Goal: Task Accomplishment & Management: Use online tool/utility

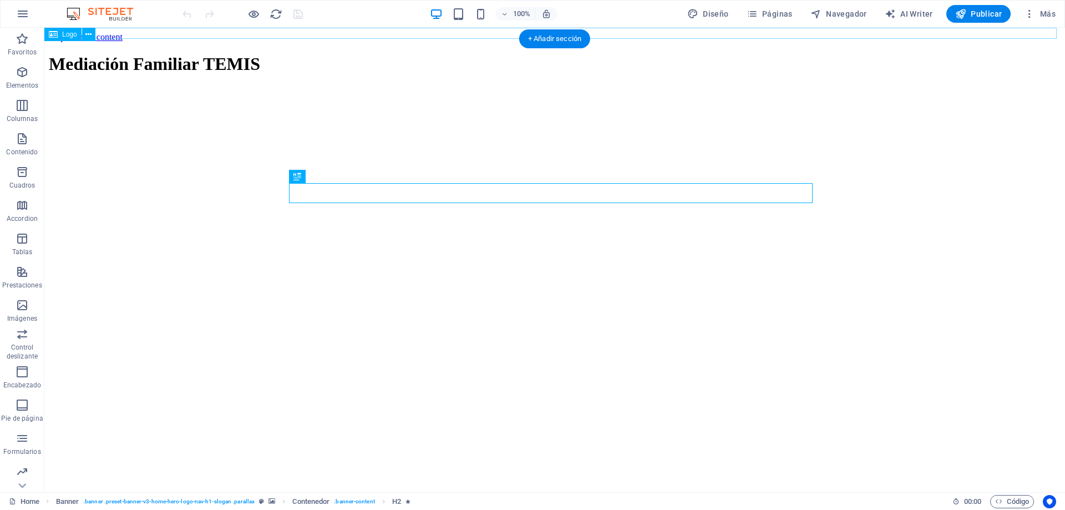
click at [343, 54] on div "Mediación Familiar TEMIS" at bounding box center [554, 64] width 1011 height 21
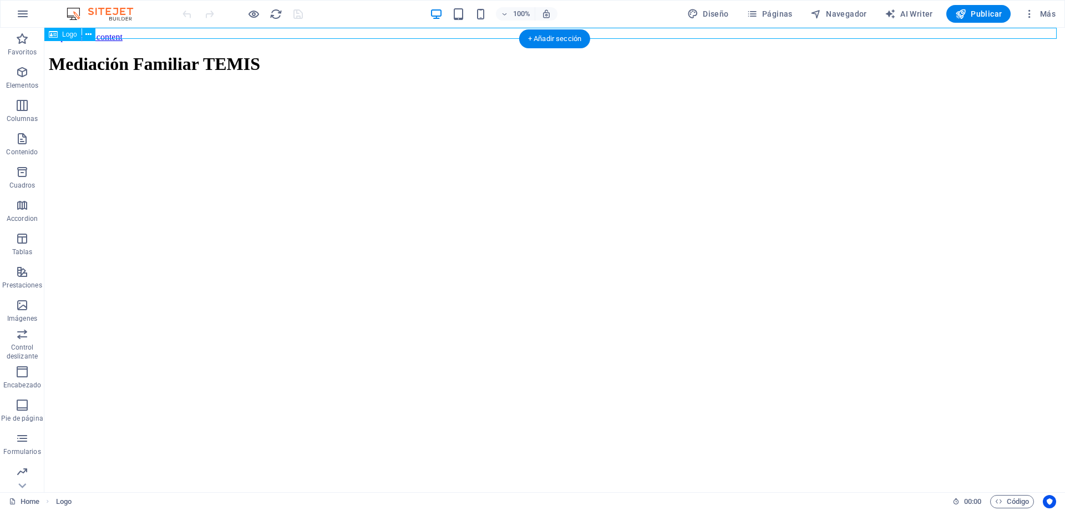
click at [141, 54] on div "Mediación Familiar TEMIS" at bounding box center [554, 64] width 1011 height 21
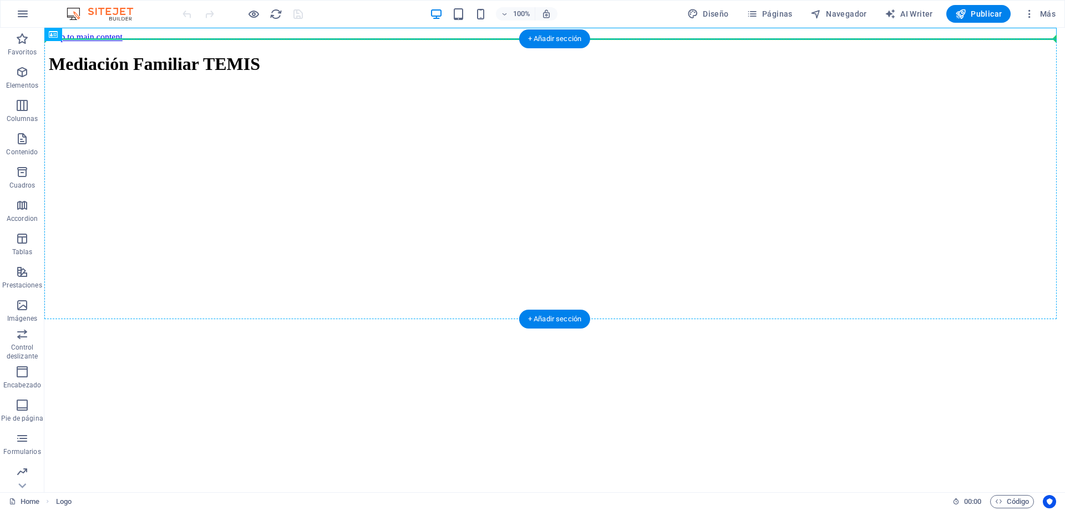
drag, startPoint x: 103, startPoint y: 64, endPoint x: 74, endPoint y: 84, distance: 35.5
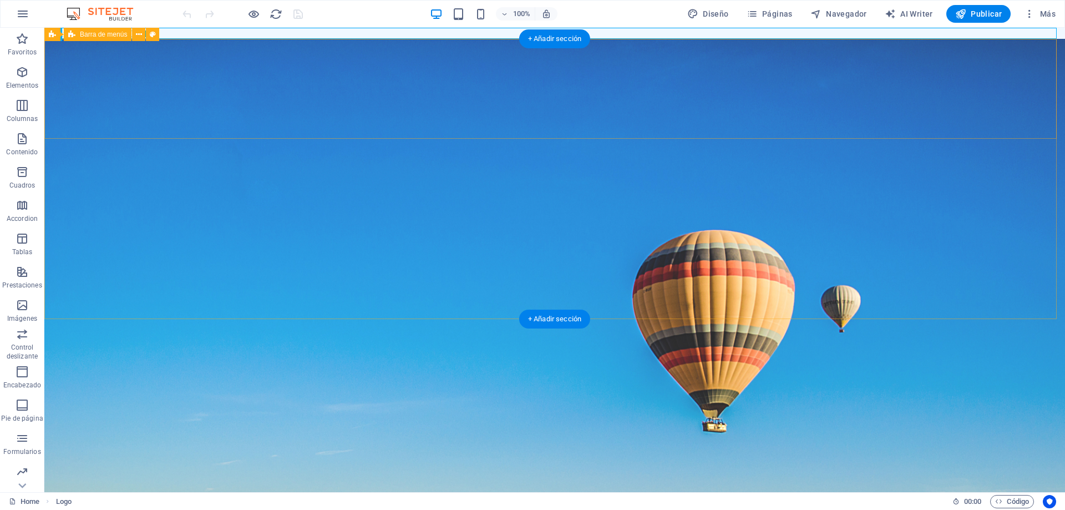
click at [58, 457] on div "Inicio Sobre nosotros Servicios Preguntas Contacto" at bounding box center [554, 507] width 1020 height 100
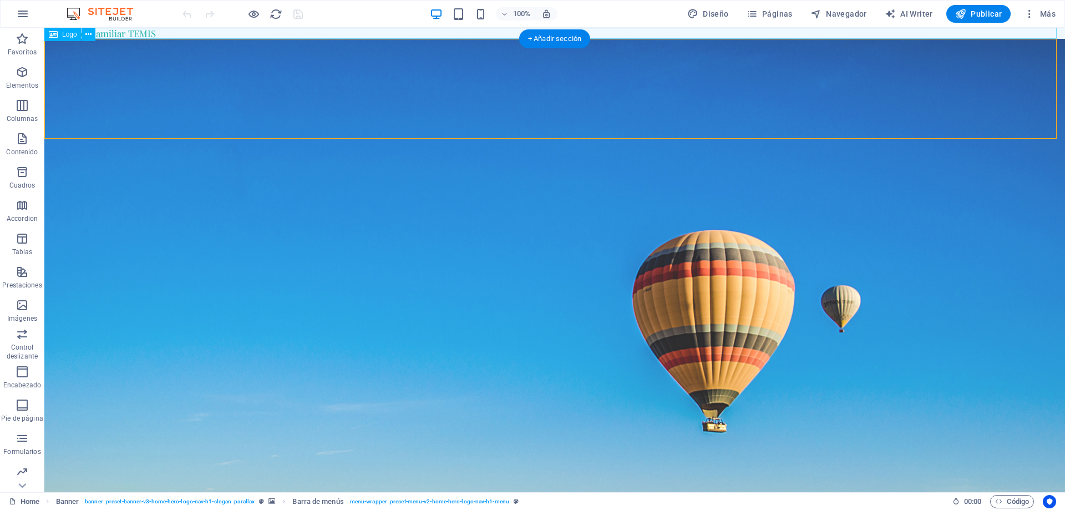
click at [182, 34] on div "Mediación Familiar TEMIS" at bounding box center [554, 33] width 1020 height 11
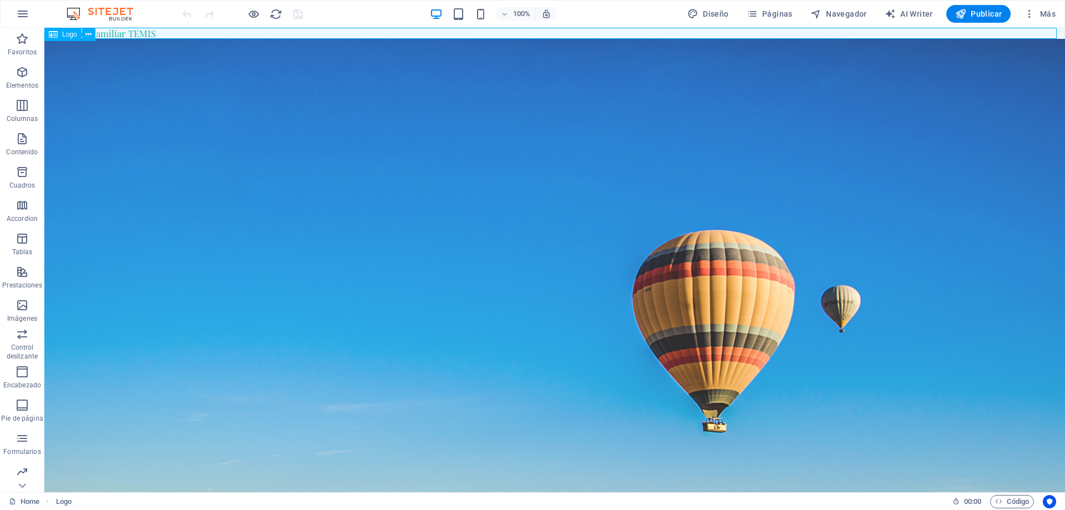
click at [65, 33] on span "Logo" at bounding box center [69, 34] width 15 height 7
click at [89, 30] on icon at bounding box center [88, 35] width 6 height 12
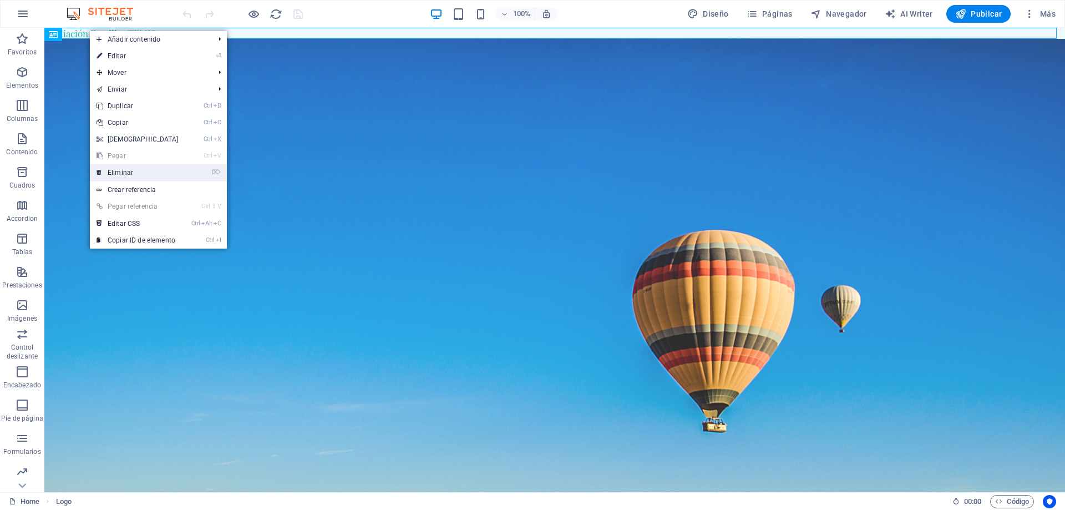
click at [129, 174] on link "⌦ Eliminar" at bounding box center [137, 172] width 95 height 17
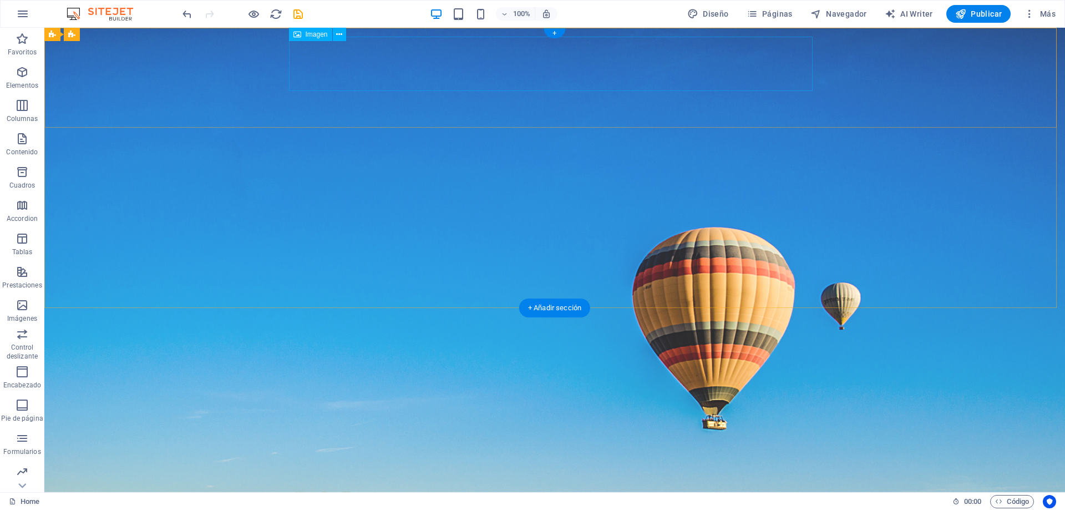
click at [554, 455] on figure at bounding box center [554, 482] width 523 height 54
click at [557, 34] on div "+" at bounding box center [554, 33] width 22 height 10
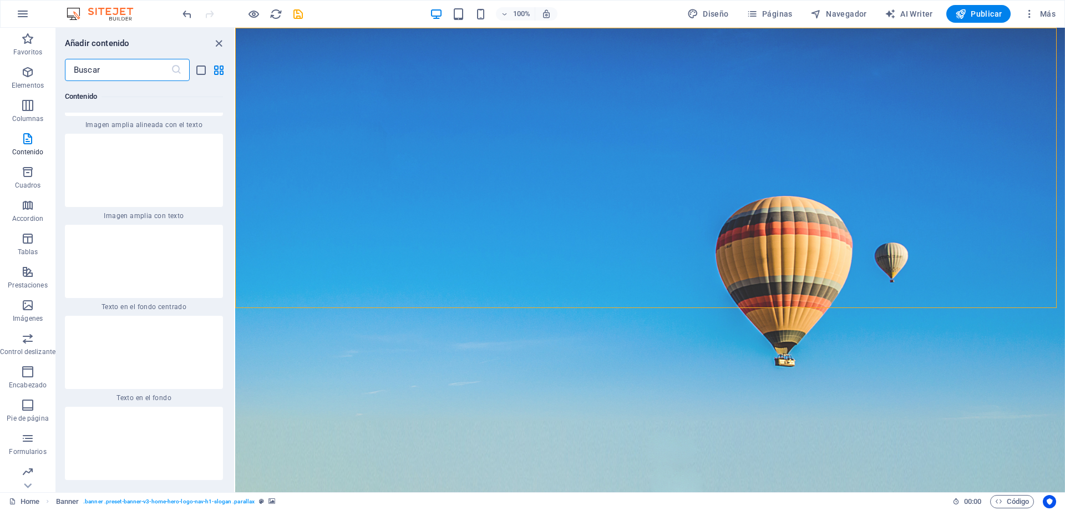
scroll to position [4048, 0]
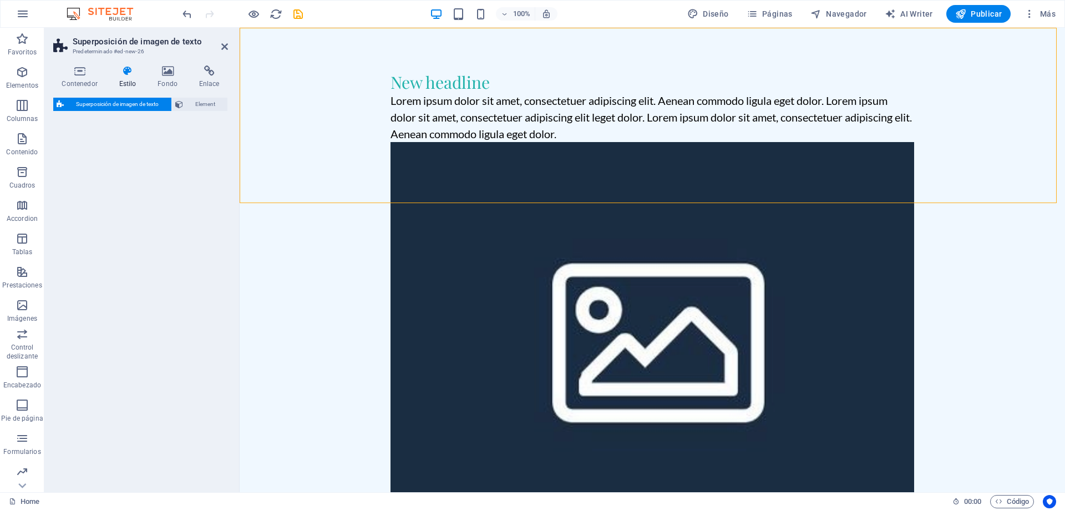
select select "rem"
select select "px"
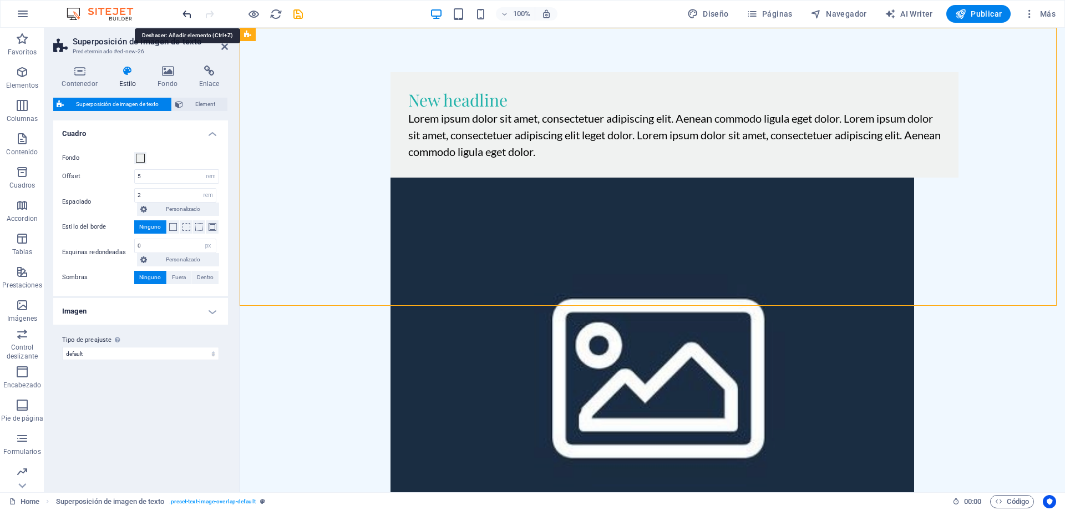
click at [185, 13] on icon "undo" at bounding box center [187, 14] width 13 height 13
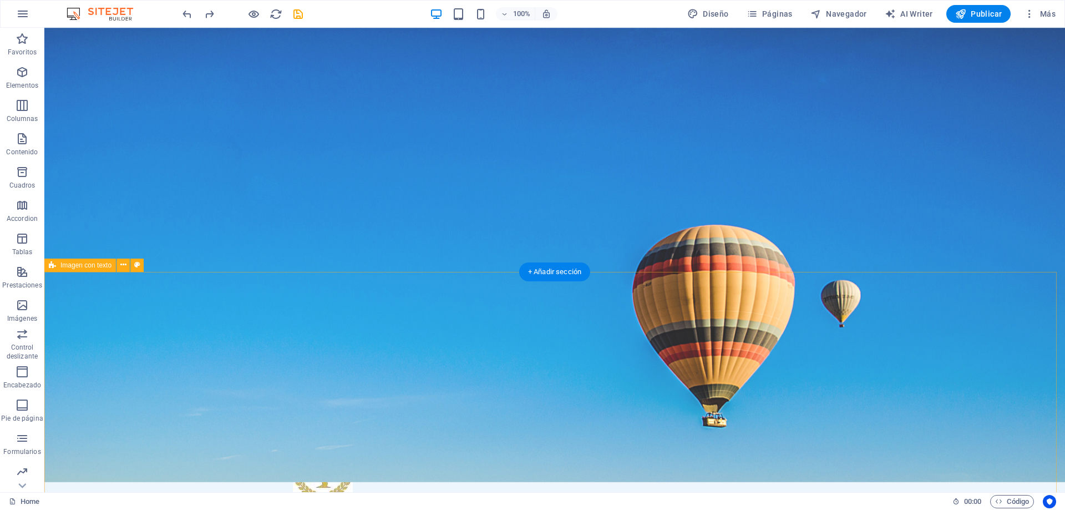
scroll to position [0, 0]
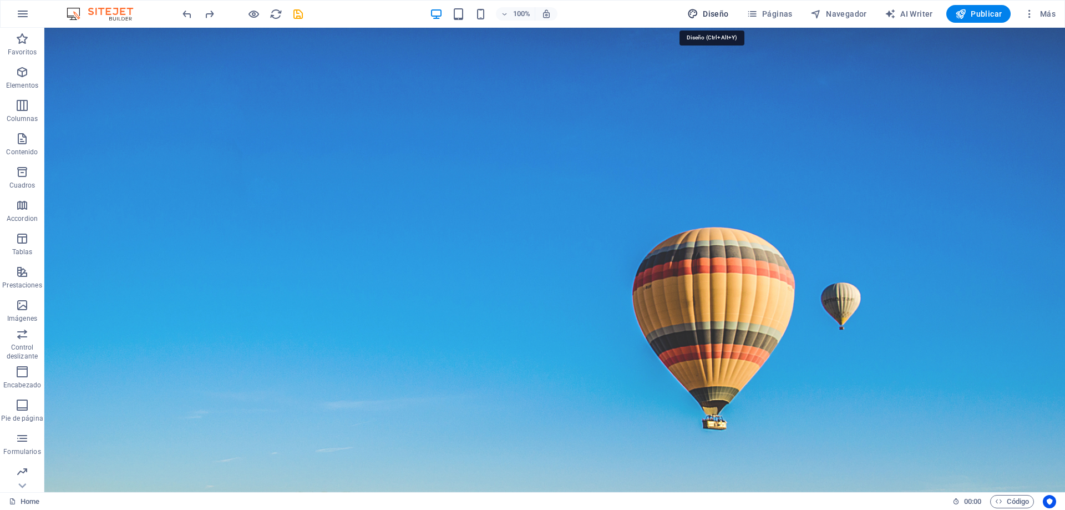
click at [711, 12] on span "Diseño" at bounding box center [708, 13] width 42 height 11
select select "px"
select select "200"
select select "px"
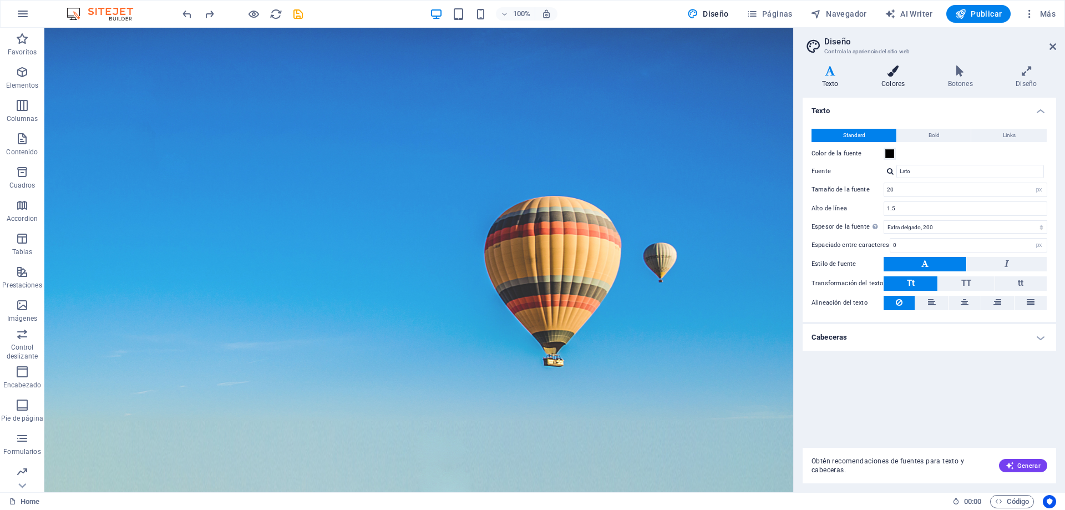
click at [895, 82] on h4 "Colores" at bounding box center [895, 76] width 67 height 23
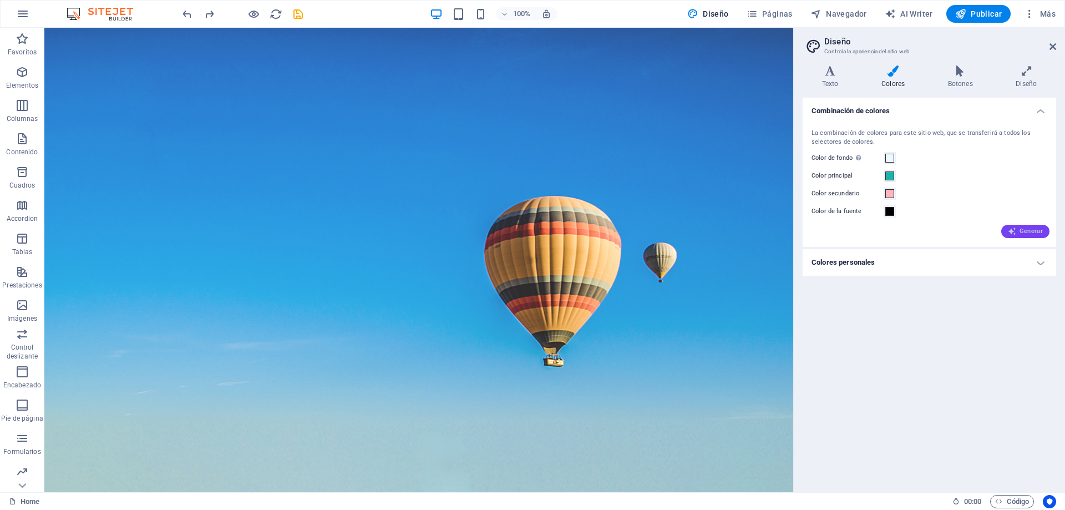
click at [1025, 232] on span "Generar" at bounding box center [1024, 231] width 35 height 9
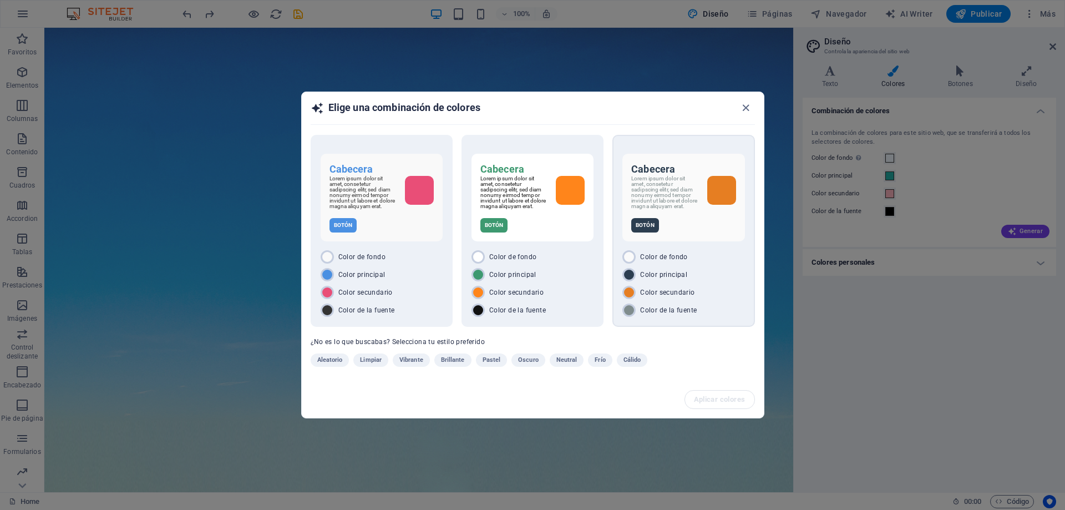
click at [723, 248] on div "Cabecera Lorem ipsum dolor sit amet, consetetur sadipscing elitr, sed diam nonu…" at bounding box center [683, 231] width 142 height 192
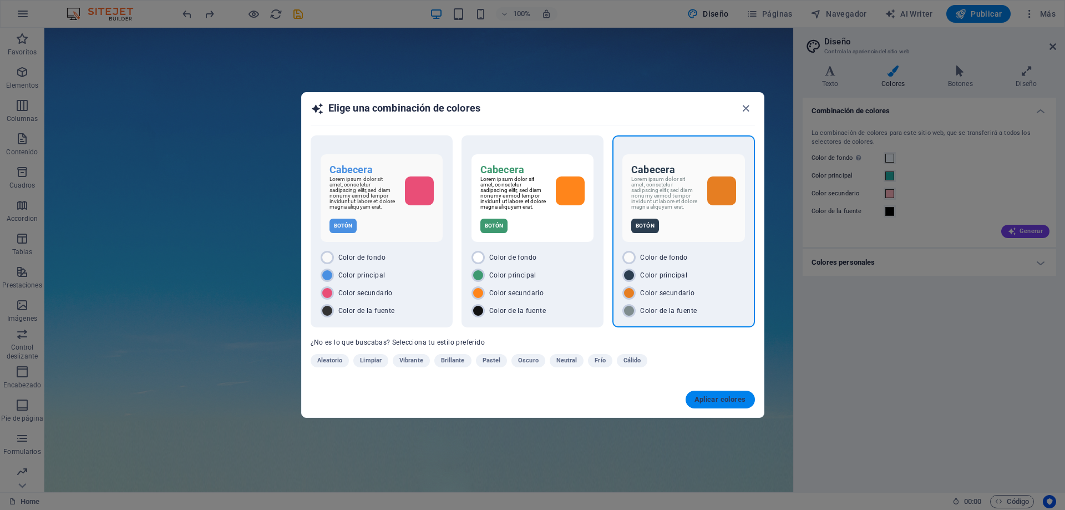
click at [728, 404] on span "Aplicar colores" at bounding box center [720, 399] width 52 height 9
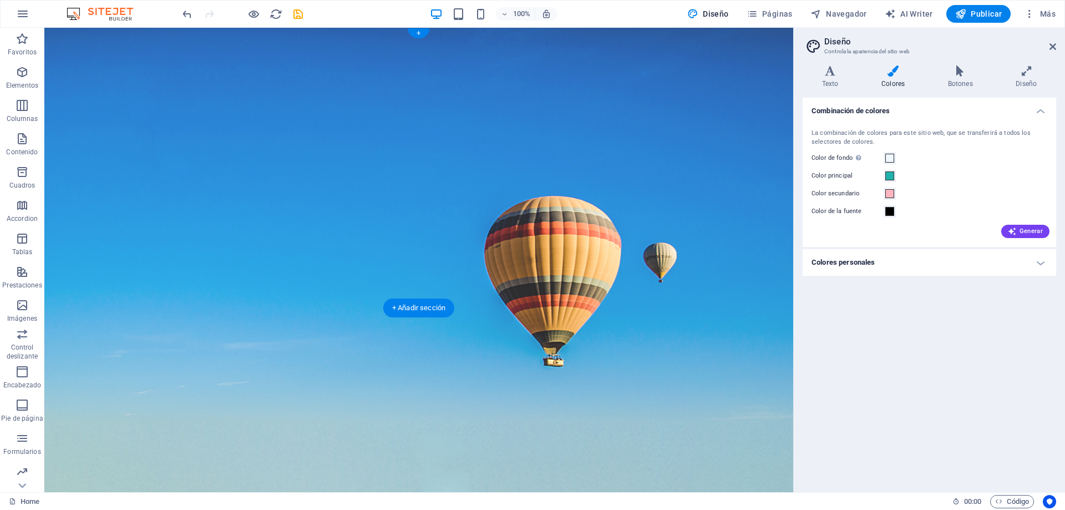
click at [666, 286] on figure at bounding box center [418, 260] width 749 height 464
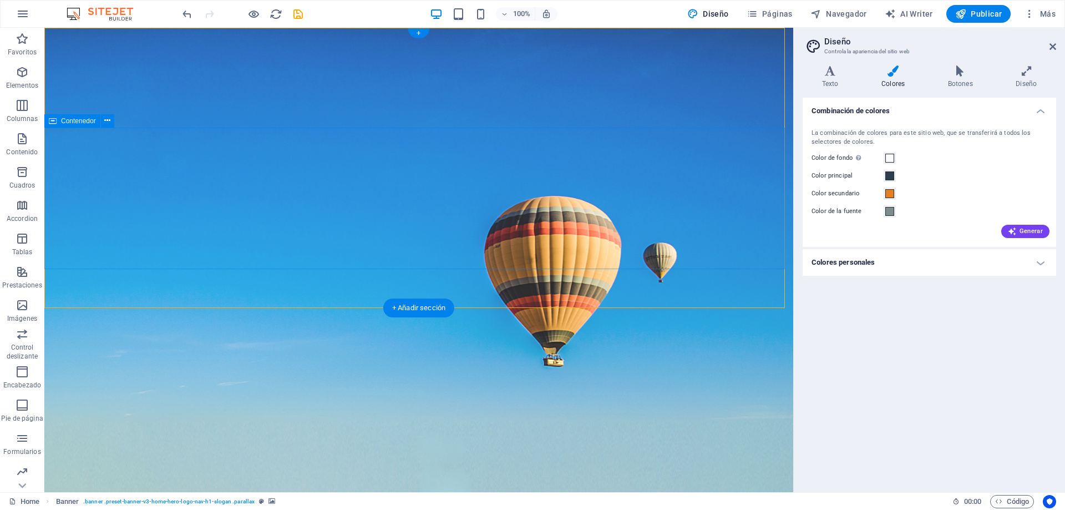
click at [707, 446] on div "Inicio Sobre nosotros Servicios Preguntas Contacto" at bounding box center [418, 496] width 749 height 100
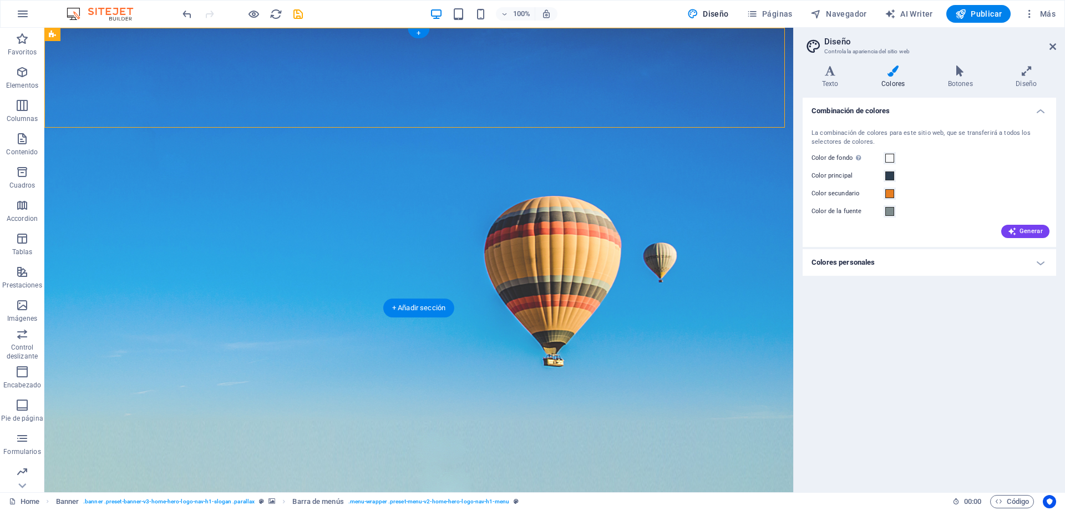
click at [765, 281] on figure at bounding box center [418, 260] width 749 height 464
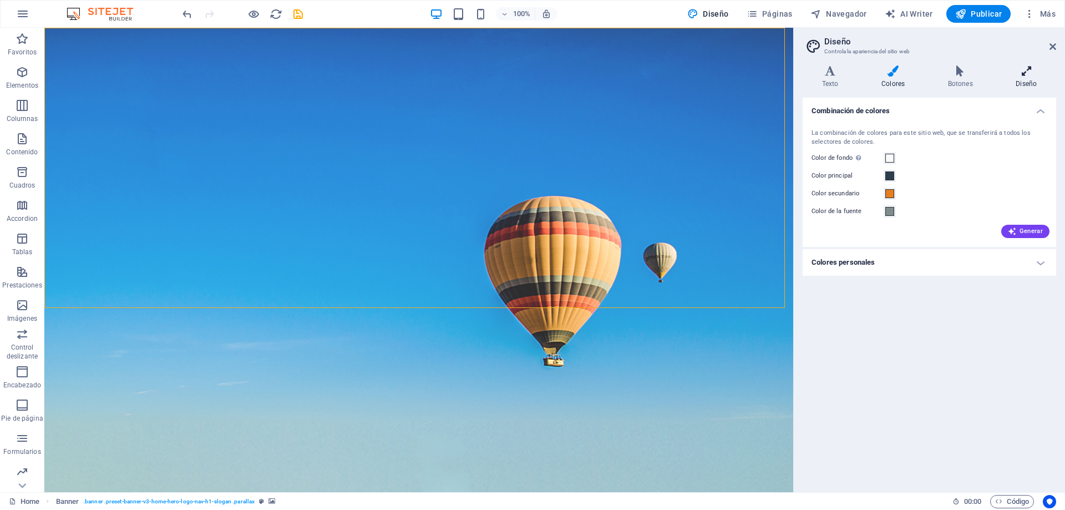
click at [1031, 74] on icon at bounding box center [1025, 70] width 59 height 11
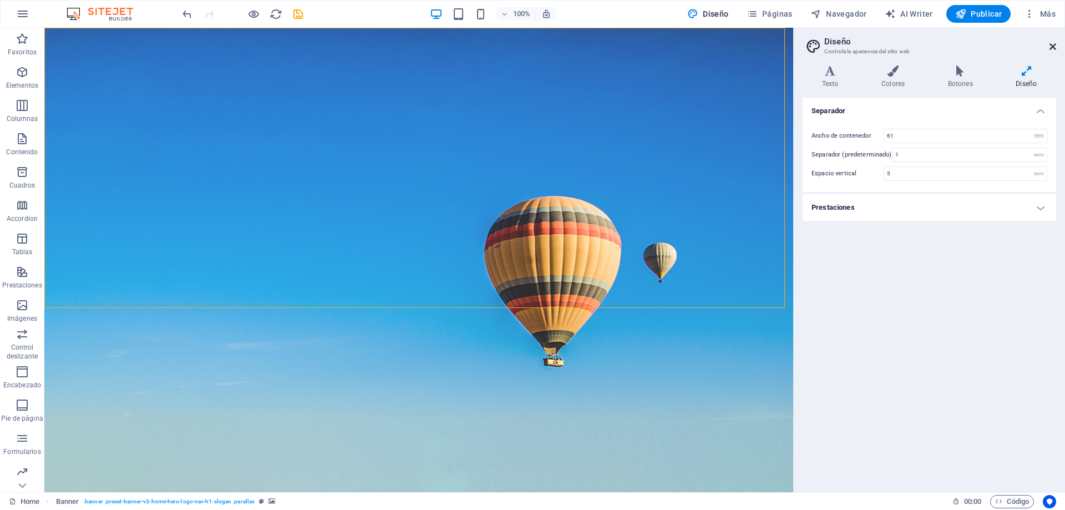
click at [1052, 47] on icon at bounding box center [1052, 46] width 7 height 9
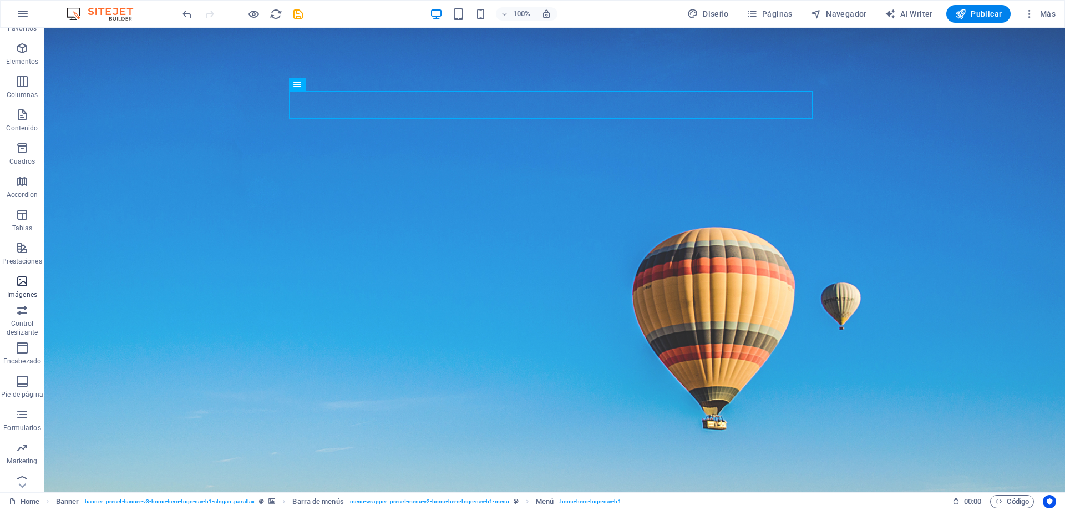
scroll to position [35, 0]
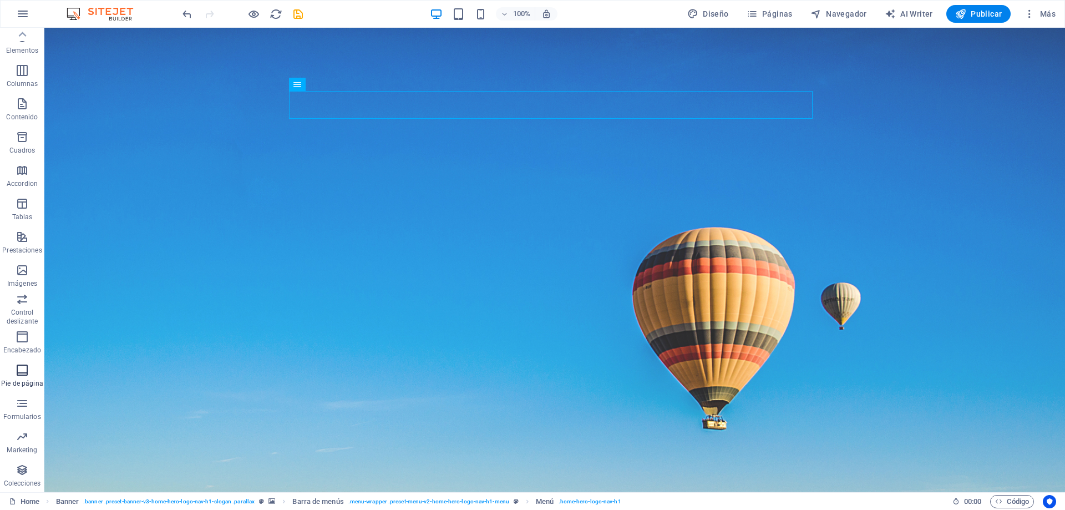
click at [26, 375] on icon "button" at bounding box center [22, 369] width 13 height 13
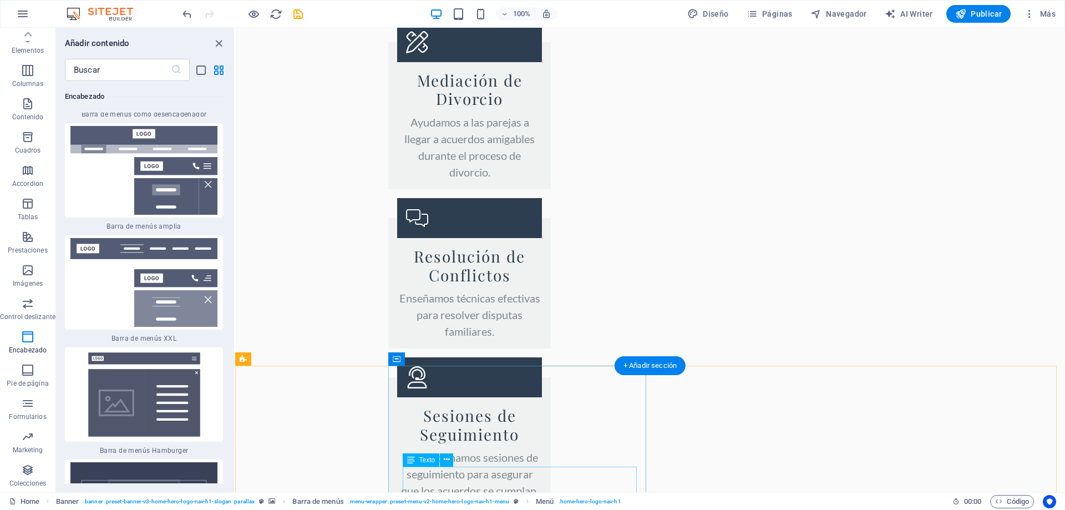
scroll to position [1933, 0]
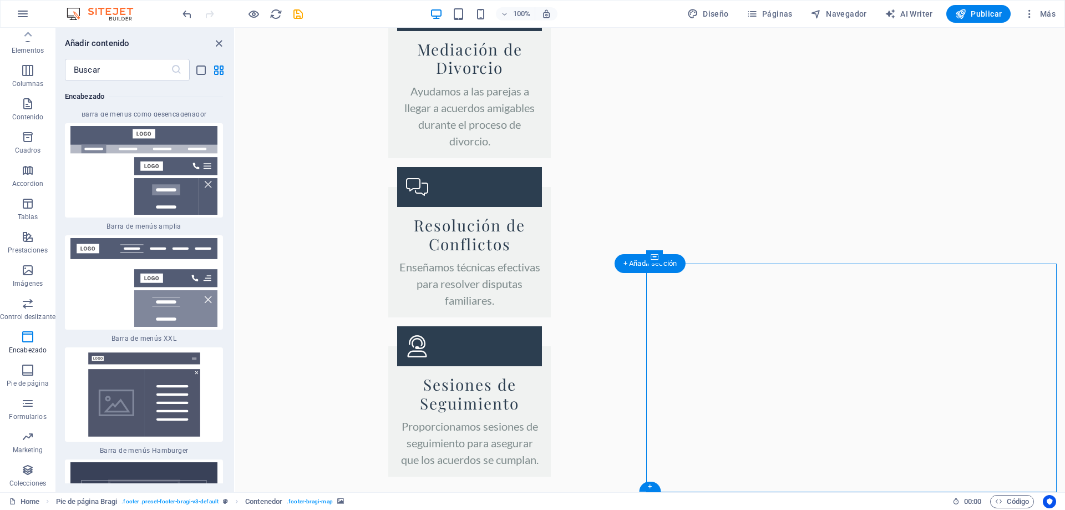
drag, startPoint x: 919, startPoint y: 286, endPoint x: 767, endPoint y: 310, distance: 153.8
click at [709, 256] on icon at bounding box center [709, 257] width 6 height 12
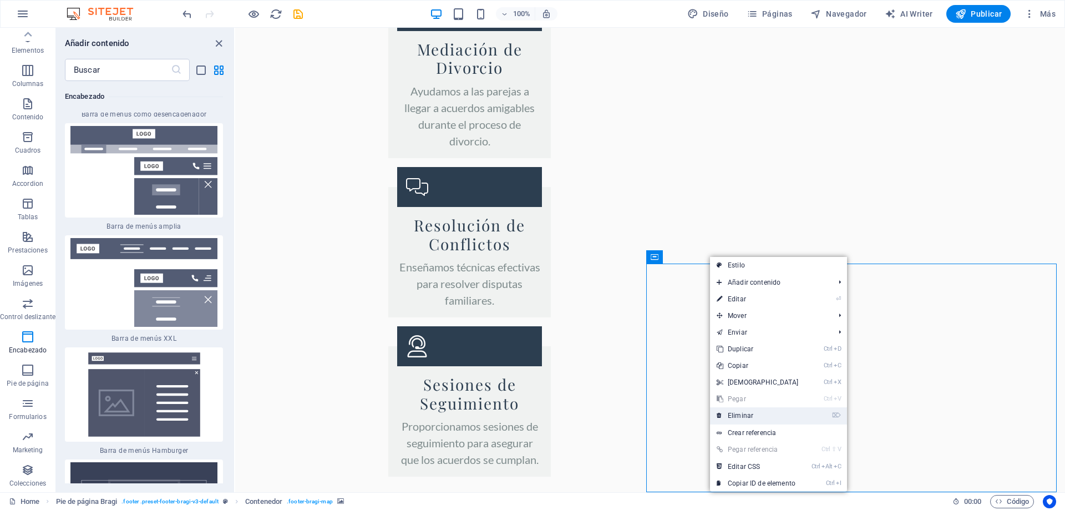
click at [744, 415] on link "⌦ Eliminar" at bounding box center [757, 415] width 95 height 17
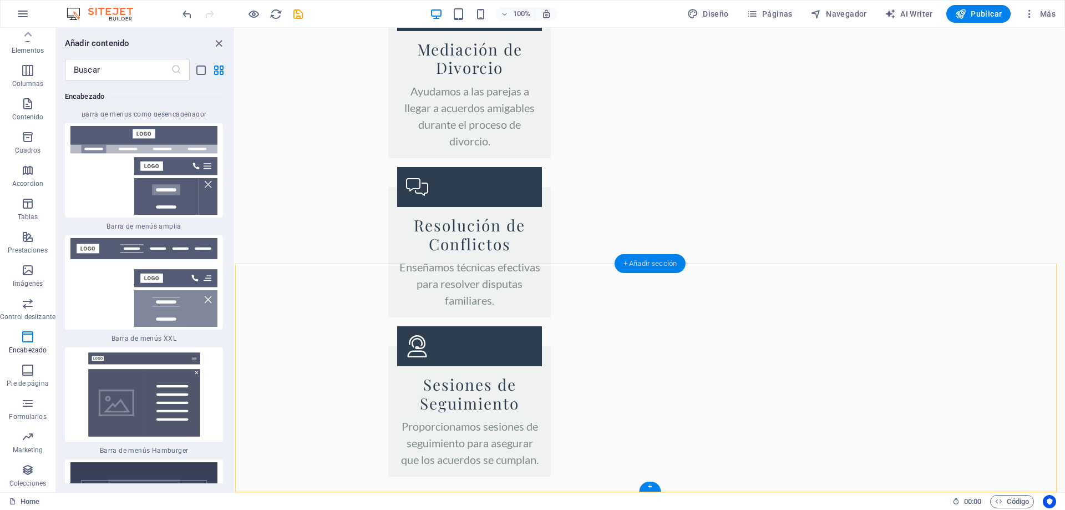
click at [648, 265] on div "+ Añadir sección" at bounding box center [649, 263] width 71 height 19
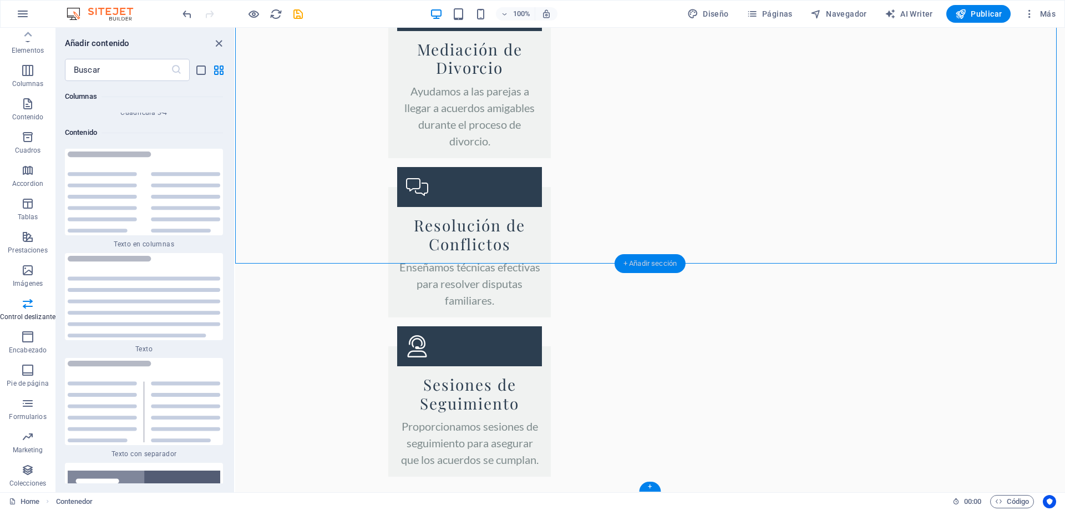
scroll to position [3724, 0]
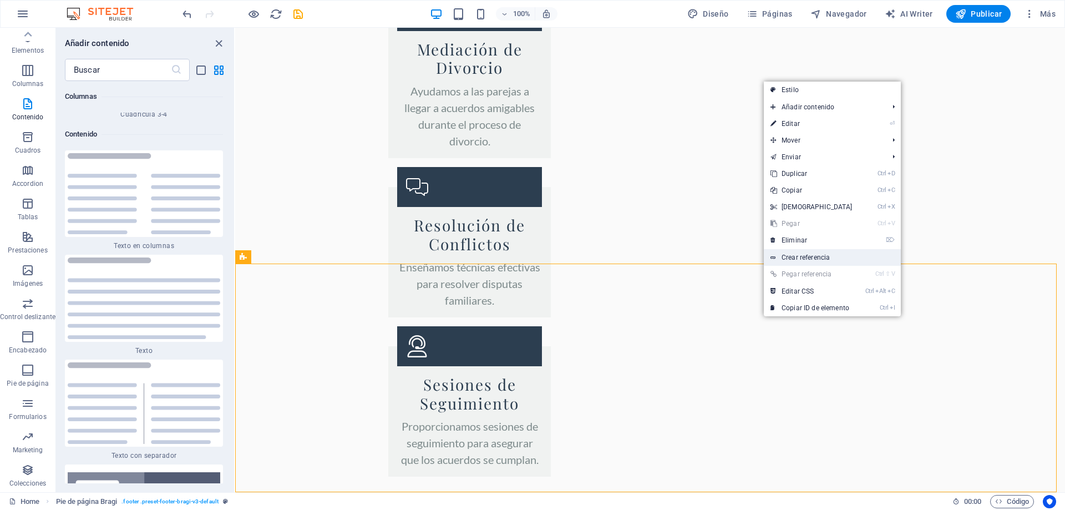
click at [787, 258] on link "Crear referencia" at bounding box center [831, 257] width 137 height 17
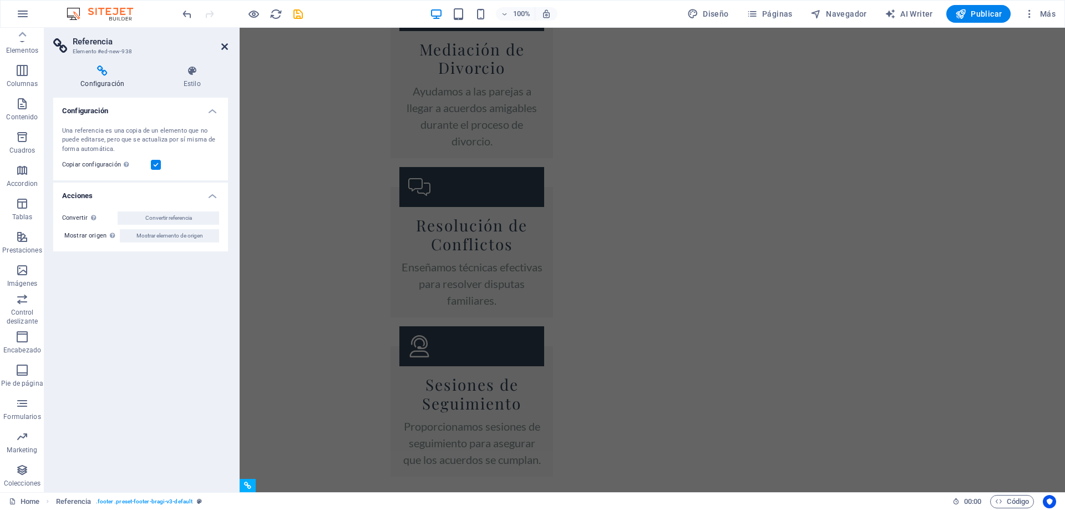
click at [224, 44] on icon at bounding box center [224, 46] width 7 height 9
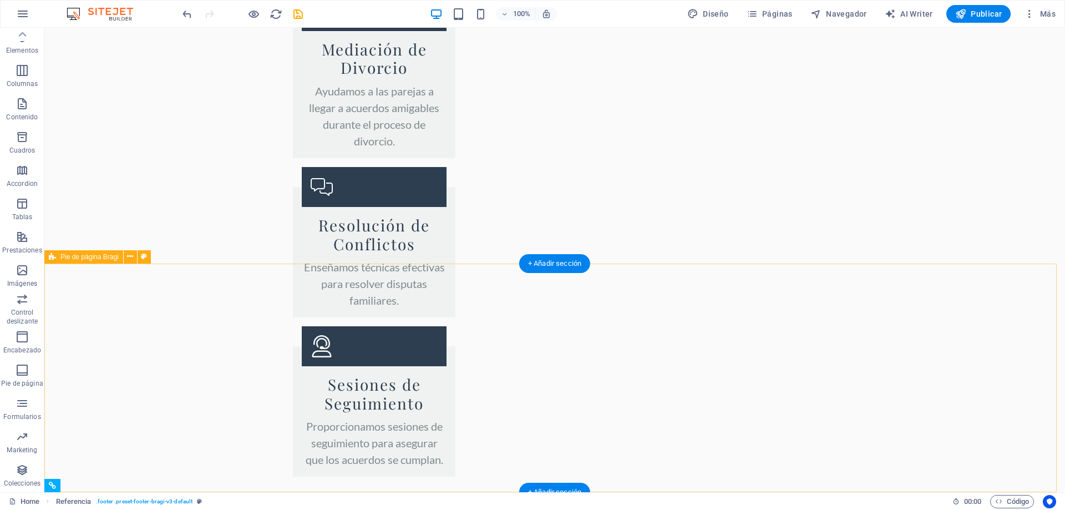
click at [569, 262] on div "+ Añadir sección" at bounding box center [554, 263] width 71 height 19
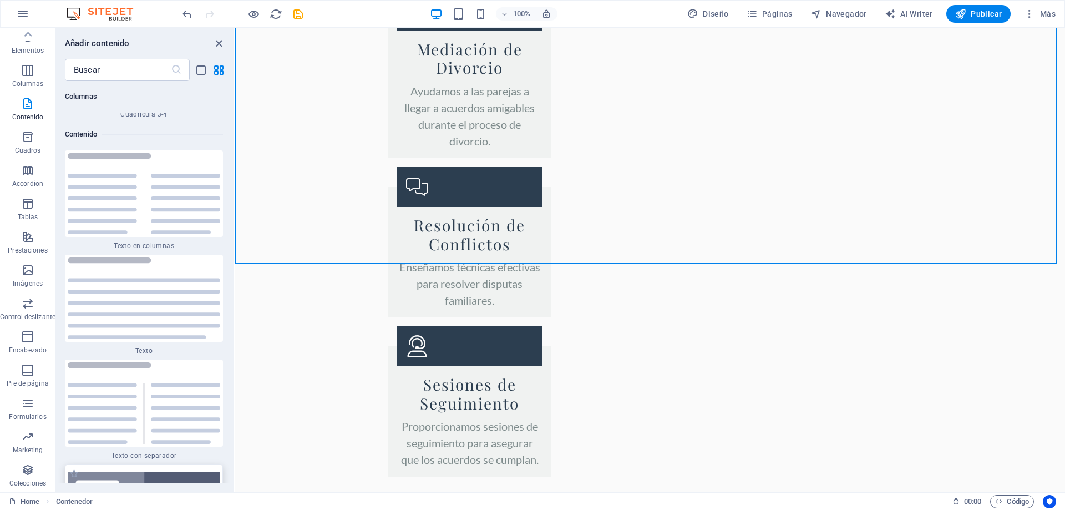
click at [165, 472] on img at bounding box center [144, 501] width 152 height 58
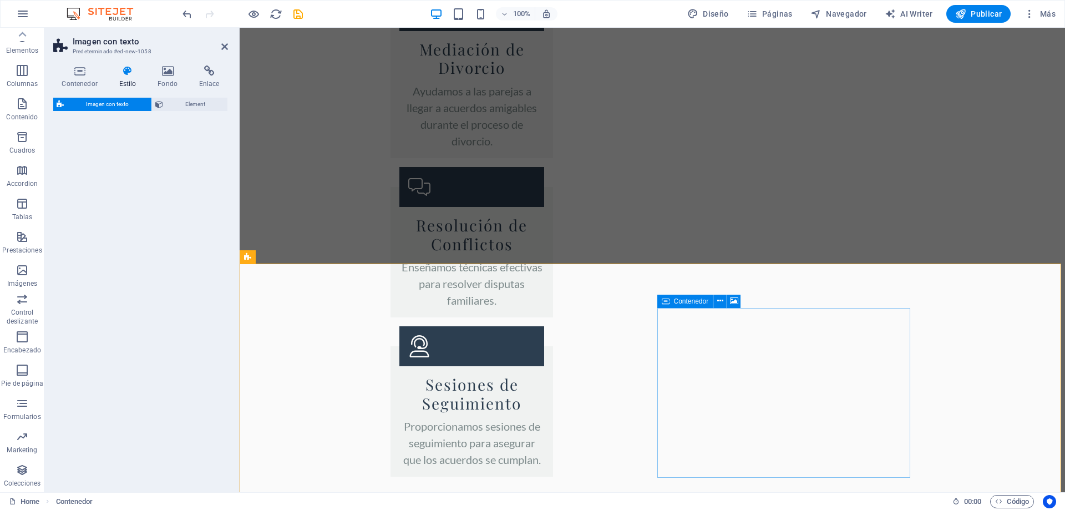
select select "rem"
select select "px"
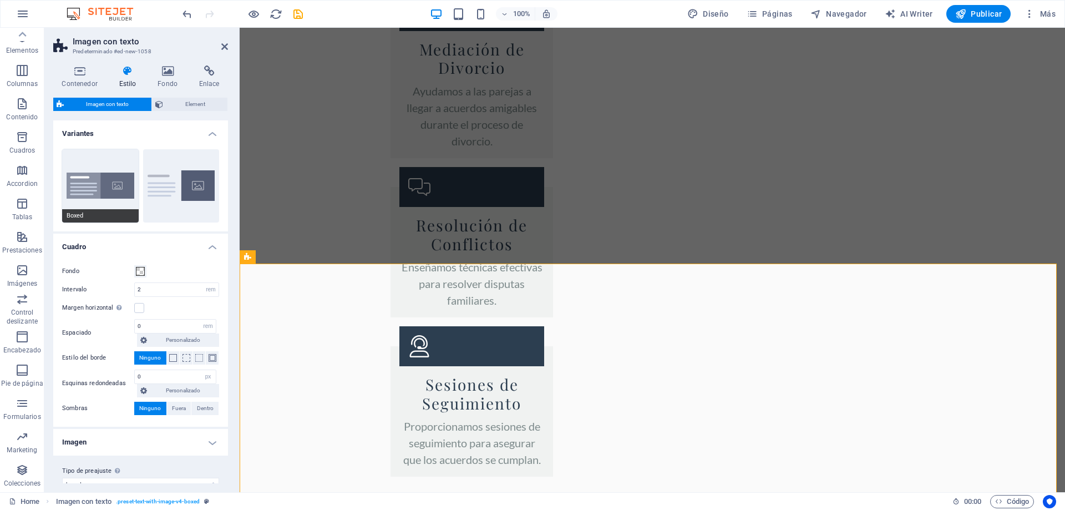
click at [111, 186] on button "Boxed" at bounding box center [100, 185] width 77 height 73
type input "0"
type input "2.5"
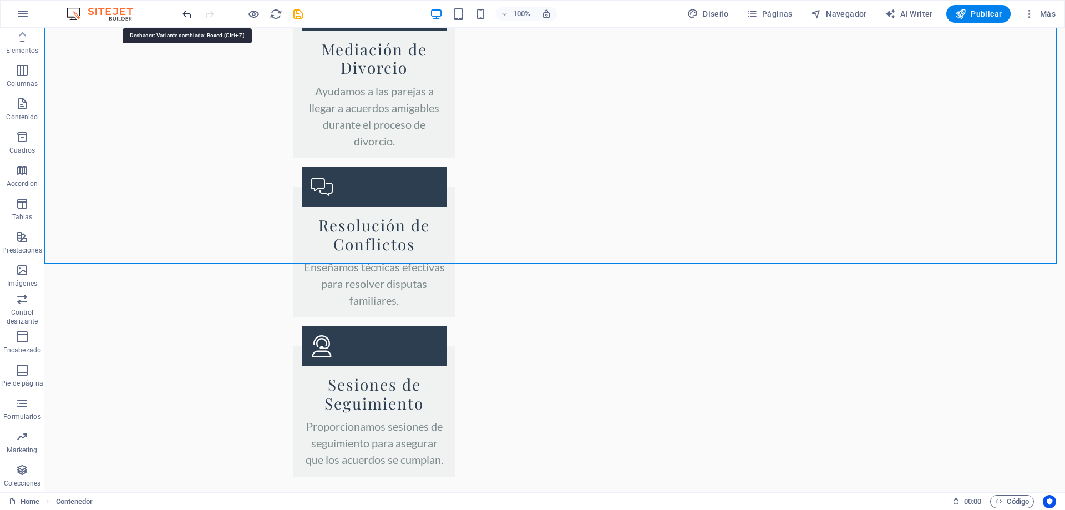
click at [186, 16] on icon "undo" at bounding box center [187, 14] width 13 height 13
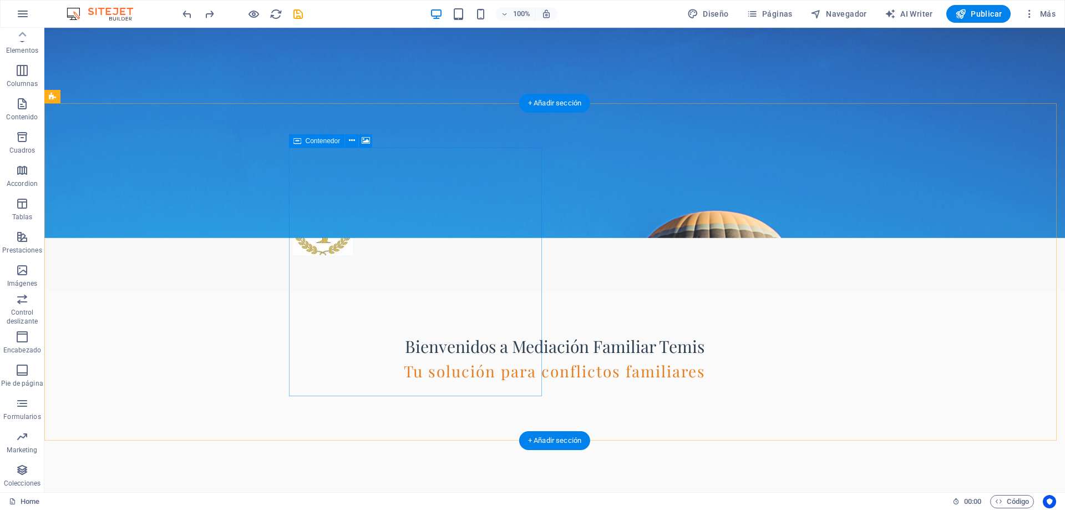
scroll to position [48, 0]
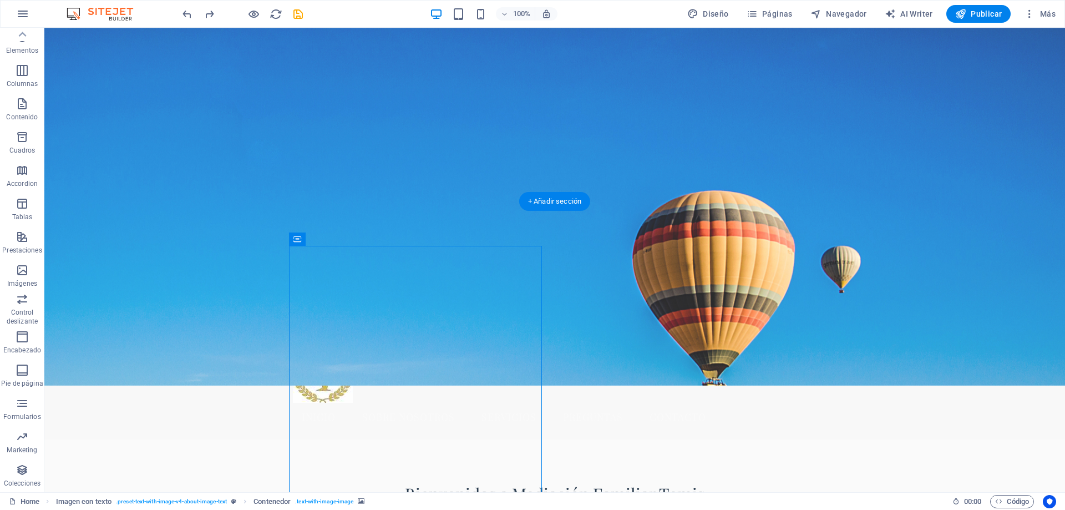
scroll to position [159, 0]
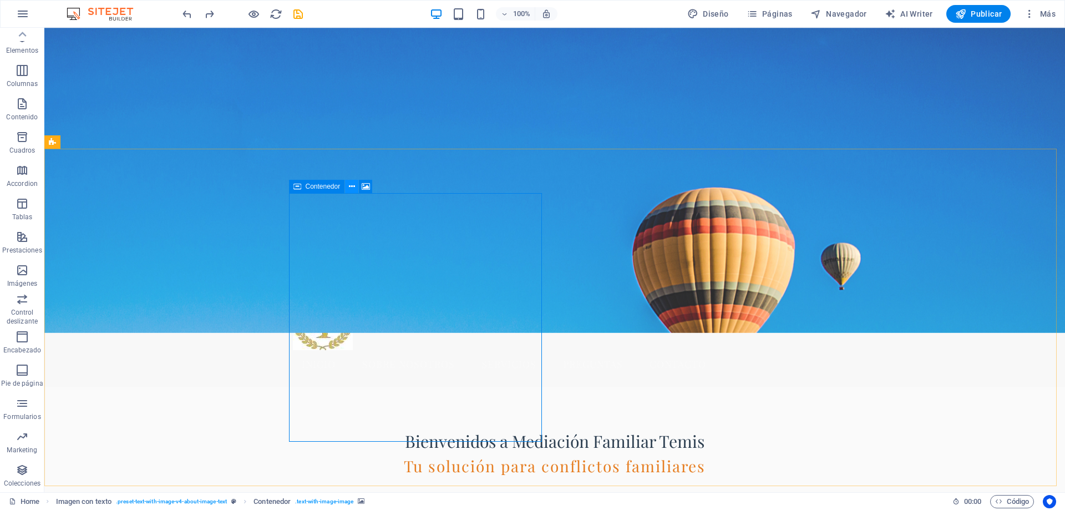
click at [349, 187] on icon at bounding box center [352, 187] width 6 height 12
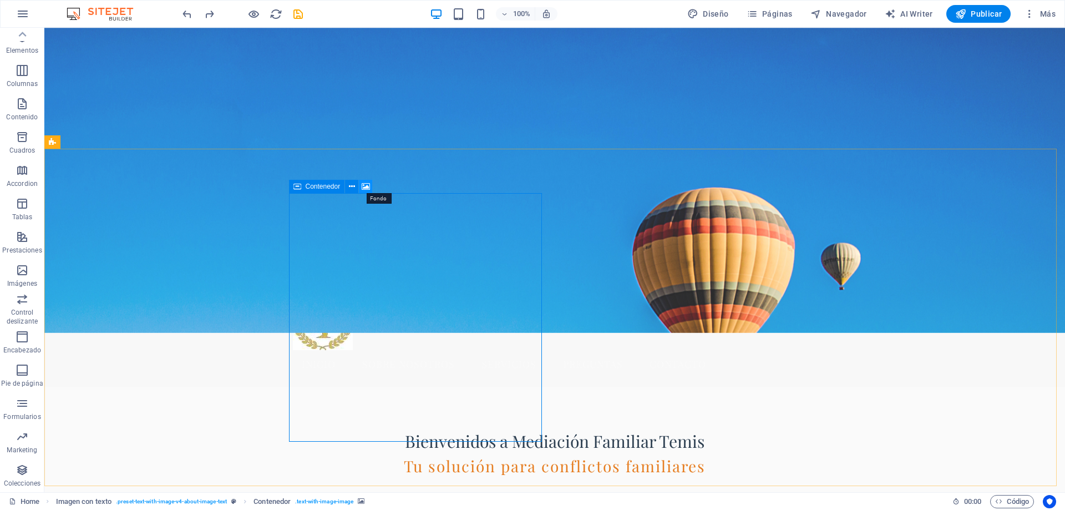
click at [365, 186] on icon at bounding box center [366, 187] width 8 height 12
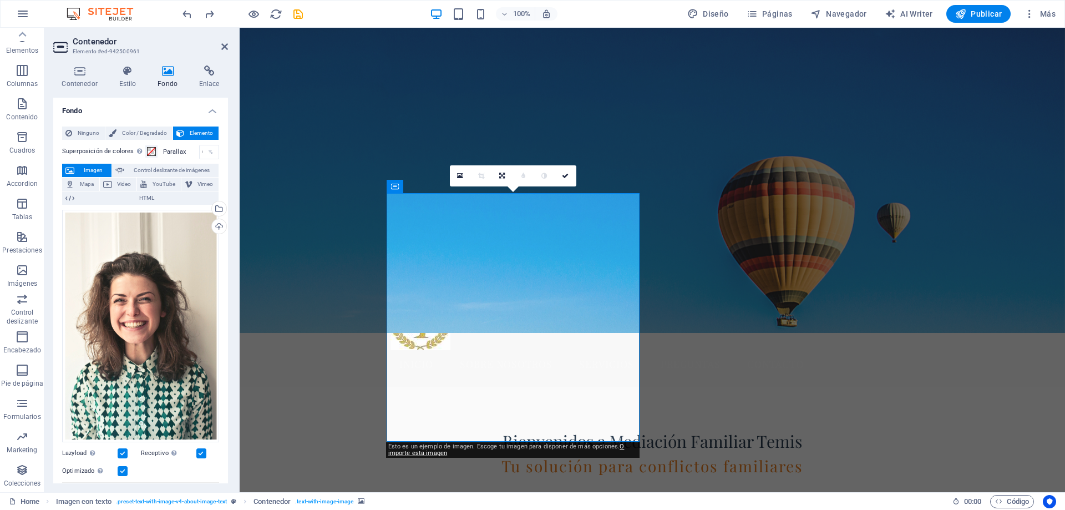
click at [164, 75] on icon at bounding box center [167, 70] width 37 height 11
click at [193, 131] on span "Elemento" at bounding box center [201, 132] width 28 height 13
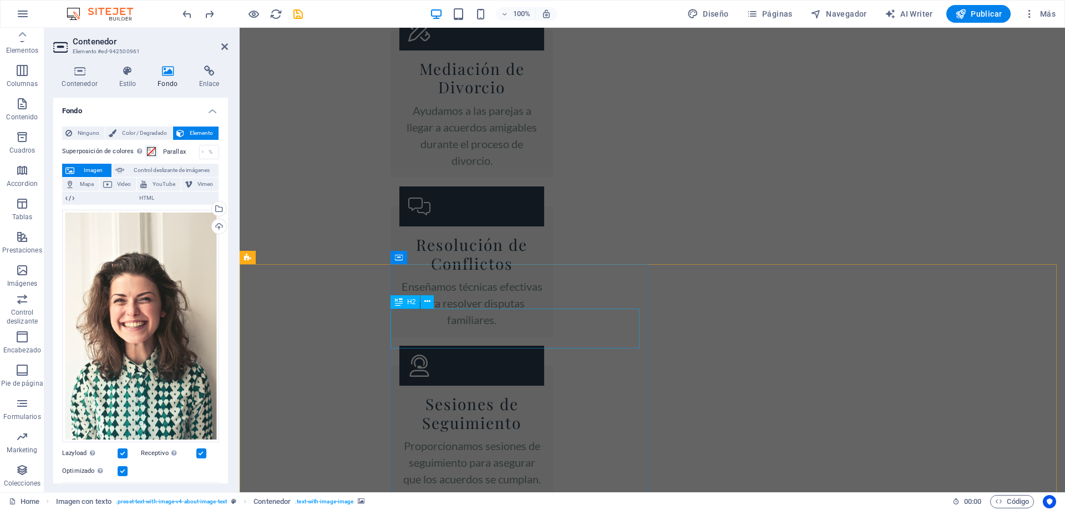
scroll to position [1933, 0]
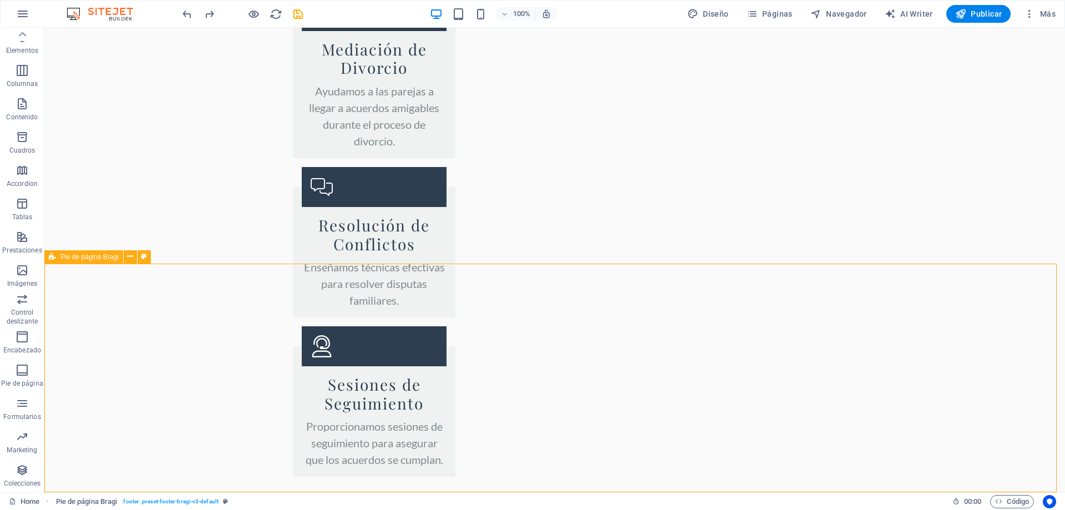
click at [128, 258] on icon at bounding box center [130, 257] width 6 height 12
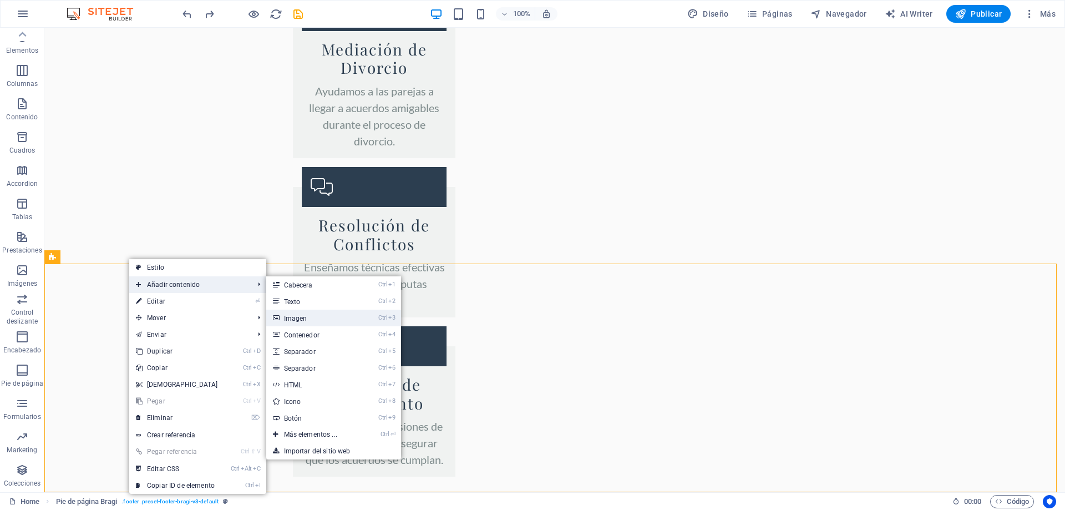
click at [302, 319] on link "Ctrl 3 Imagen" at bounding box center [312, 317] width 93 height 17
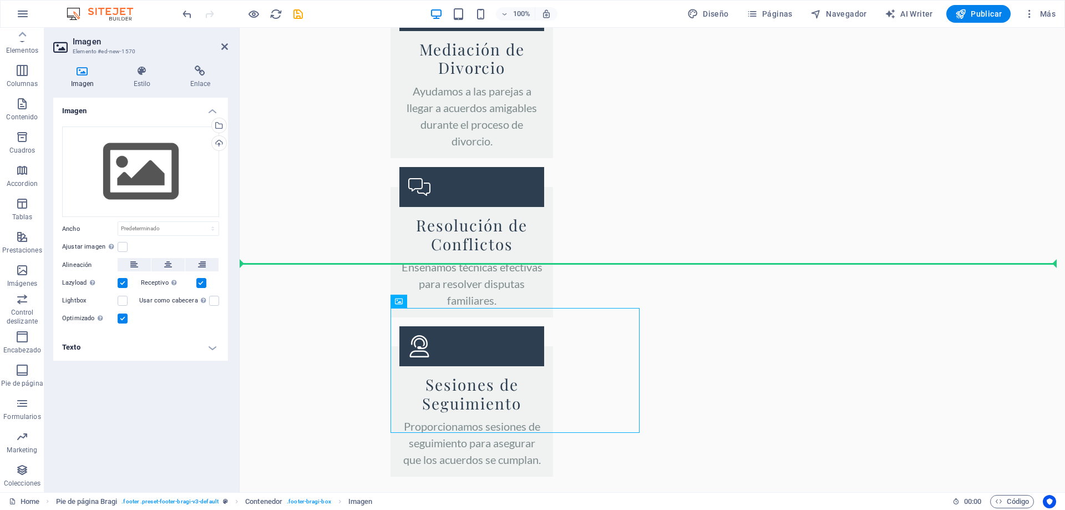
drag, startPoint x: 490, startPoint y: 360, endPoint x: 711, endPoint y: 353, distance: 220.8
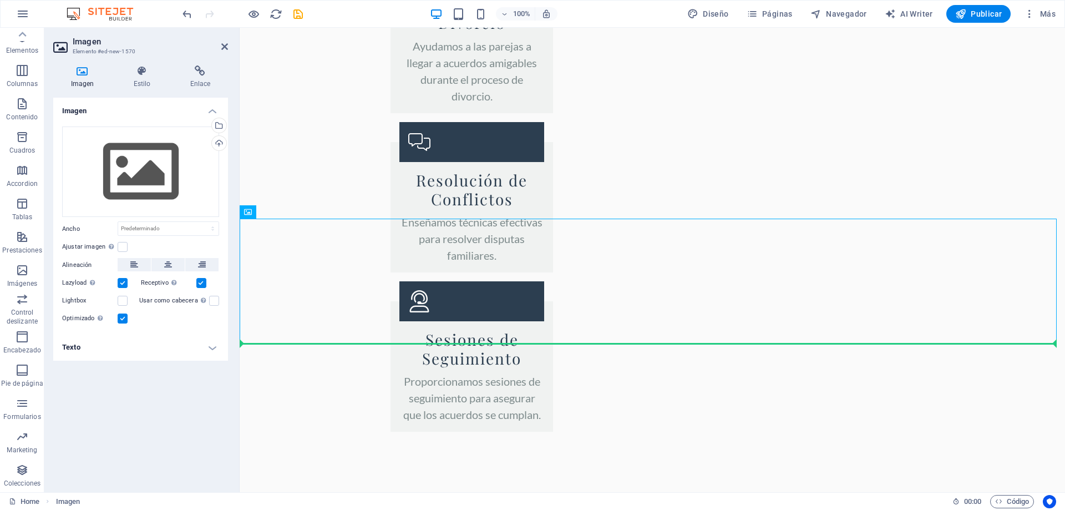
scroll to position [1980, 0]
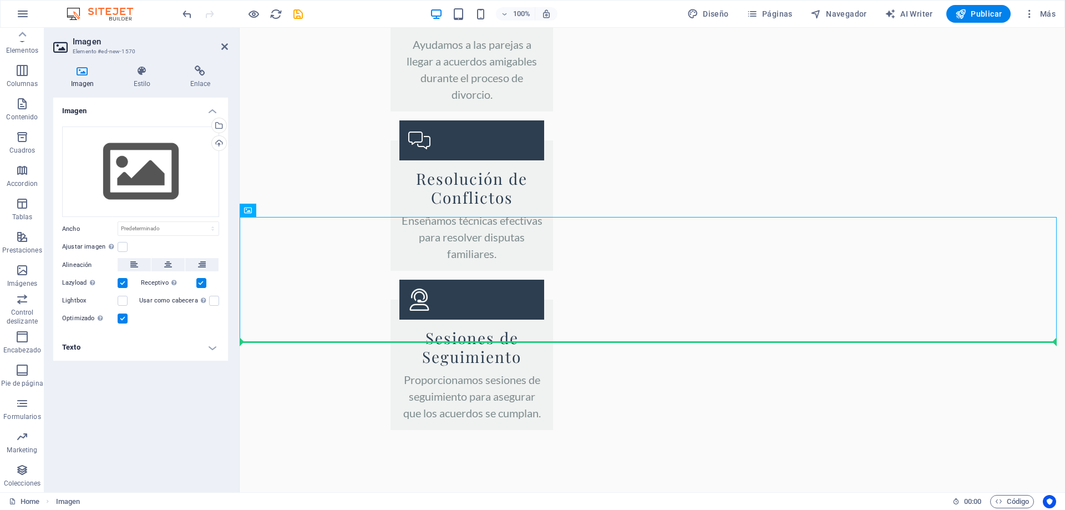
drag, startPoint x: 343, startPoint y: 306, endPoint x: 850, endPoint y: 408, distance: 517.6
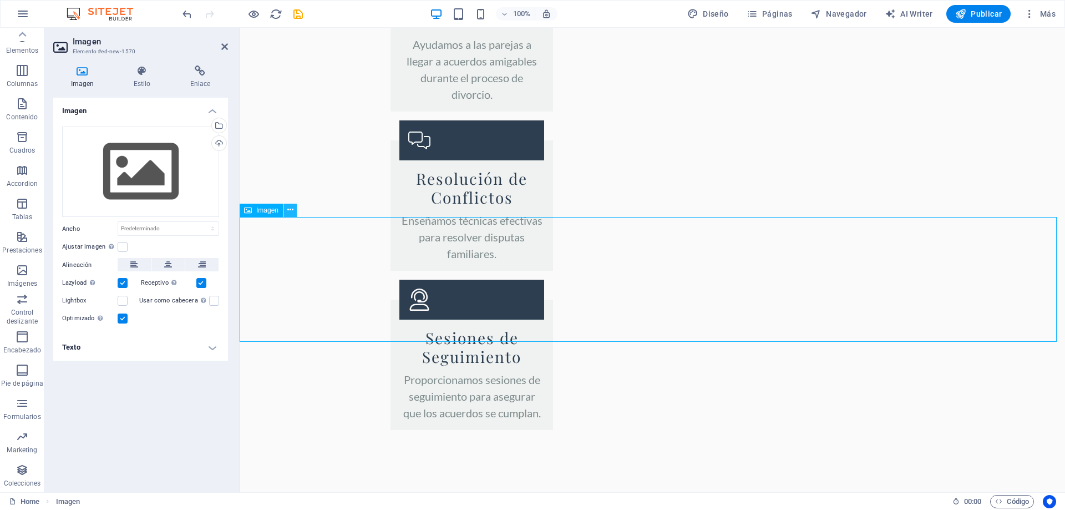
click at [288, 210] on icon at bounding box center [290, 210] width 6 height 12
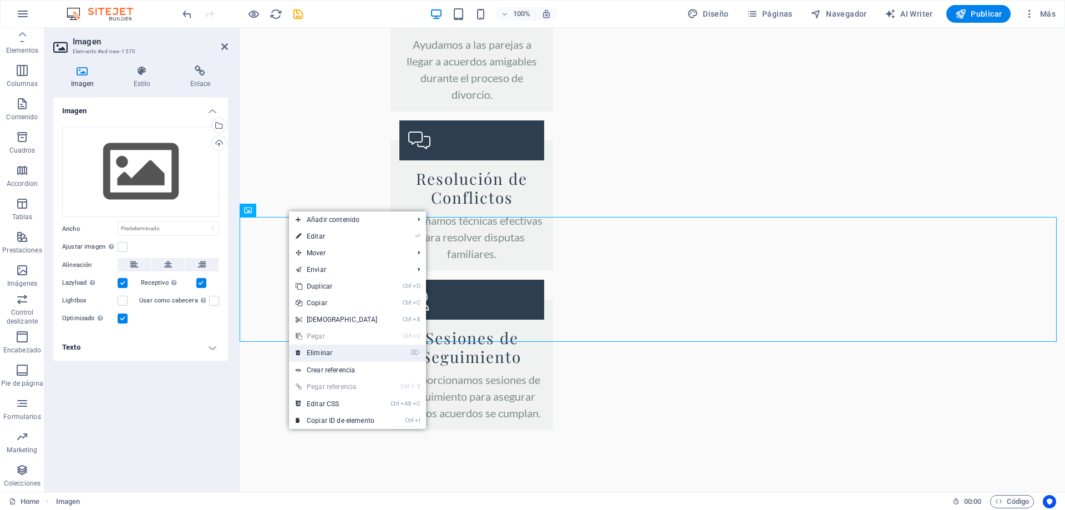
click at [332, 353] on link "⌦ Eliminar" at bounding box center [336, 352] width 95 height 17
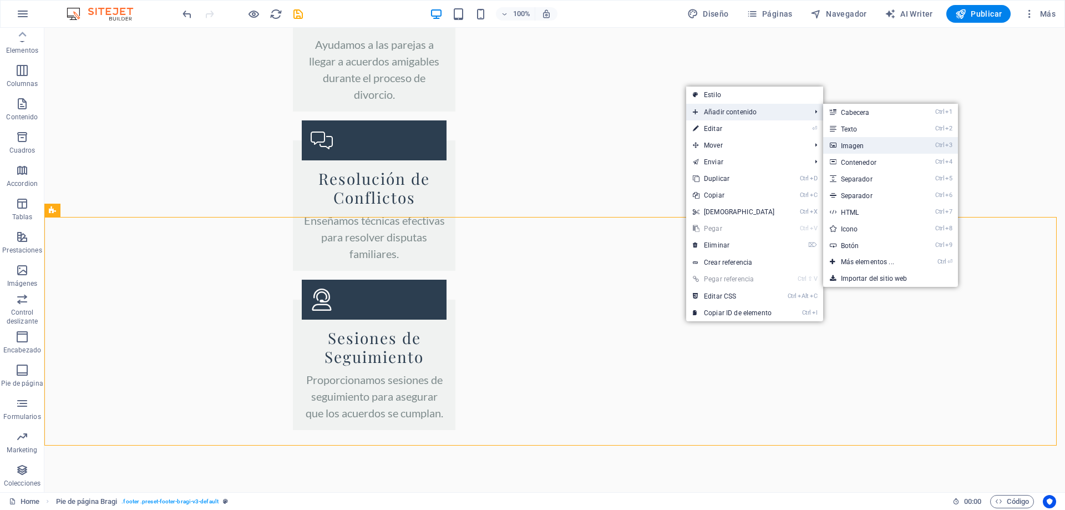
drag, startPoint x: 846, startPoint y: 144, endPoint x: 606, endPoint y: 117, distance: 241.1
click at [846, 144] on link "Ctrl 3 Imagen" at bounding box center [869, 145] width 93 height 17
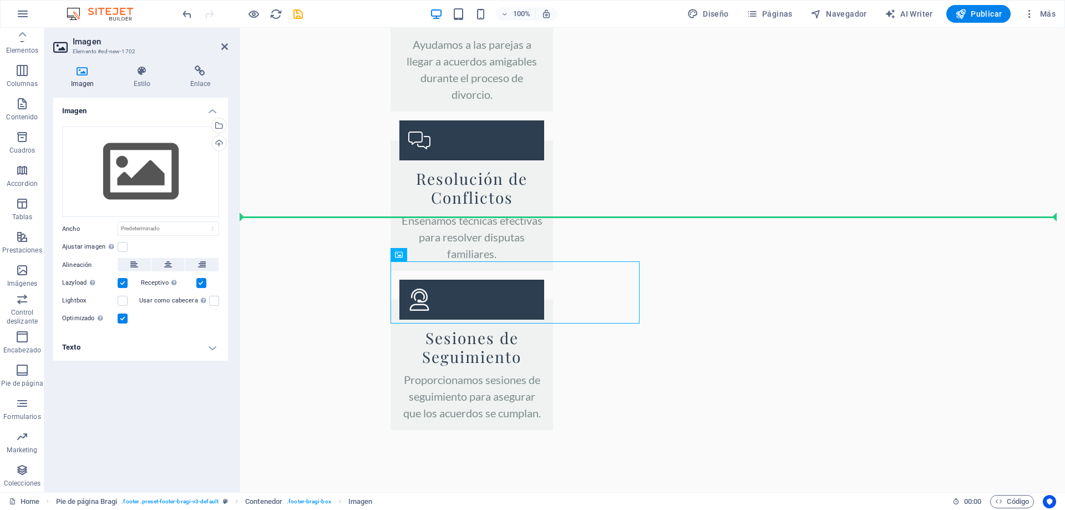
drag, startPoint x: 517, startPoint y: 287, endPoint x: 788, endPoint y: 294, distance: 271.8
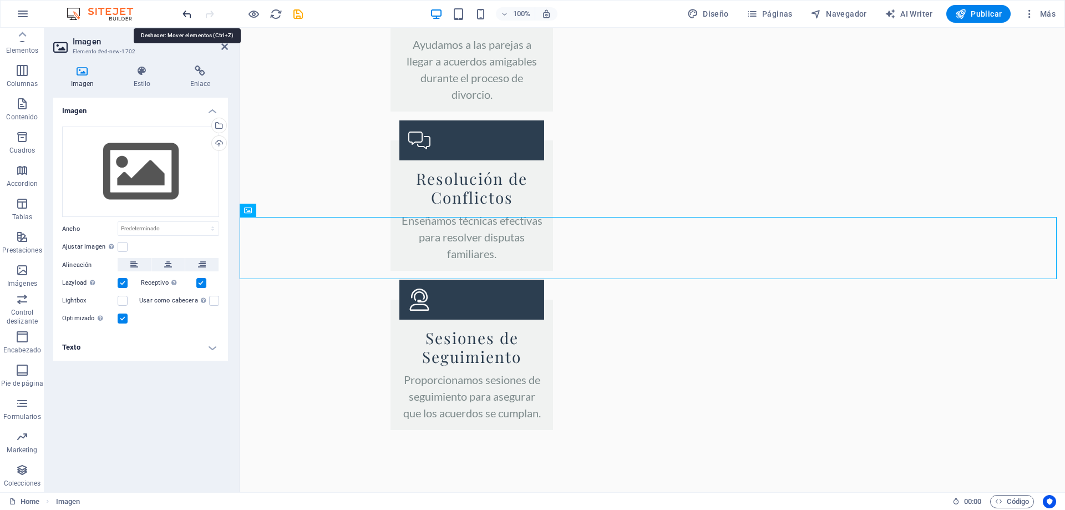
click at [186, 14] on icon "undo" at bounding box center [187, 14] width 13 height 13
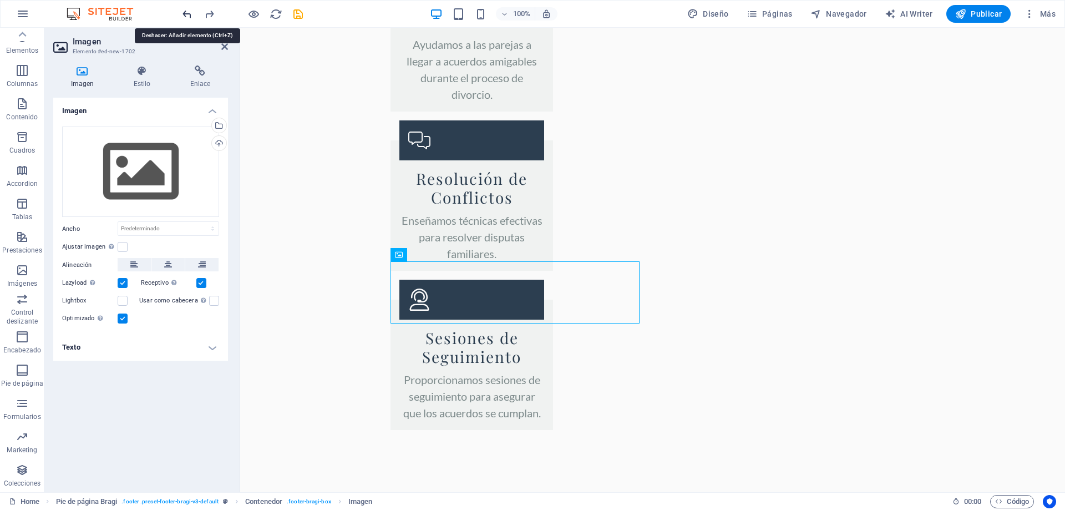
click at [187, 14] on icon "undo" at bounding box center [187, 14] width 13 height 13
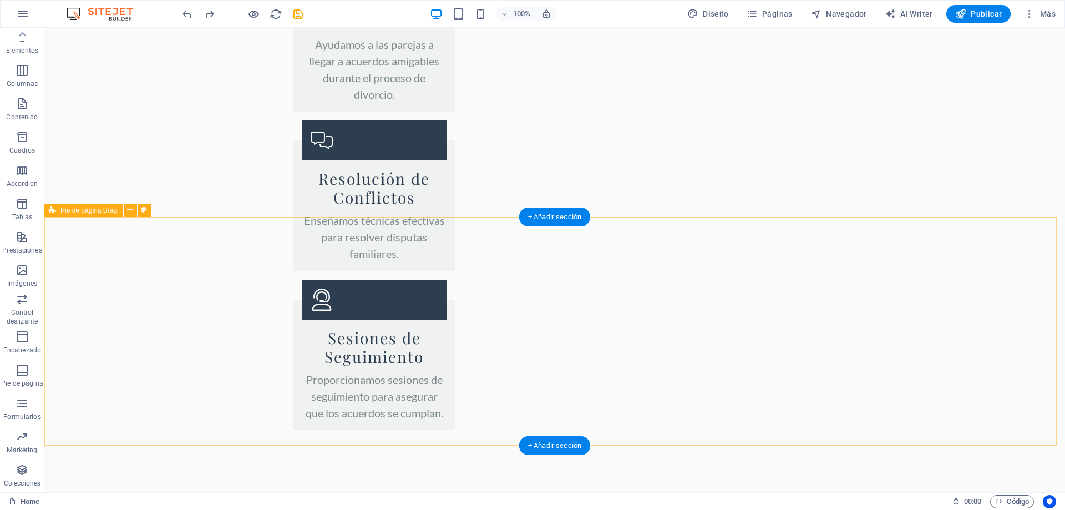
select select "footer"
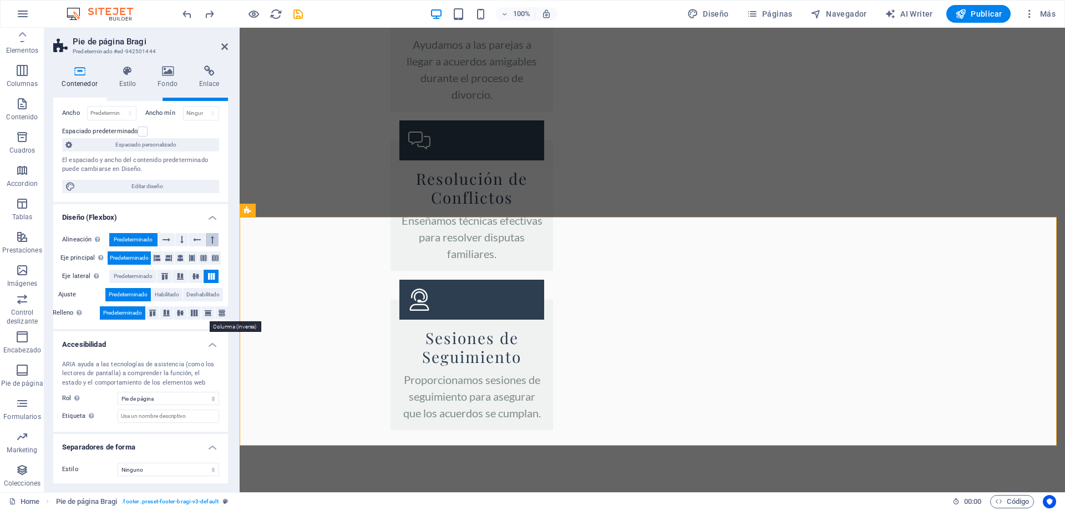
scroll to position [77, 0]
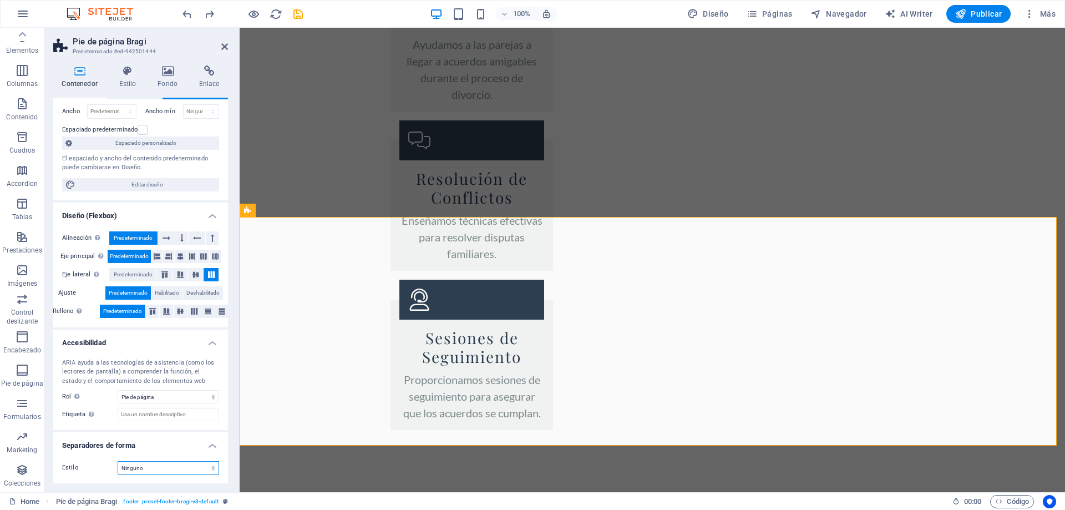
click at [195, 466] on select "Ninguno Triángulo Cuadrado Diagonal Polígono 1 Polígono 2 Zigzag Múltiples zigz…" at bounding box center [168, 467] width 101 height 13
click at [197, 396] on select "Ninguno Alert Article Banner Comment Complementary Dialog Encabezado Marquee Pi…" at bounding box center [168, 396] width 101 height 13
click at [310, 212] on span "Pie de página Bragi" at bounding box center [285, 210] width 58 height 7
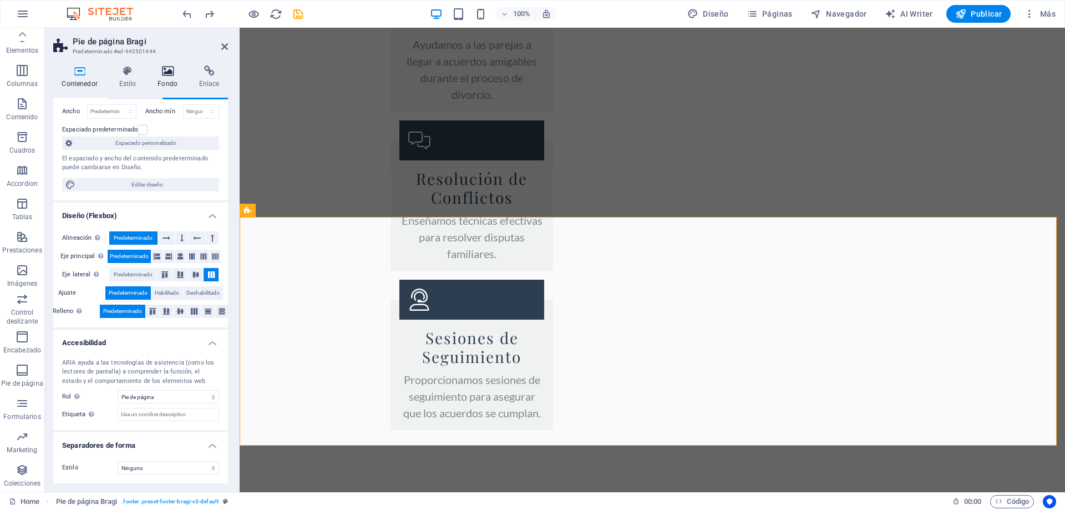
click at [162, 76] on icon at bounding box center [167, 70] width 37 height 11
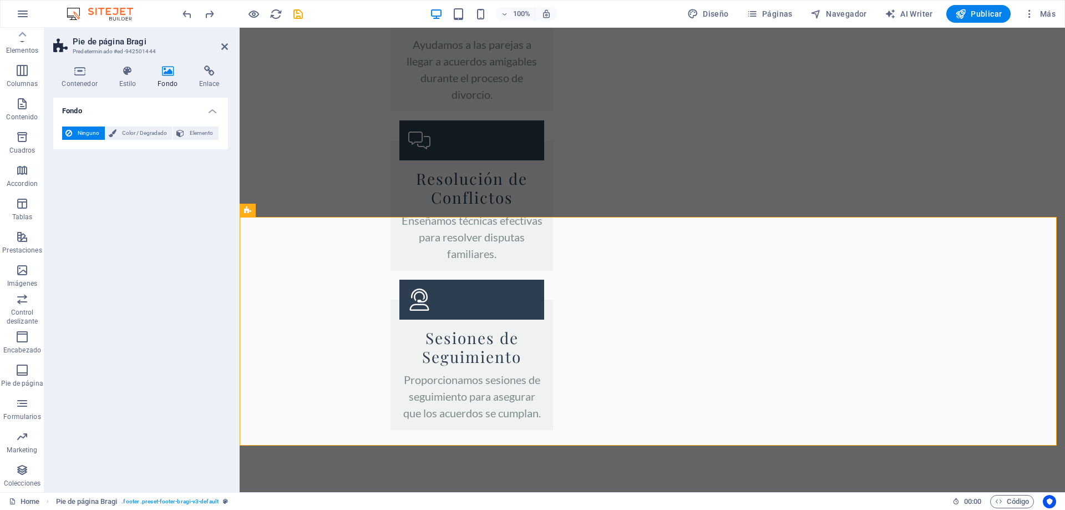
click at [220, 47] on header "Pie de página Bragi Predeterminado #ed-942501444" at bounding box center [140, 42] width 175 height 29
click at [226, 46] on icon at bounding box center [224, 46] width 7 height 9
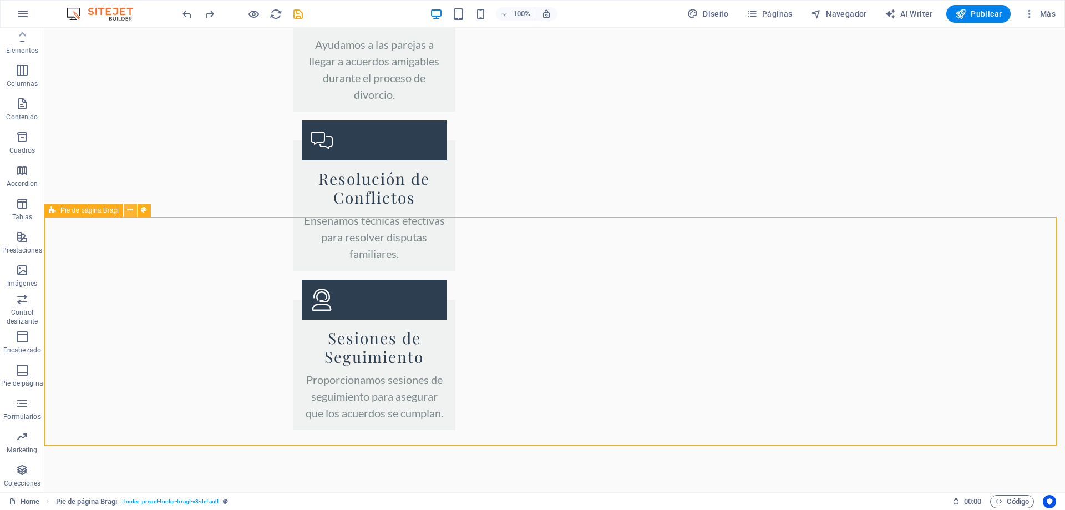
click at [130, 210] on icon at bounding box center [130, 210] width 6 height 12
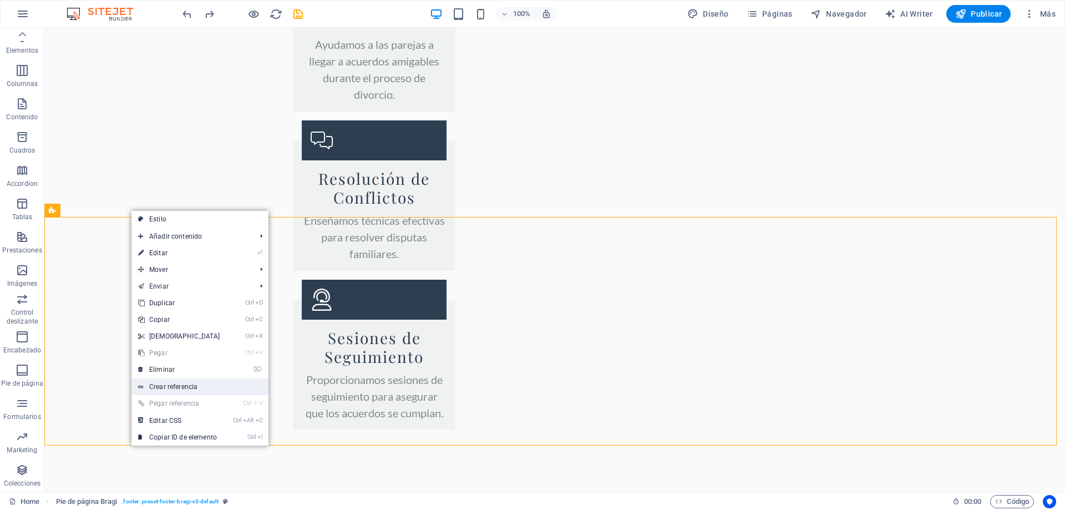
click at [162, 383] on link "Crear referencia" at bounding box center [199, 386] width 137 height 17
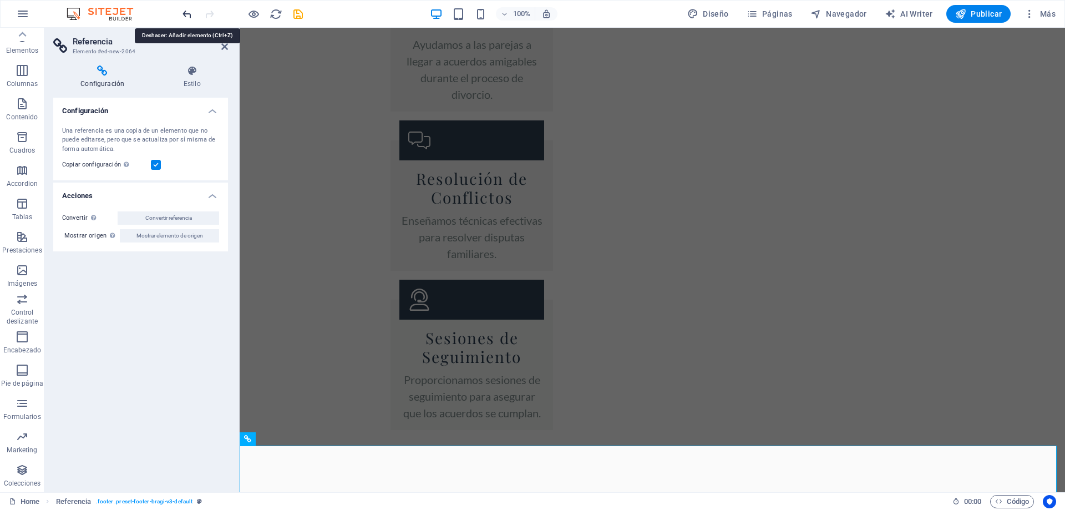
click at [185, 17] on icon "undo" at bounding box center [187, 14] width 13 height 13
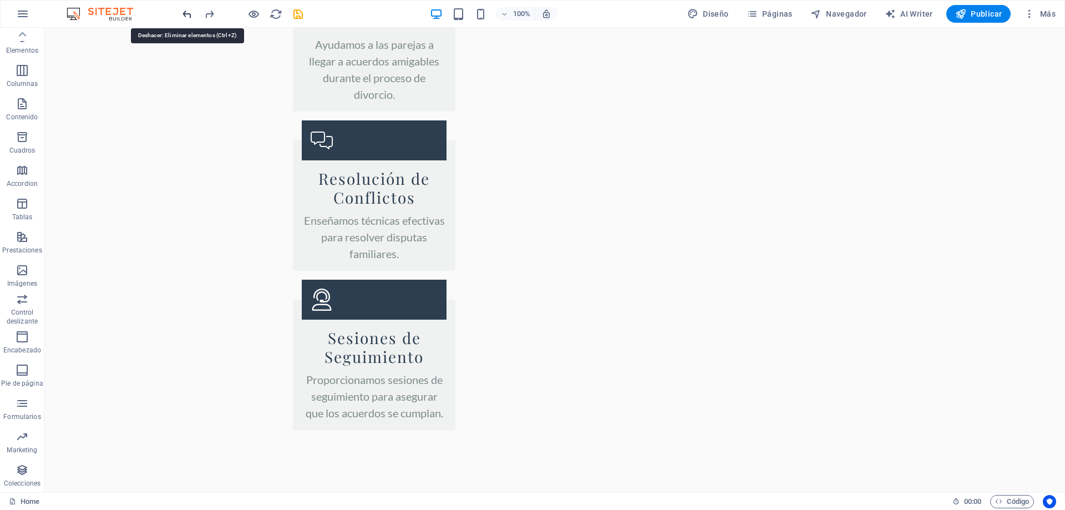
click at [186, 14] on icon "undo" at bounding box center [187, 14] width 13 height 13
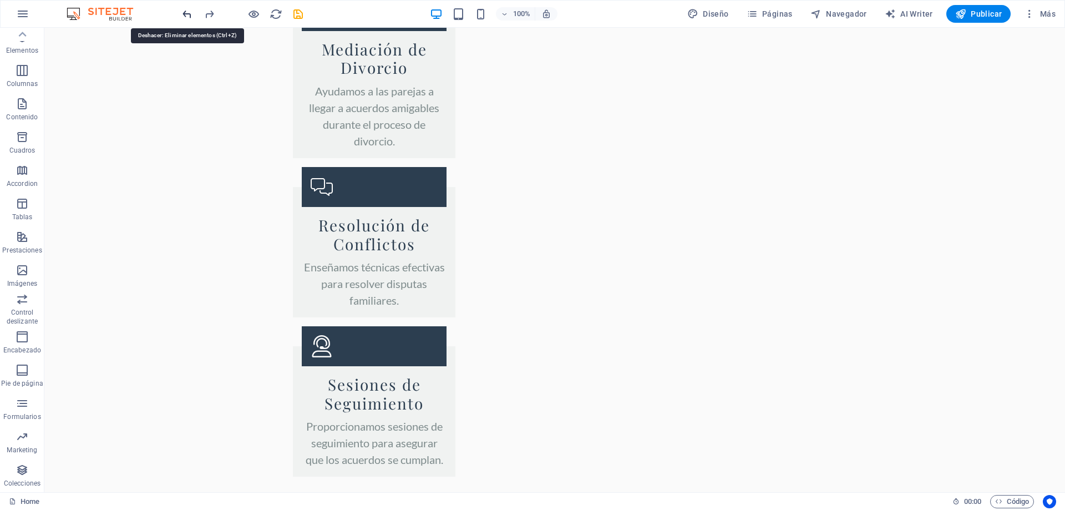
click at [186, 14] on icon "undo" at bounding box center [187, 14] width 13 height 13
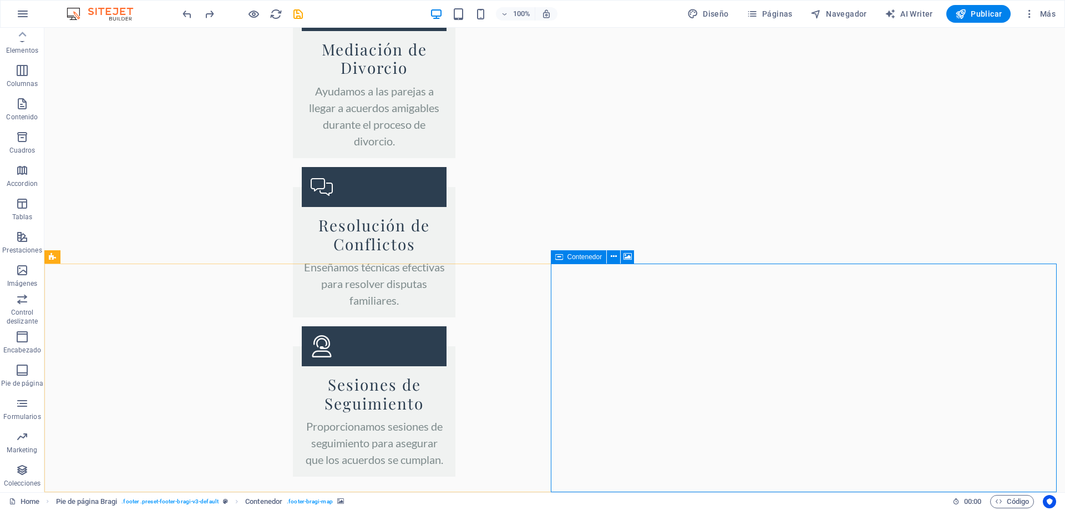
click at [578, 256] on span "Contenedor" at bounding box center [584, 256] width 35 height 7
click at [625, 254] on icon at bounding box center [627, 257] width 8 height 12
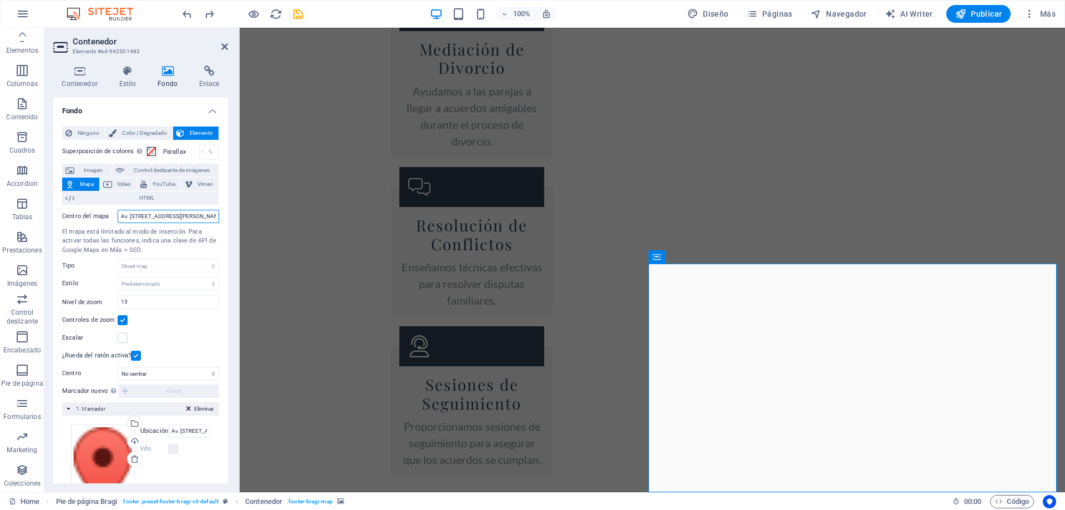
click at [190, 216] on input "Av. Libertador Bernardo O'Higgins 123, 8320000 Santiago" at bounding box center [168, 216] width 101 height 13
click at [190, 217] on input "Av. Libertador Bernardo O'Higgins 123, 8320000 Santiago" at bounding box center [168, 216] width 101 height 13
drag, startPoint x: 179, startPoint y: 216, endPoint x: 106, endPoint y: 220, distance: 72.2
click at [110, 218] on div "Centro del mapa alcalde hernan prieto" at bounding box center [140, 216] width 157 height 13
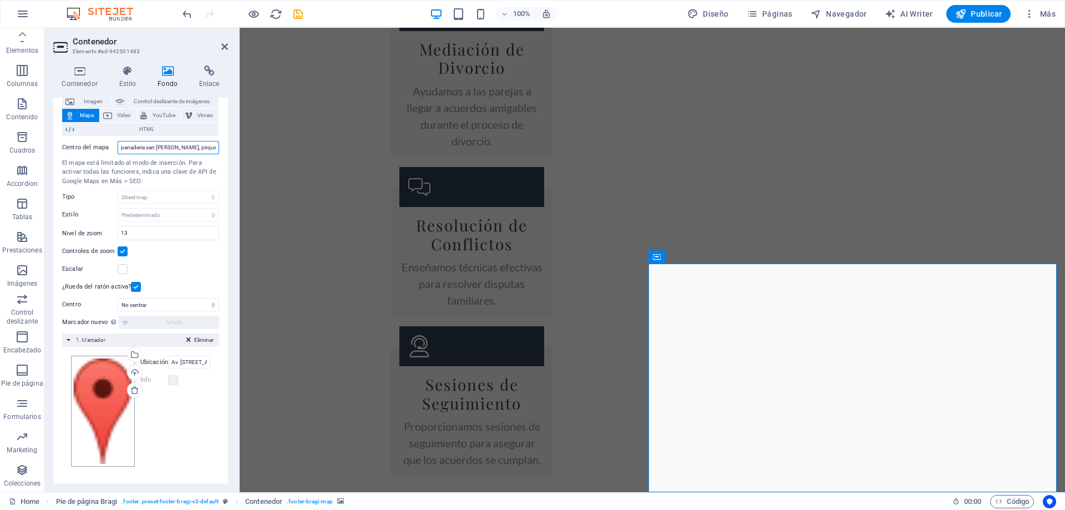
scroll to position [70, 0]
type input "panaderia san michele, pirque"
click at [136, 369] on div "Cargar" at bounding box center [133, 372] width 17 height 17
click at [184, 358] on input "Av. Libertador Bernardo O'Higgins 123, 8320000 Santiago" at bounding box center [189, 360] width 42 height 13
click at [197, 359] on input "Av. Libertador Bernardo O'Higgins 123, 8320000 Santiago" at bounding box center [189, 360] width 42 height 13
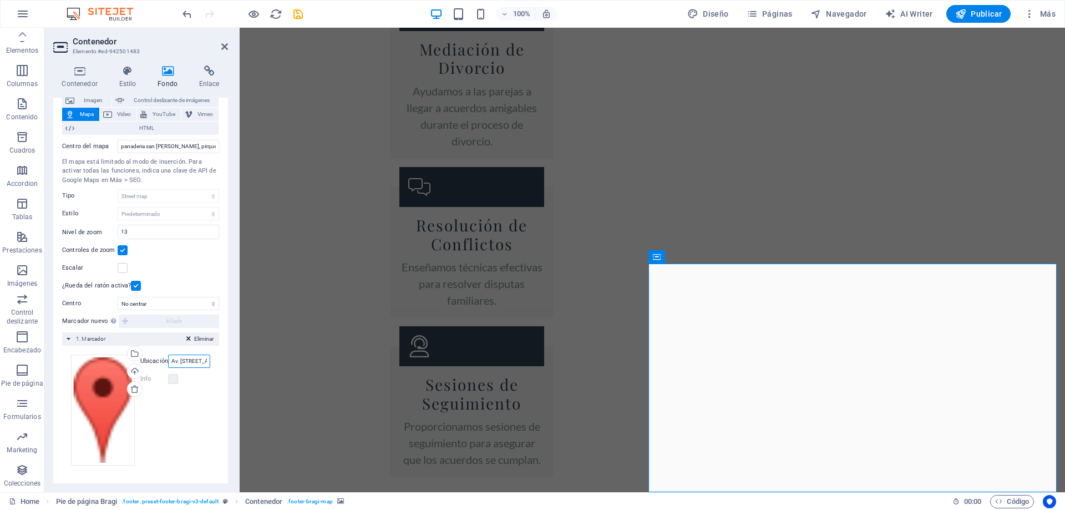
click at [197, 359] on input "Av. Libertador Bernardo O'Higgins 123, 8320000 Santiago" at bounding box center [189, 360] width 42 height 13
click at [197, 360] on input "Av. Libertador Bernardo O'Higgins 123, 8320000 Santiago" at bounding box center [189, 360] width 42 height 13
type input "panaderia san michell"
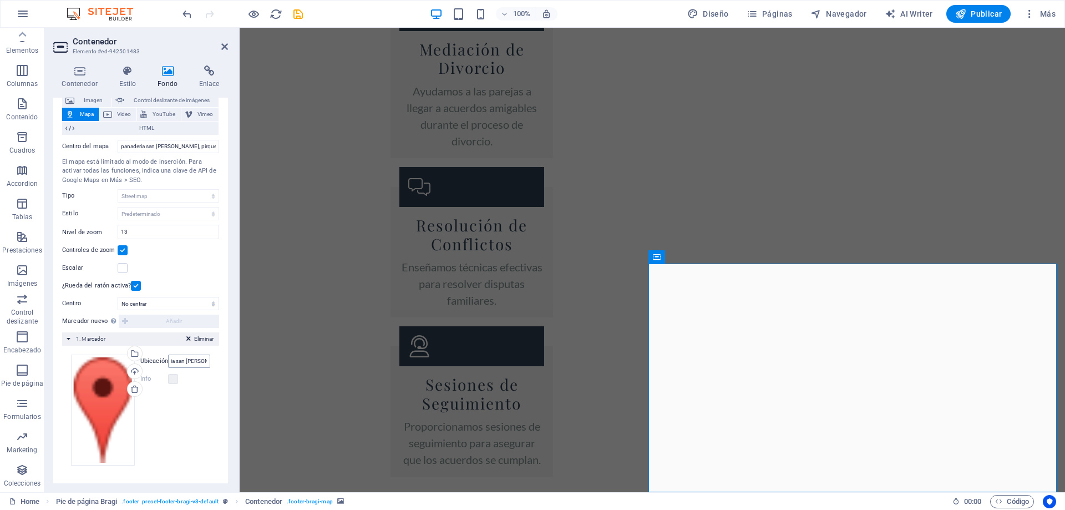
scroll to position [0, 0]
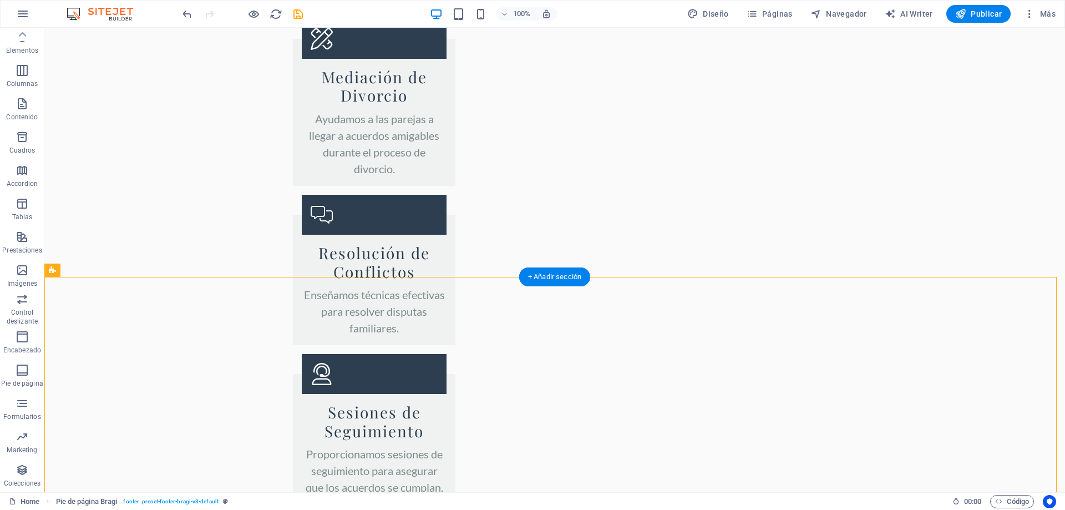
scroll to position [1933, 0]
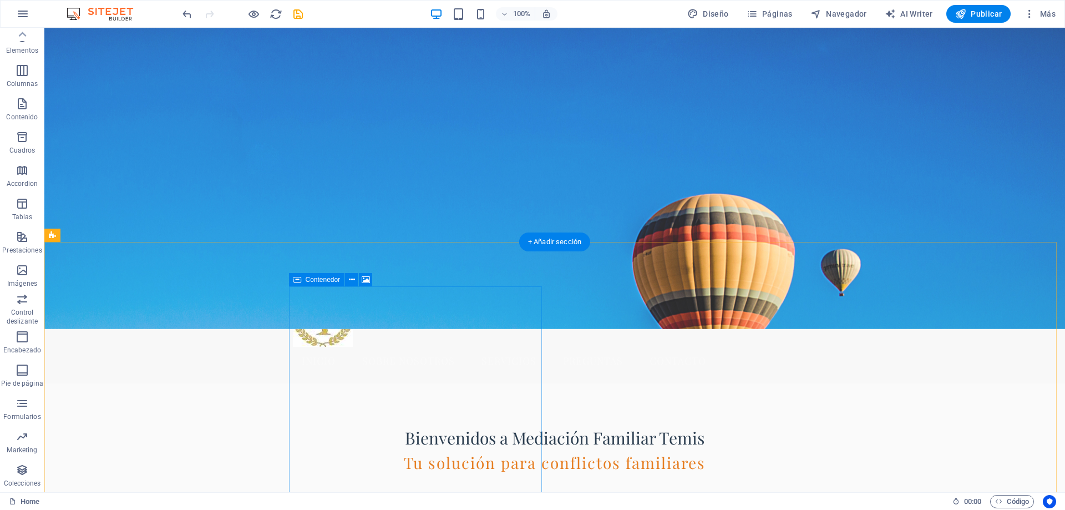
scroll to position [166, 0]
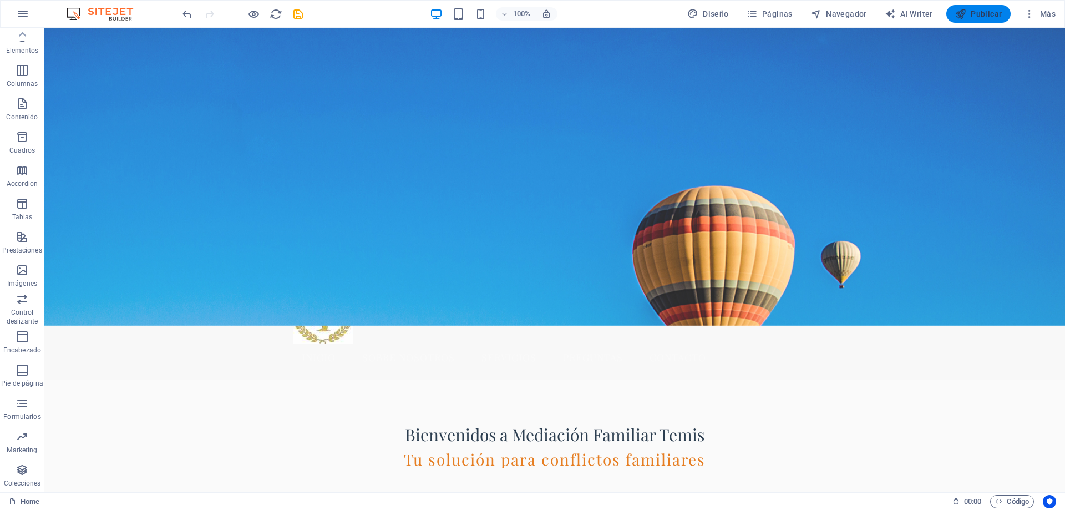
click at [979, 18] on span "Publicar" at bounding box center [978, 13] width 47 height 11
checkbox input "false"
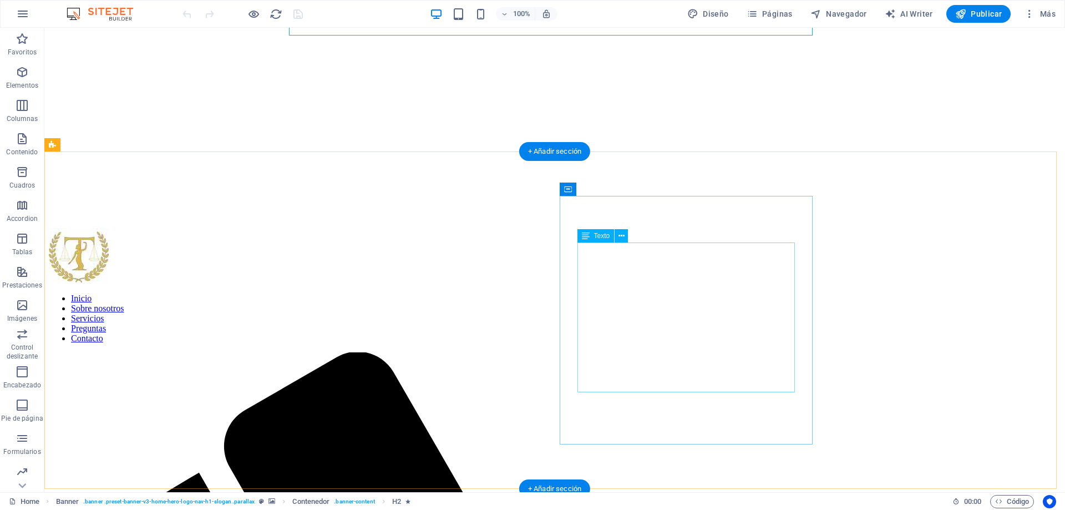
scroll to position [277, 0]
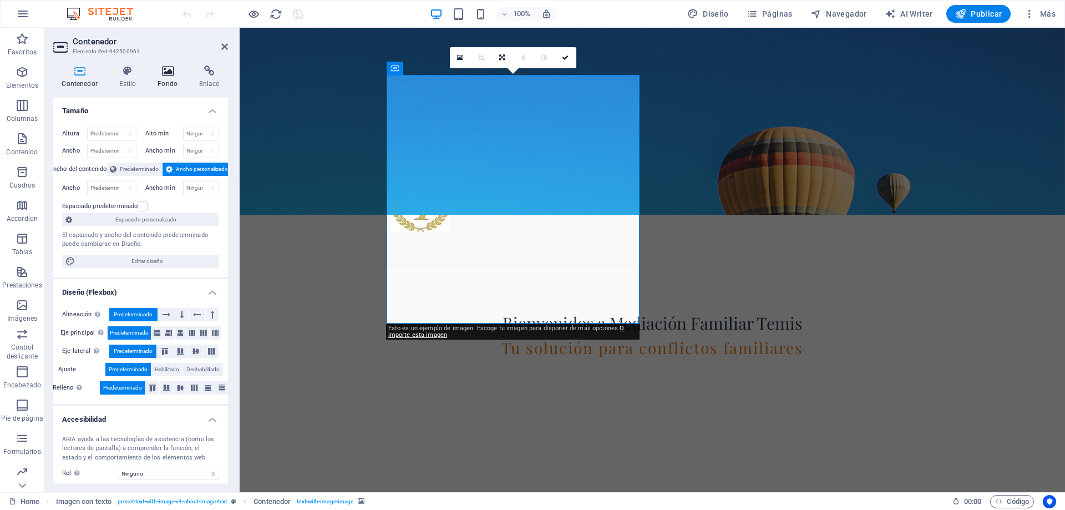
click at [164, 76] on icon at bounding box center [167, 70] width 37 height 11
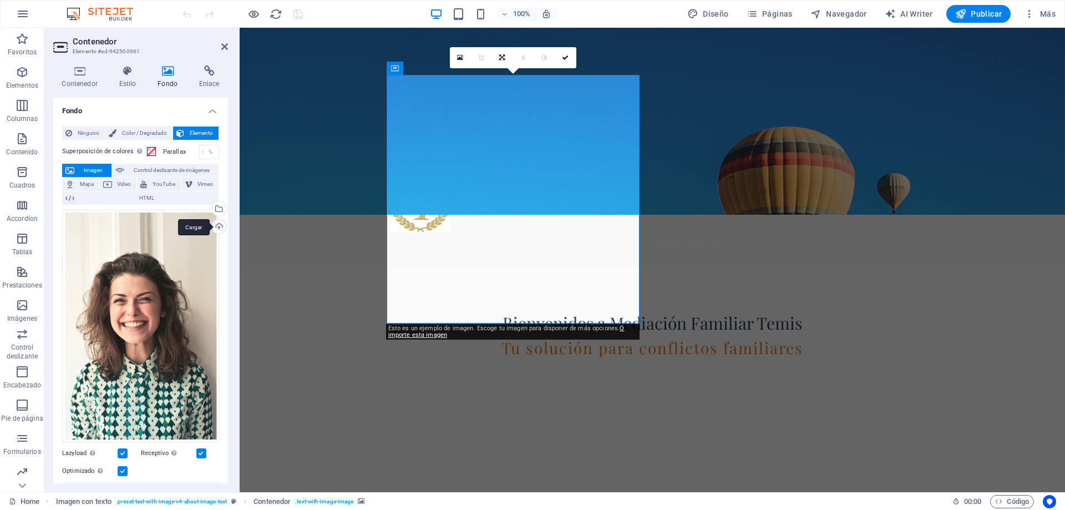
click at [219, 226] on div "Cargar" at bounding box center [218, 227] width 17 height 17
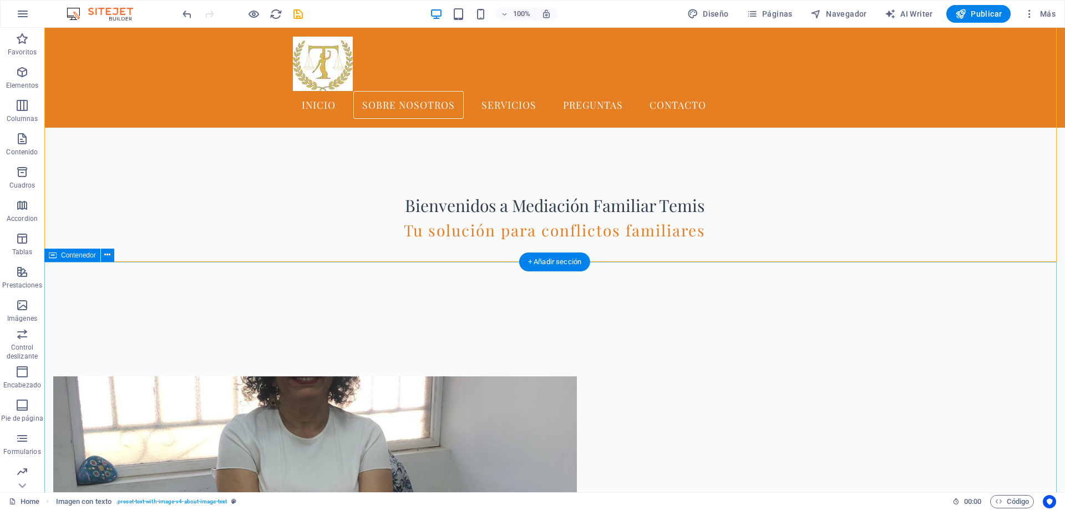
scroll to position [333, 0]
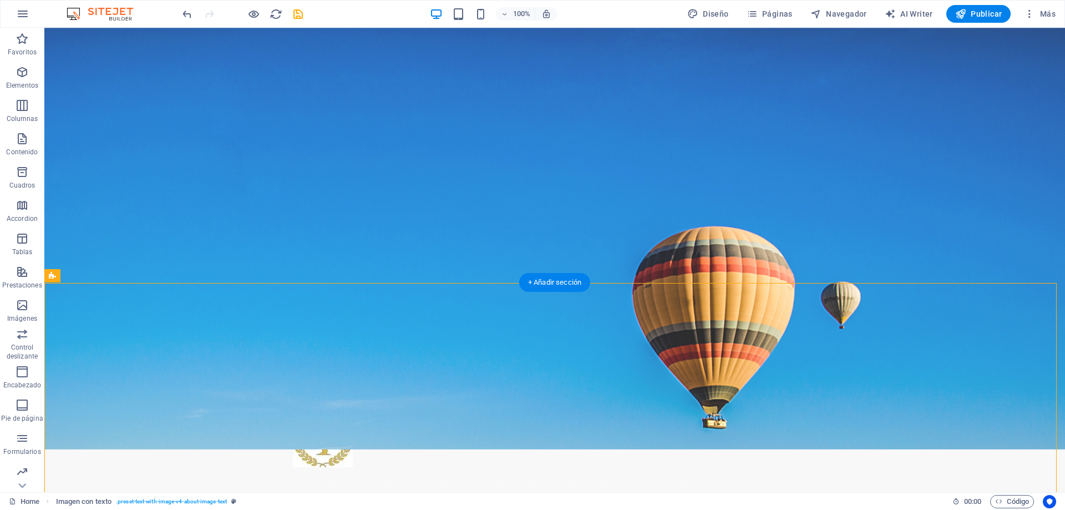
scroll to position [0, 0]
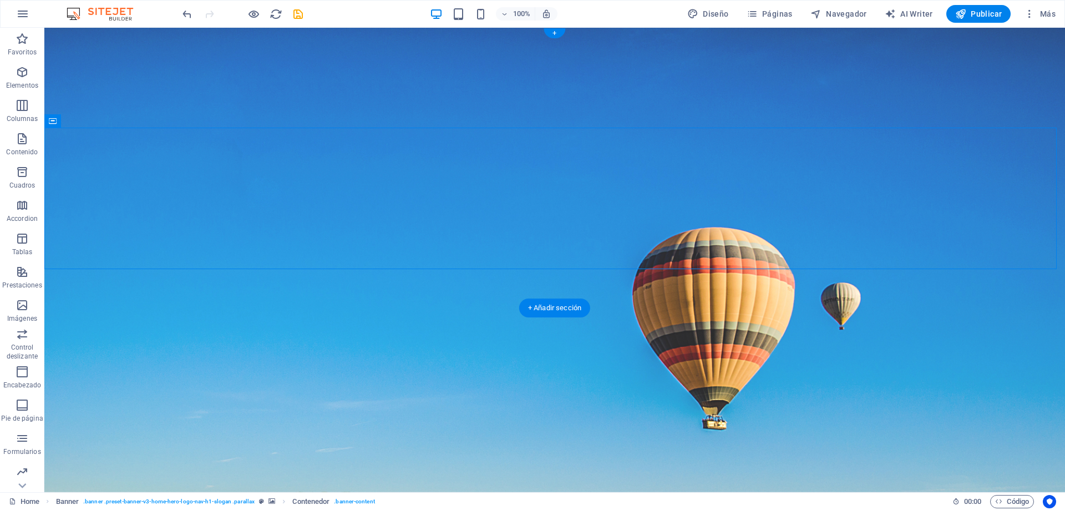
click at [802, 279] on figure at bounding box center [554, 260] width 1020 height 464
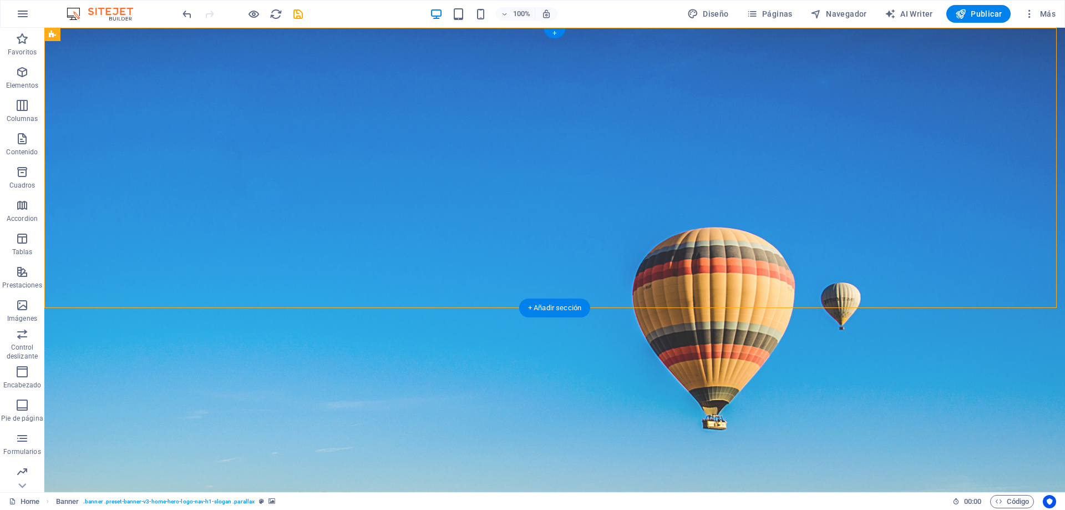
click at [795, 295] on figure at bounding box center [554, 260] width 1020 height 464
select select "vh"
select select "header"
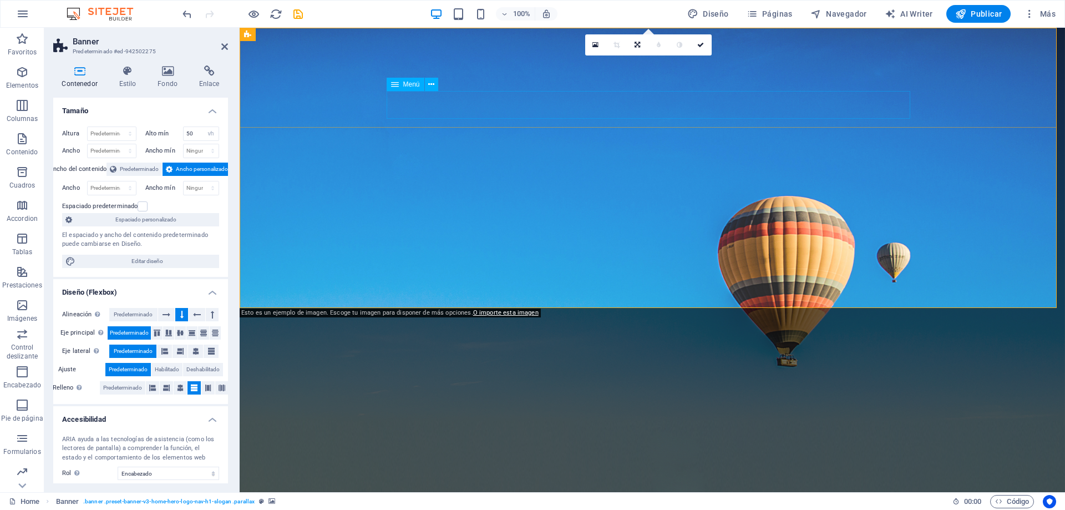
drag, startPoint x: 460, startPoint y: 101, endPoint x: 447, endPoint y: 112, distance: 17.0
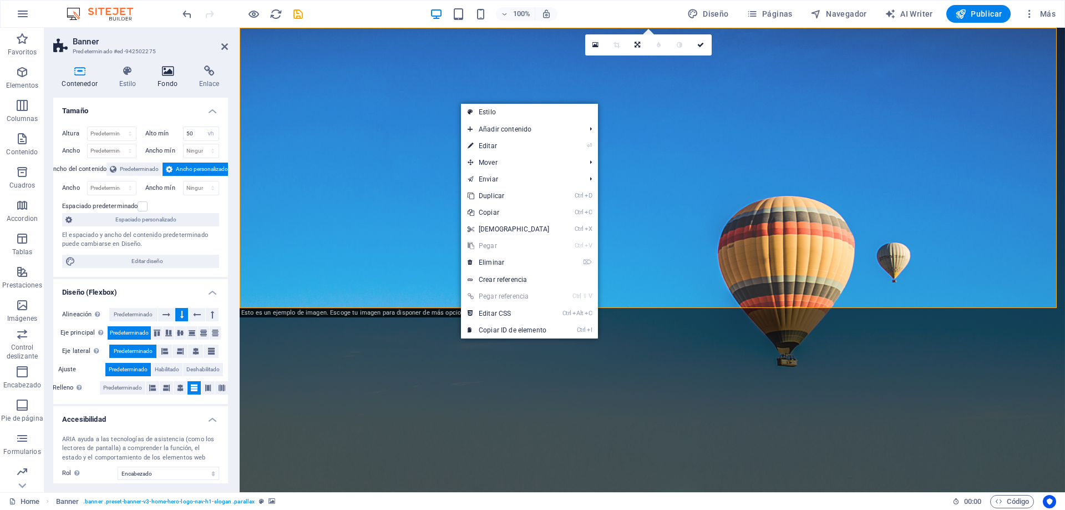
click at [163, 77] on h4 "Fondo" at bounding box center [170, 76] width 42 height 23
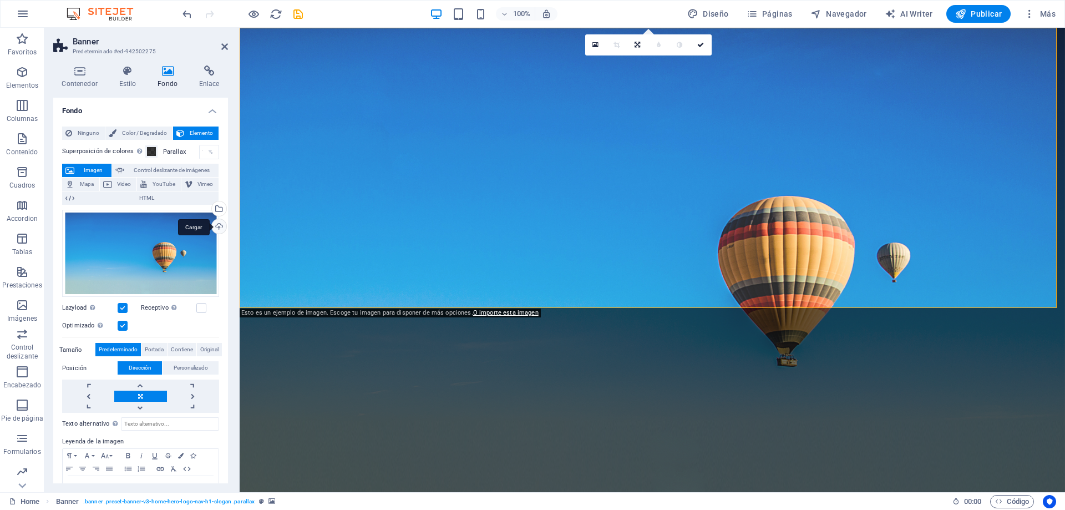
click at [218, 225] on div "Cargar" at bounding box center [218, 227] width 17 height 17
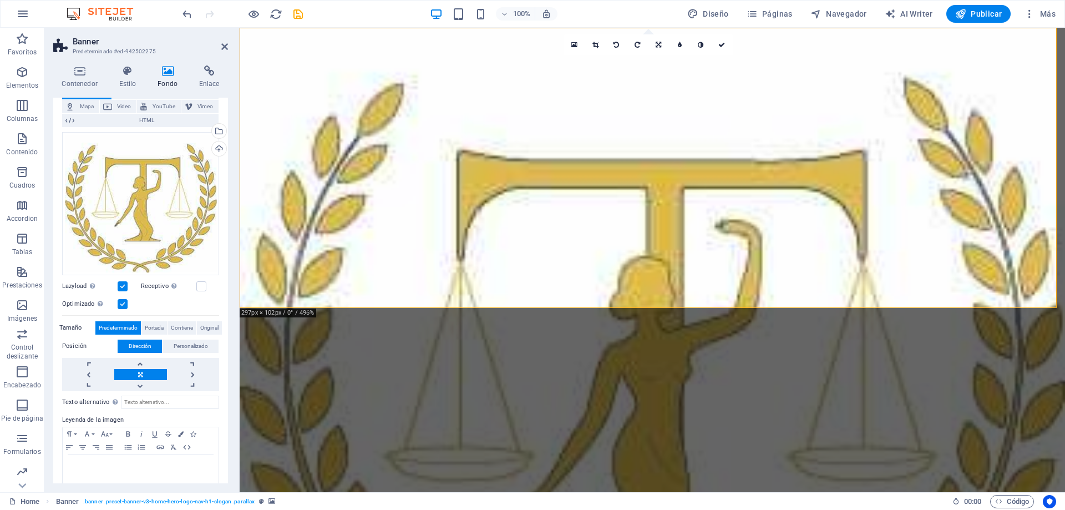
scroll to position [90, 0]
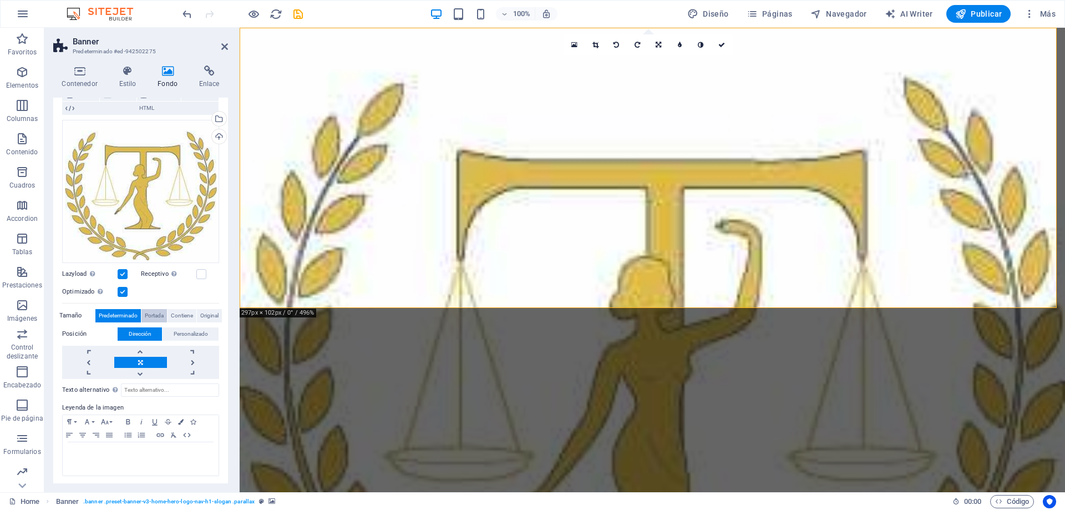
click at [154, 311] on span "Portada" at bounding box center [154, 315] width 19 height 13
click at [178, 315] on span "Contiene" at bounding box center [182, 315] width 22 height 13
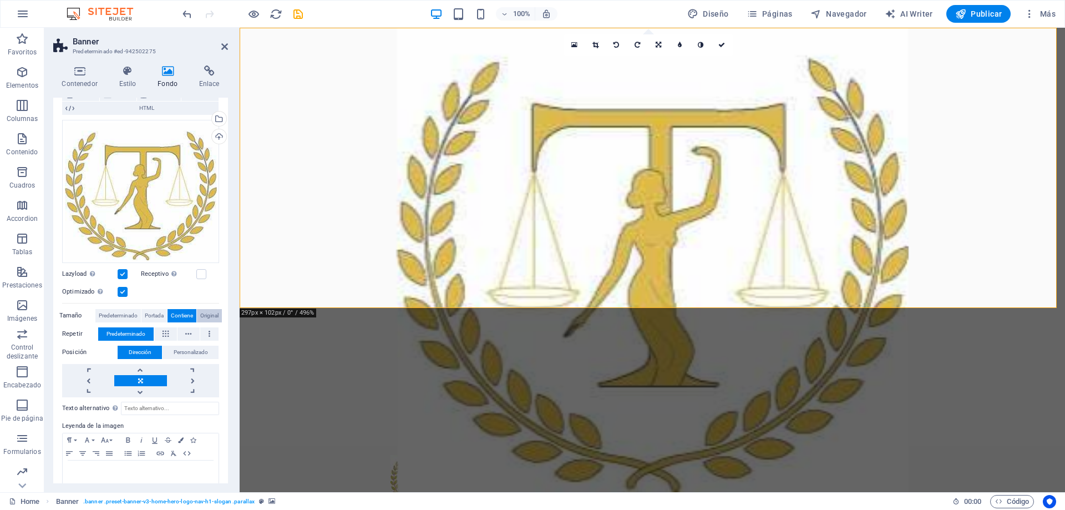
click at [208, 315] on span "Original" at bounding box center [209, 315] width 18 height 13
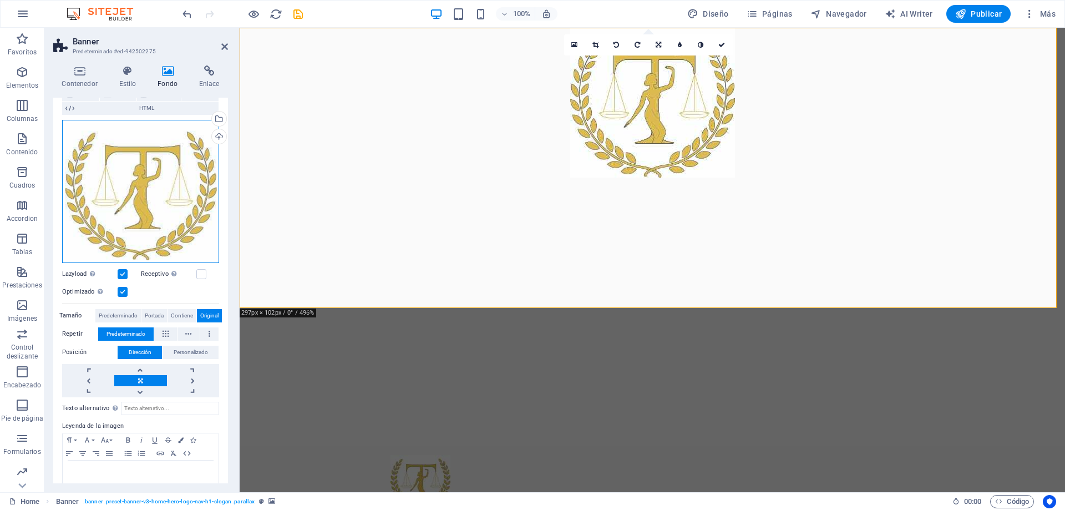
drag, startPoint x: 132, startPoint y: 185, endPoint x: 136, endPoint y: 201, distance: 16.5
click at [136, 201] on div "Arrastra archivos aquí, haz clic para escoger archivos o selecciona archivos de…" at bounding box center [140, 191] width 157 height 143
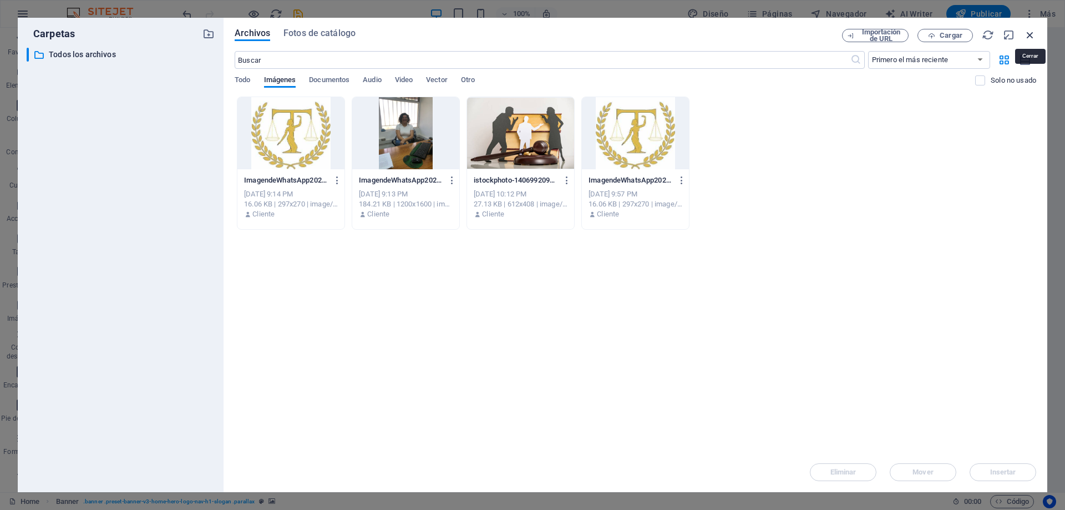
click at [1034, 37] on icon "button" at bounding box center [1030, 35] width 12 height 12
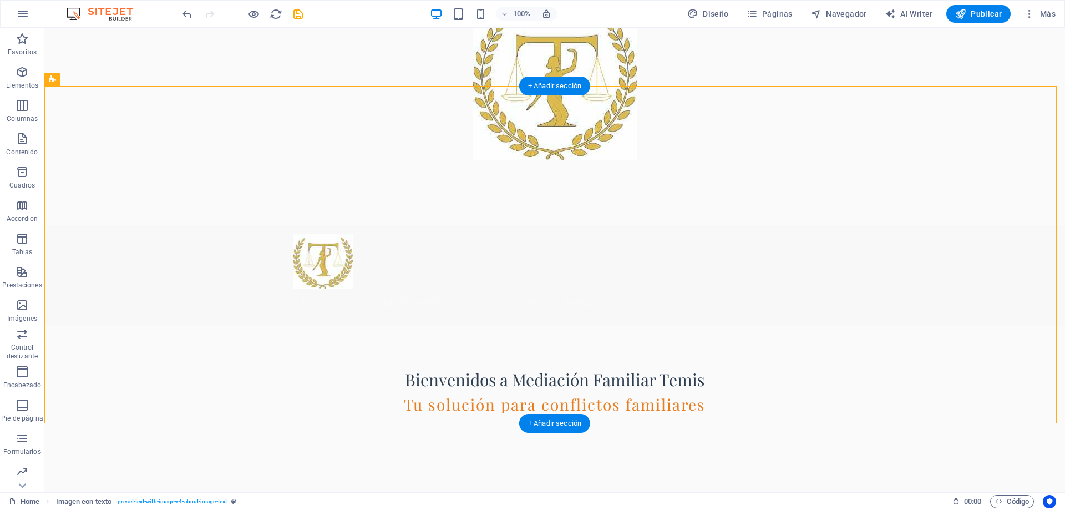
scroll to position [222, 0]
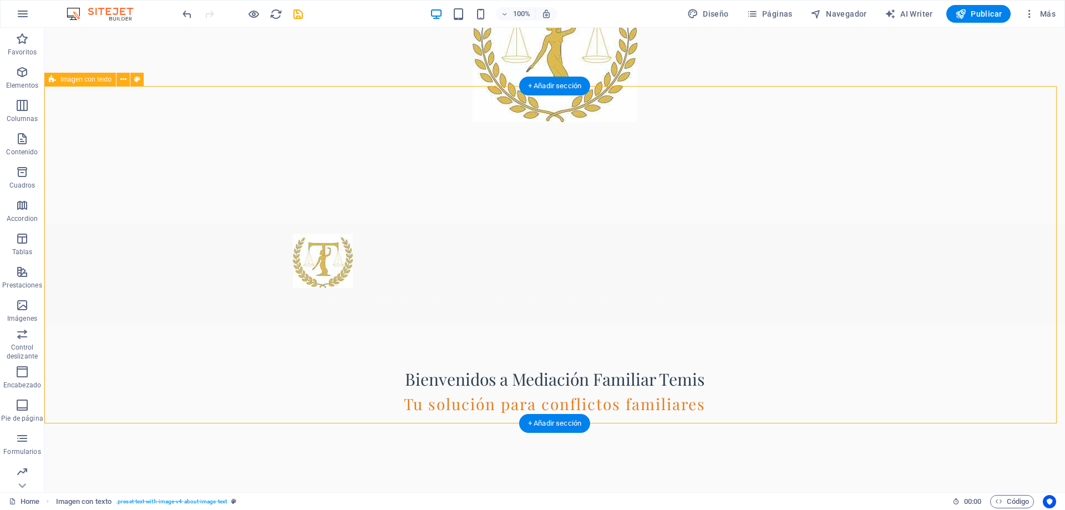
select select "rem"
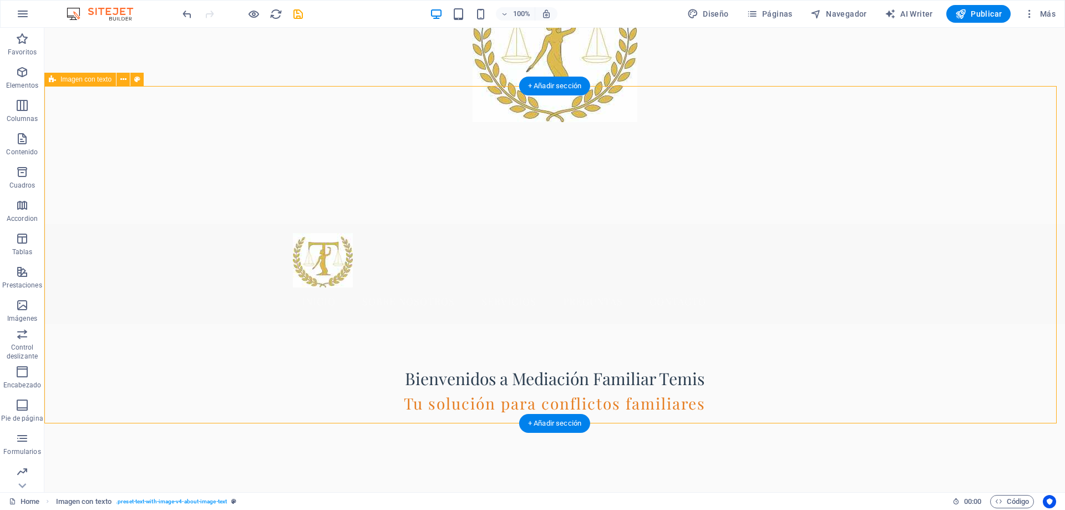
select select "rem"
select select "px"
select select "preset-text-with-image-v4-about-image-text"
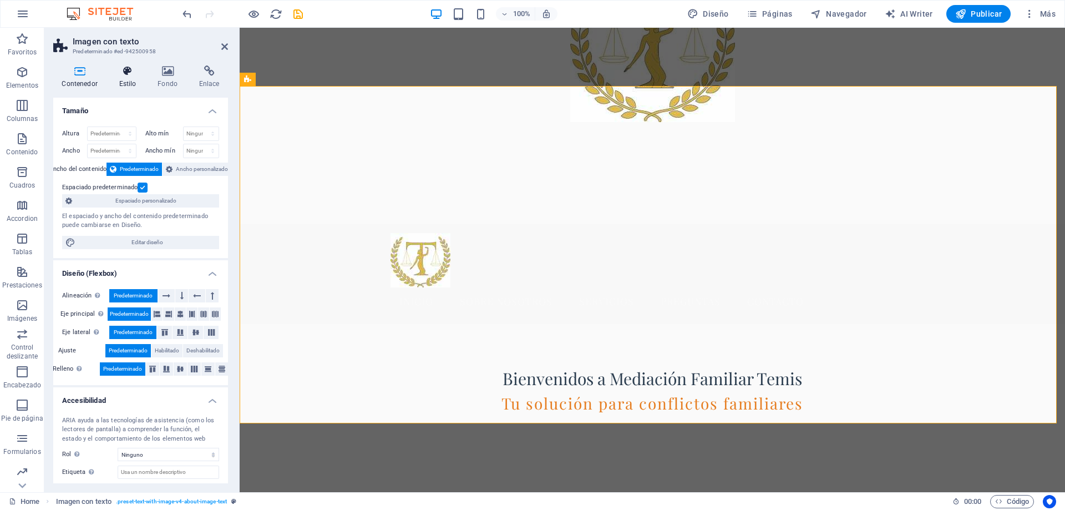
click at [130, 76] on icon at bounding box center [127, 70] width 34 height 11
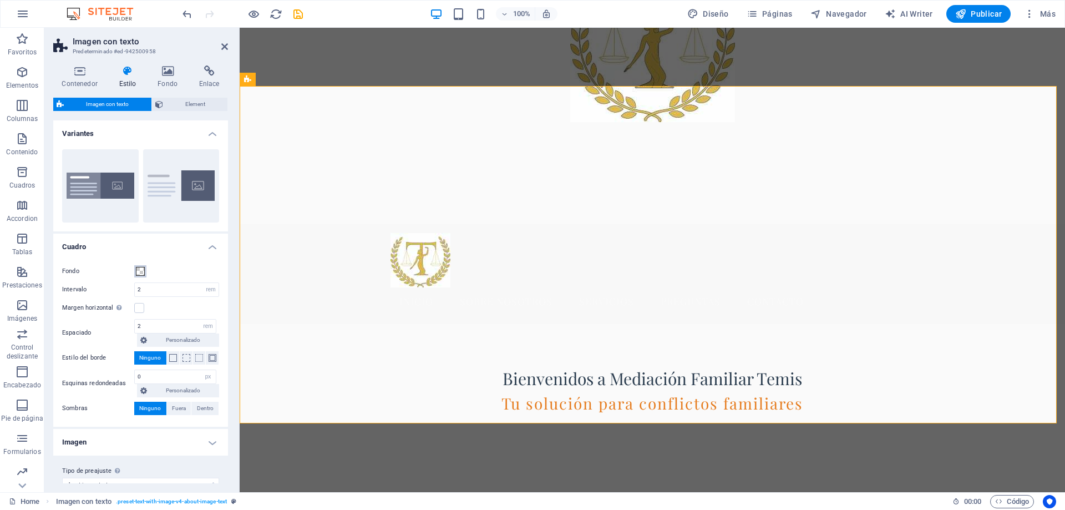
click at [139, 273] on span at bounding box center [140, 271] width 9 height 9
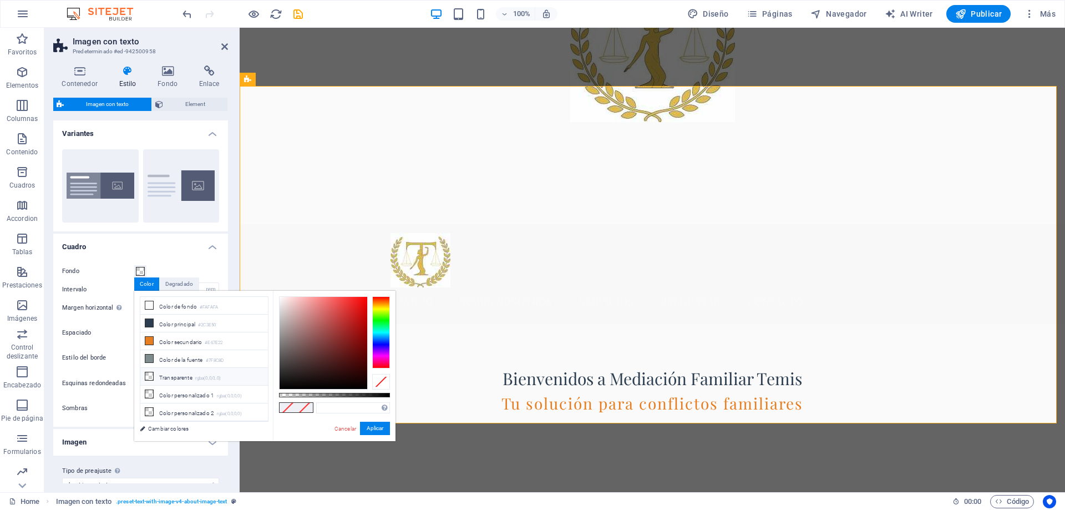
click at [193, 376] on li "Transparente rgba(0,0,0,.0)" at bounding box center [204, 377] width 128 height 18
click at [335, 304] on div at bounding box center [323, 343] width 88 height 92
click at [318, 307] on div at bounding box center [323, 343] width 88 height 92
drag, startPoint x: 281, startPoint y: 396, endPoint x: 358, endPoint y: 397, distance: 77.6
click at [358, 397] on div at bounding box center [359, 395] width 4 height 8
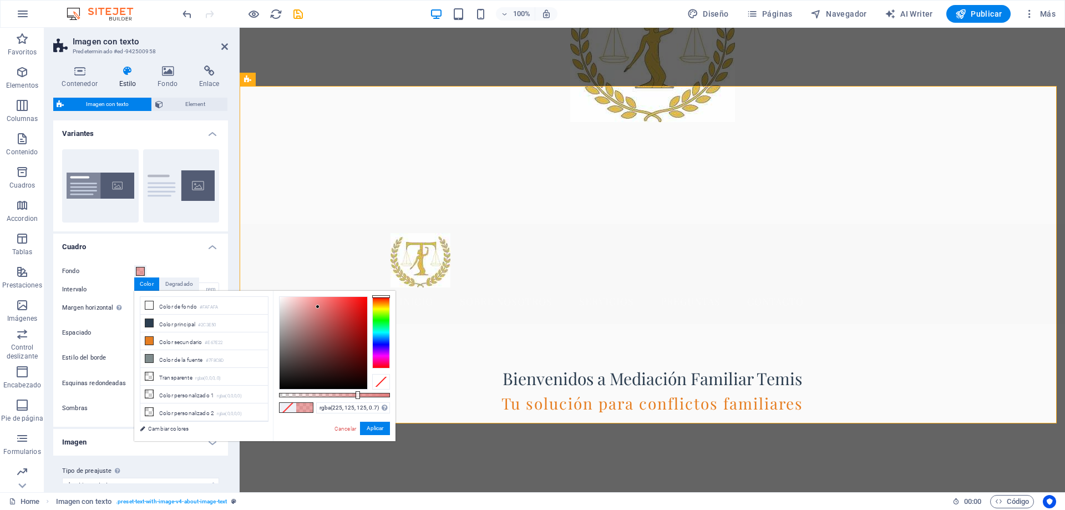
click at [357, 395] on div at bounding box center [357, 395] width 4 height 8
click at [381, 338] on div at bounding box center [381, 332] width 18 height 72
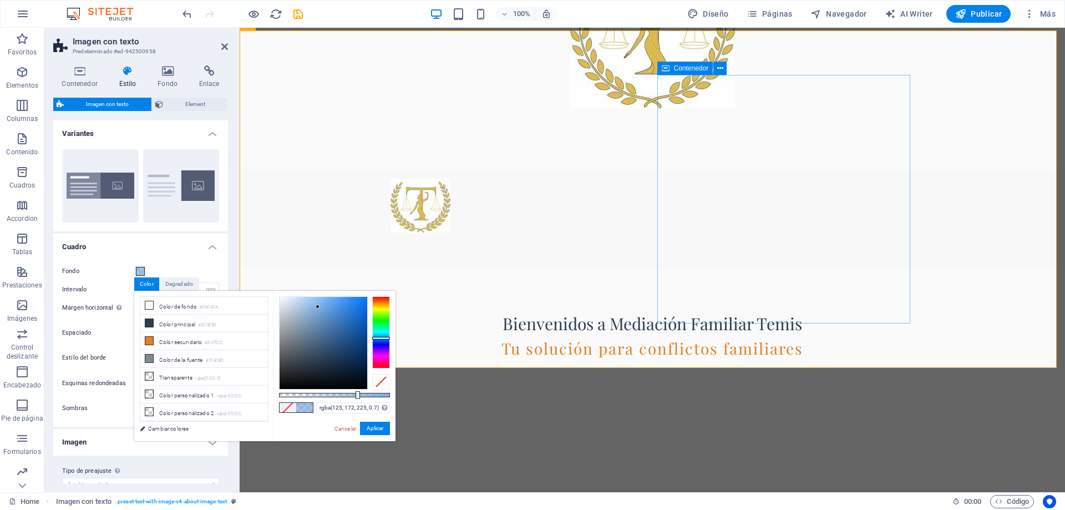
scroll to position [277, 0]
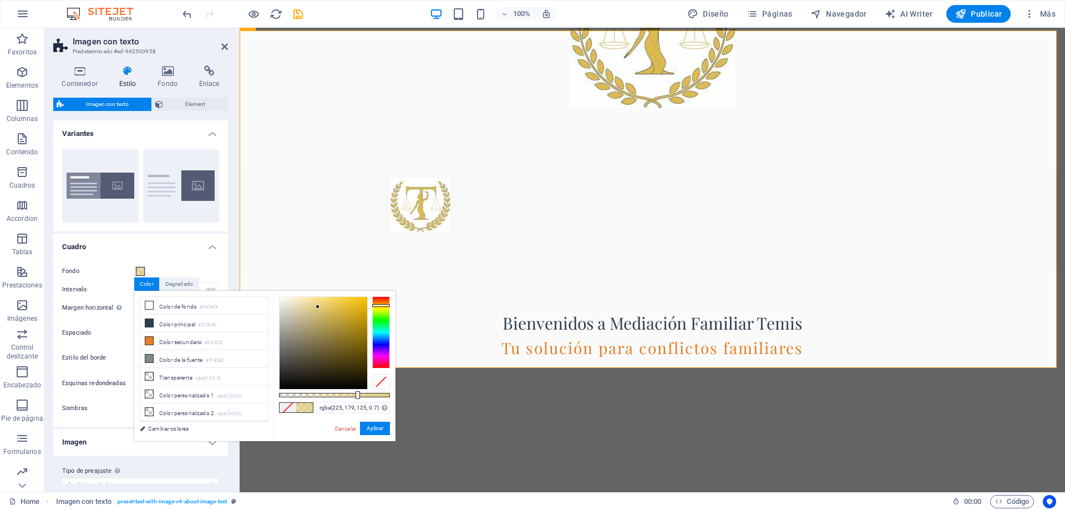
type input "rgba(225, 174, 125, 0.7)"
drag, startPoint x: 386, startPoint y: 338, endPoint x: 389, endPoint y: 302, distance: 36.1
click at [389, 302] on div at bounding box center [381, 302] width 18 height 3
click at [384, 425] on button "Aplicar" at bounding box center [375, 427] width 30 height 13
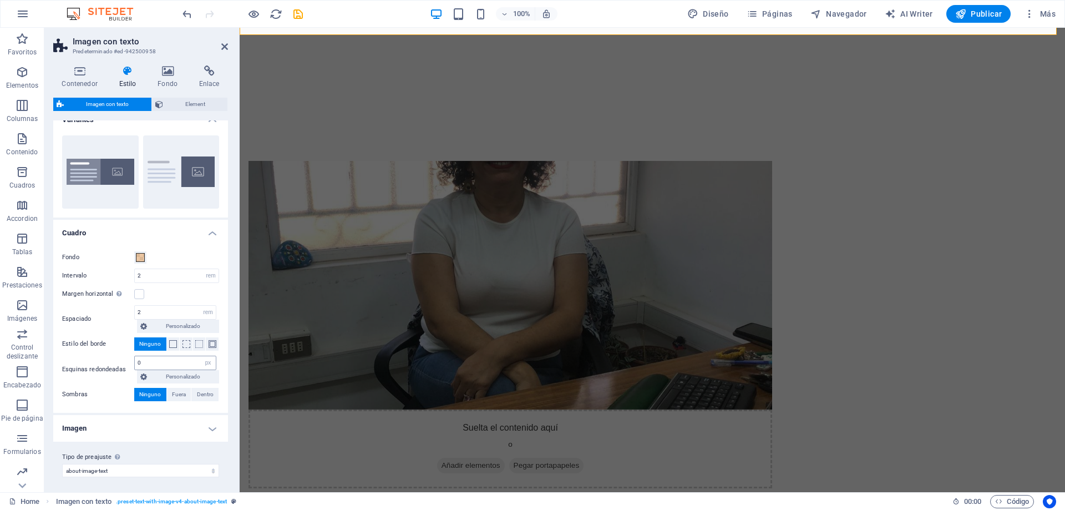
scroll to position [17, 0]
click at [185, 343] on span at bounding box center [186, 341] width 8 height 8
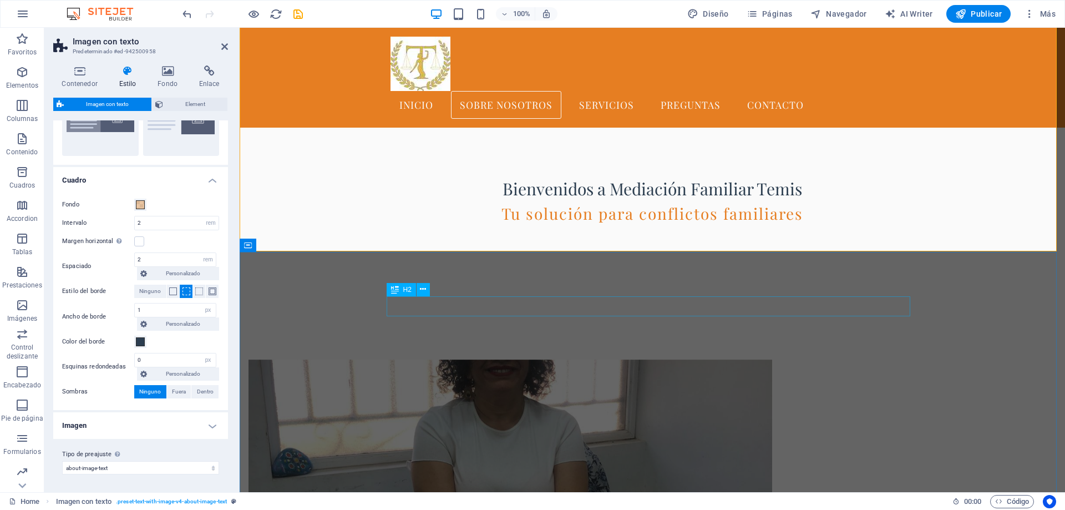
scroll to position [333, 0]
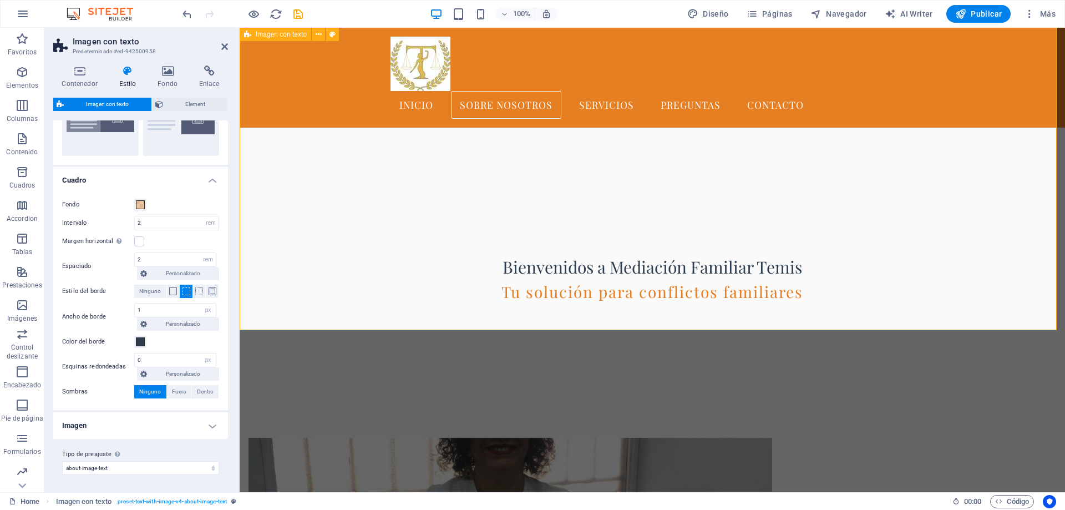
click at [139, 242] on label at bounding box center [139, 241] width 10 height 10
click at [0, 0] on input "Margen horizontal Solo si el "Ancho del contenido" de los contenedores no se ha…" at bounding box center [0, 0] width 0 height 0
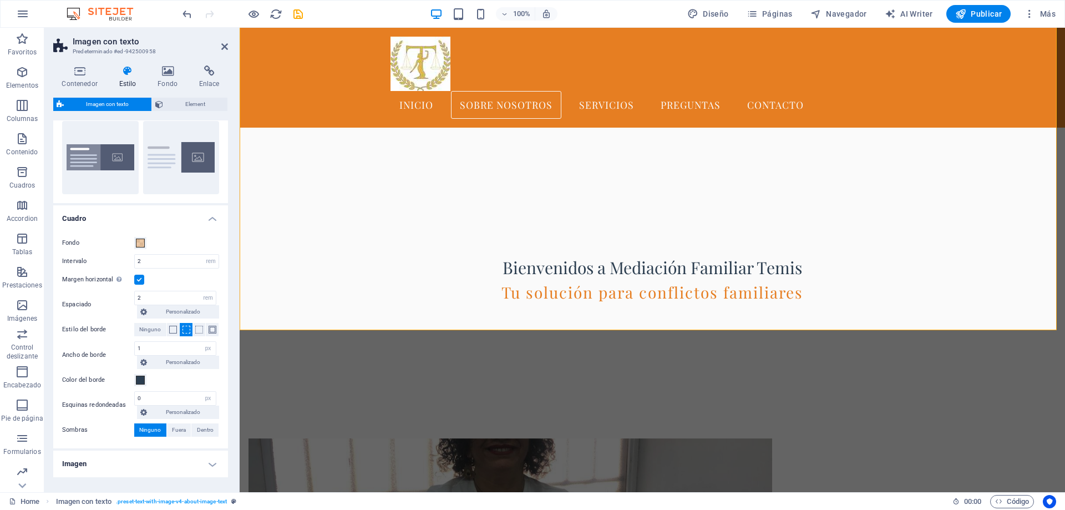
scroll to position [0, 0]
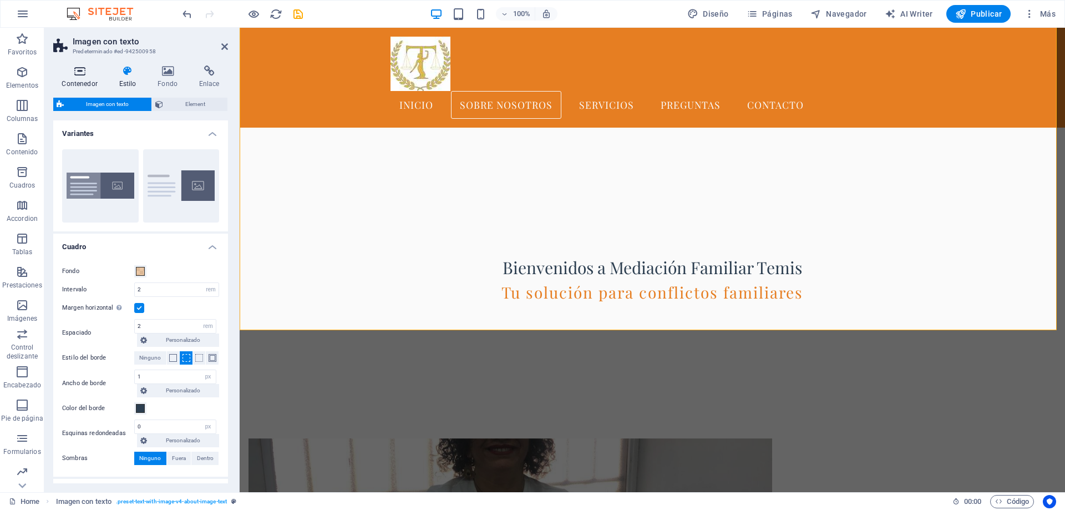
click at [80, 72] on icon at bounding box center [79, 70] width 53 height 11
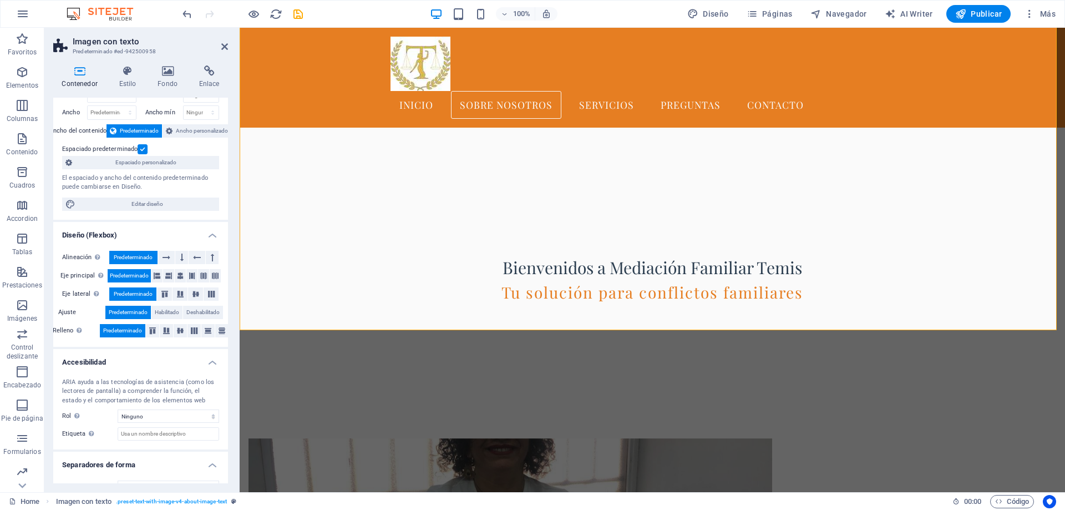
scroll to position [58, 0]
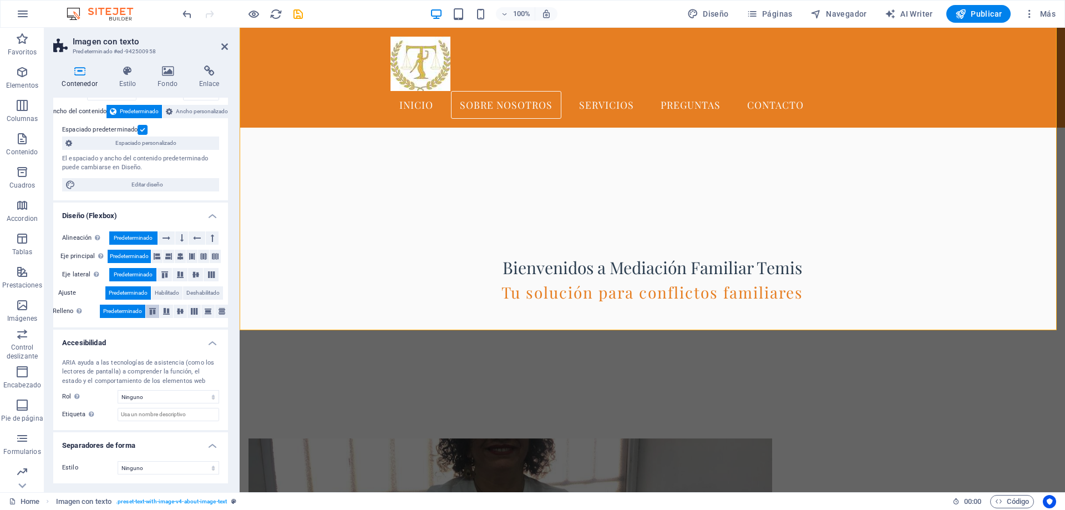
click at [150, 312] on icon at bounding box center [152, 311] width 13 height 7
click at [204, 311] on icon at bounding box center [207, 311] width 13 height 7
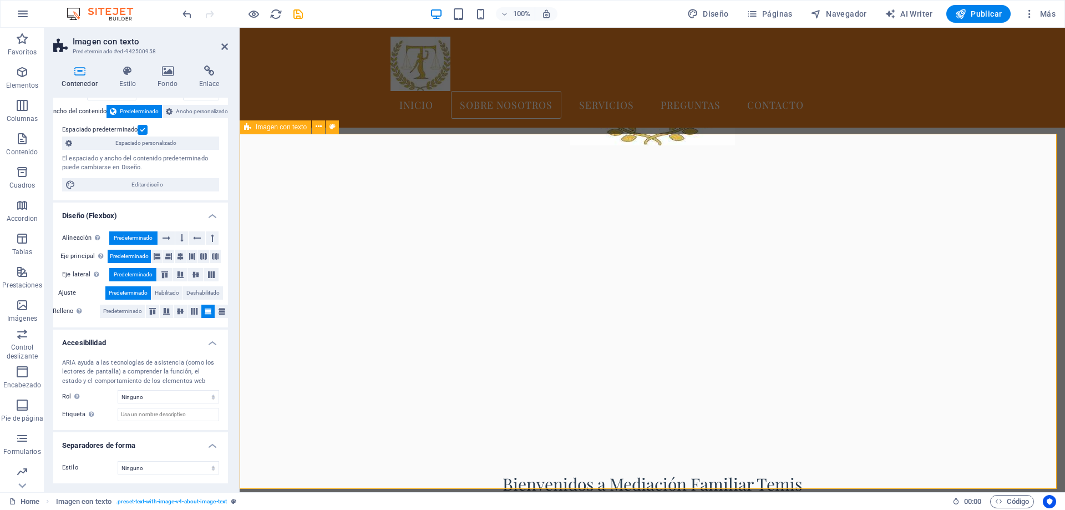
scroll to position [112, 0]
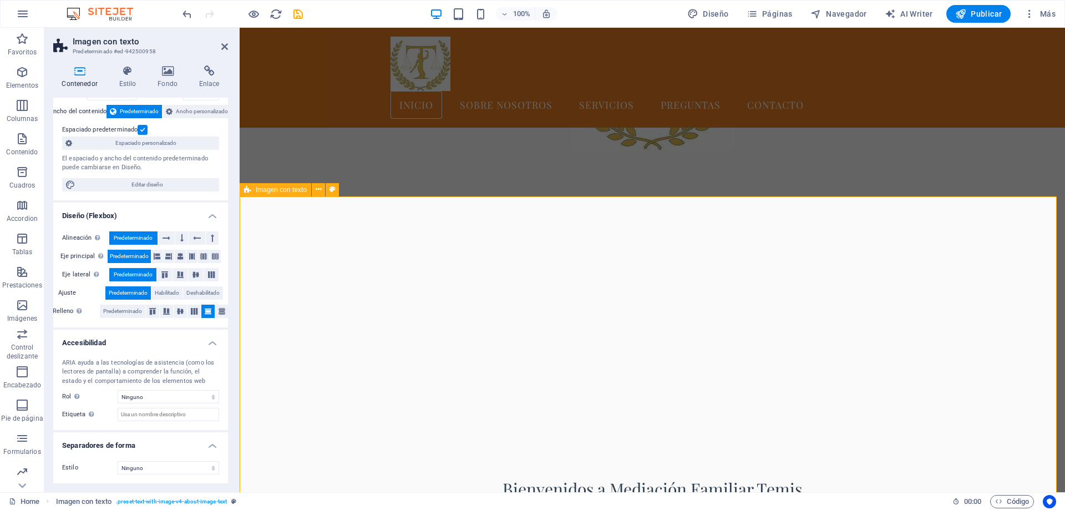
click at [317, 190] on icon at bounding box center [318, 190] width 6 height 12
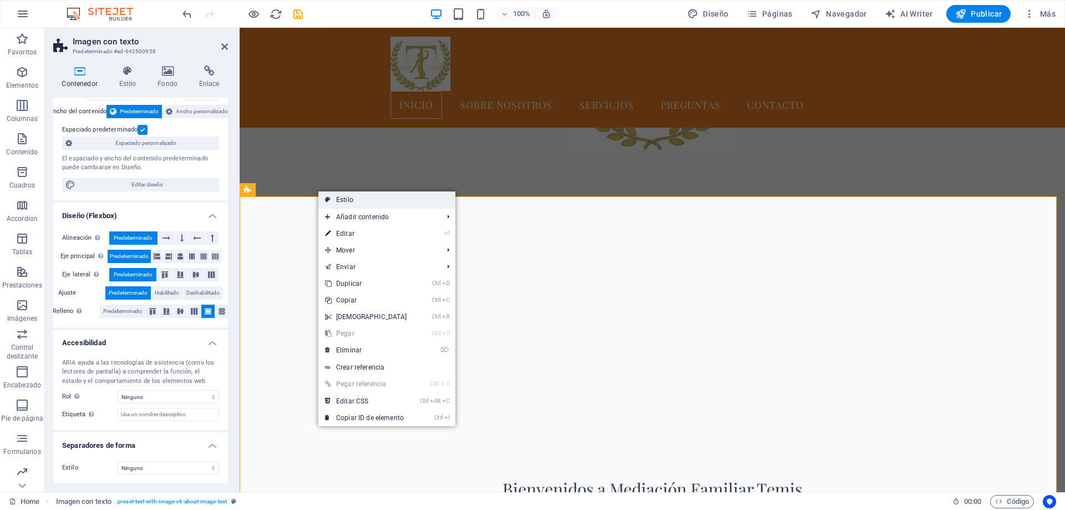
click at [340, 198] on link "Estilo" at bounding box center [386, 199] width 137 height 17
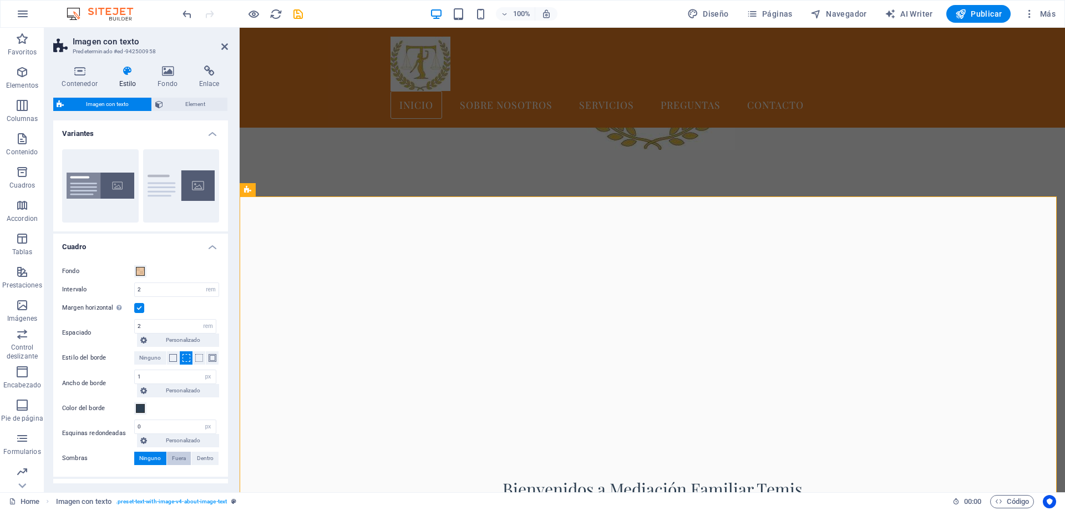
click at [177, 460] on span "Fuera" at bounding box center [179, 457] width 14 height 13
type input "2"
type input "4"
click at [201, 461] on span "Dentro" at bounding box center [205, 457] width 17 height 13
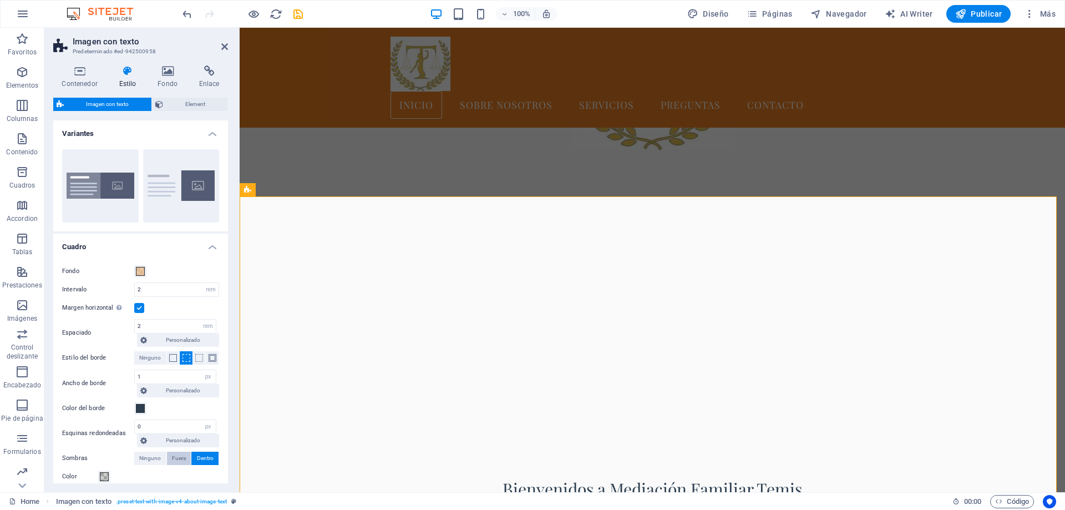
click at [181, 460] on span "Fuera" at bounding box center [179, 457] width 14 height 13
click at [184, 426] on input "0" at bounding box center [175, 426] width 81 height 13
type input "9"
click at [189, 411] on div "Color del borde" at bounding box center [140, 407] width 157 height 13
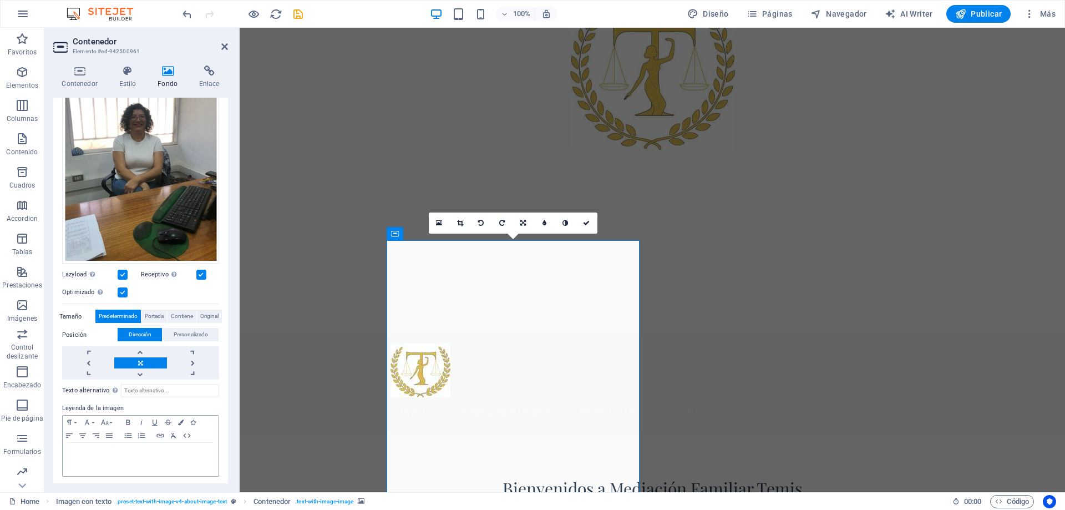
scroll to position [0, 0]
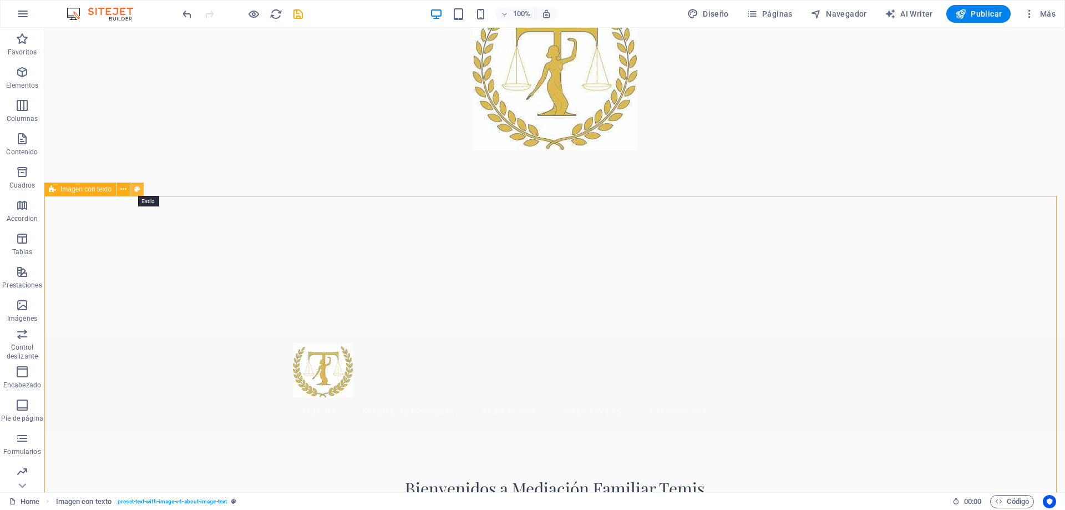
click at [138, 190] on icon at bounding box center [137, 190] width 6 height 12
select select "rem"
select select "px"
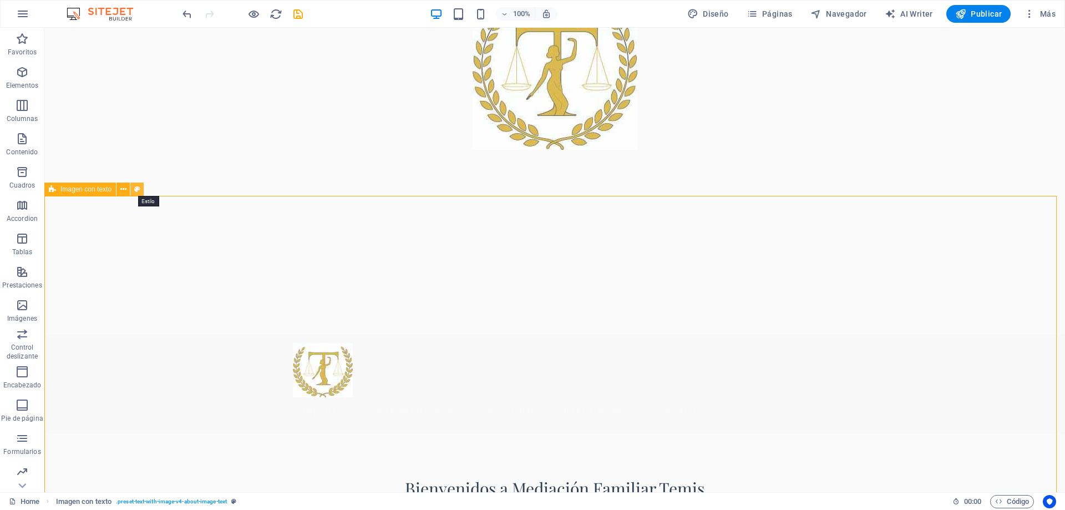
select select "px"
select select "preset-text-with-image-v4-about-image-text"
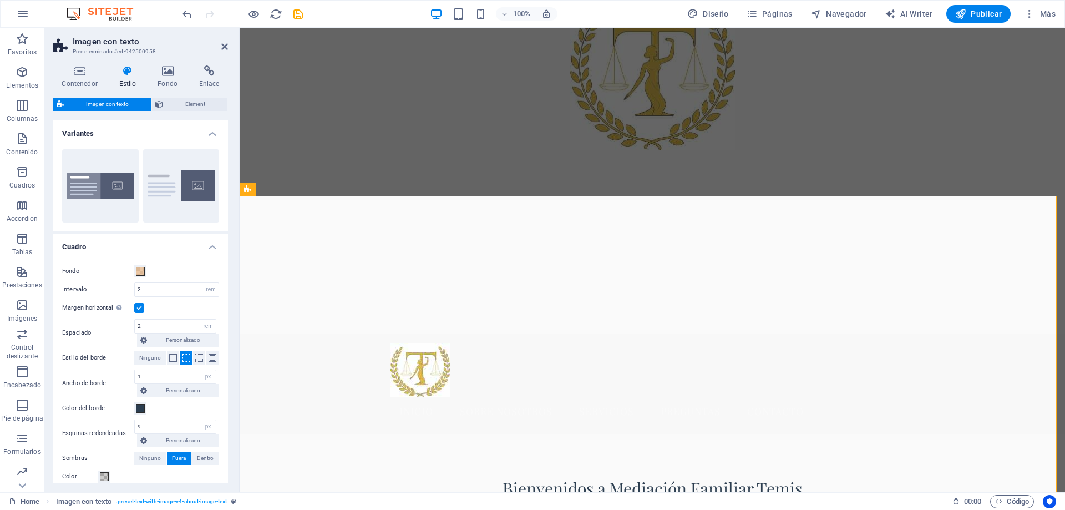
click at [211, 246] on h4 "Cuadro" at bounding box center [140, 243] width 175 height 20
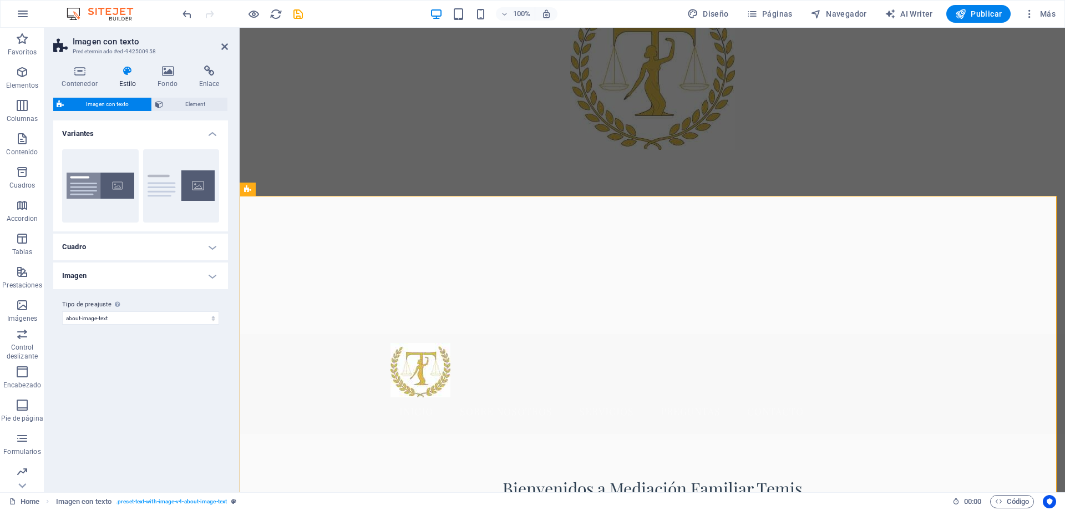
click at [213, 277] on h4 "Imagen" at bounding box center [140, 275] width 175 height 27
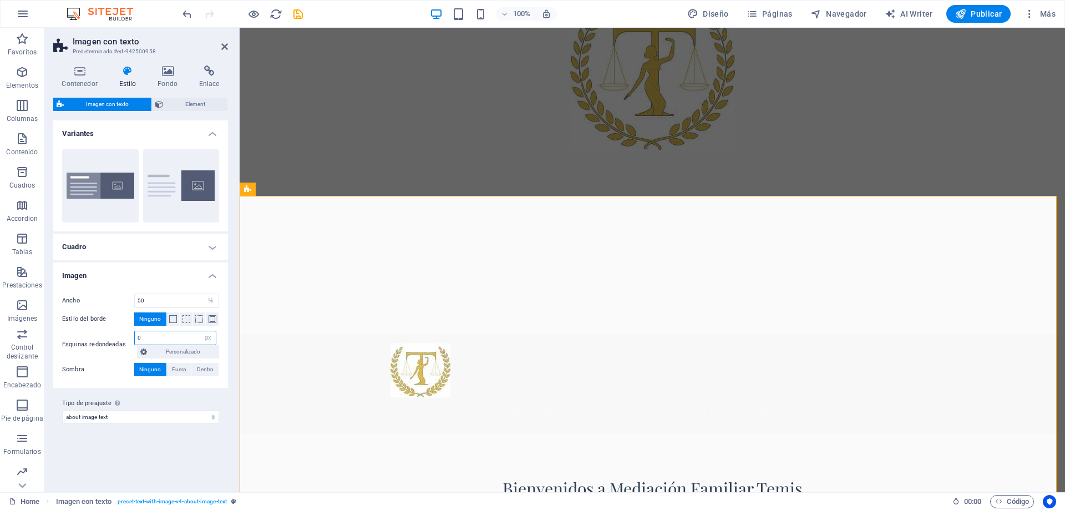
click at [172, 337] on input "0" at bounding box center [175, 337] width 81 height 13
type input "9"
click at [186, 318] on span at bounding box center [186, 319] width 8 height 8
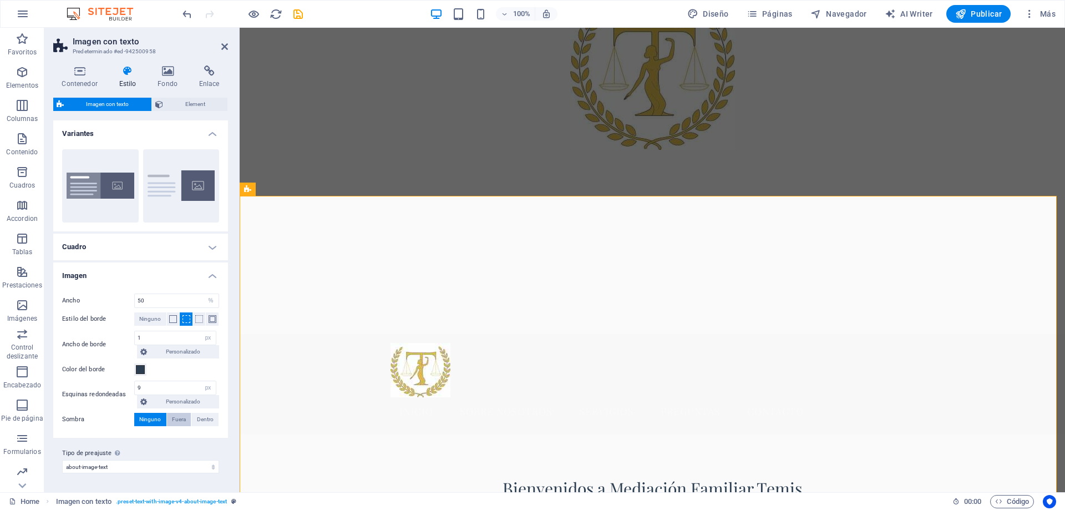
click at [181, 419] on span "Fuera" at bounding box center [179, 419] width 14 height 13
type input "2"
type input "4"
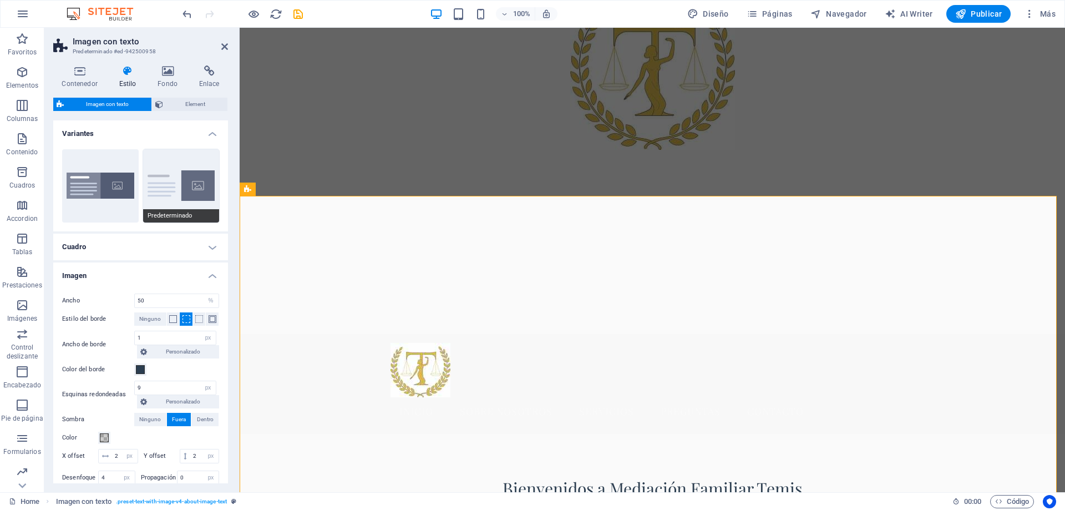
click at [180, 189] on button "Predeterminado" at bounding box center [181, 185] width 77 height 73
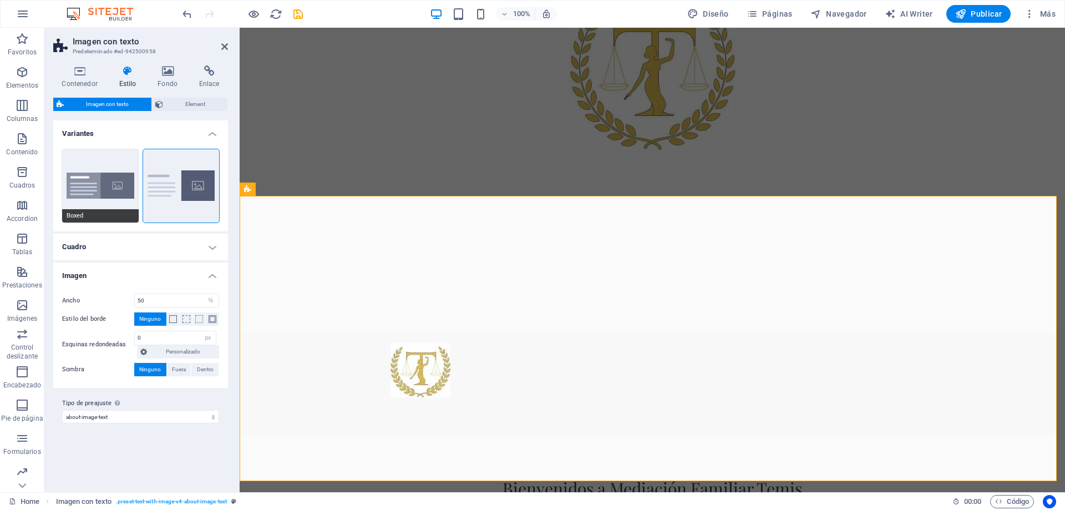
click at [105, 193] on button "Boxed" at bounding box center [100, 185] width 77 height 73
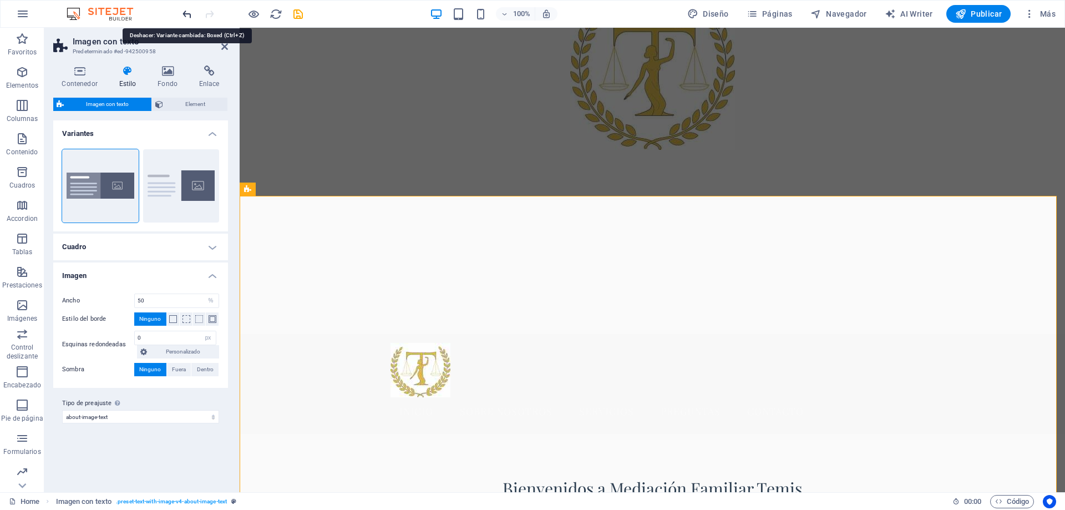
click at [185, 14] on icon "undo" at bounding box center [187, 14] width 13 height 13
type input "9"
type input "2"
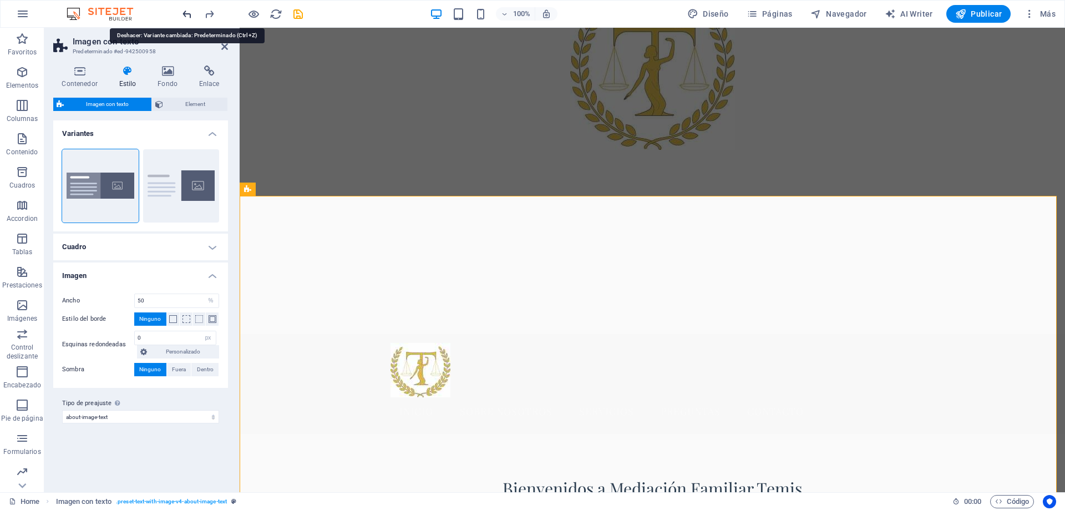
type input "4"
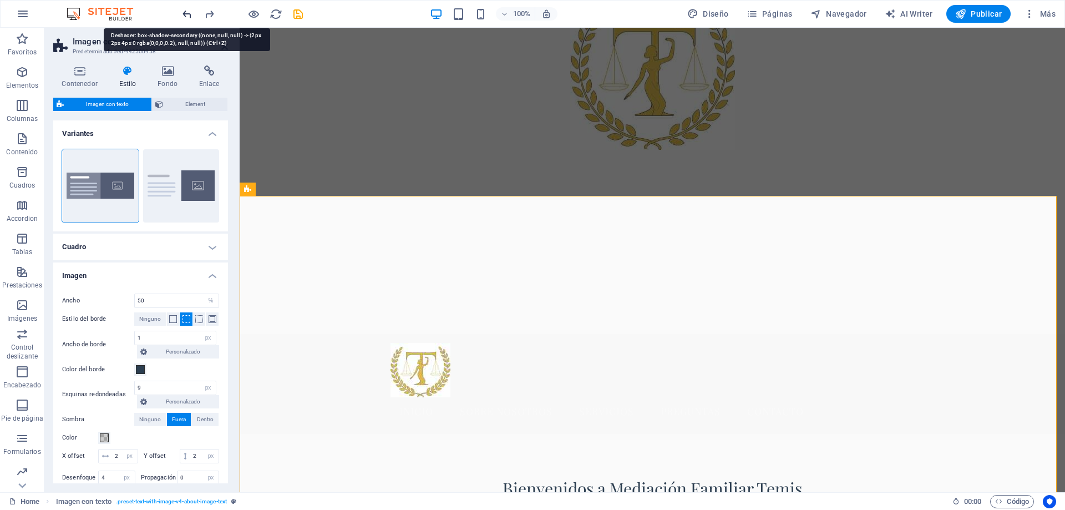
click at [186, 17] on icon "undo" at bounding box center [187, 14] width 13 height 13
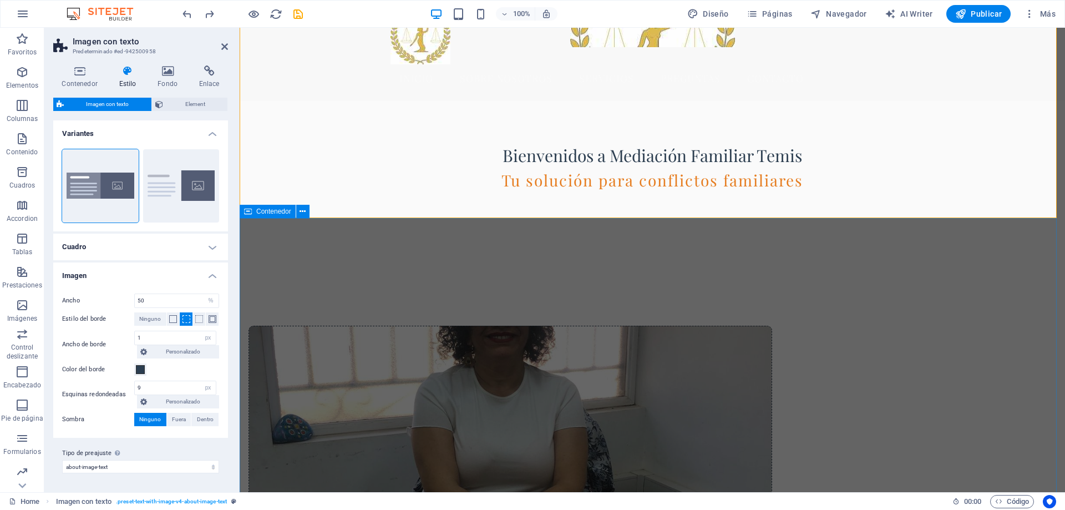
scroll to position [500, 0]
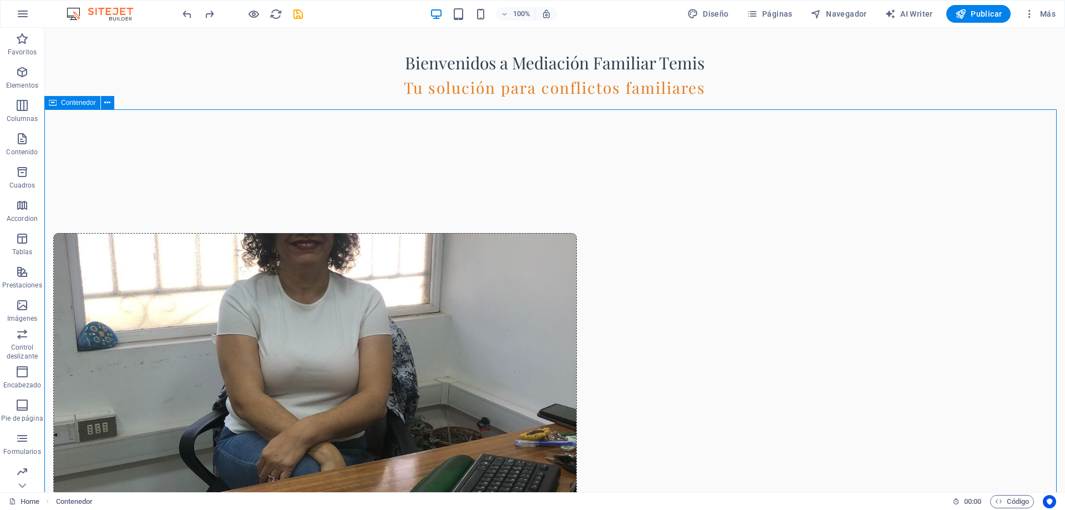
scroll to position [556, 0]
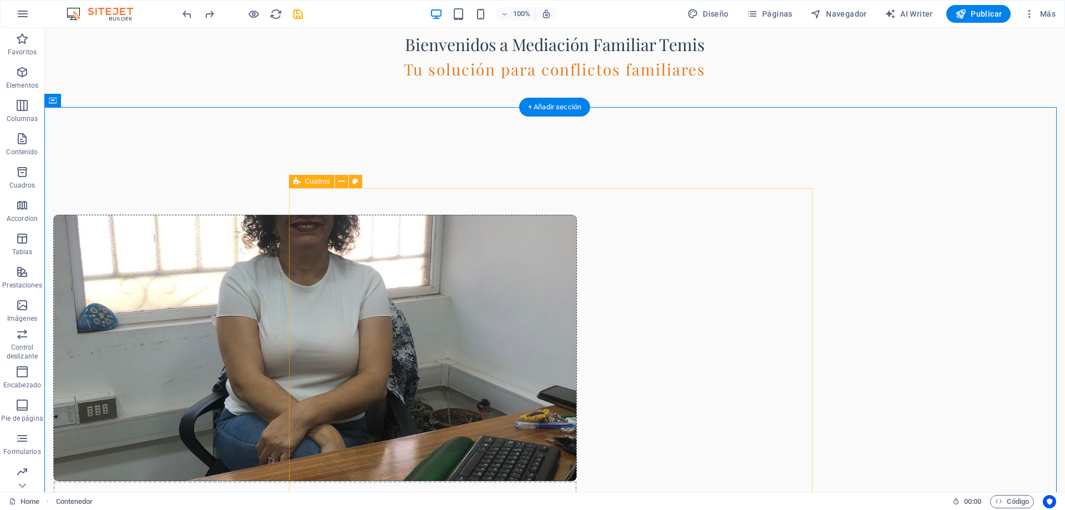
click at [300, 181] on icon at bounding box center [296, 181] width 7 height 13
click at [314, 181] on span "Cuadros" at bounding box center [317, 181] width 25 height 7
drag, startPoint x: 356, startPoint y: 180, endPoint x: 113, endPoint y: 156, distance: 244.0
click at [356, 180] on icon at bounding box center [355, 182] width 6 height 12
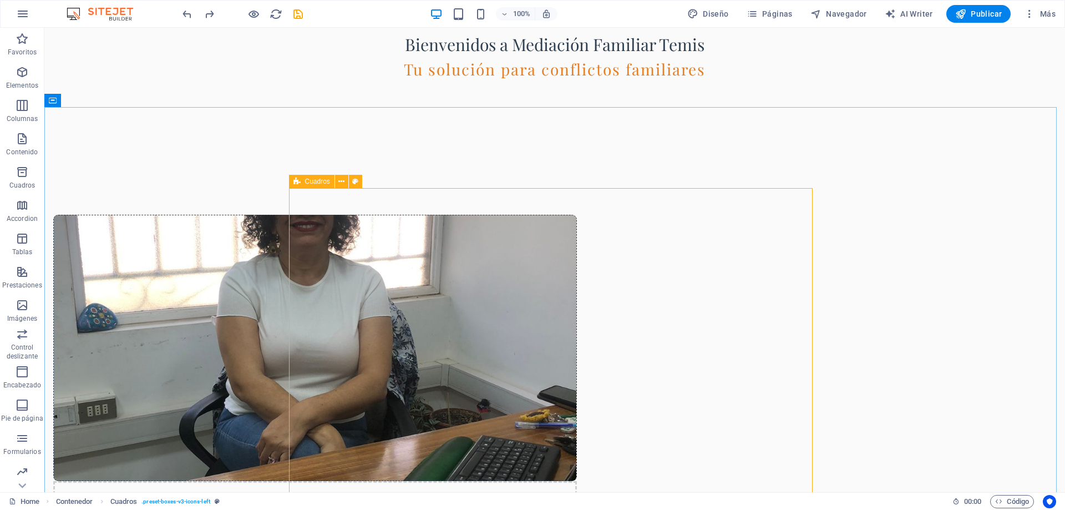
select select "rem"
select select "preset-boxes-v3-icons-left"
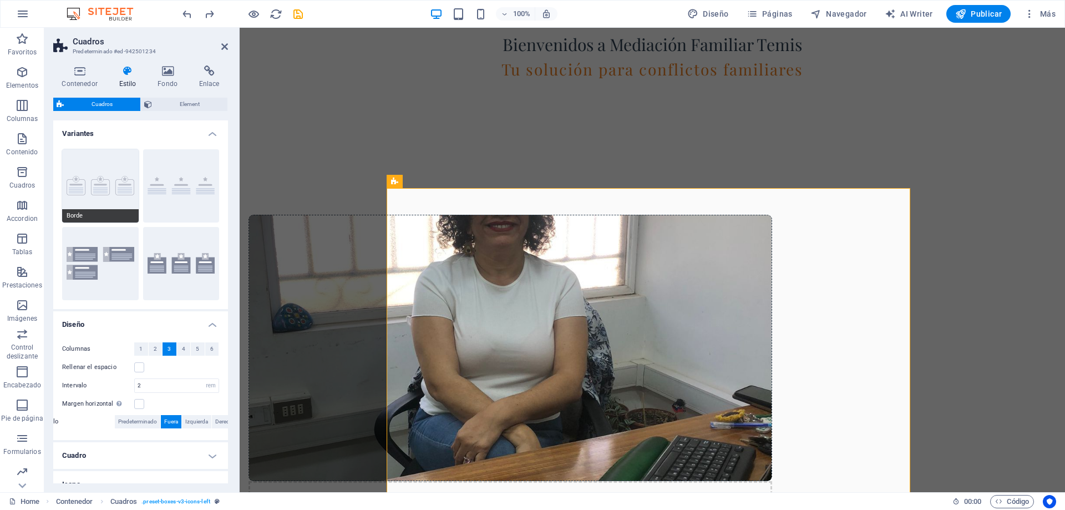
click at [104, 184] on button "Borde" at bounding box center [100, 185] width 77 height 73
click at [184, 266] on button "Iconos fuera" at bounding box center [181, 263] width 77 height 73
click at [106, 191] on button "Borde" at bounding box center [100, 185] width 77 height 73
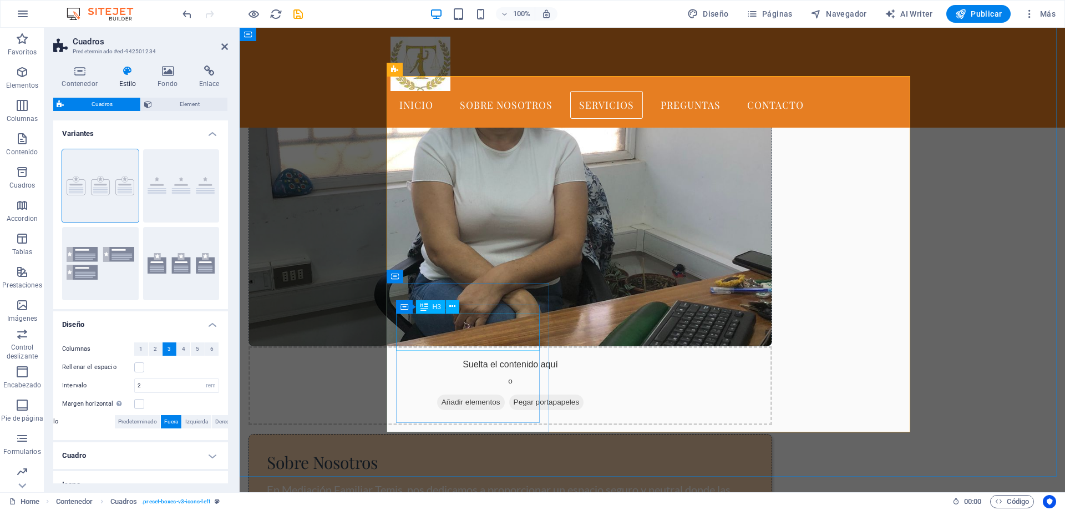
scroll to position [667, 0]
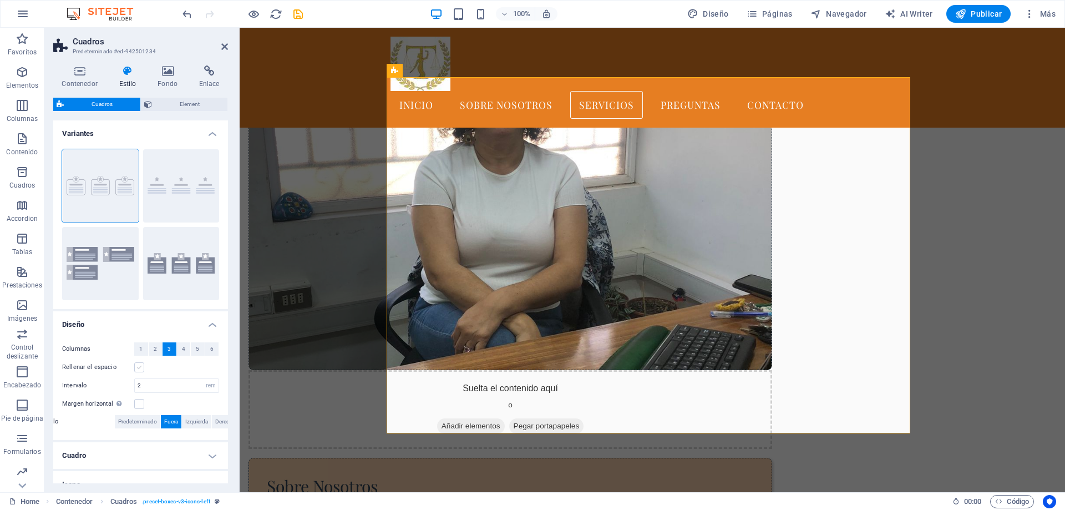
click at [142, 366] on label at bounding box center [139, 367] width 10 height 10
click at [0, 0] on input "Rellenar el espacio" at bounding box center [0, 0] width 0 height 0
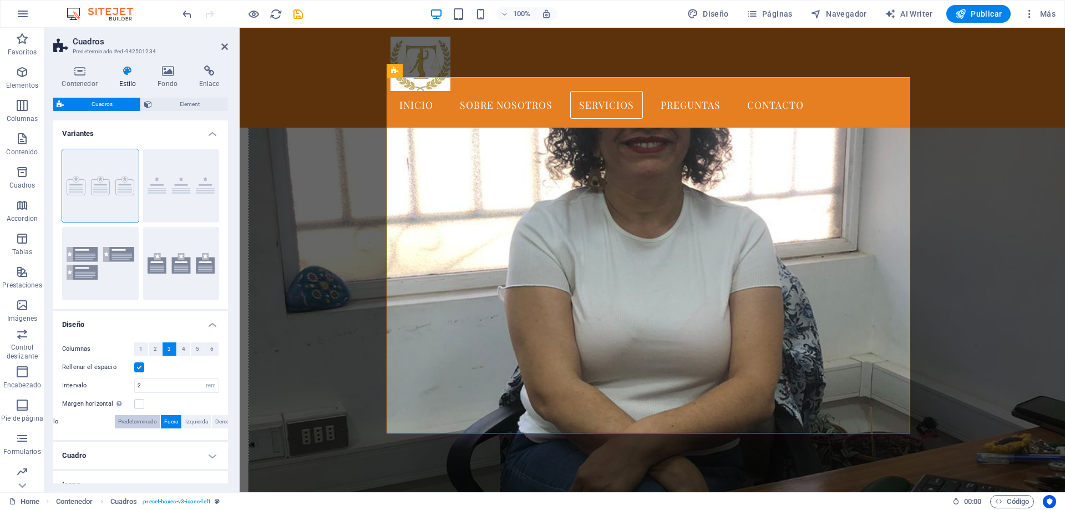
scroll to position [59, 0]
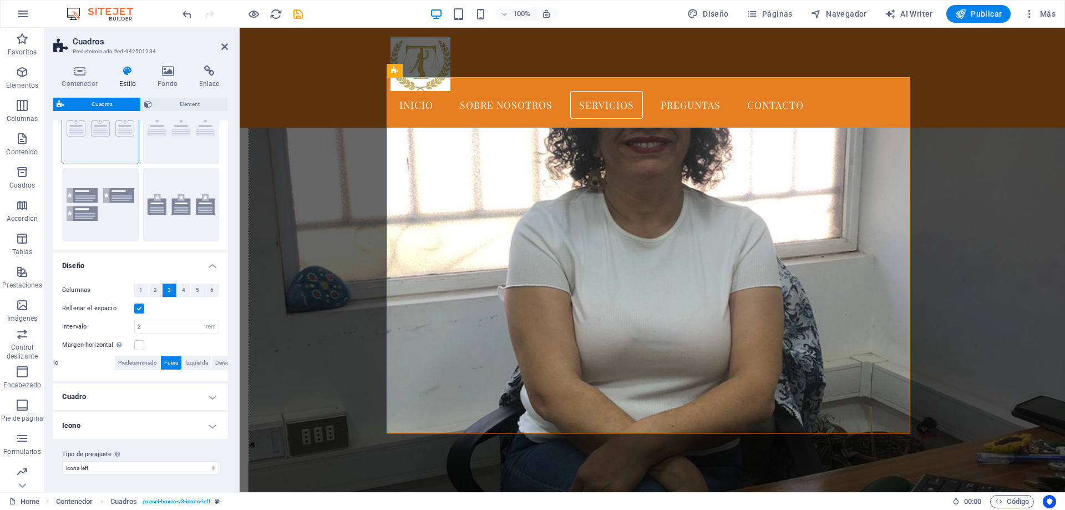
click at [212, 399] on h4 "Cuadro" at bounding box center [140, 396] width 175 height 27
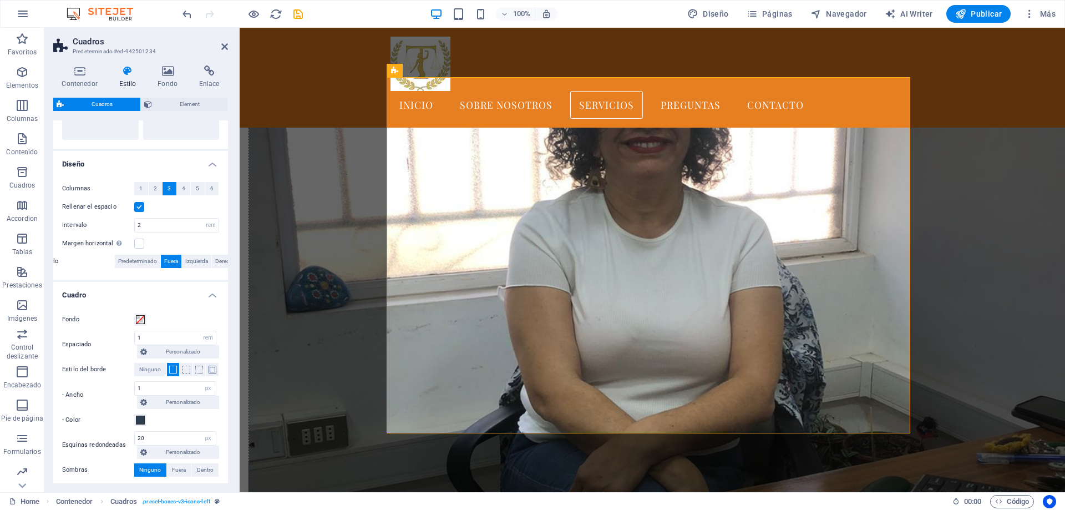
scroll to position [170, 0]
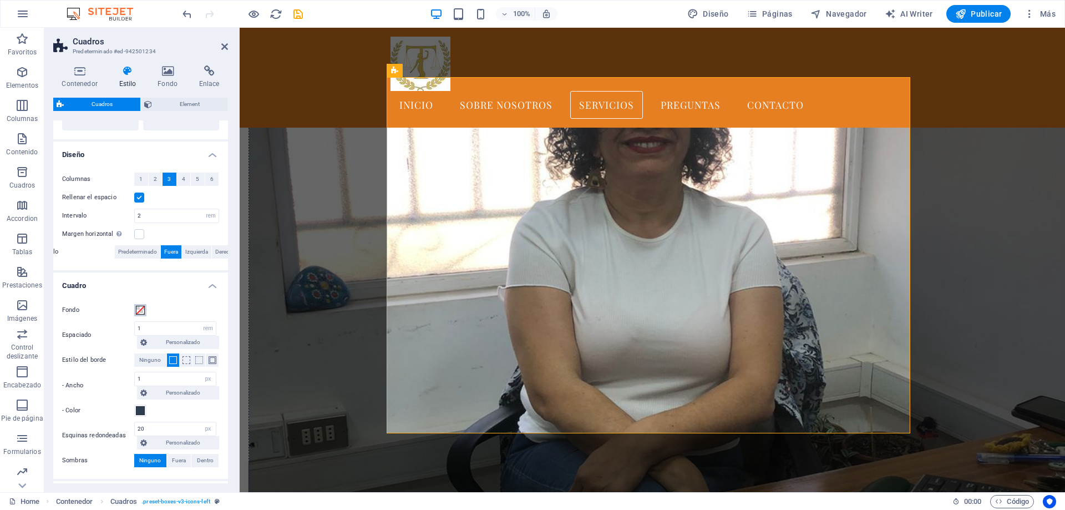
click at [141, 310] on span at bounding box center [140, 310] width 9 height 9
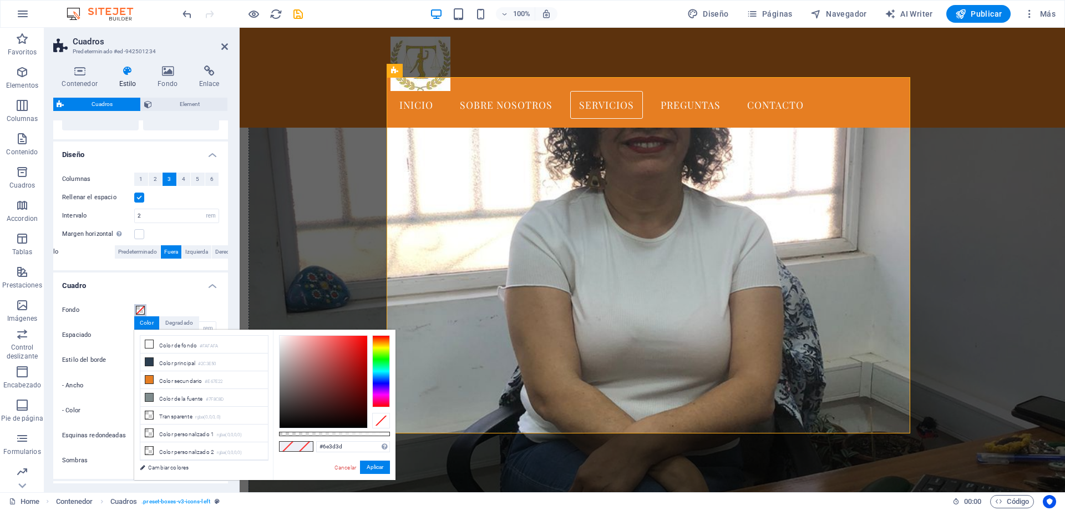
click at [318, 387] on div at bounding box center [323, 381] width 88 height 92
click at [303, 340] on div at bounding box center [323, 381] width 88 height 92
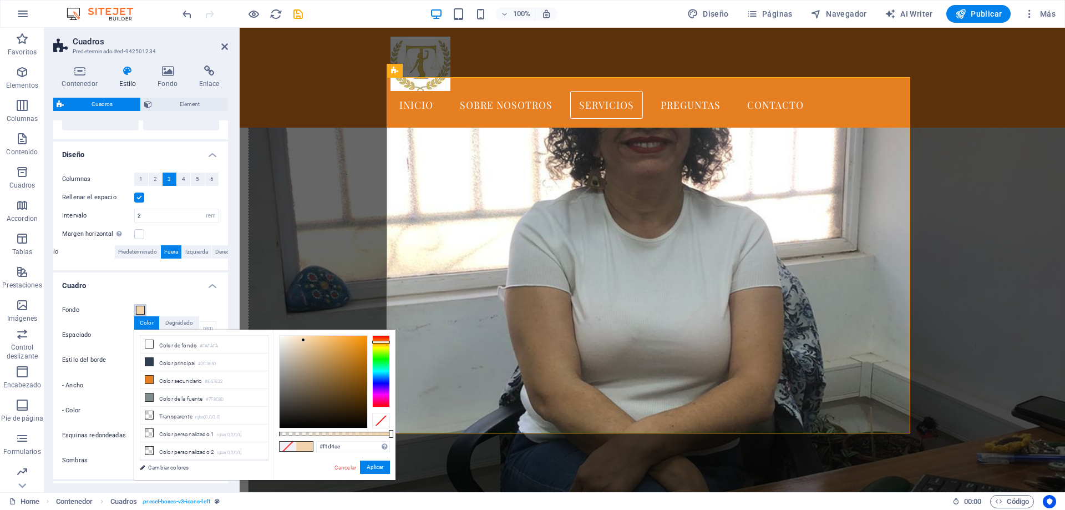
drag, startPoint x: 381, startPoint y: 335, endPoint x: 381, endPoint y: 342, distance: 6.7
click at [381, 342] on div at bounding box center [381, 341] width 18 height 3
drag, startPoint x: 391, startPoint y: 434, endPoint x: 381, endPoint y: 434, distance: 10.0
click at [381, 434] on div at bounding box center [382, 434] width 4 height 8
type input "rgba(239, 204, 156, 0.925)"
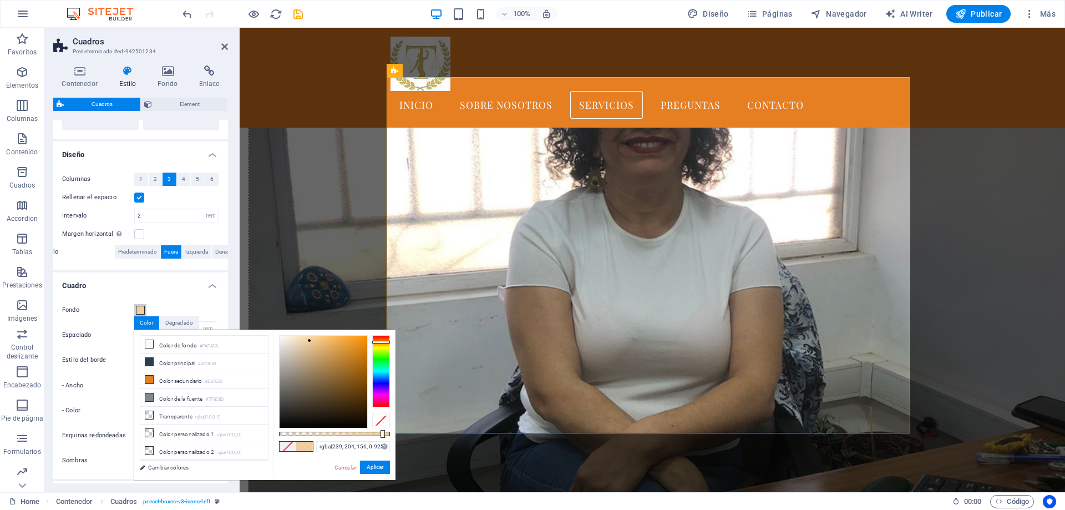
drag, startPoint x: 303, startPoint y: 340, endPoint x: 309, endPoint y: 340, distance: 6.1
click at [309, 340] on div at bounding box center [309, 340] width 4 height 4
drag, startPoint x: 370, startPoint y: 464, endPoint x: 130, endPoint y: 435, distance: 242.3
click at [370, 464] on button "Aplicar" at bounding box center [375, 466] width 30 height 13
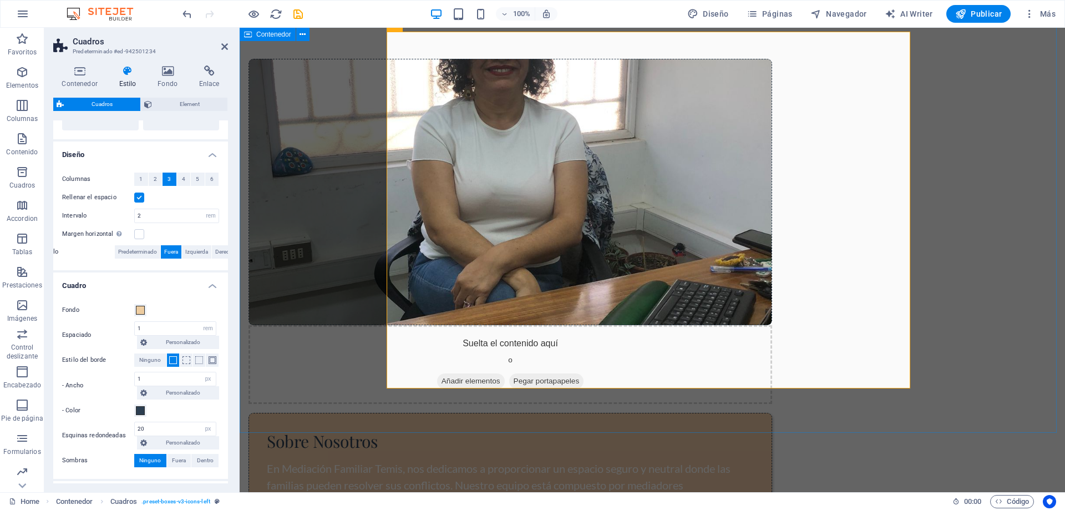
scroll to position [722, 0]
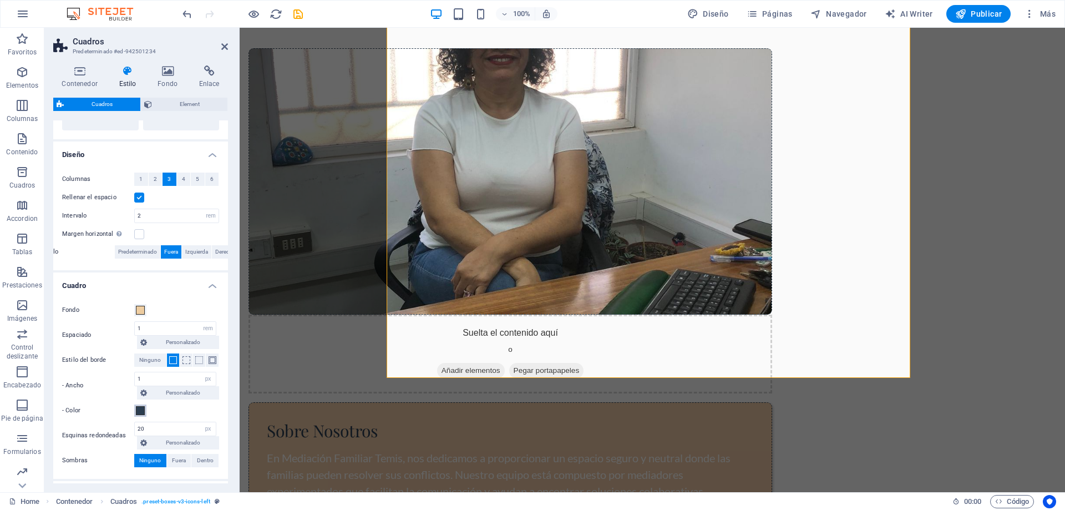
click at [138, 410] on span at bounding box center [140, 410] width 9 height 9
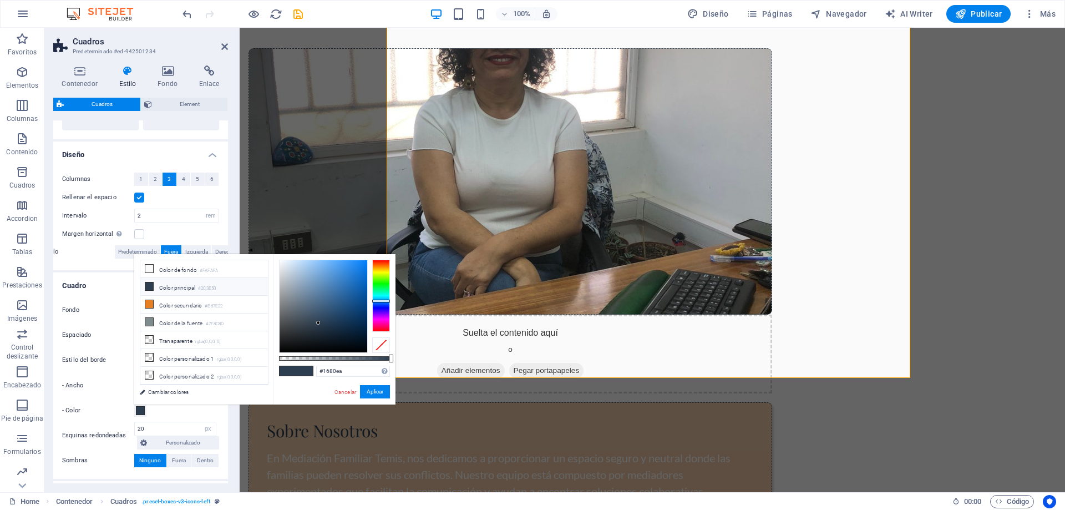
click at [358, 267] on div at bounding box center [323, 306] width 88 height 92
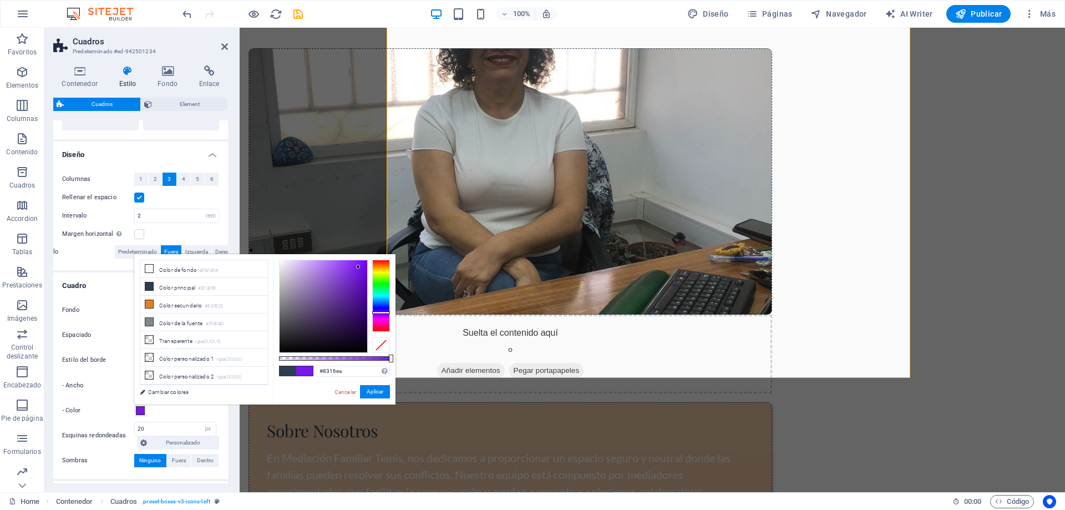
type input "#8d16ea"
drag, startPoint x: 385, startPoint y: 301, endPoint x: 384, endPoint y: 313, distance: 12.8
click at [384, 313] on div at bounding box center [381, 313] width 18 height 3
click at [380, 395] on button "Aplicar" at bounding box center [375, 391] width 30 height 13
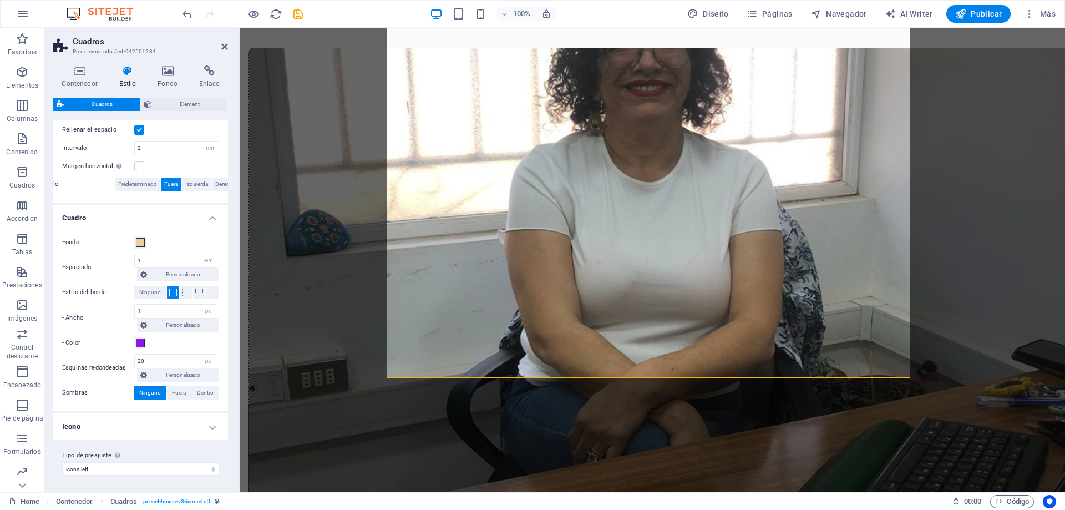
scroll to position [238, 0]
click at [210, 425] on h4 "Icono" at bounding box center [140, 425] width 175 height 27
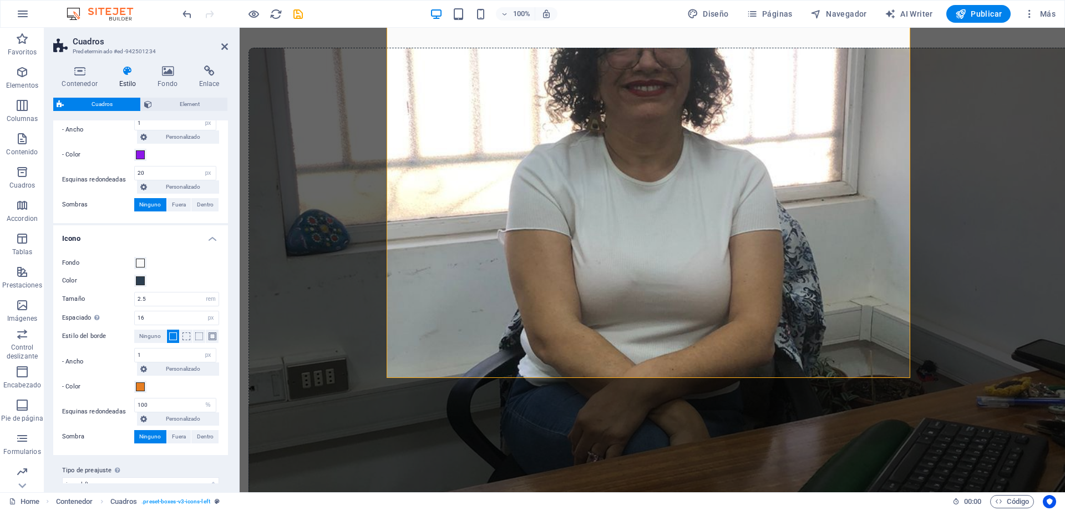
scroll to position [441, 0]
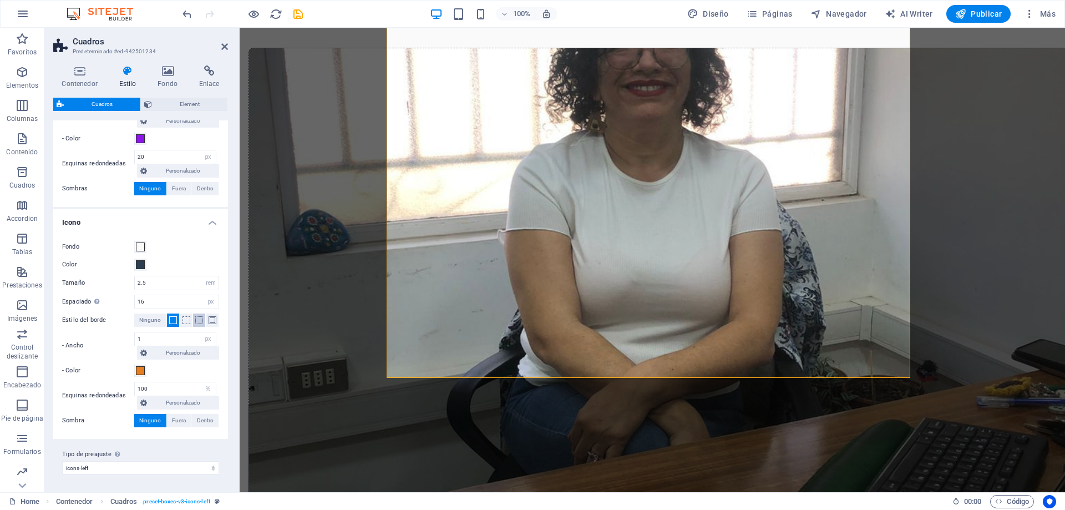
click at [197, 320] on span at bounding box center [199, 320] width 8 height 8
click at [140, 371] on span at bounding box center [140, 370] width 9 height 9
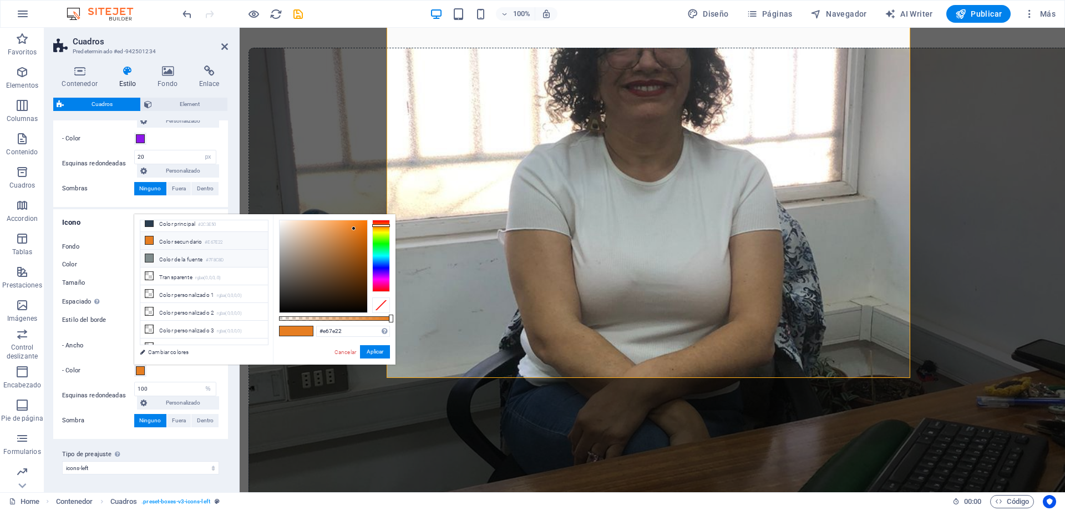
scroll to position [48, 0]
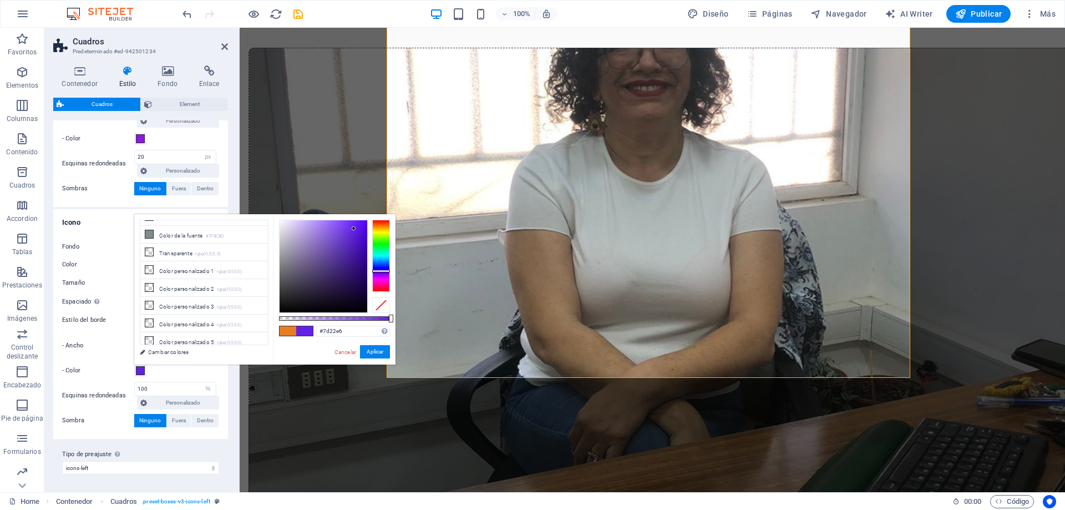
type input "#8622e6"
drag, startPoint x: 379, startPoint y: 226, endPoint x: 378, endPoint y: 273, distance: 47.2
click at [378, 273] on div at bounding box center [381, 273] width 18 height 3
click at [374, 350] on button "Aplicar" at bounding box center [375, 351] width 30 height 13
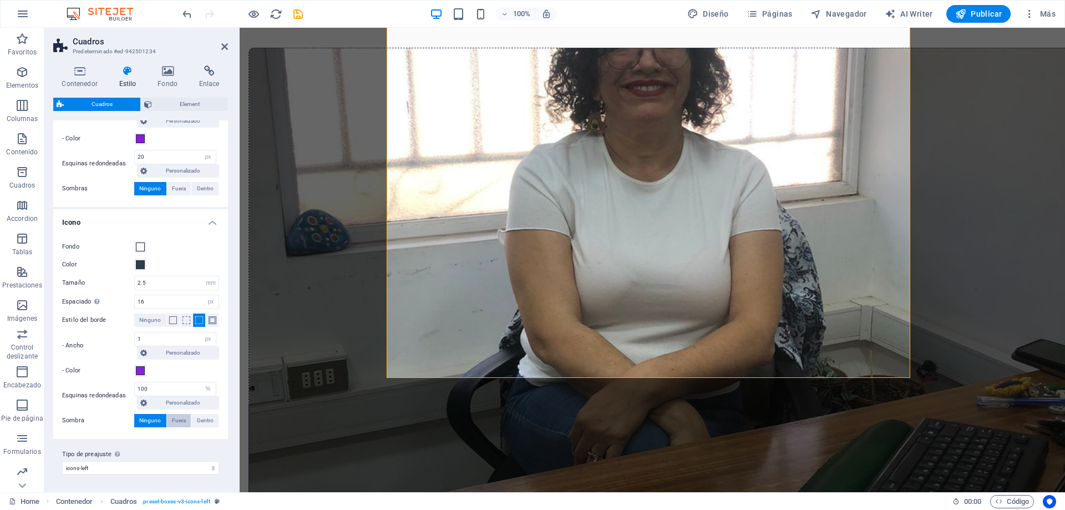
click at [181, 421] on span "Fuera" at bounding box center [179, 420] width 14 height 13
type input "2"
type input "4"
click at [101, 440] on span at bounding box center [104, 438] width 9 height 9
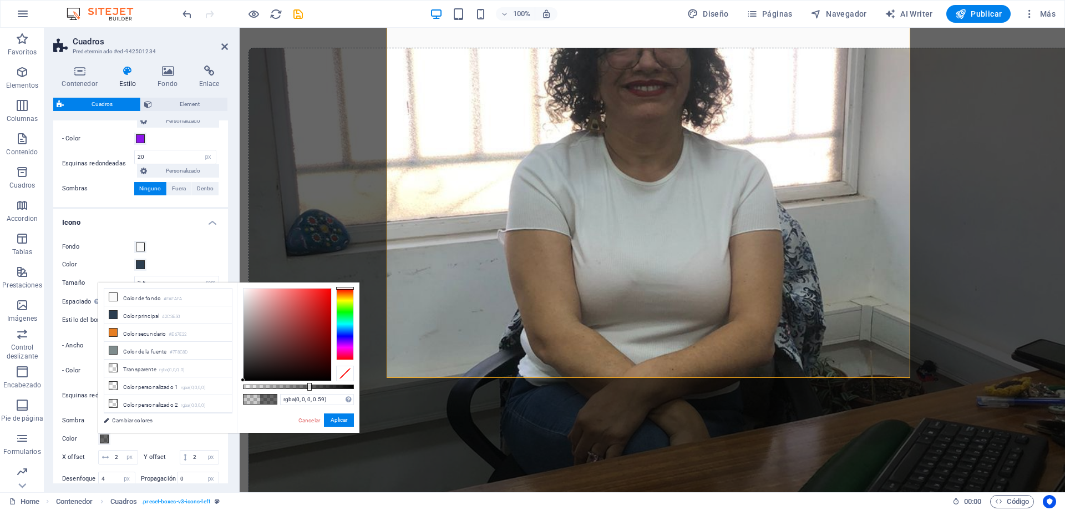
drag, startPoint x: 265, startPoint y: 388, endPoint x: 308, endPoint y: 383, distance: 43.5
click at [308, 383] on div at bounding box center [309, 387] width 4 height 8
click at [317, 297] on div at bounding box center [287, 334] width 88 height 92
click at [350, 291] on div at bounding box center [345, 290] width 18 height 3
type input "rgba(228, 85, 36, 0.77)"
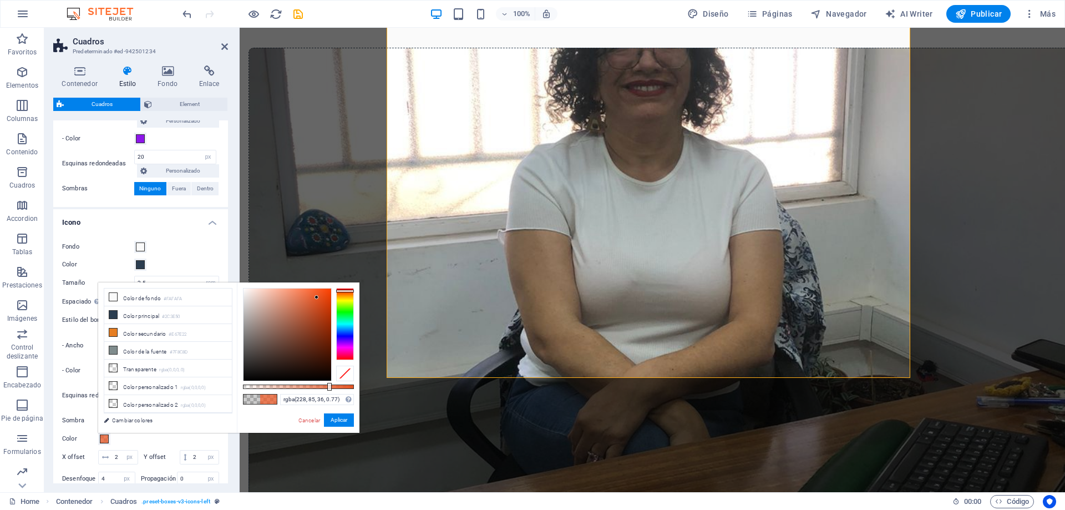
drag, startPoint x: 309, startPoint y: 385, endPoint x: 328, endPoint y: 387, distance: 18.9
click at [328, 387] on div at bounding box center [329, 387] width 4 height 8
drag, startPoint x: 340, startPoint y: 421, endPoint x: 89, endPoint y: 381, distance: 254.8
click at [340, 421] on button "Aplicar" at bounding box center [339, 419] width 30 height 13
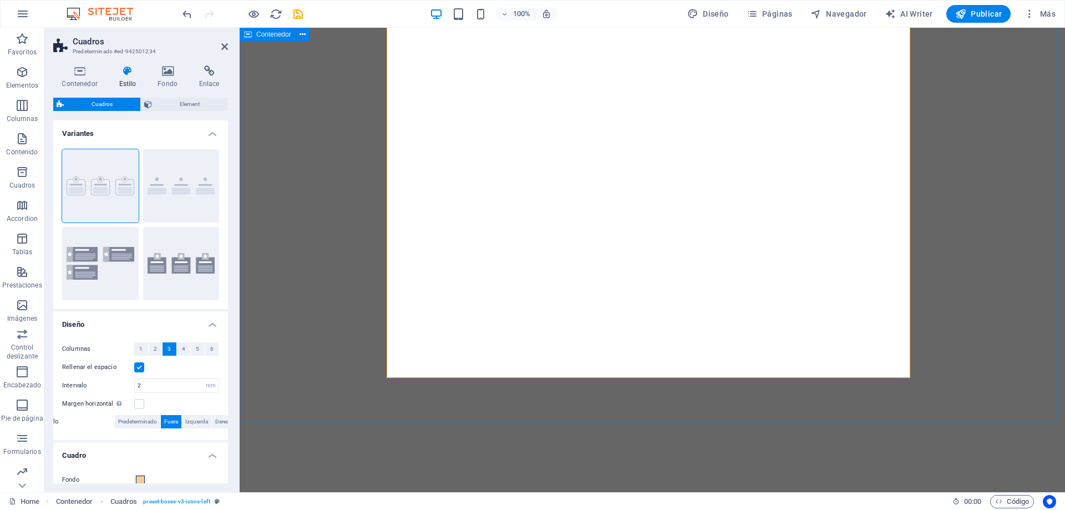
select select "rem"
select select "px"
select select "rem"
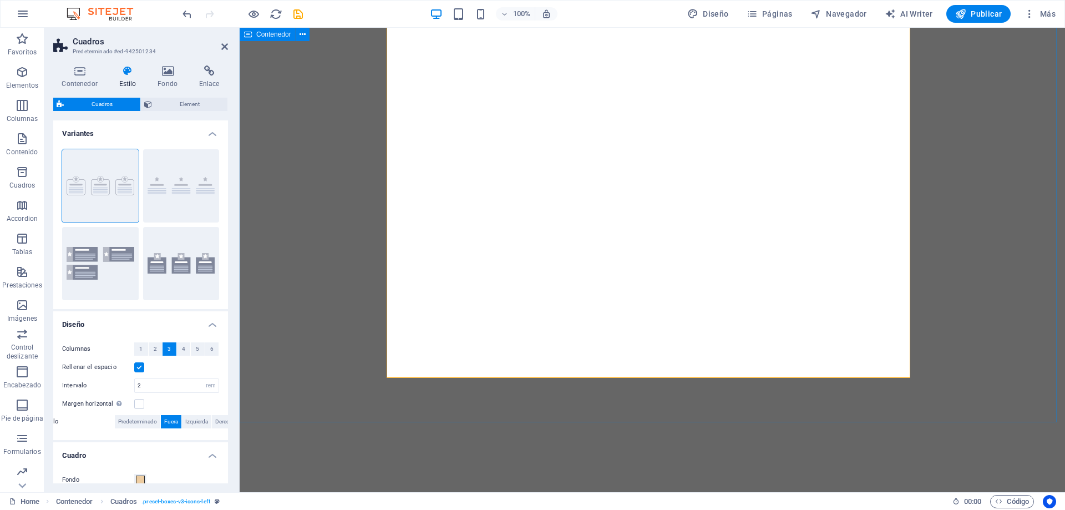
select select "px"
select select "%"
select select "px"
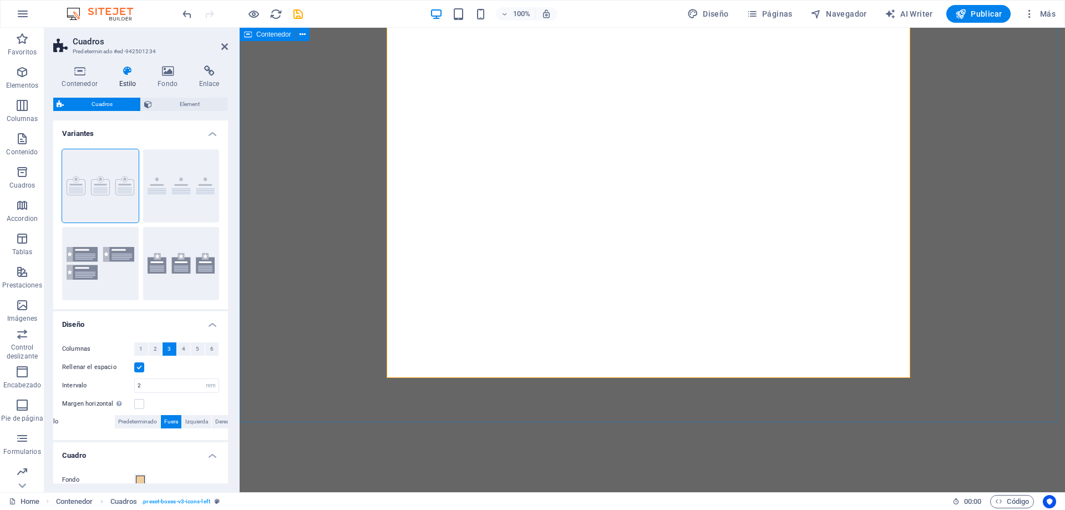
select select "px"
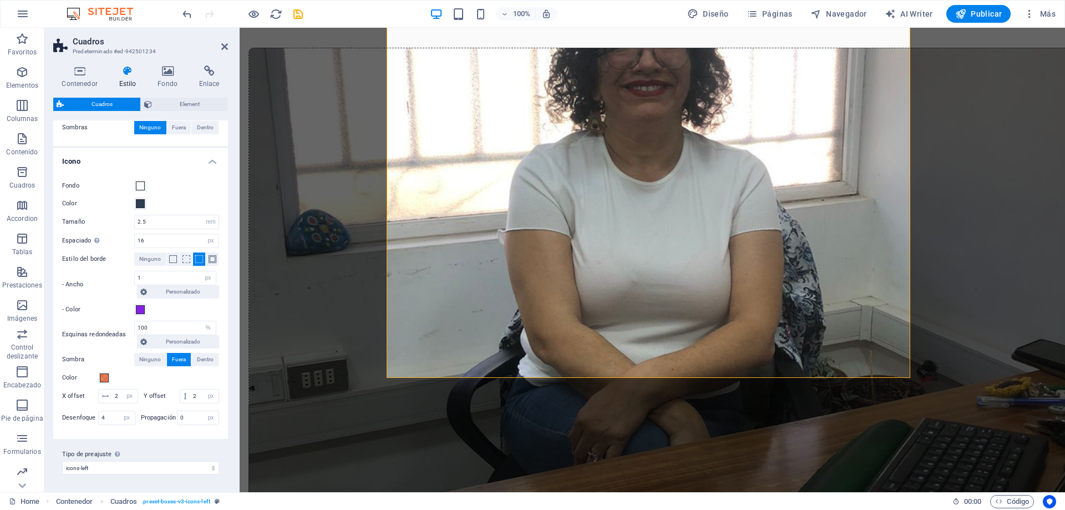
scroll to position [517, 0]
click at [211, 467] on select "border icons-left icons-outside Añadir tipo de preajuste" at bounding box center [140, 467] width 157 height 13
select select "preset-boxes-v3-icons-outside"
click at [62, 461] on select "border icons-left icons-outside Añadir tipo de preajuste" at bounding box center [140, 467] width 157 height 13
type input "0"
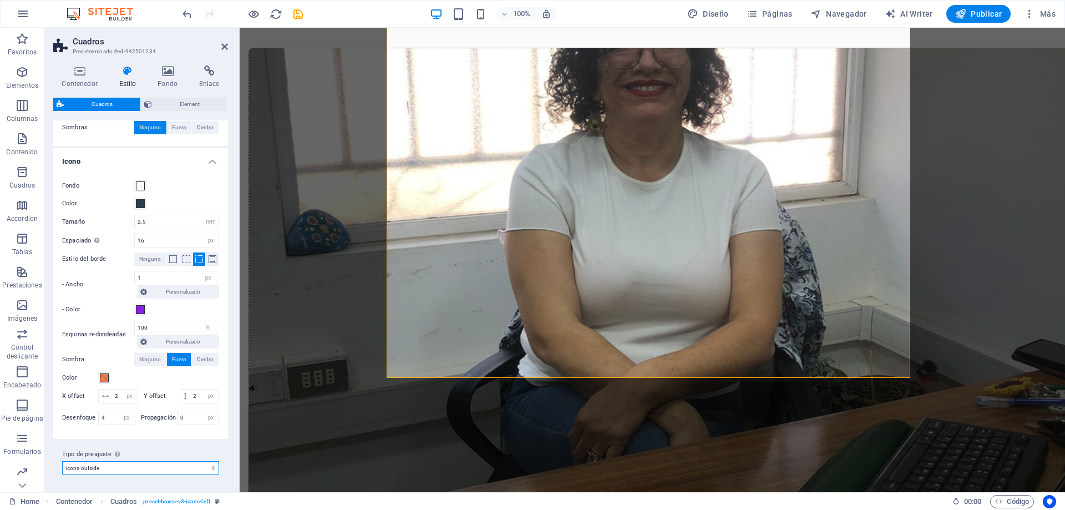
type input "0"
select select "px"
type input "0"
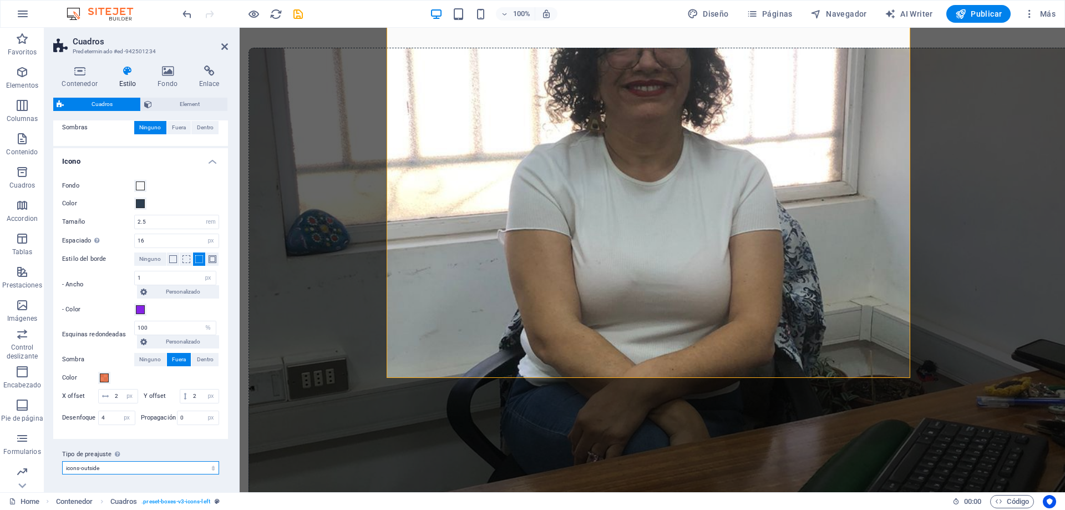
type input "0"
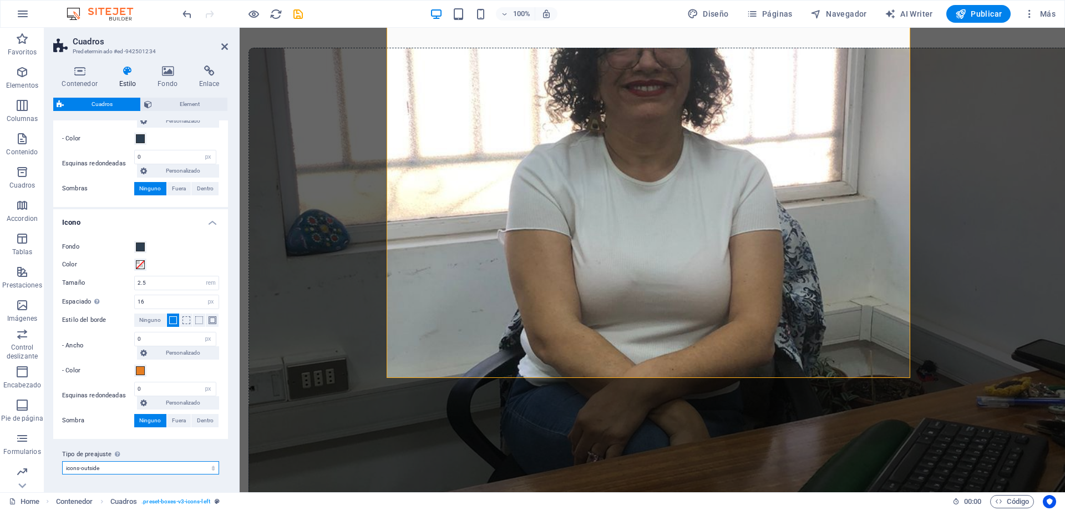
scroll to position [441, 0]
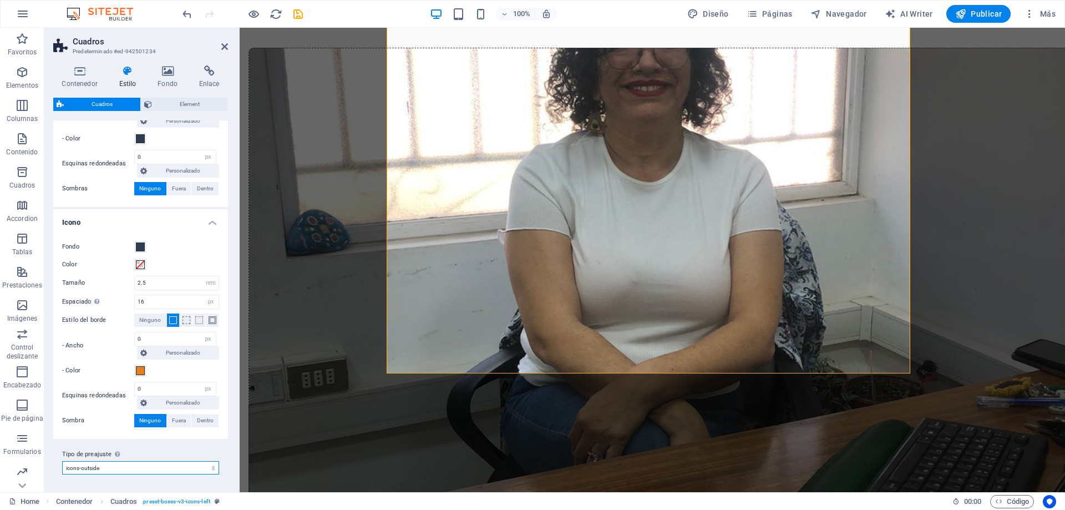
click at [151, 466] on select "border icons-left icons-outside Añadir tipo de preajuste" at bounding box center [140, 467] width 157 height 13
select select "preset-boxes-v3-icons-left"
click at [62, 461] on select "border icons-left icons-outside Añadir tipo de preajuste" at bounding box center [140, 467] width 157 height 13
type input "1"
type input "20"
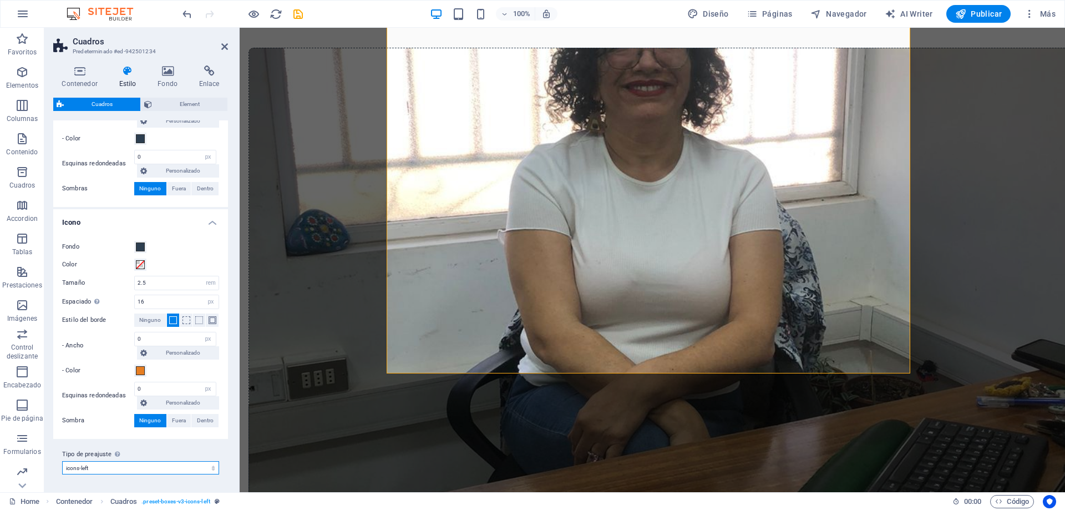
type input "1"
type input "100"
select select "%"
type input "2"
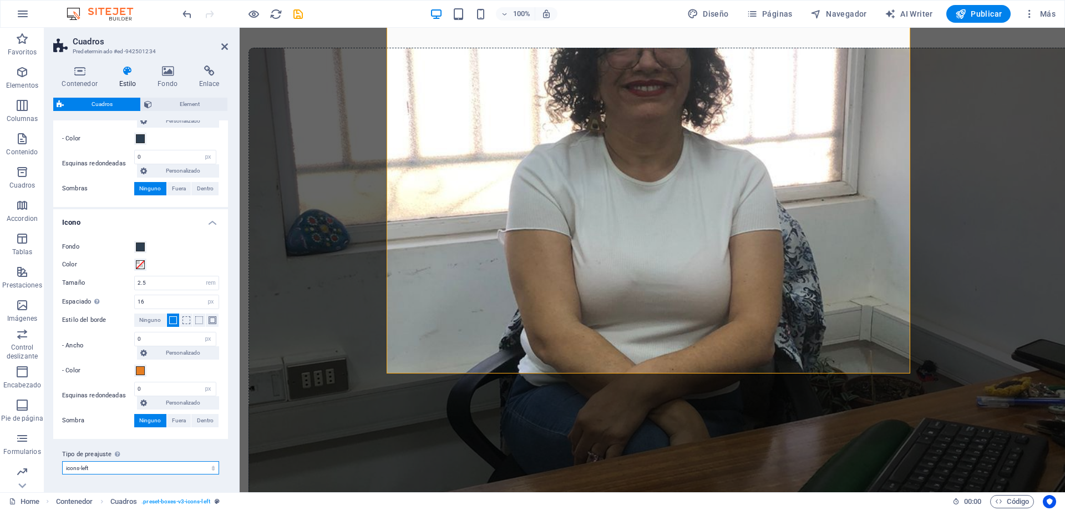
type input "4"
select select "preset-boxes-v3-icons-left"
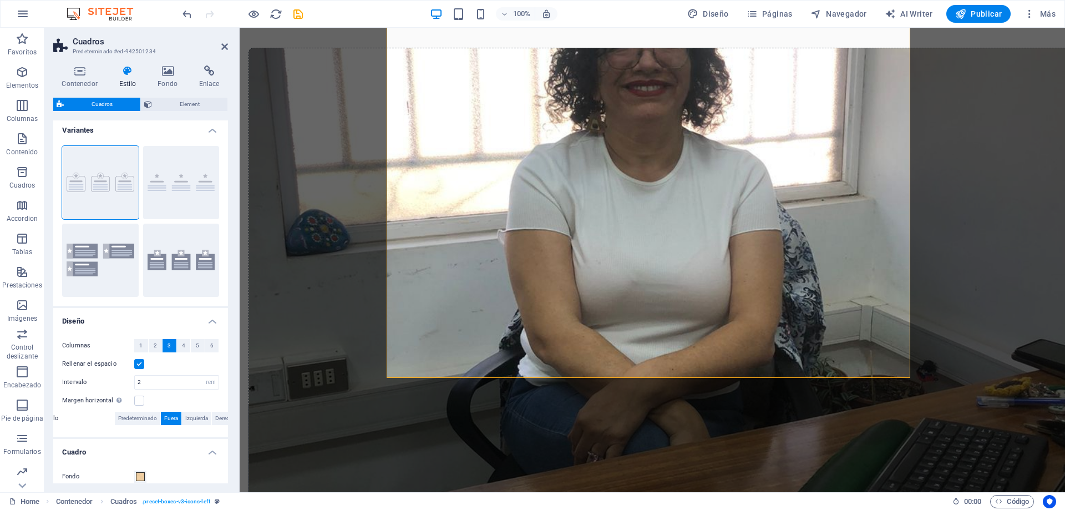
scroll to position [0, 0]
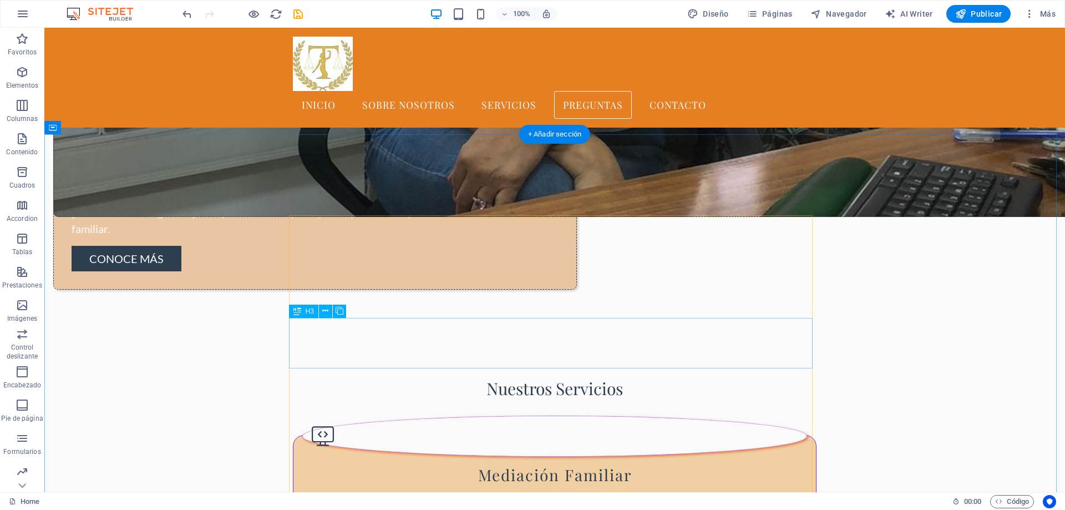
scroll to position [1000, 0]
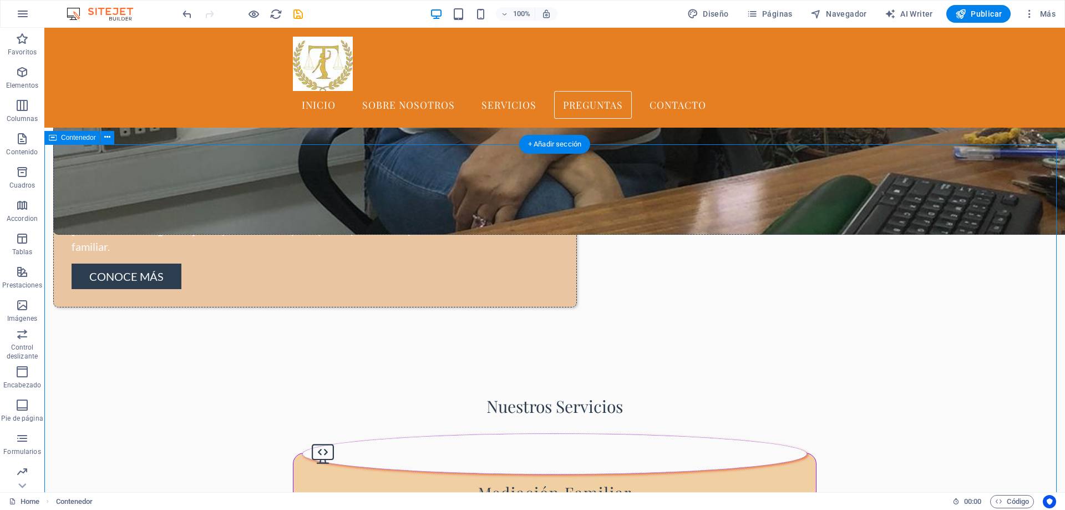
click at [79, 136] on span "Contenedor" at bounding box center [78, 137] width 35 height 7
click at [114, 136] on button at bounding box center [107, 137] width 13 height 13
click at [106, 137] on icon at bounding box center [107, 137] width 6 height 12
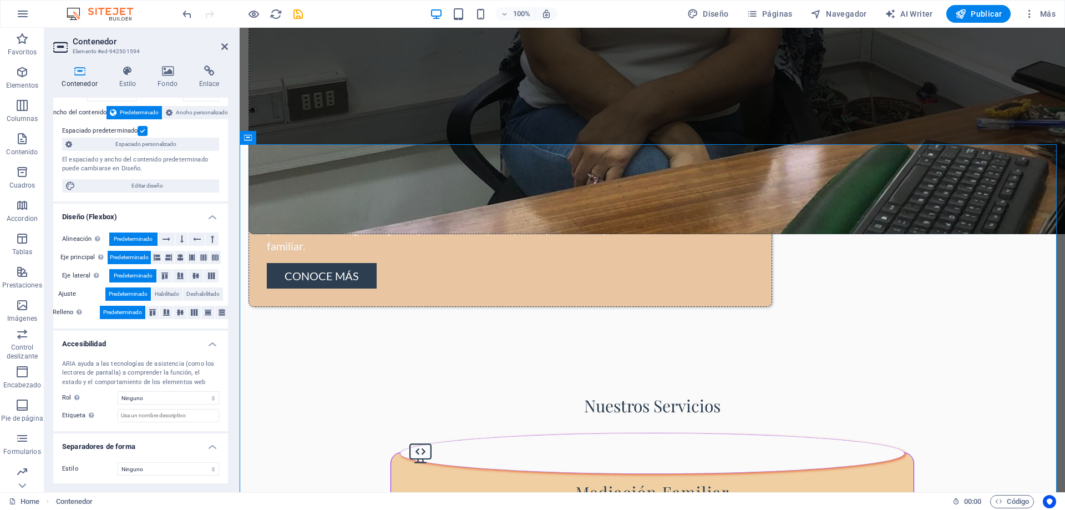
scroll to position [58, 0]
click at [184, 469] on select "Ninguno Triángulo Cuadrado Diagonal Polígono 1 Polígono 2 Zigzag Múltiples zigz…" at bounding box center [168, 467] width 101 height 13
select select "diagonal"
click at [118, 461] on select "Ninguno Triángulo Cuadrado Diagonal Polígono 1 Polígono 2 Zigzag Múltiples zigz…" at bounding box center [168, 467] width 101 height 13
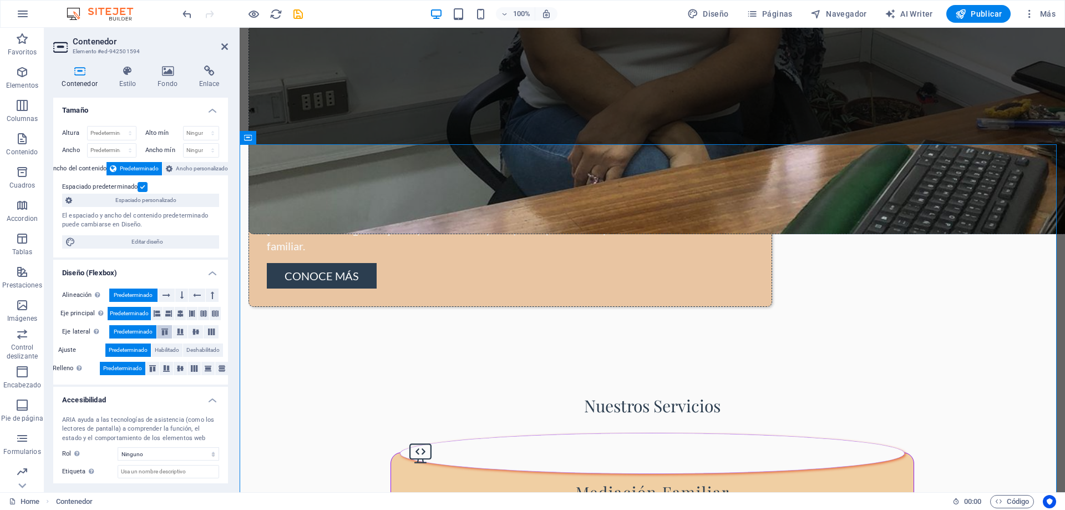
scroll to position [0, 0]
click at [130, 75] on icon at bounding box center [127, 70] width 34 height 11
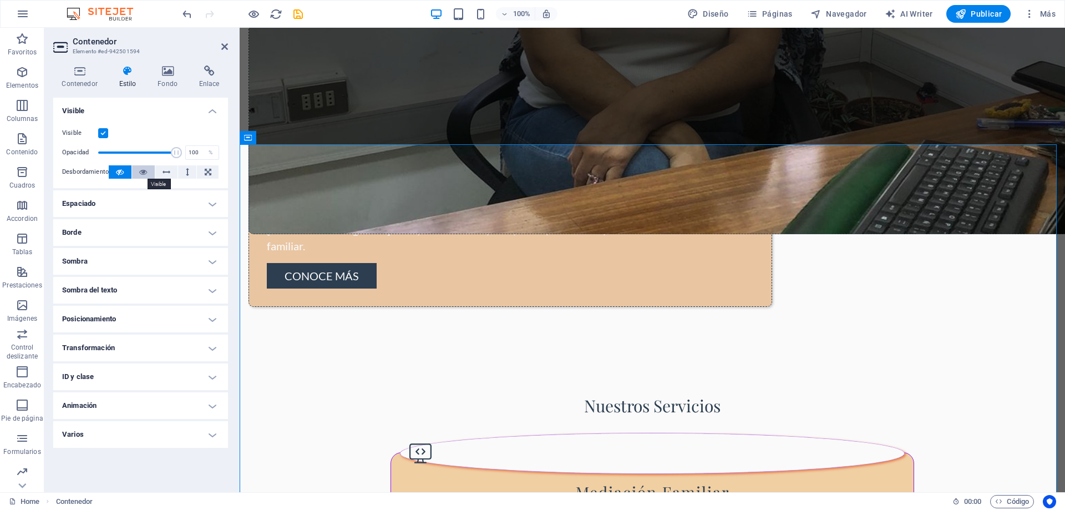
click at [144, 173] on icon at bounding box center [143, 171] width 8 height 13
click at [116, 174] on icon at bounding box center [120, 171] width 8 height 13
click at [213, 201] on h4 "Espaciado" at bounding box center [140, 203] width 175 height 27
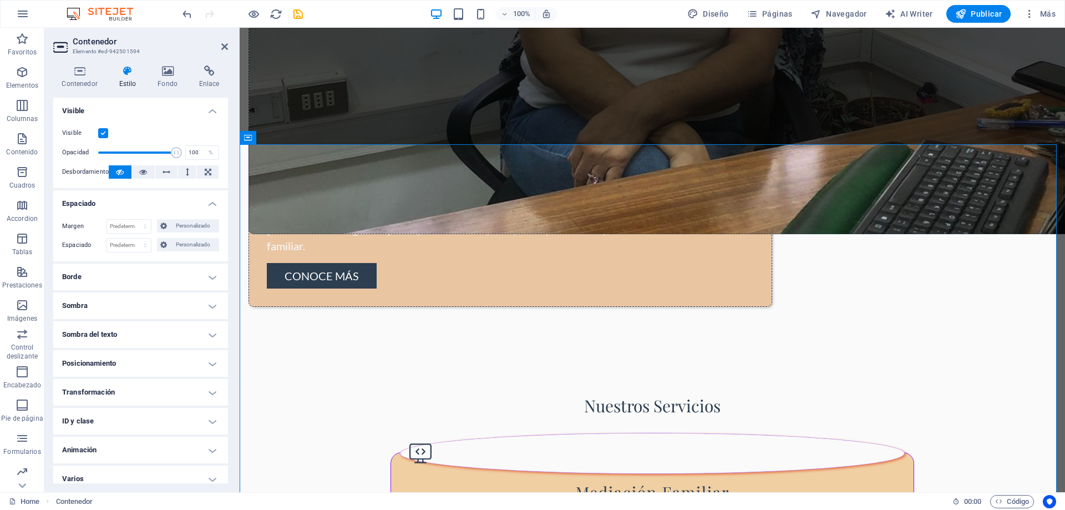
click at [213, 201] on h4 "Espaciado" at bounding box center [140, 200] width 175 height 20
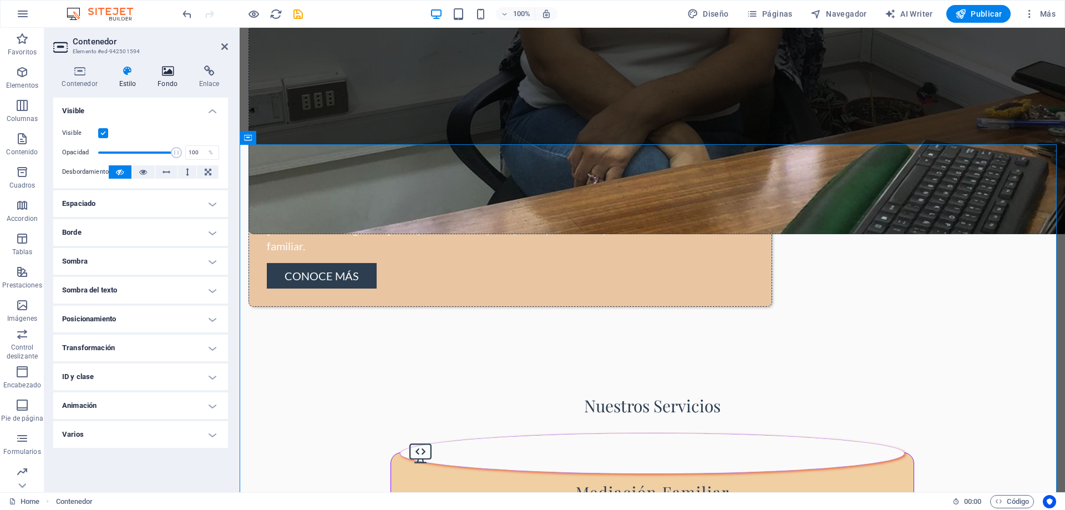
click at [172, 76] on icon at bounding box center [167, 70] width 37 height 11
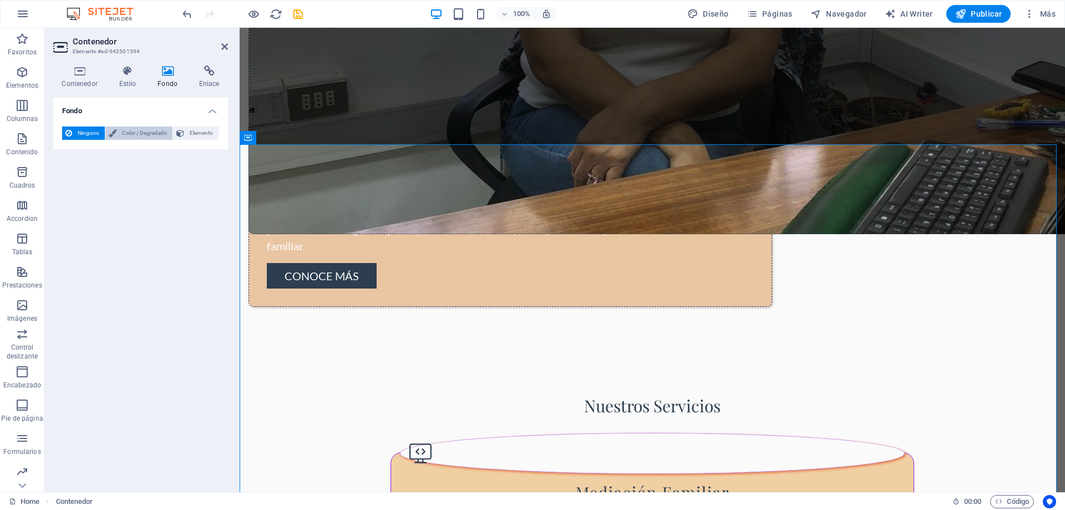
click at [154, 137] on span "Color / Degradado" at bounding box center [144, 132] width 49 height 13
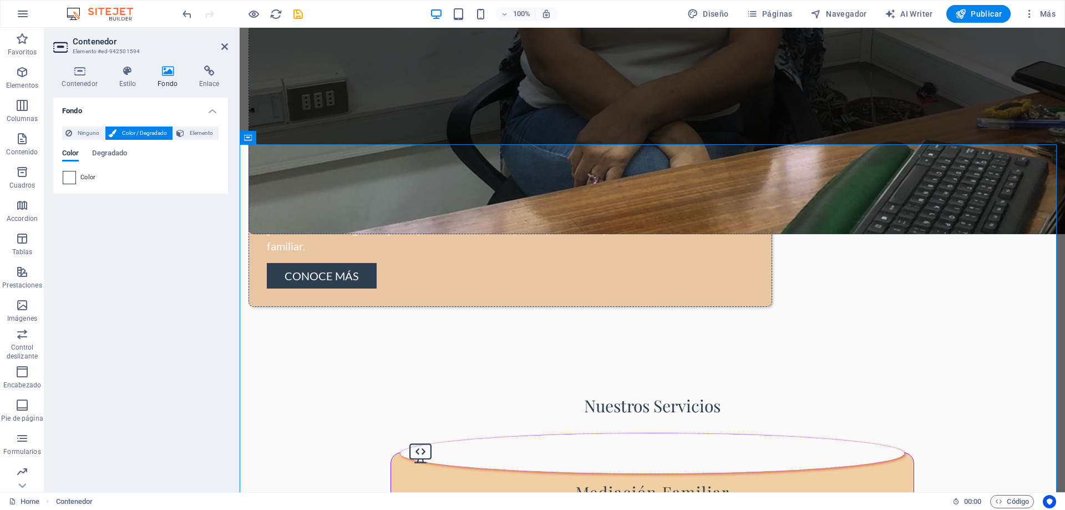
click at [74, 180] on span at bounding box center [69, 177] width 12 height 12
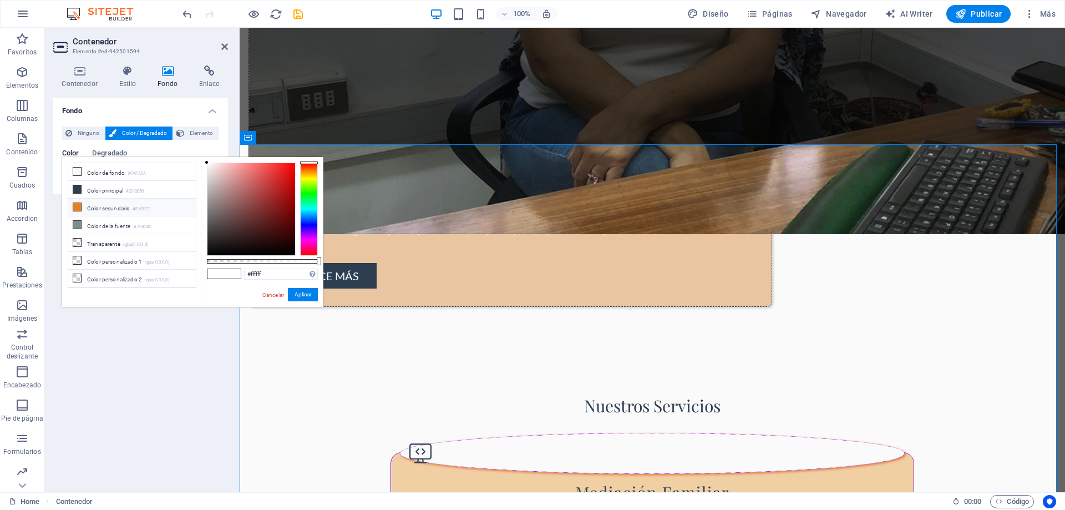
click at [104, 210] on li "Color secundario #E67E22" at bounding box center [132, 207] width 128 height 18
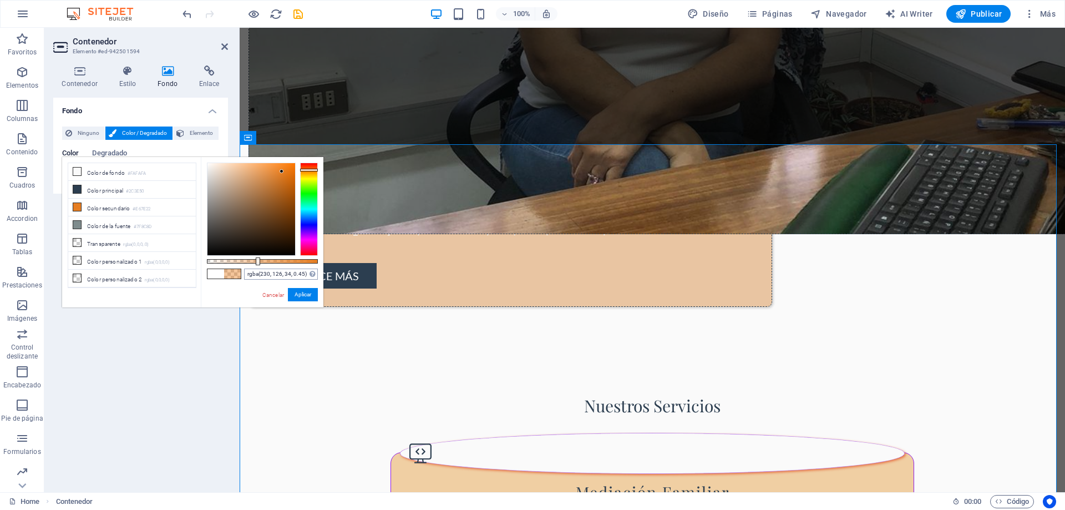
drag, startPoint x: 319, startPoint y: 263, endPoint x: 257, endPoint y: 268, distance: 62.3
click at [257, 268] on div "rgba(230, 126, 34, 0.45) Formatos soportados #0852ed rgb(8, 82, 237) rgba(8, 82…" at bounding box center [262, 312] width 123 height 311
type input "rgba(230, 143, 34, 0.45)"
click at [308, 171] on div at bounding box center [309, 171] width 18 height 3
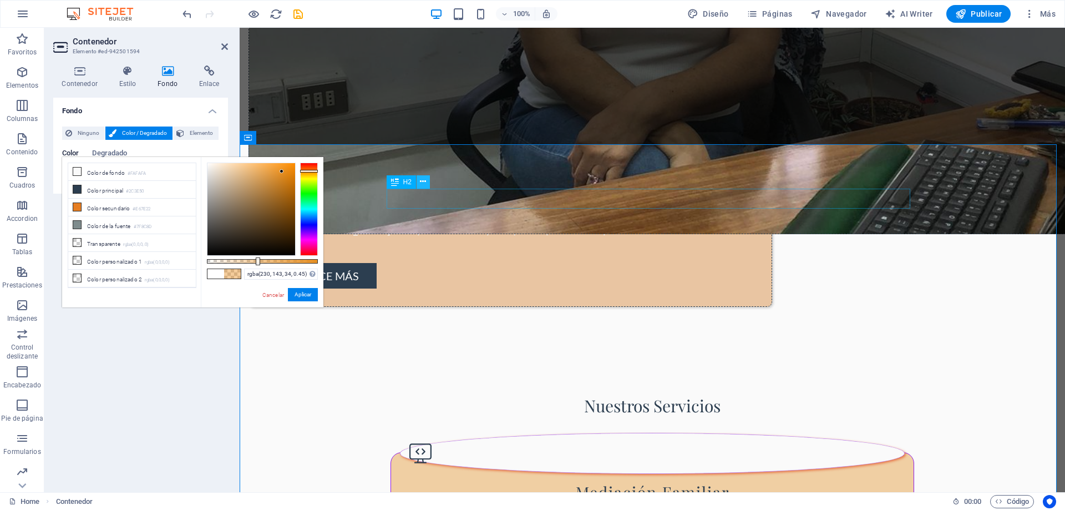
click at [421, 178] on icon at bounding box center [423, 182] width 6 height 12
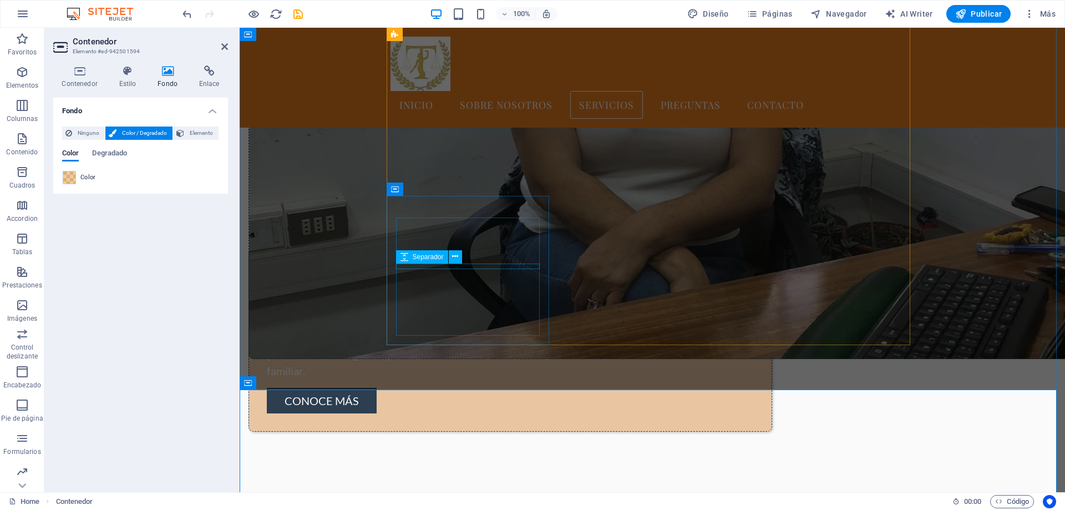
scroll to position [724, 0]
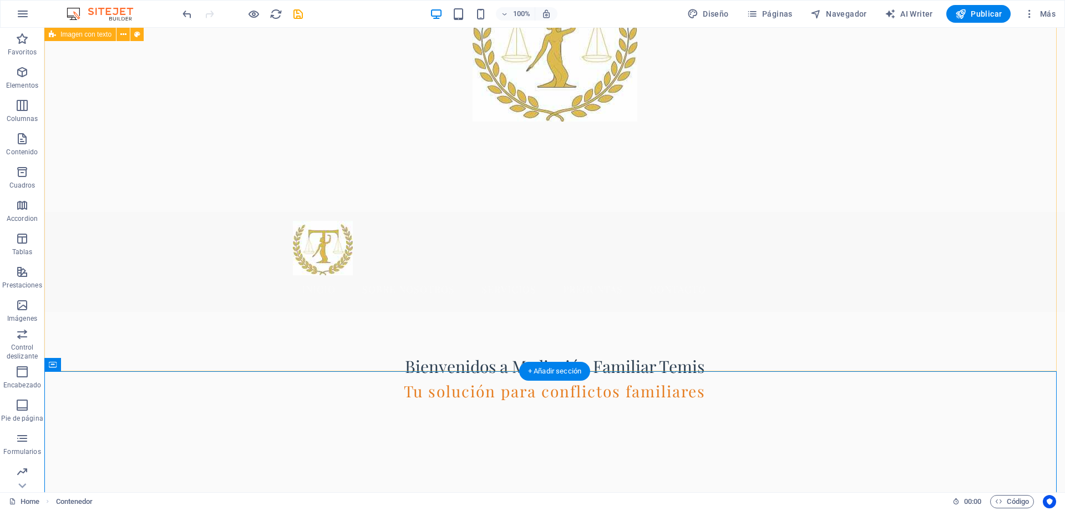
scroll to position [225, 0]
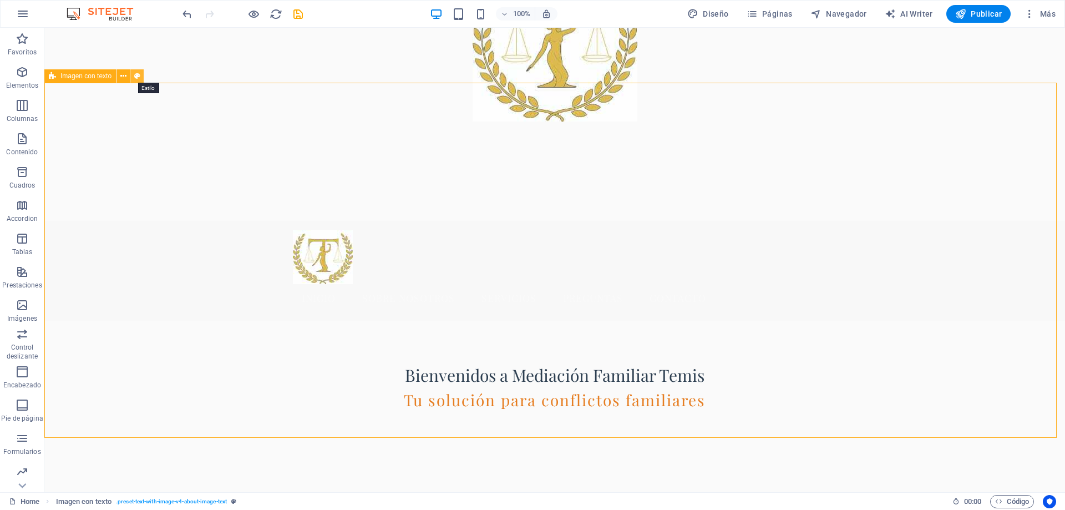
click at [137, 74] on icon at bounding box center [137, 76] width 6 height 12
select select "%"
select select "px"
select select "preset-text-with-image-v4-about-image-text"
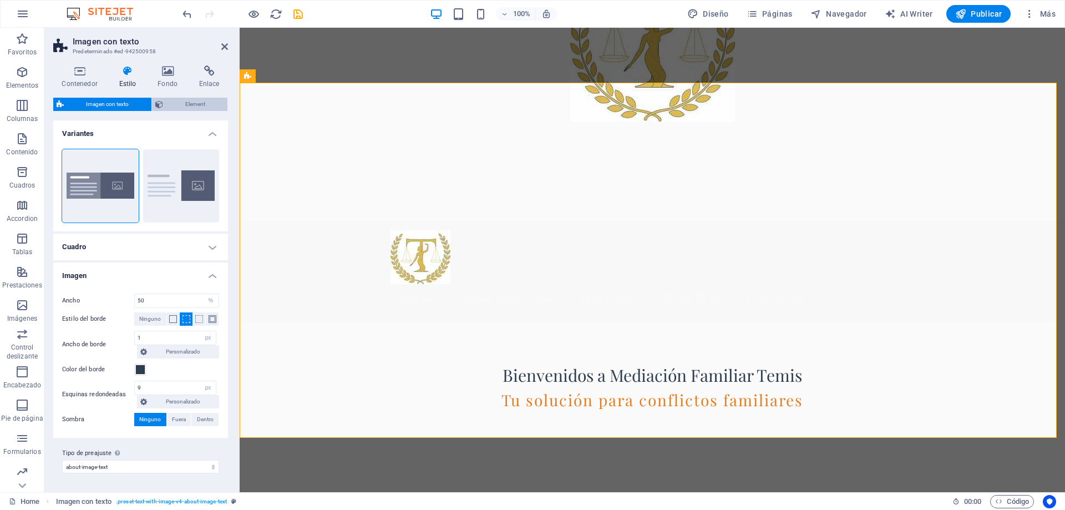
click at [177, 106] on span "Element" at bounding box center [195, 104] width 58 height 13
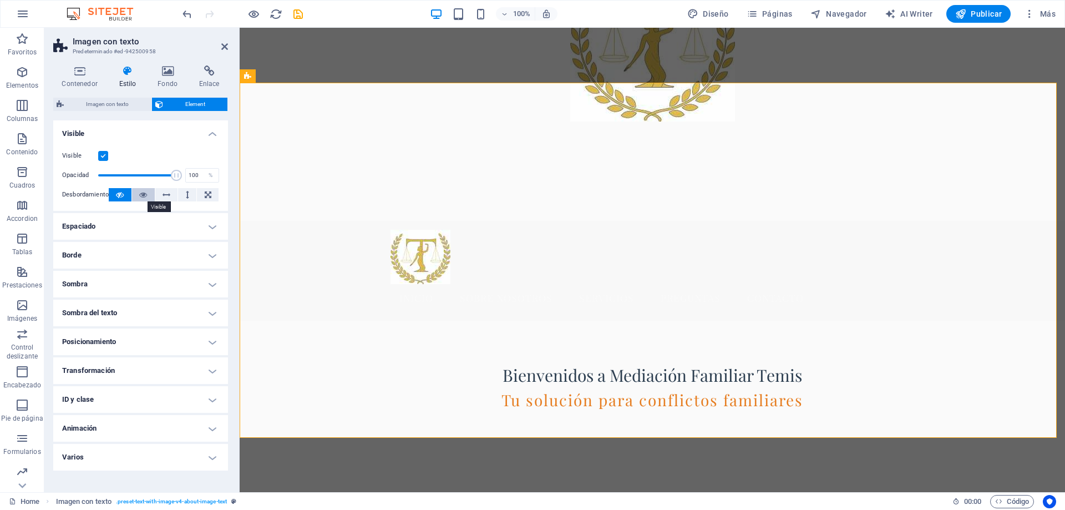
click at [142, 192] on icon at bounding box center [143, 194] width 8 height 13
click at [119, 195] on icon at bounding box center [120, 194] width 8 height 13
click at [169, 65] on div "Contenedor Estilo Fondo Enlace Tamaño Altura Predeterminado px rem % vh vw Alto…" at bounding box center [140, 274] width 192 height 435
click at [164, 73] on icon at bounding box center [167, 70] width 37 height 11
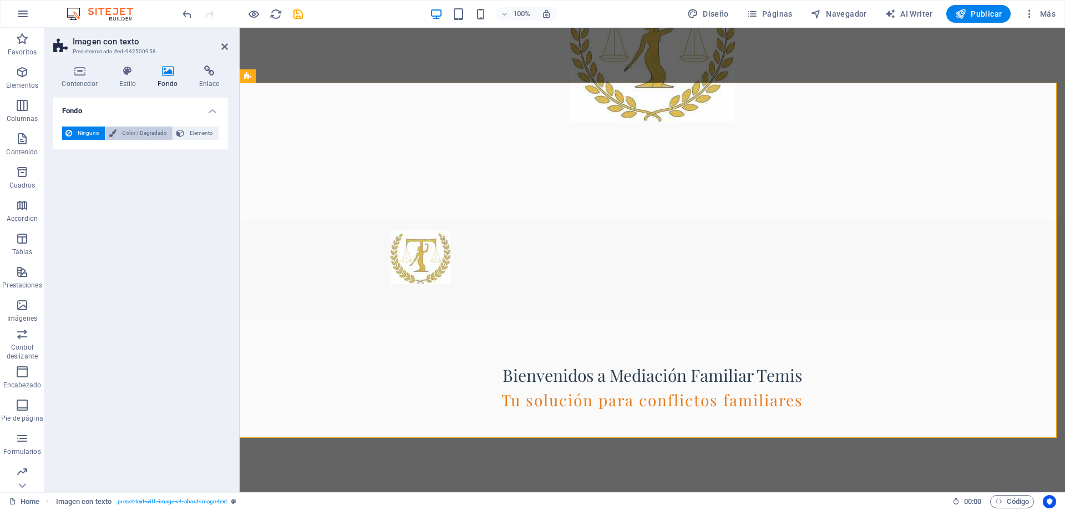
click at [128, 136] on span "Color / Degradado" at bounding box center [144, 132] width 49 height 13
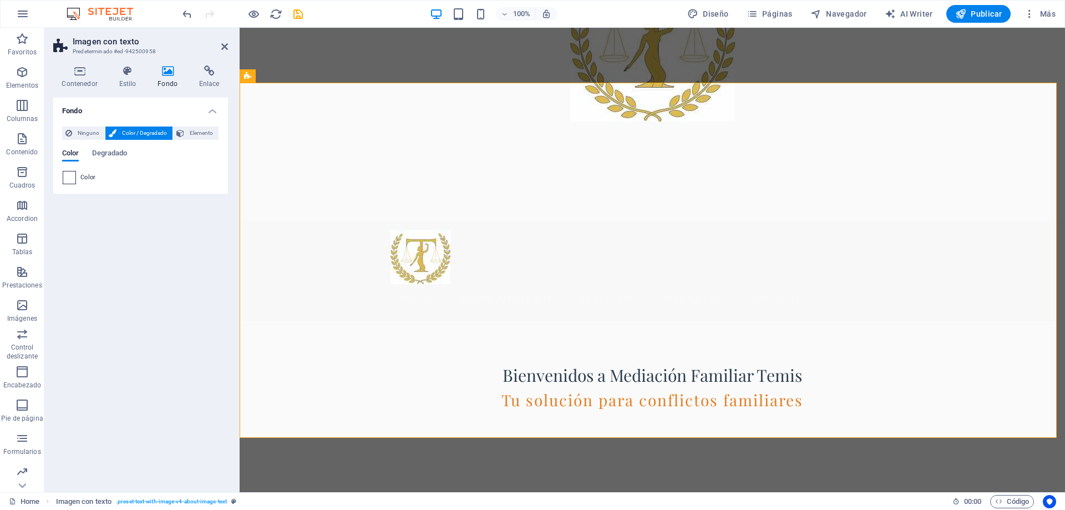
click at [73, 177] on span at bounding box center [69, 177] width 12 height 12
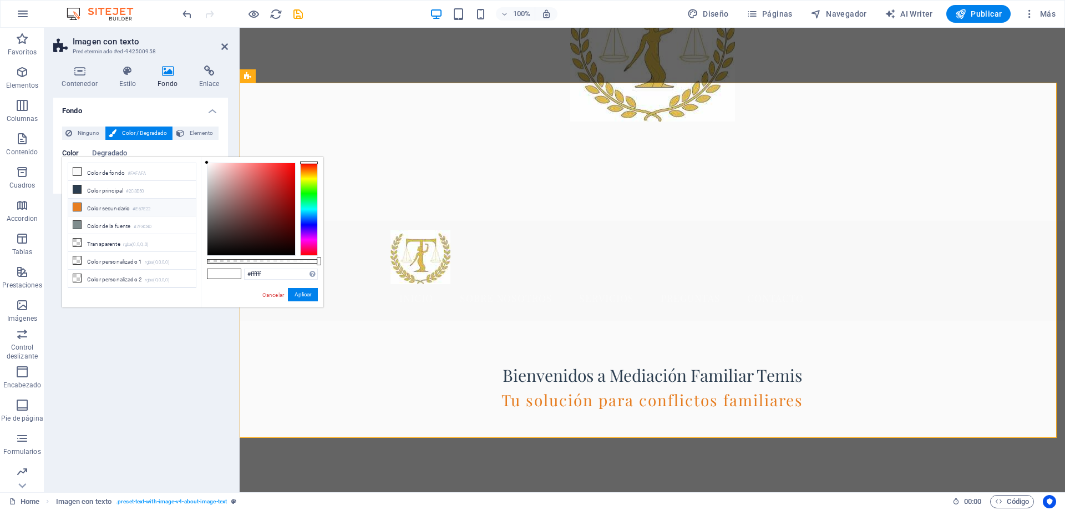
click at [129, 207] on li "Color secundario #E67E22" at bounding box center [132, 207] width 128 height 18
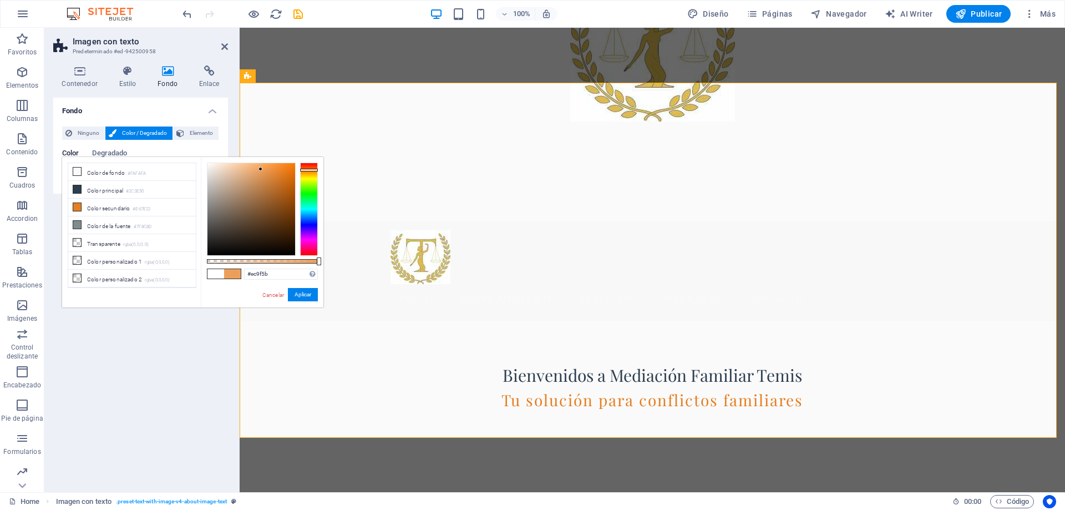
drag, startPoint x: 281, startPoint y: 171, endPoint x: 261, endPoint y: 169, distance: 20.0
click at [261, 169] on div at bounding box center [260, 169] width 4 height 4
click at [315, 172] on div at bounding box center [309, 172] width 18 height 3
click at [264, 167] on div at bounding box center [264, 167] width 4 height 4
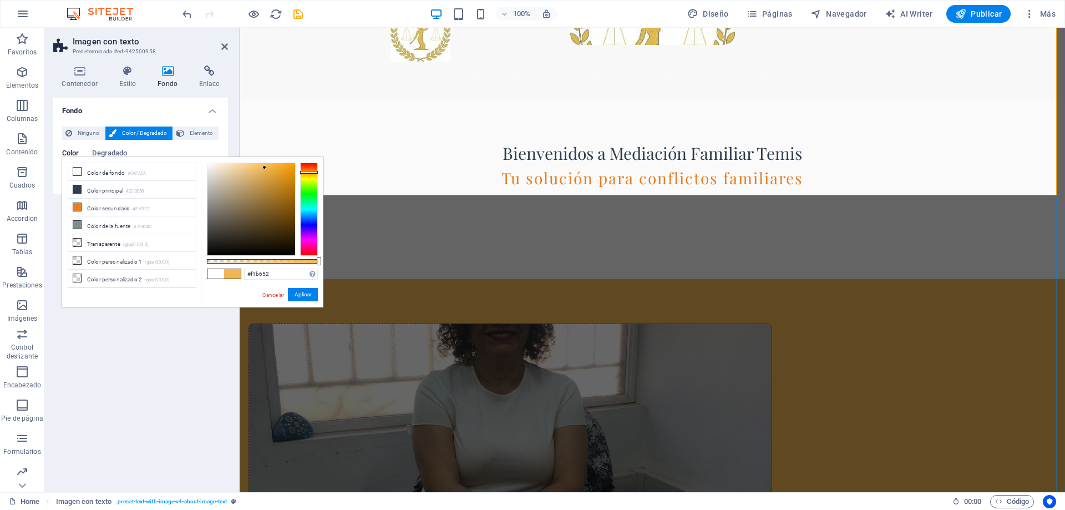
scroll to position [502, 0]
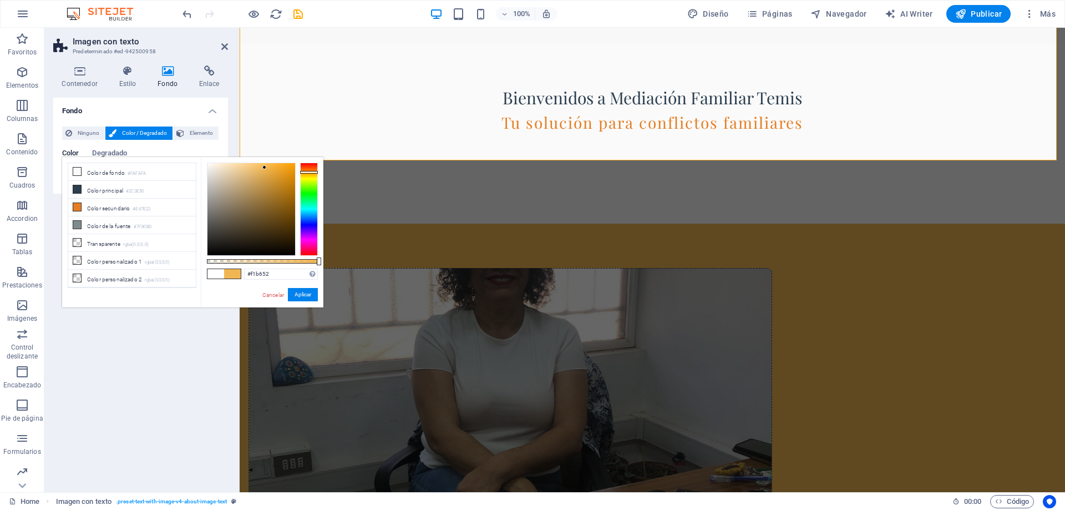
click at [313, 172] on div at bounding box center [309, 172] width 18 height 3
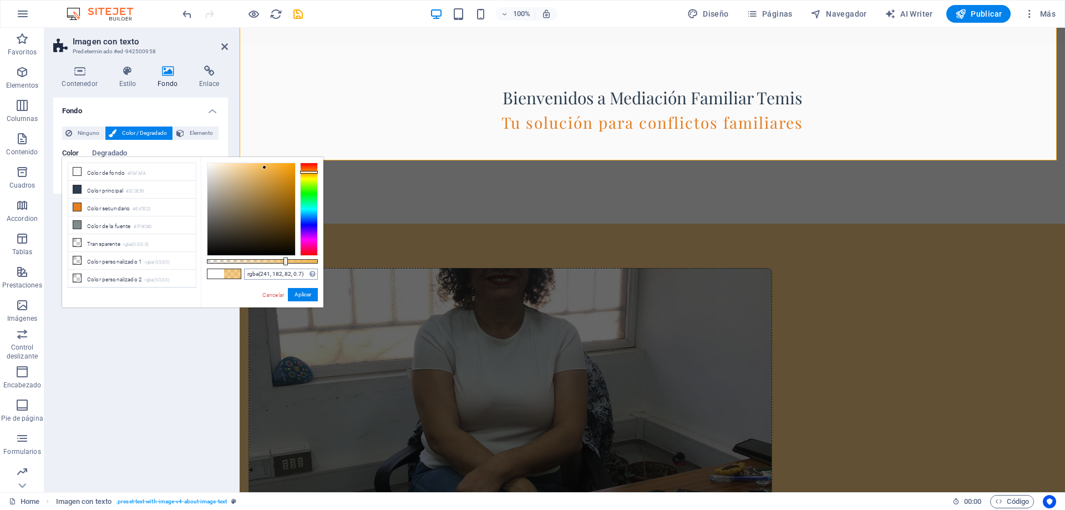
type input "rgba(241, 182, 82, 0.695)"
drag, startPoint x: 318, startPoint y: 262, endPoint x: 284, endPoint y: 270, distance: 34.8
click at [284, 270] on div "rgba(241, 182, 82, 0.695) Formatos soportados #0852ed rgb(8, 82, 237) rgba(8, 8…" at bounding box center [262, 312] width 123 height 311
click at [313, 292] on button "Aplicar" at bounding box center [303, 294] width 30 height 13
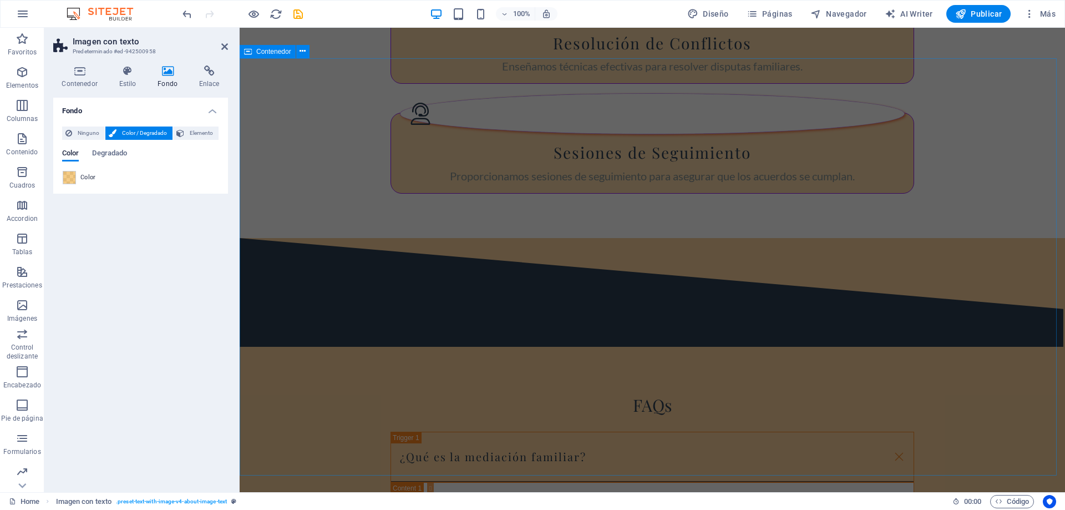
scroll to position [1972, 0]
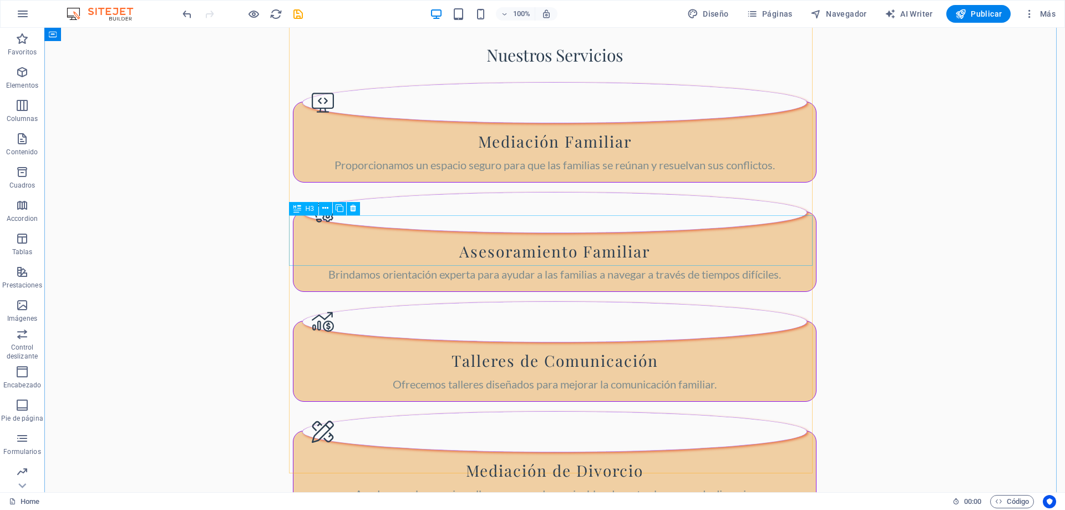
scroll to position [1418, 0]
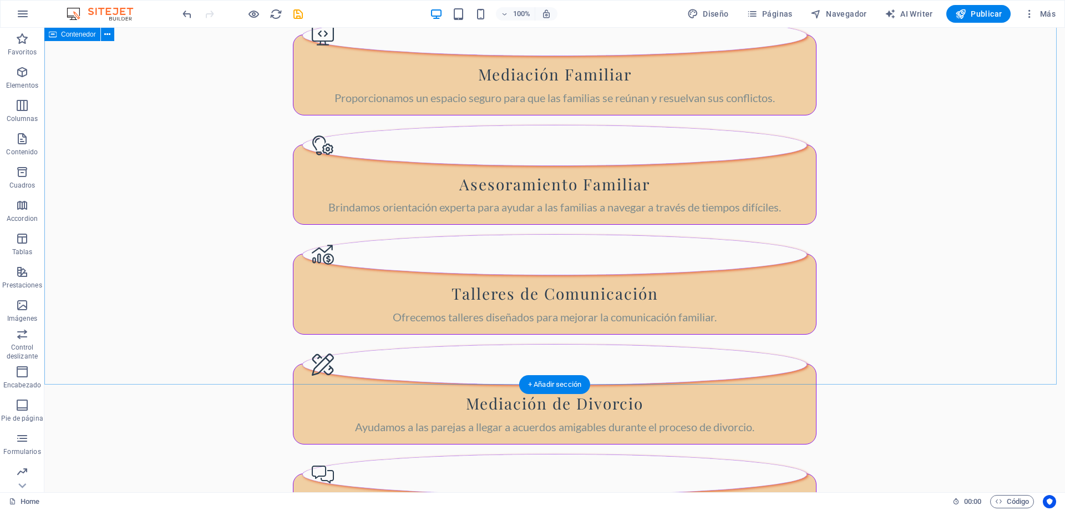
click at [107, 38] on icon at bounding box center [107, 35] width 6 height 12
click at [86, 34] on span "Contenedor" at bounding box center [78, 34] width 35 height 7
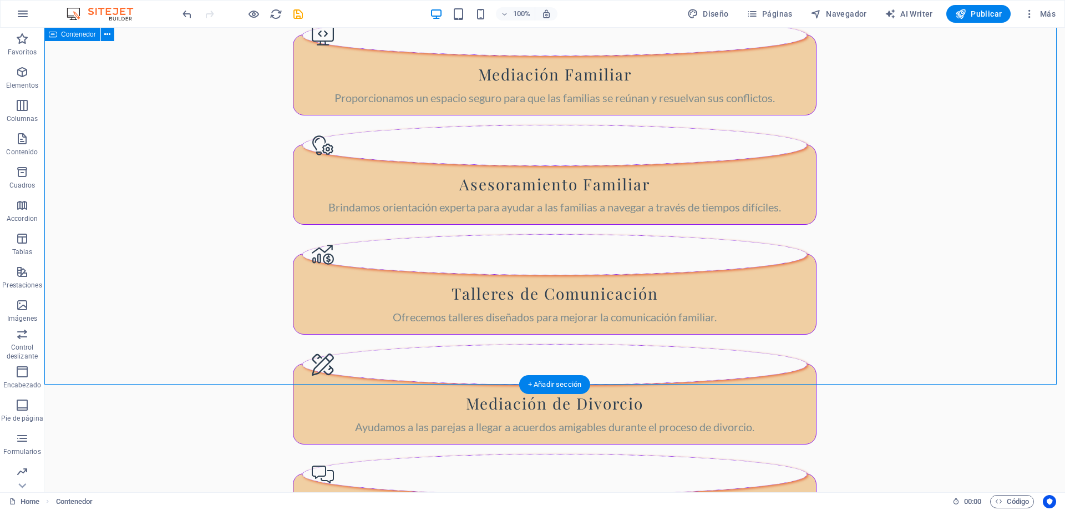
scroll to position [1443, 0]
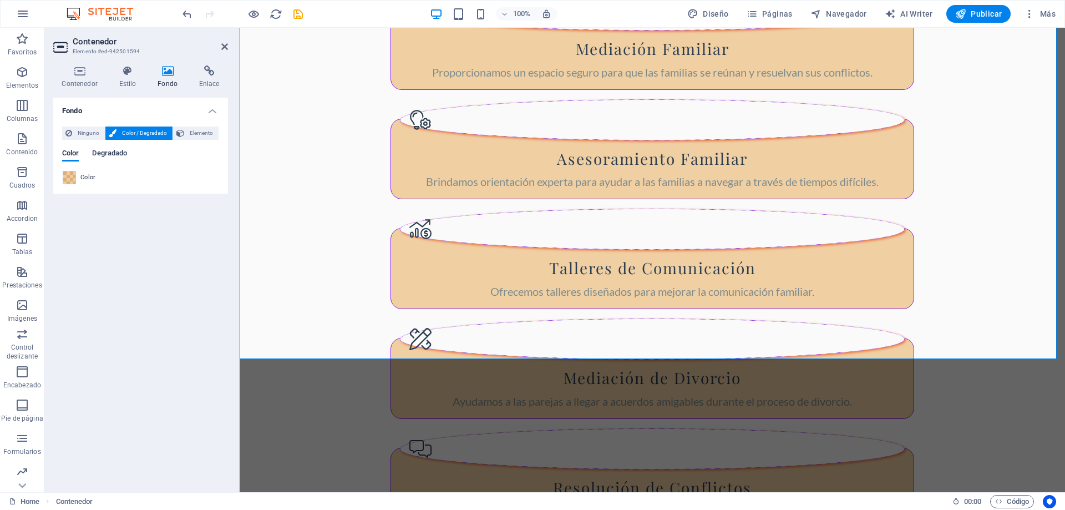
click at [125, 154] on span "Degradado" at bounding box center [109, 154] width 35 height 16
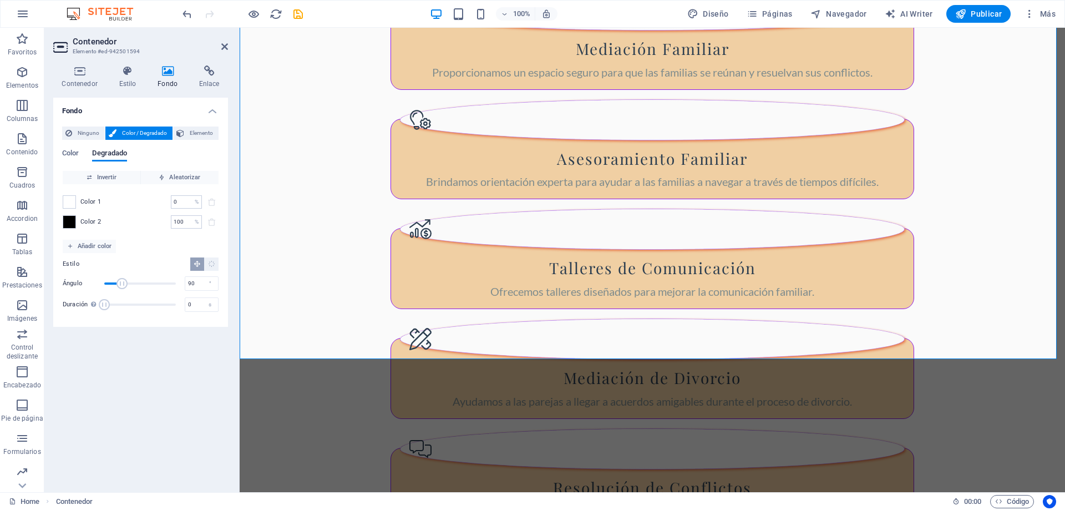
click at [77, 148] on div "Color Degradado Color Invertir Aleatorizar Color 1 0 % ​ Color 2 100 % ​ Añadir…" at bounding box center [140, 228] width 157 height 177
click at [69, 153] on span "Color" at bounding box center [70, 154] width 17 height 16
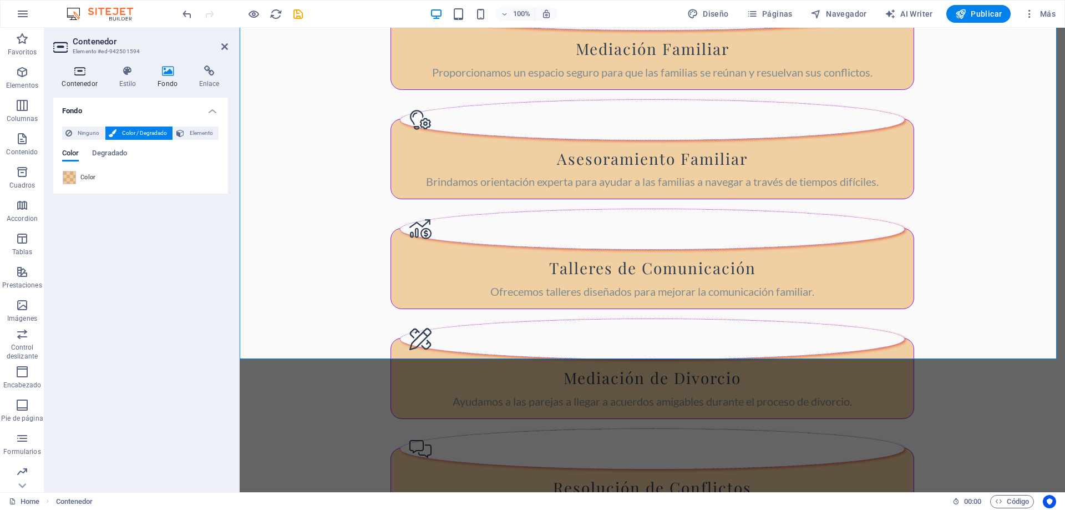
click at [73, 75] on icon at bounding box center [79, 70] width 53 height 11
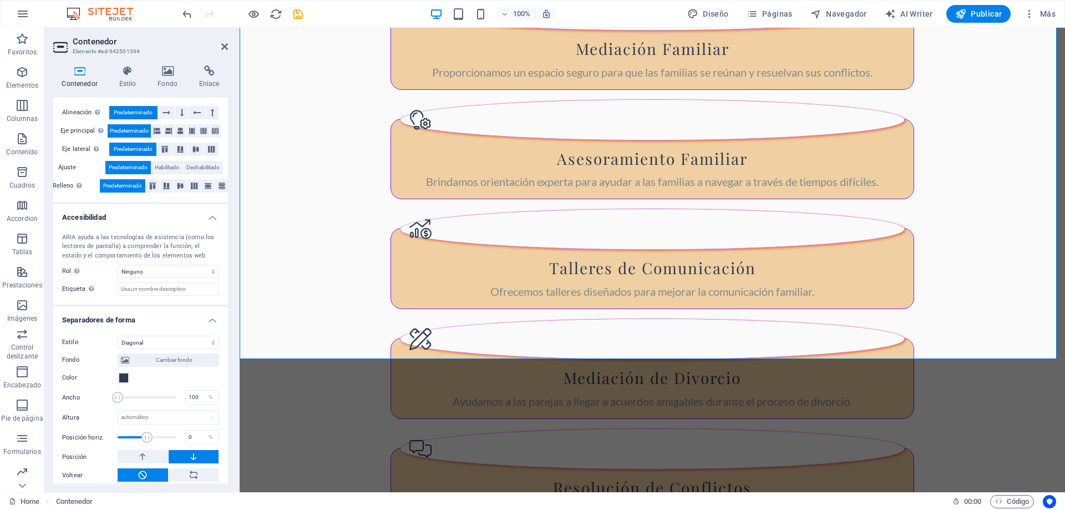
scroll to position [191, 0]
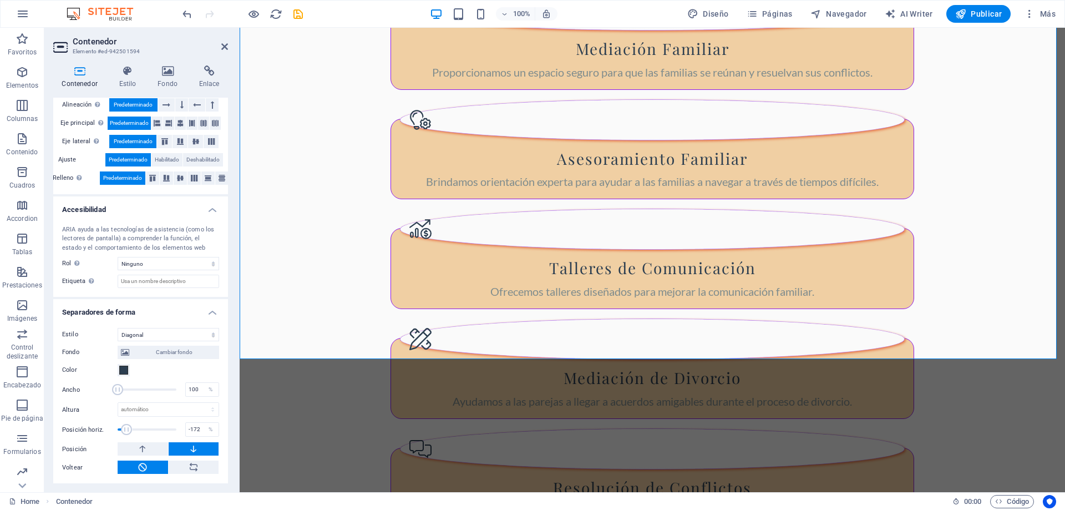
drag, startPoint x: 144, startPoint y: 429, endPoint x: 126, endPoint y: 430, distance: 17.8
click at [126, 430] on span at bounding box center [126, 429] width 11 height 11
drag, startPoint x: 126, startPoint y: 430, endPoint x: 134, endPoint y: 428, distance: 7.5
click at [134, 428] on span at bounding box center [134, 429] width 11 height 11
type input "-167"
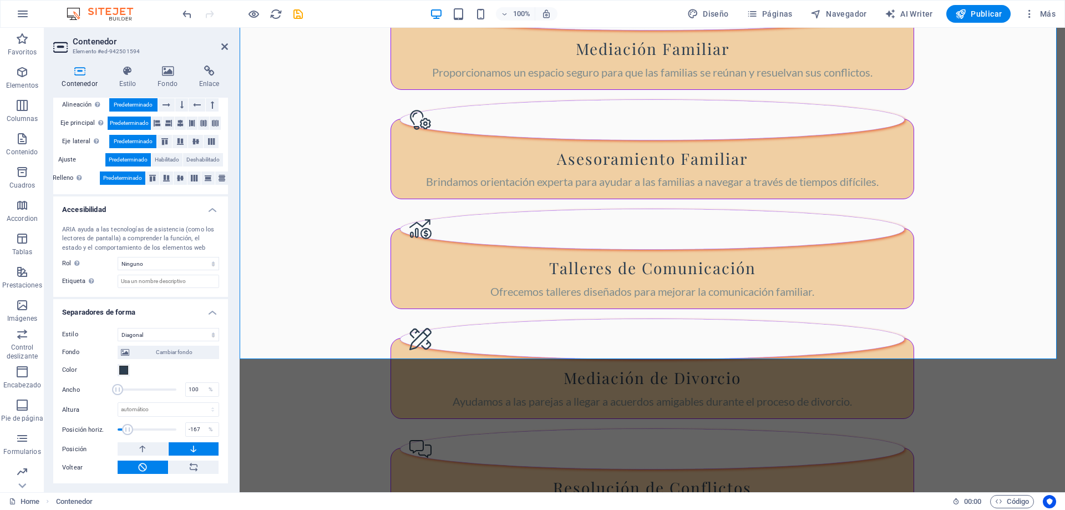
drag, startPoint x: 134, startPoint y: 428, endPoint x: 127, endPoint y: 434, distance: 8.7
click at [127, 434] on span at bounding box center [127, 429] width 11 height 11
click at [209, 332] on select "Ninguno Triángulo Cuadrado Diagonal Polígono 1 Polígono 2 Zigzag Múltiples zigz…" at bounding box center [168, 334] width 101 height 13
select select "none"
click at [118, 341] on select "Ninguno Triángulo Cuadrado Diagonal Polígono 1 Polígono 2 Zigzag Múltiples zigz…" at bounding box center [168, 334] width 101 height 13
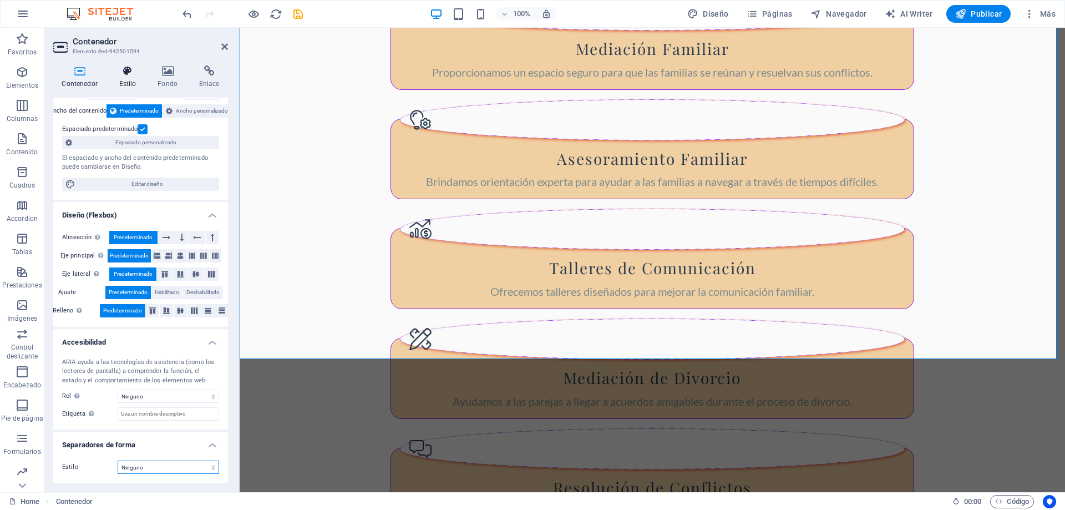
scroll to position [58, 0]
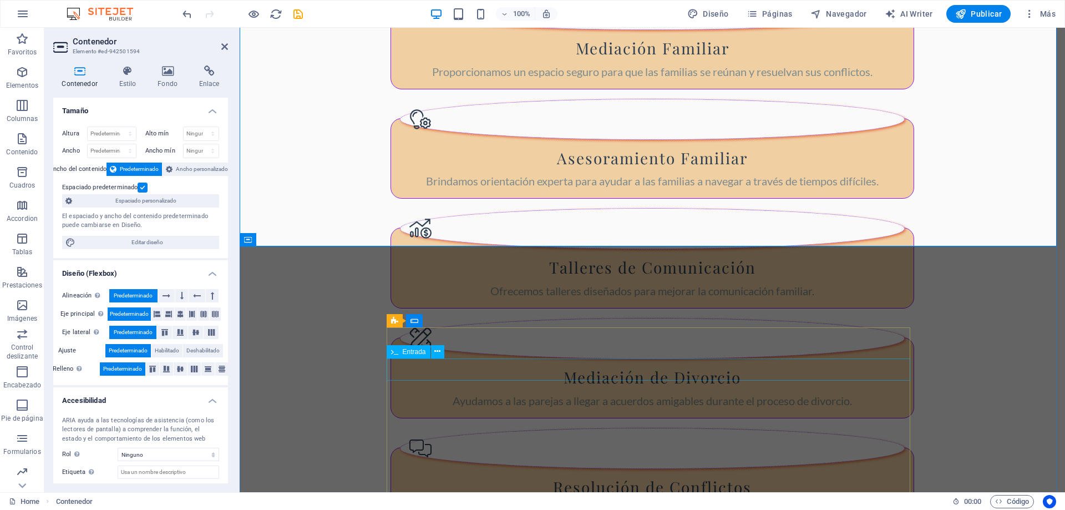
scroll to position [1443, 0]
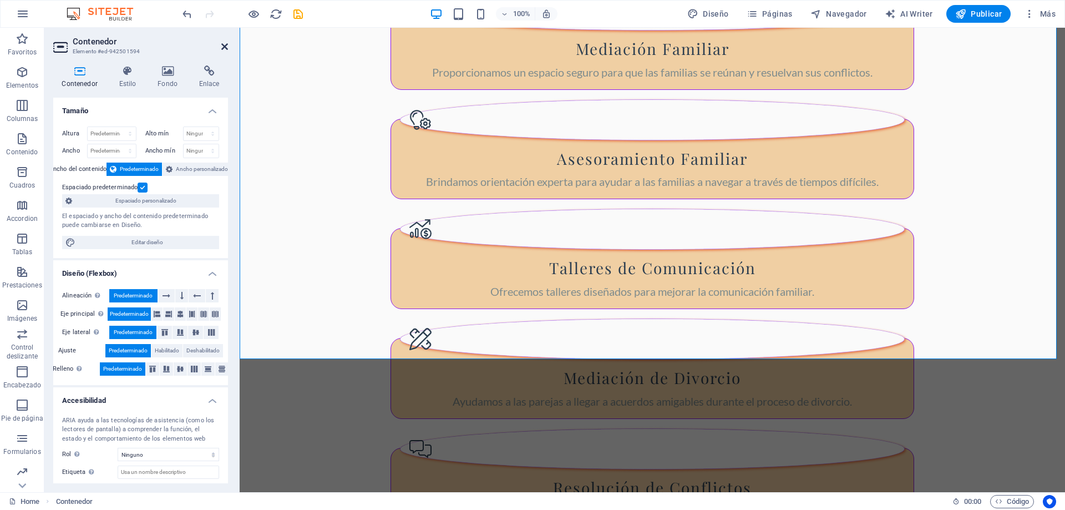
click at [223, 47] on icon at bounding box center [224, 46] width 7 height 9
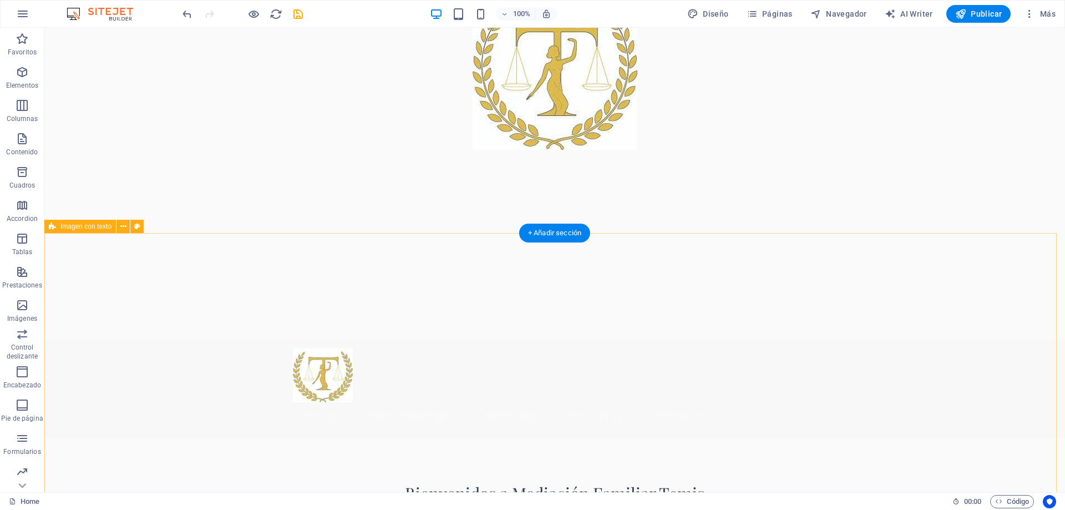
scroll to position [111, 0]
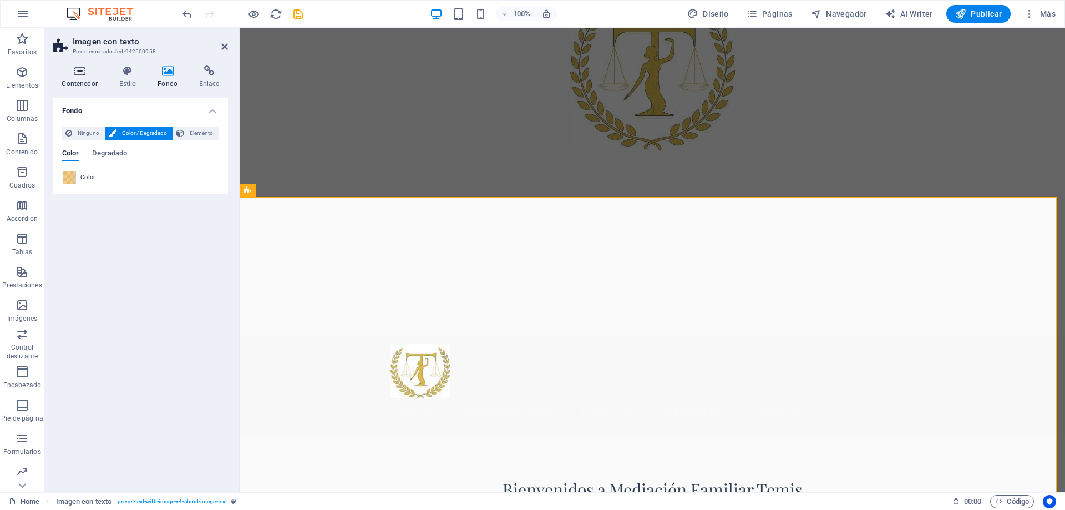
click at [91, 74] on icon at bounding box center [79, 70] width 53 height 11
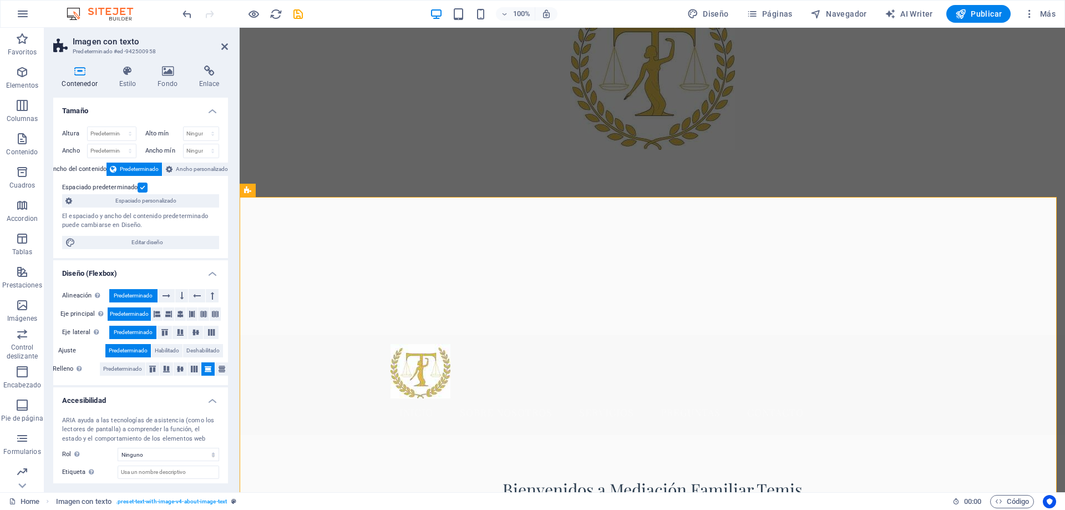
click at [140, 186] on label at bounding box center [143, 187] width 10 height 10
click at [0, 0] on input "Espaciado predeterminado" at bounding box center [0, 0] width 0 height 0
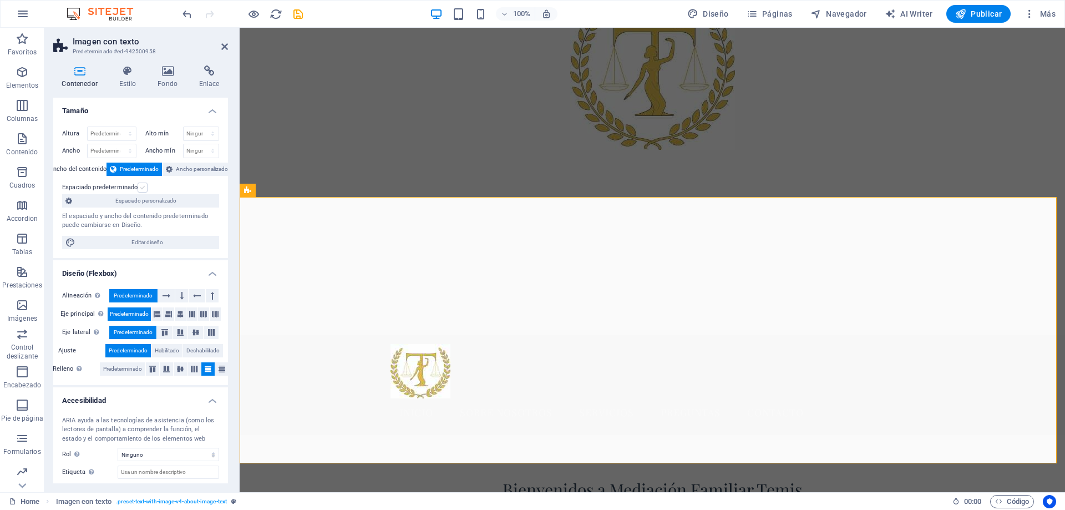
click at [140, 186] on label at bounding box center [143, 187] width 10 height 10
click at [0, 0] on input "Espaciado predeterminado" at bounding box center [0, 0] width 0 height 0
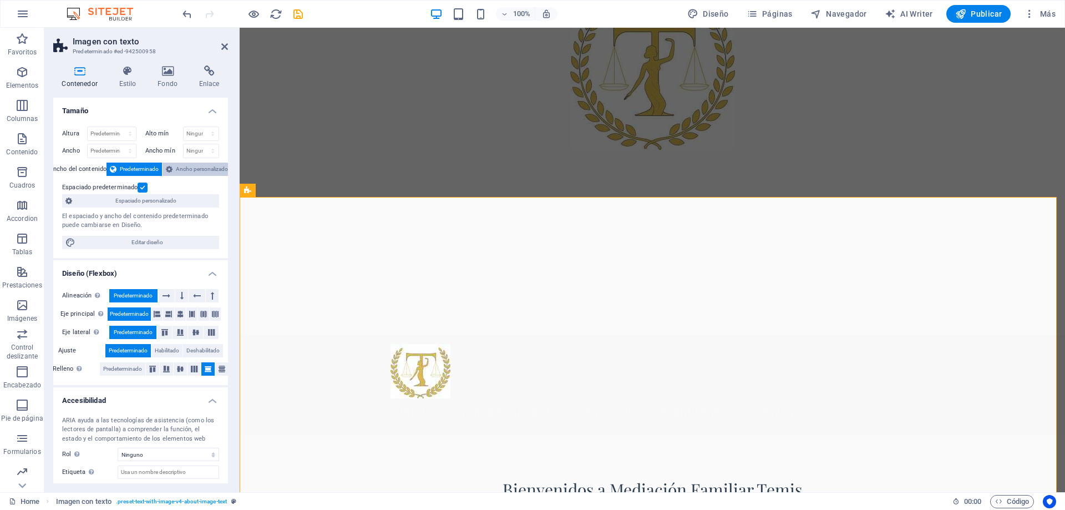
click at [187, 168] on span "Ancho personalizado" at bounding box center [202, 168] width 52 height 13
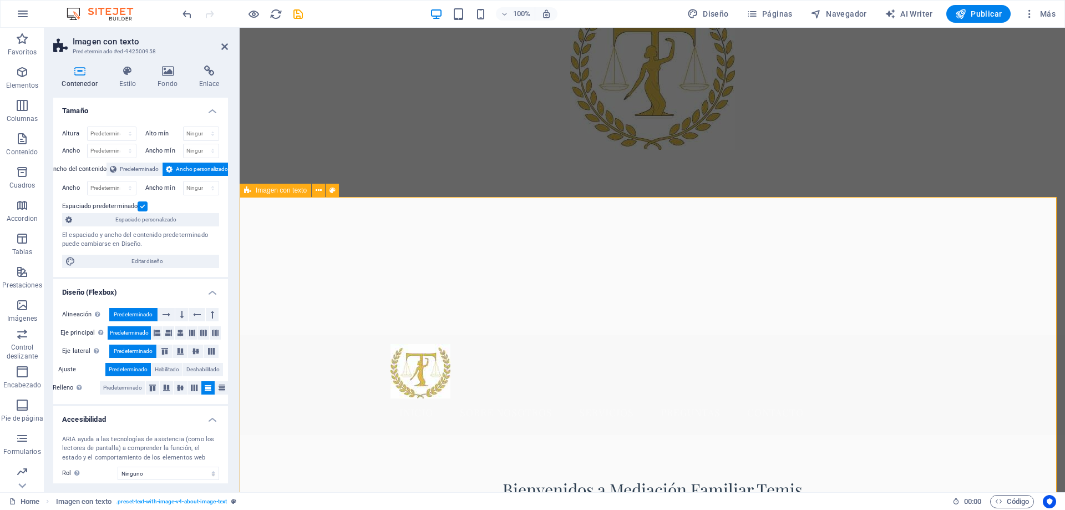
drag, startPoint x: 407, startPoint y: 261, endPoint x: 403, endPoint y: 241, distance: 20.3
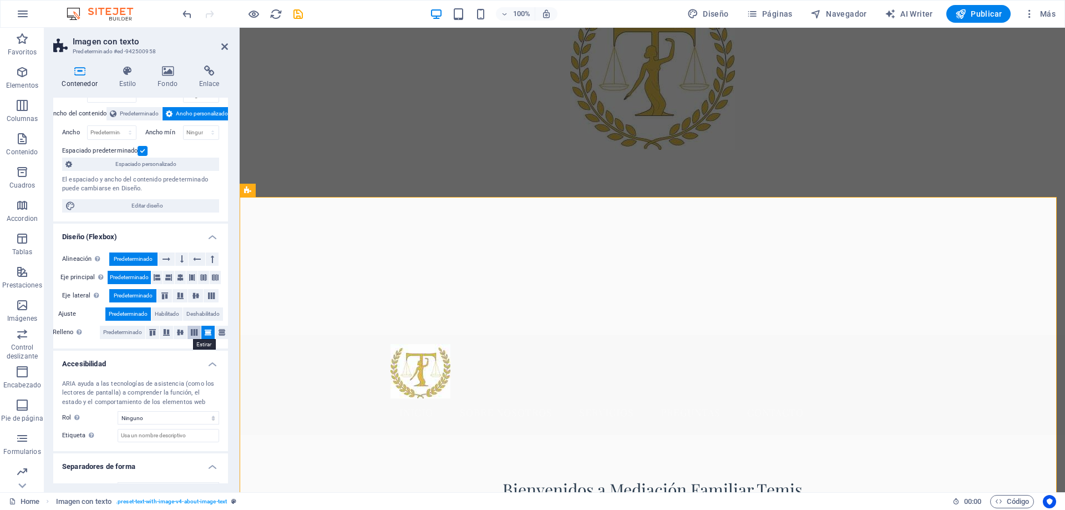
click at [196, 335] on icon at bounding box center [193, 332] width 13 height 7
click at [202, 334] on icon at bounding box center [207, 332] width 13 height 7
click at [135, 114] on span "Predeterminado" at bounding box center [139, 113] width 39 height 13
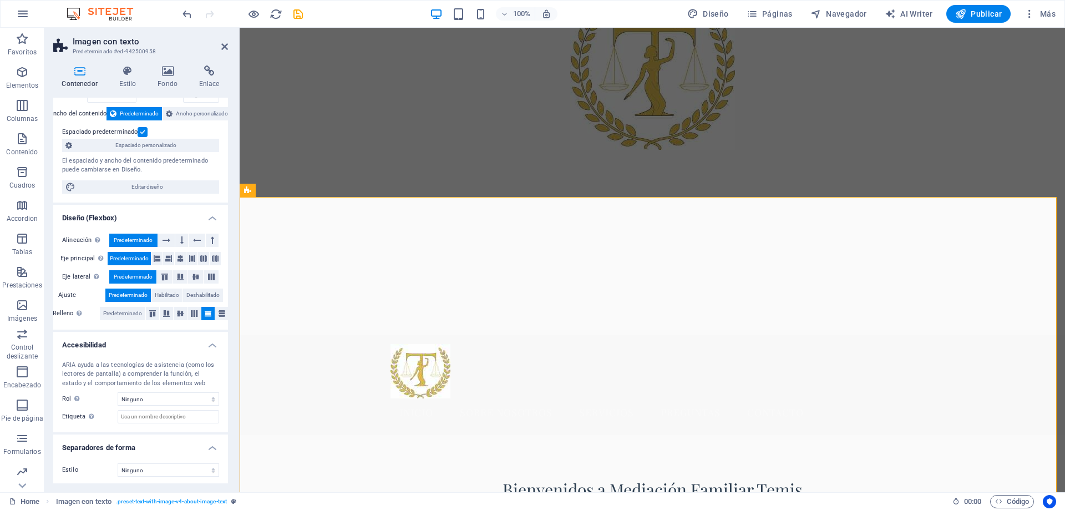
scroll to position [0, 0]
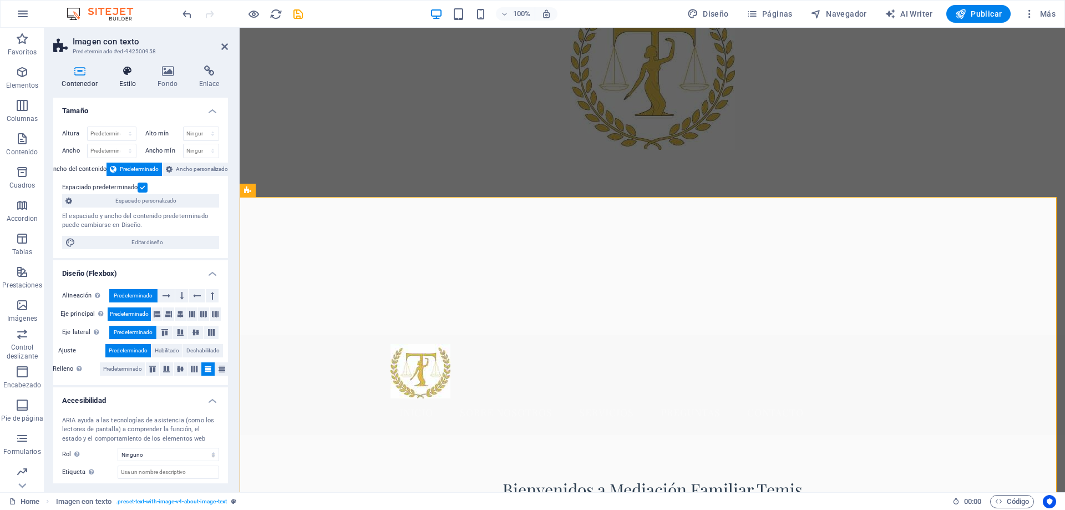
click at [120, 80] on h4 "Estilo" at bounding box center [129, 76] width 39 height 23
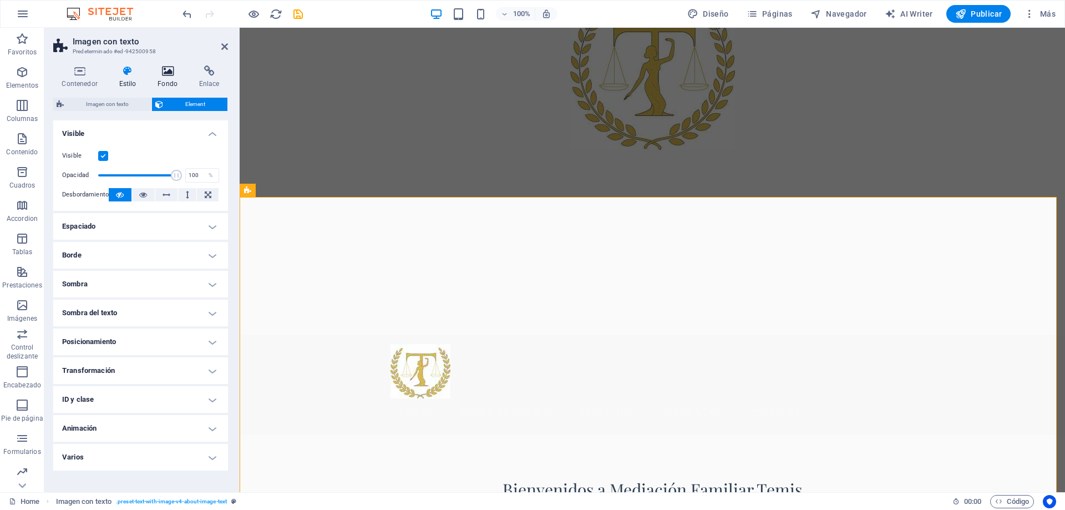
click at [167, 77] on h4 "Fondo" at bounding box center [170, 76] width 42 height 23
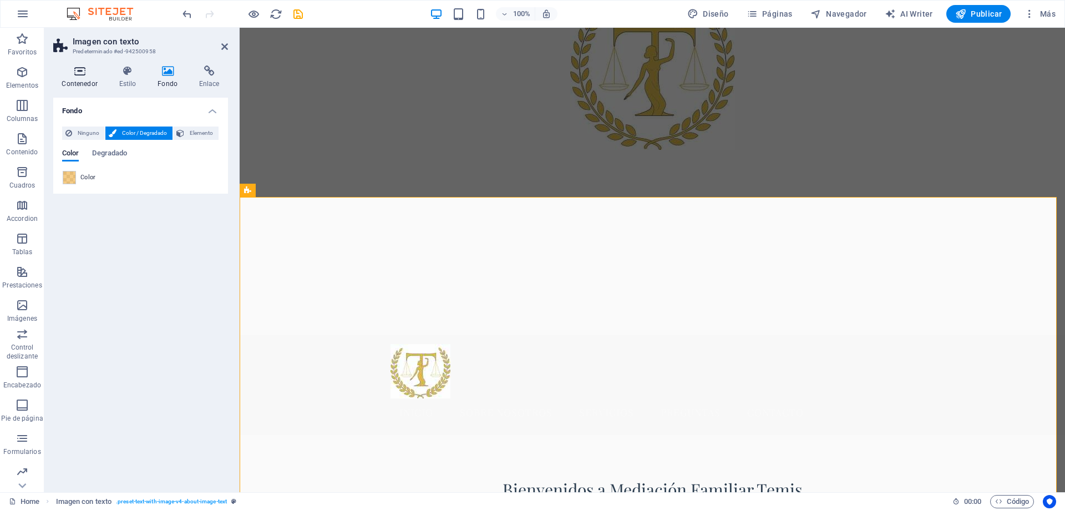
click at [74, 73] on icon at bounding box center [79, 70] width 53 height 11
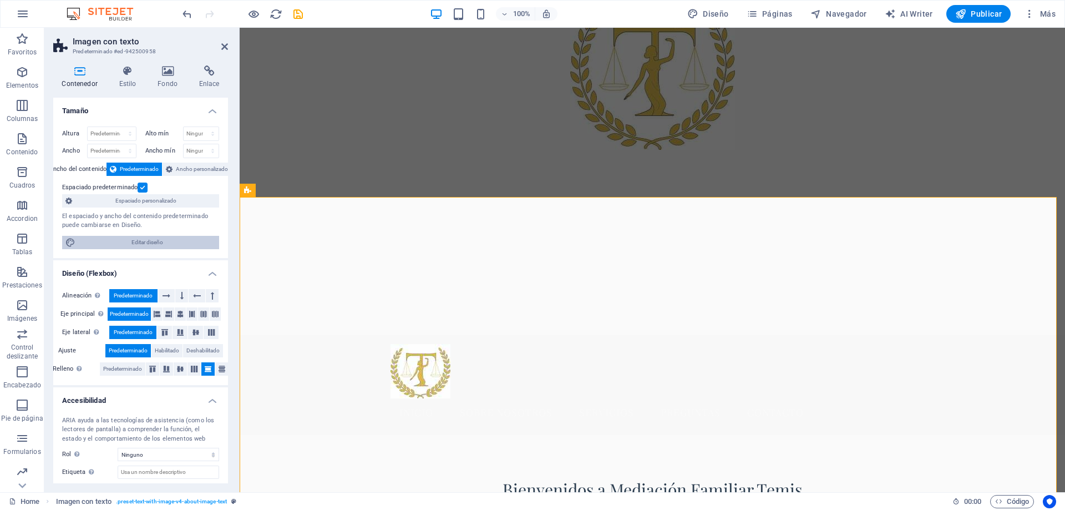
click at [152, 243] on span "Editar diseño" at bounding box center [147, 242] width 137 height 13
select select "px"
select select "200"
select select "px"
select select "rem"
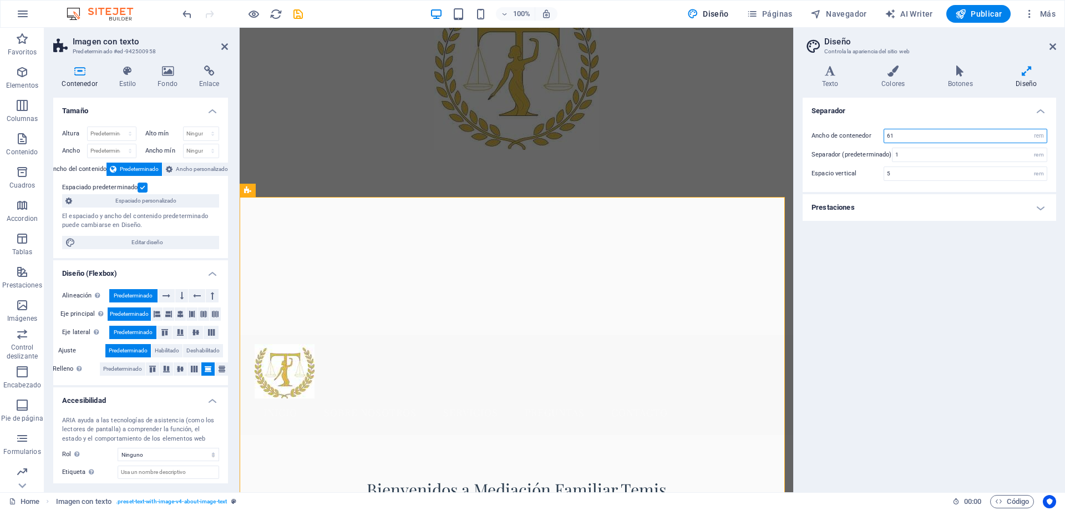
click at [1008, 138] on input "61" at bounding box center [965, 135] width 162 height 13
type input "6"
type input "80"
click at [972, 216] on h4 "Prestaciones" at bounding box center [928, 207] width 253 height 27
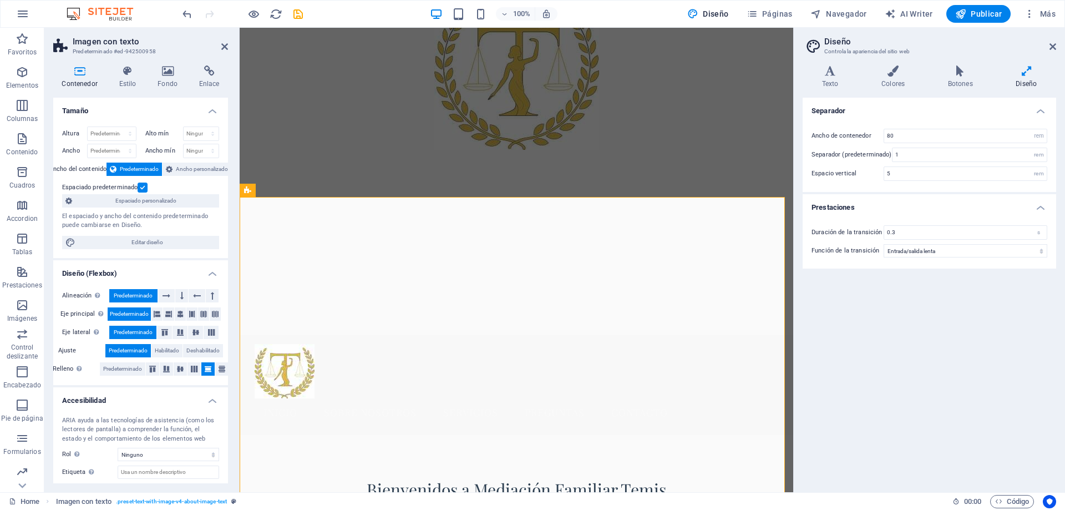
click at [870, 183] on div "Ancho de contenedor 80 rem px Separador (predeterminado) 1 rem Espacio vertical…" at bounding box center [929, 155] width 258 height 74
click at [1052, 47] on icon at bounding box center [1052, 46] width 7 height 9
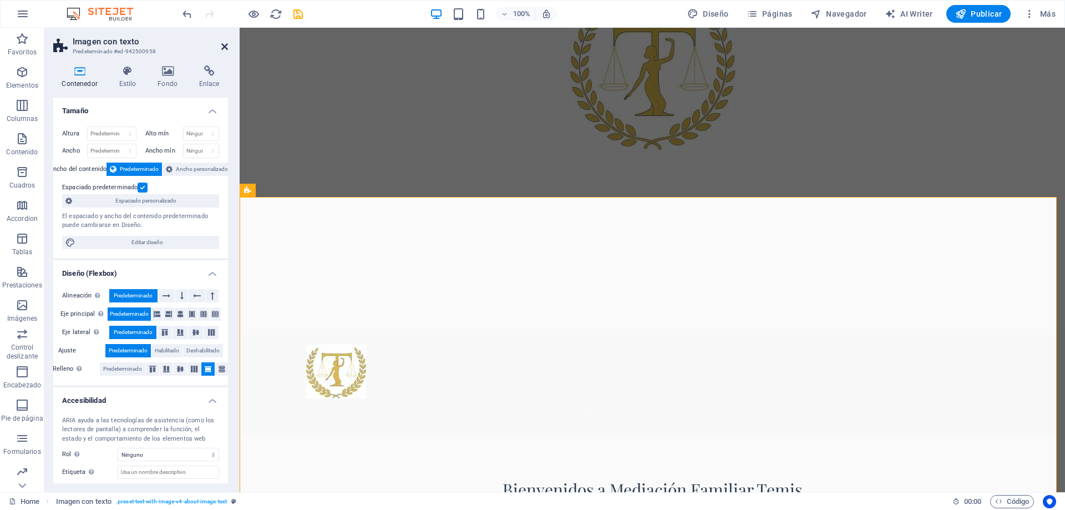
click at [222, 48] on icon at bounding box center [224, 46] width 7 height 9
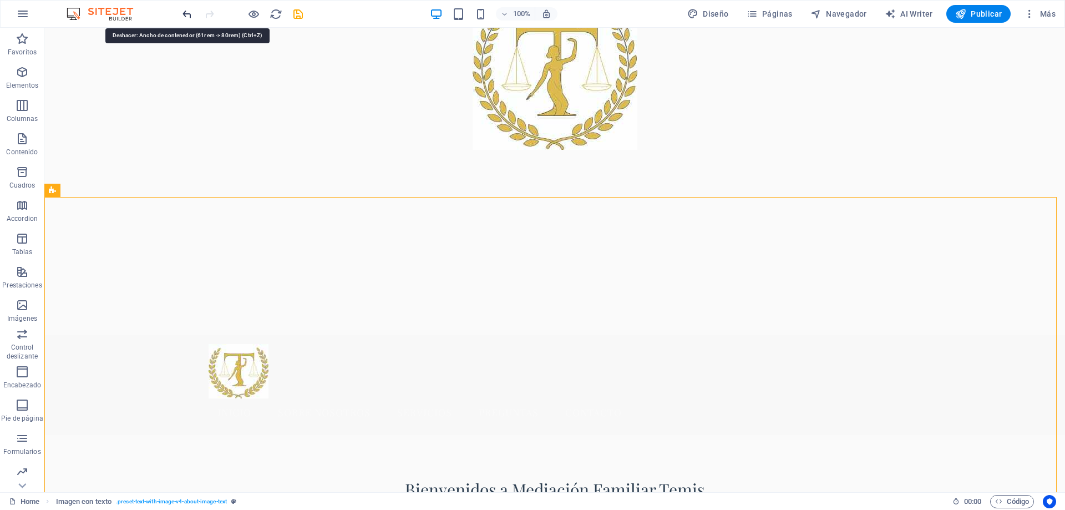
click at [184, 14] on icon "undo" at bounding box center [187, 14] width 13 height 13
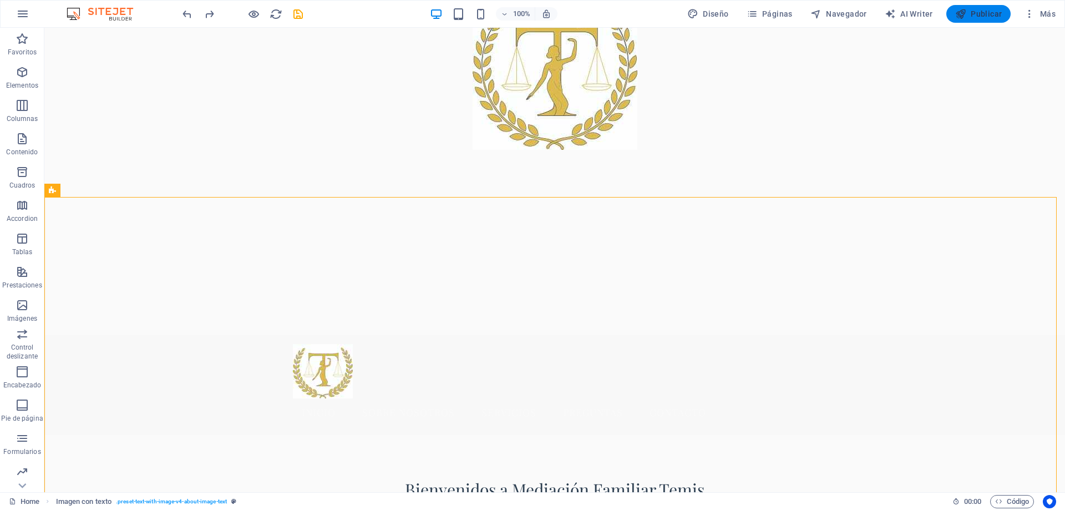
click at [986, 10] on span "Publicar" at bounding box center [978, 13] width 47 height 11
checkbox input "false"
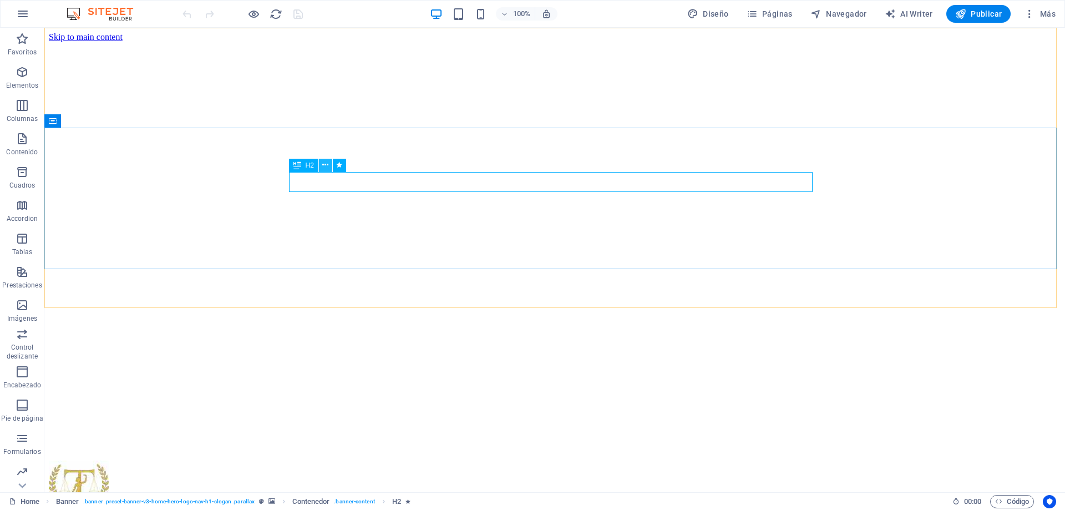
click at [326, 166] on icon at bounding box center [325, 165] width 6 height 12
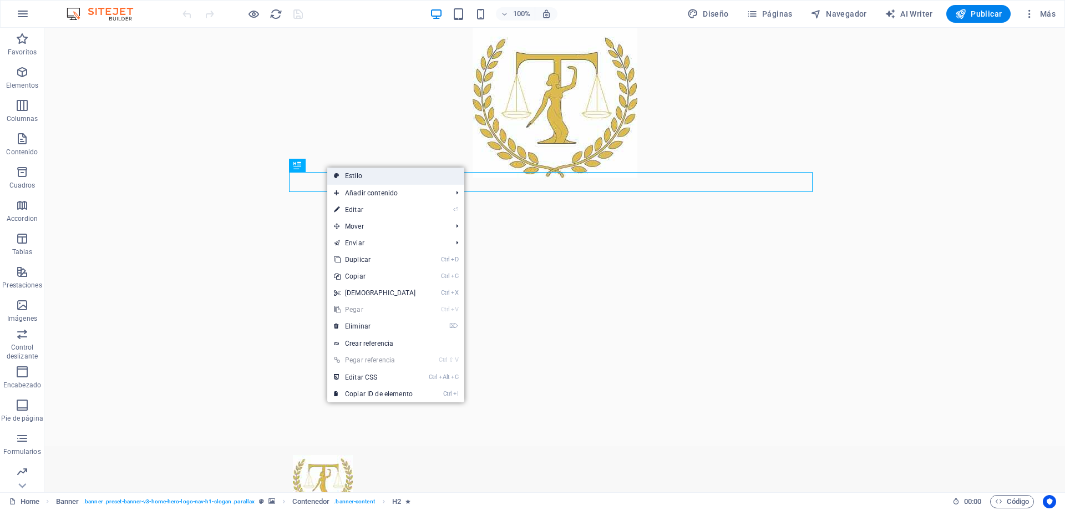
click at [350, 177] on link "Estilo" at bounding box center [395, 175] width 137 height 17
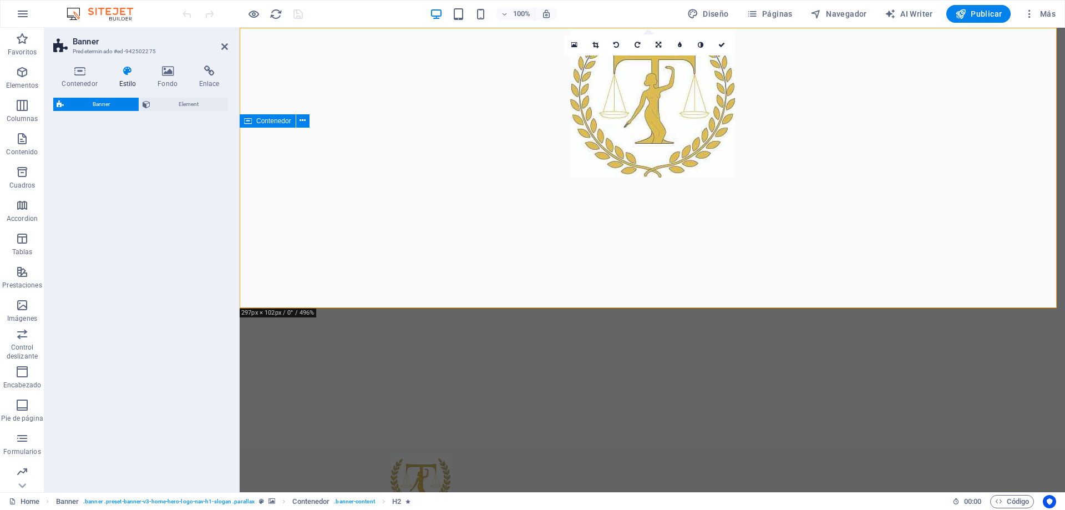
select select "preset-banner-v3-home-hero-logo-nav-h1-slogan"
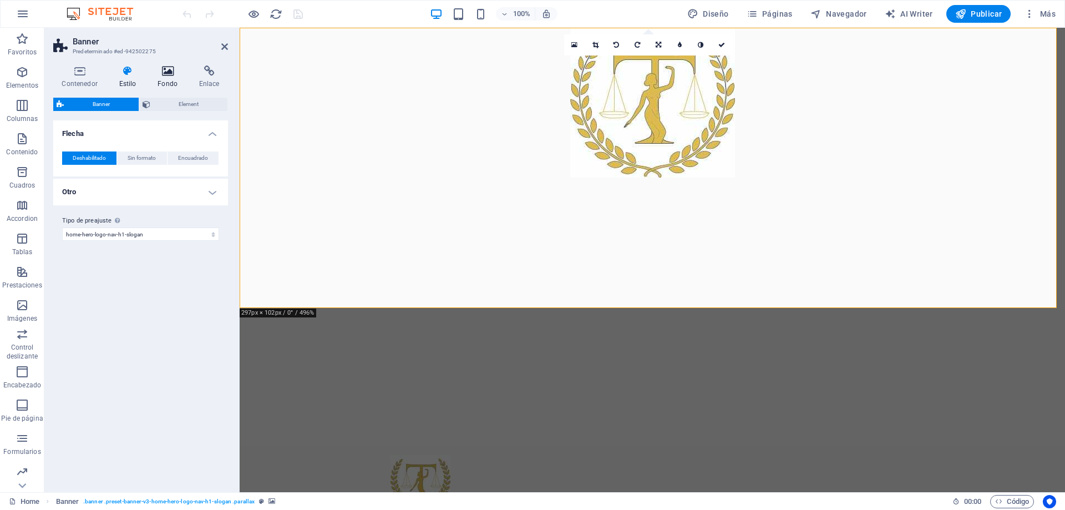
click at [164, 70] on icon at bounding box center [167, 70] width 37 height 11
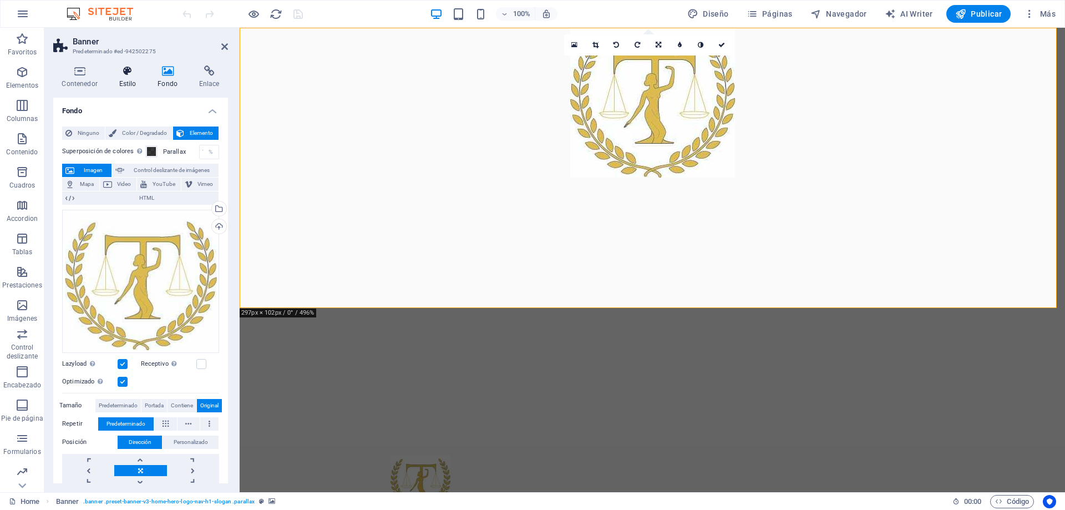
click at [128, 74] on icon at bounding box center [127, 70] width 34 height 11
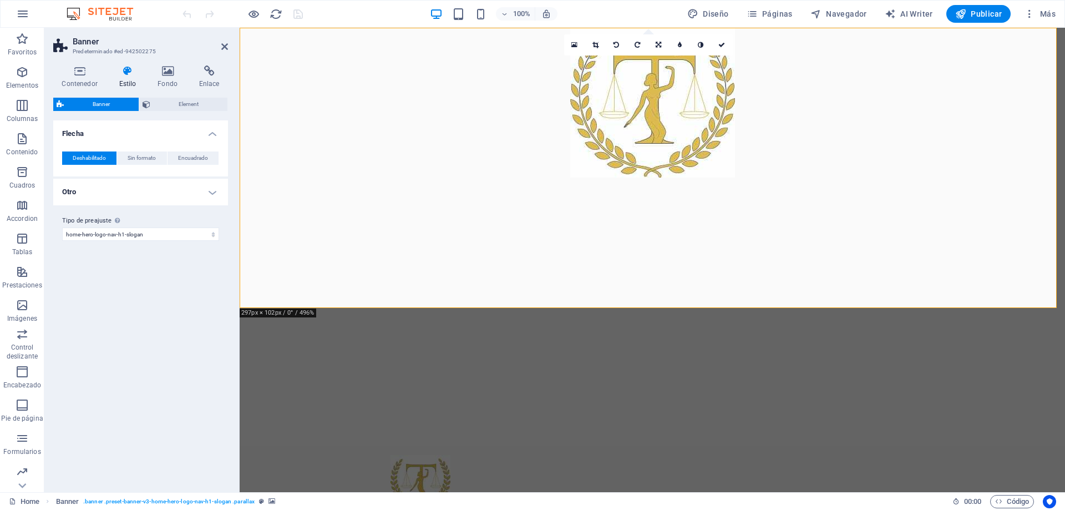
click at [149, 195] on h4 "Otro" at bounding box center [140, 192] width 175 height 27
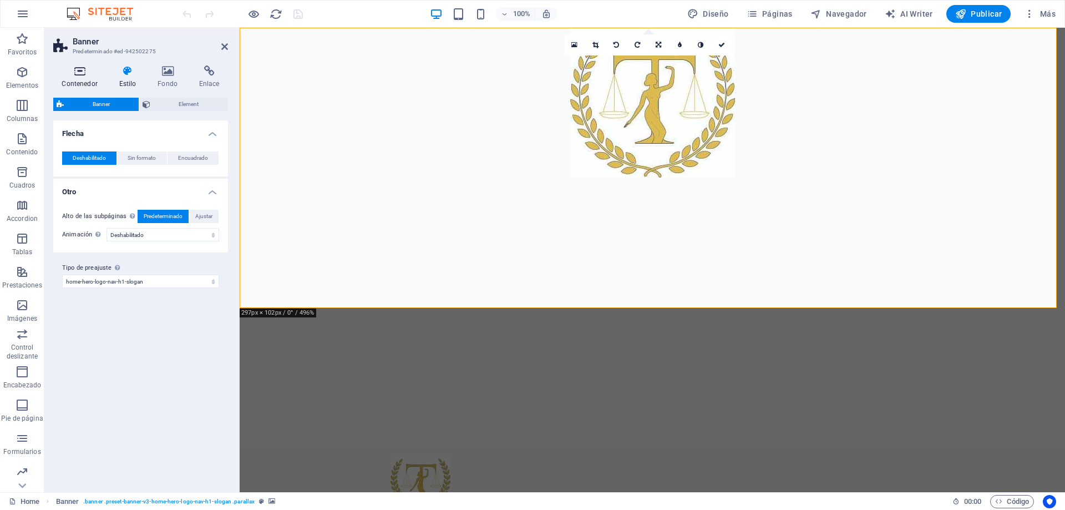
click at [80, 77] on h4 "Contenedor" at bounding box center [81, 76] width 57 height 23
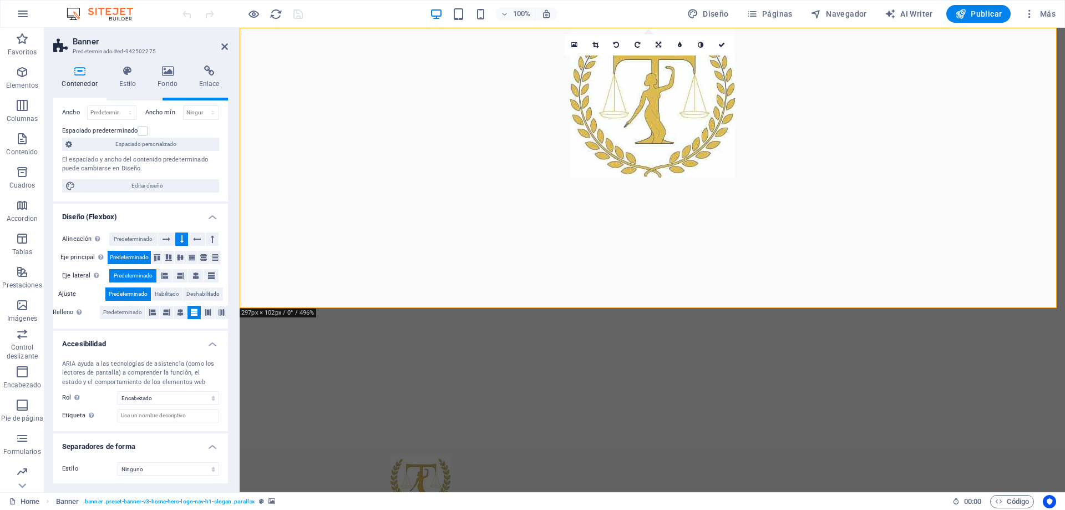
scroll to position [77, 0]
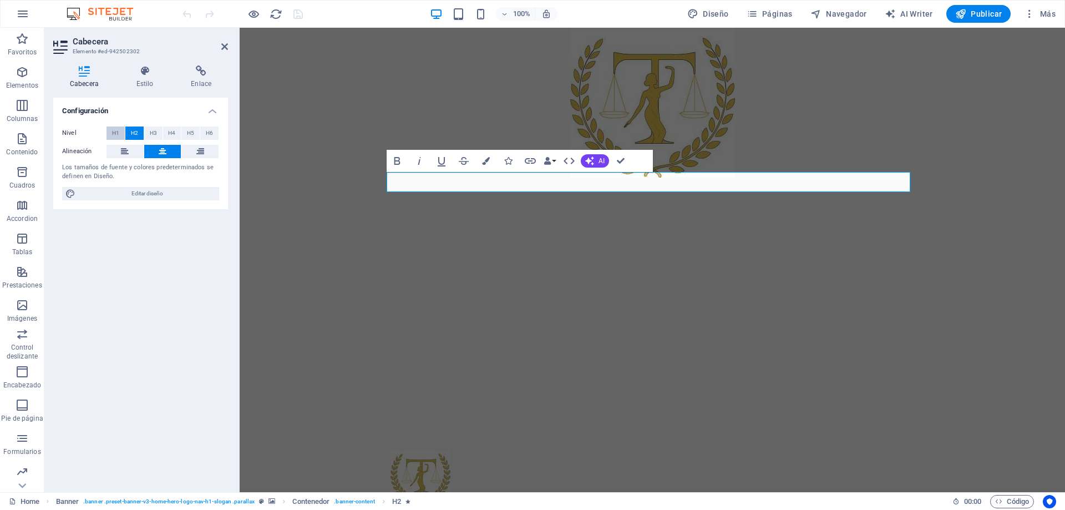
click at [112, 131] on span "H1" at bounding box center [115, 132] width 7 height 13
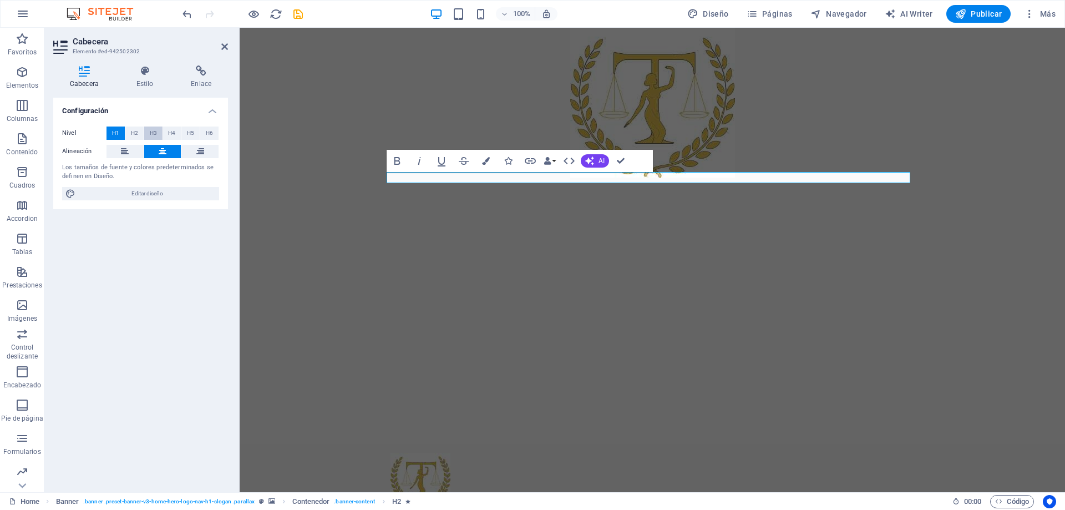
click at [150, 134] on span "H3" at bounding box center [153, 132] width 7 height 13
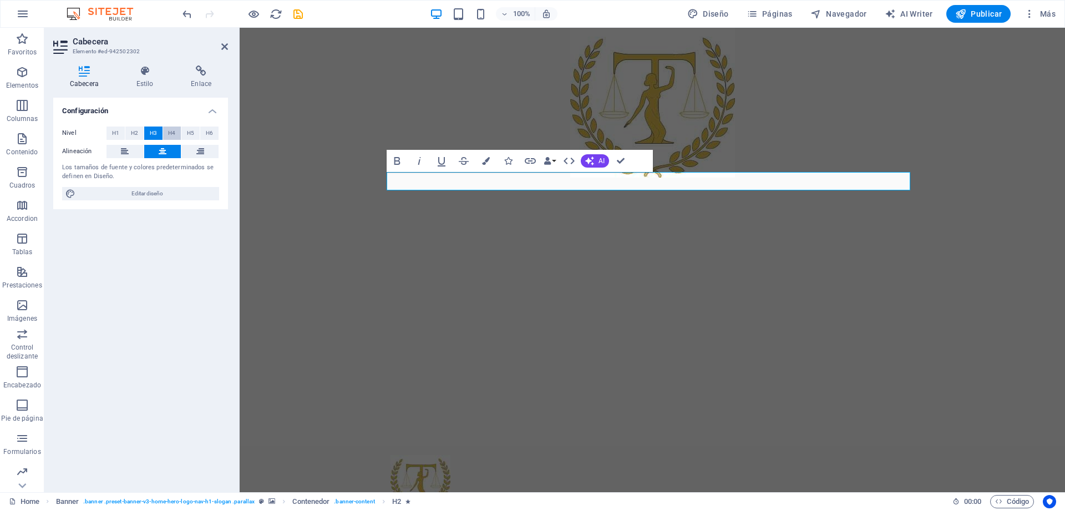
click at [169, 134] on span "H4" at bounding box center [171, 132] width 7 height 13
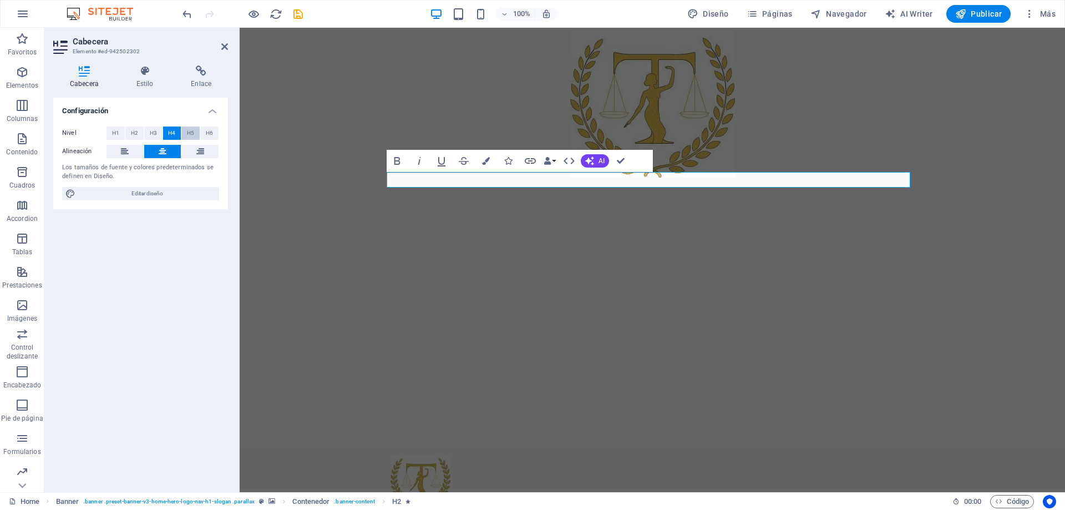
click at [192, 133] on span "H5" at bounding box center [190, 132] width 7 height 13
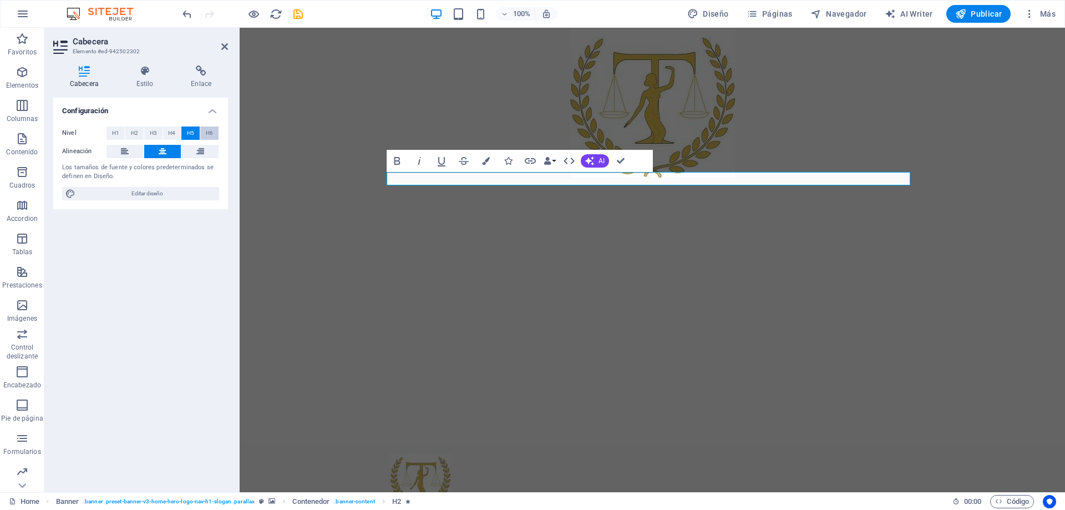
click at [208, 131] on span "H6" at bounding box center [209, 132] width 7 height 13
click at [131, 131] on span "H2" at bounding box center [134, 132] width 7 height 13
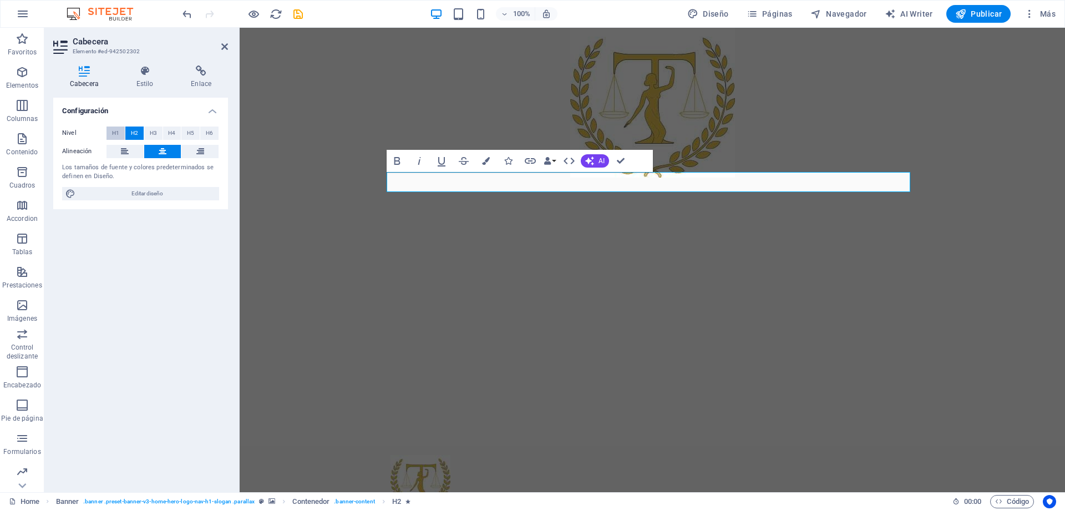
click at [116, 132] on span "H1" at bounding box center [115, 132] width 7 height 13
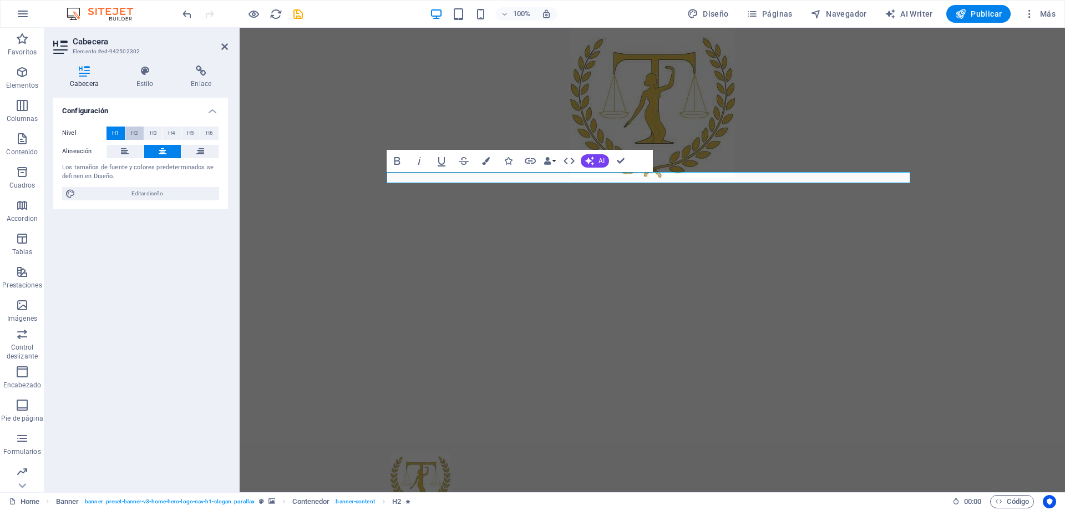
click at [135, 133] on span "H2" at bounding box center [134, 132] width 7 height 13
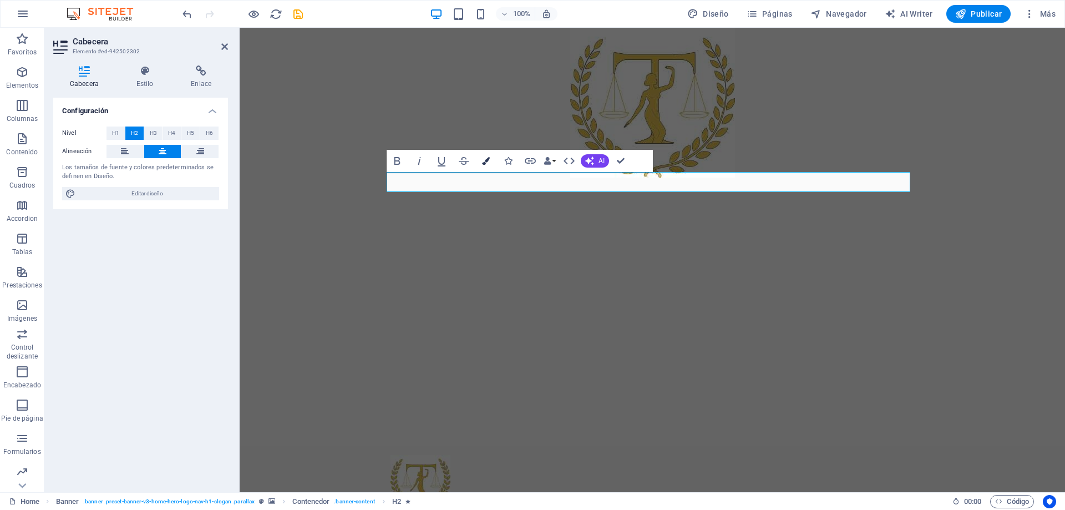
click at [485, 163] on icon "button" at bounding box center [486, 161] width 8 height 8
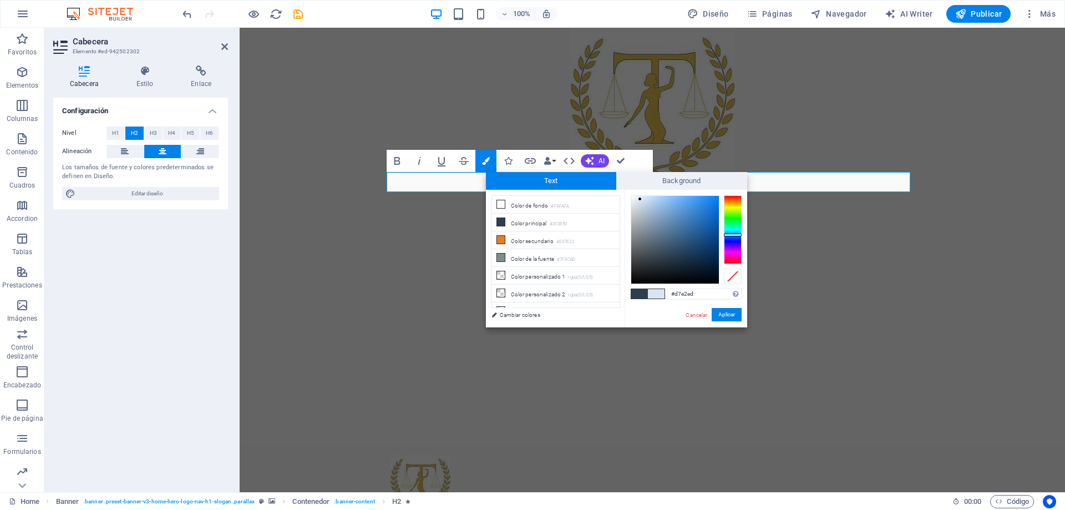
type input "#d4dfe9"
drag, startPoint x: 670, startPoint y: 254, endPoint x: 638, endPoint y: 202, distance: 61.2
click at [638, 202] on div at bounding box center [638, 202] width 4 height 4
click at [728, 313] on button "Aplicar" at bounding box center [726, 314] width 30 height 13
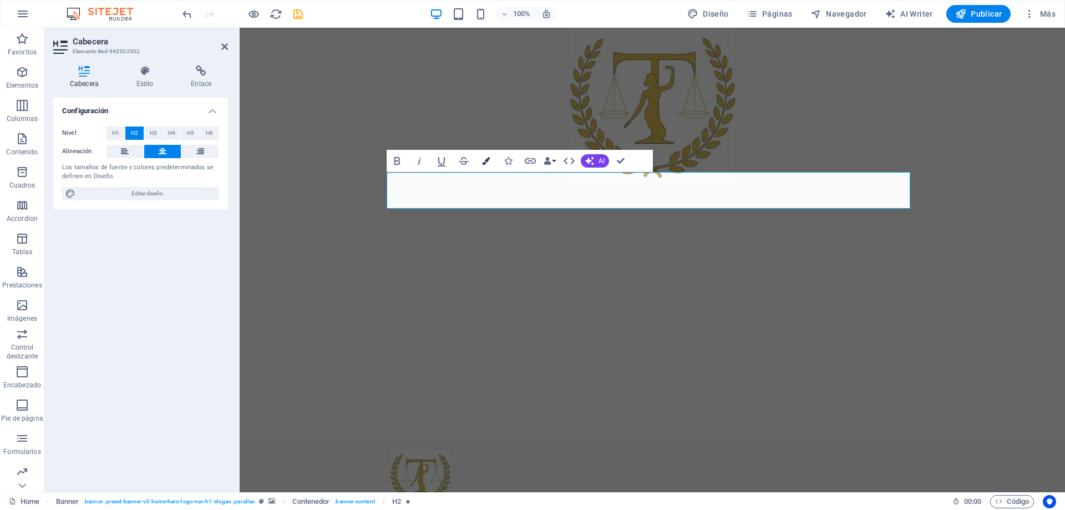
click at [481, 161] on button "Colors" at bounding box center [485, 161] width 21 height 22
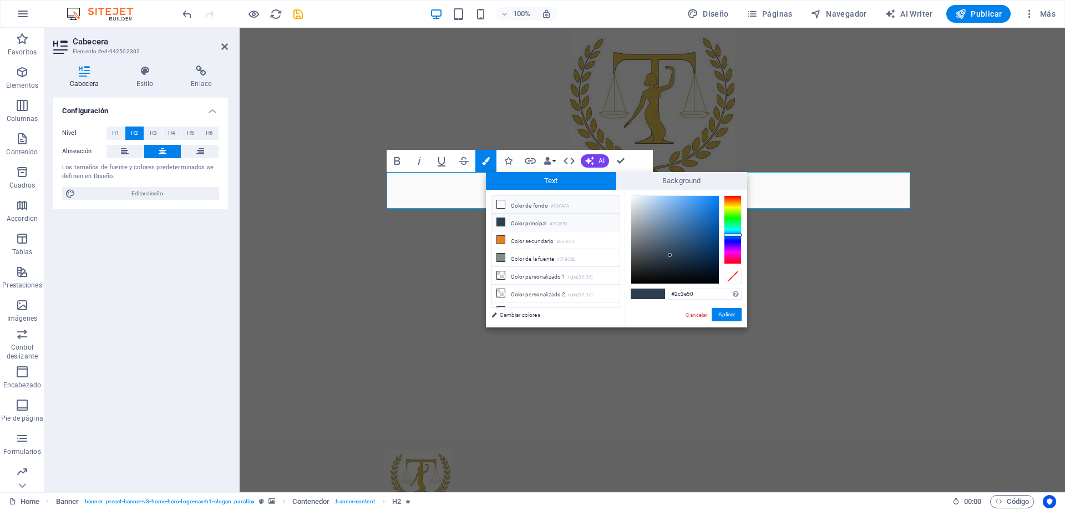
click at [503, 204] on icon at bounding box center [501, 204] width 8 height 8
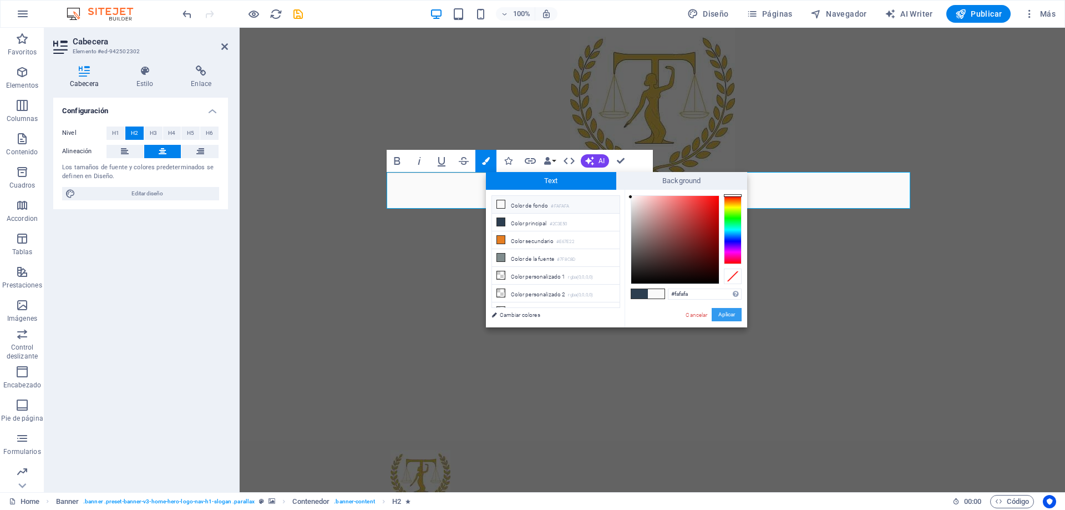
click at [729, 313] on button "Aplicar" at bounding box center [726, 314] width 30 height 13
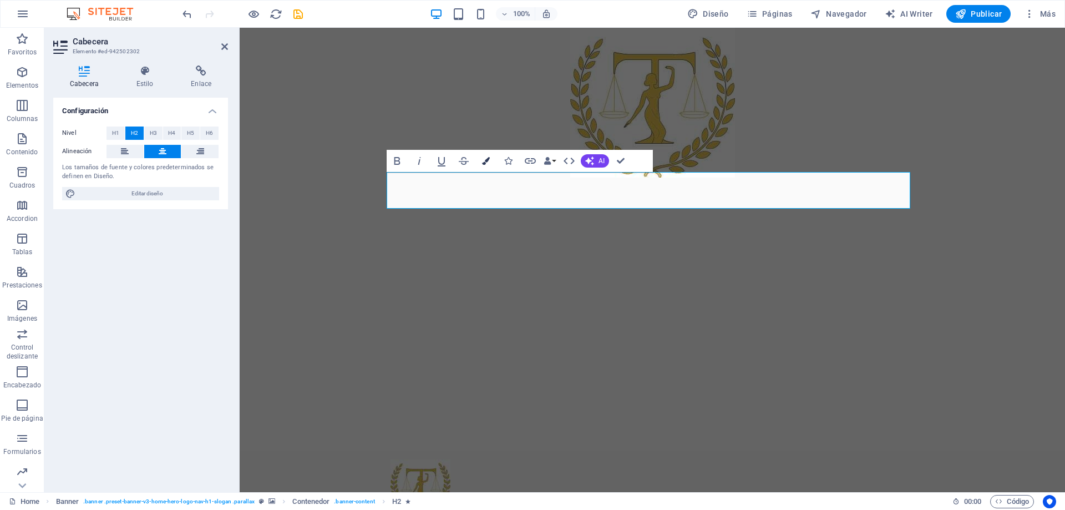
click at [482, 161] on icon "button" at bounding box center [486, 161] width 8 height 8
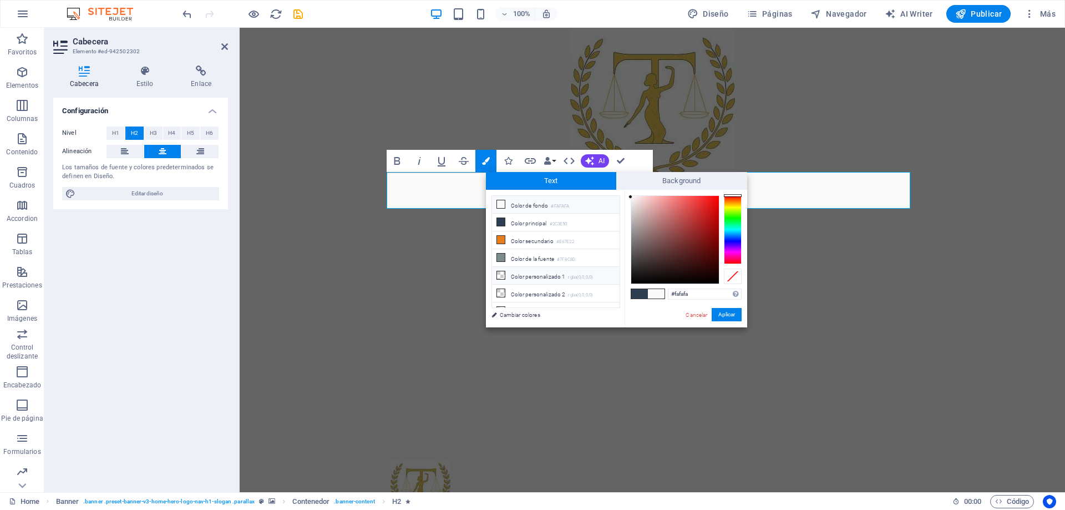
click at [499, 274] on icon at bounding box center [501, 275] width 8 height 8
click at [554, 179] on span "Text" at bounding box center [551, 181] width 131 height 18
click at [556, 185] on span "Text" at bounding box center [551, 181] width 131 height 18
click at [502, 224] on icon at bounding box center [501, 222] width 8 height 8
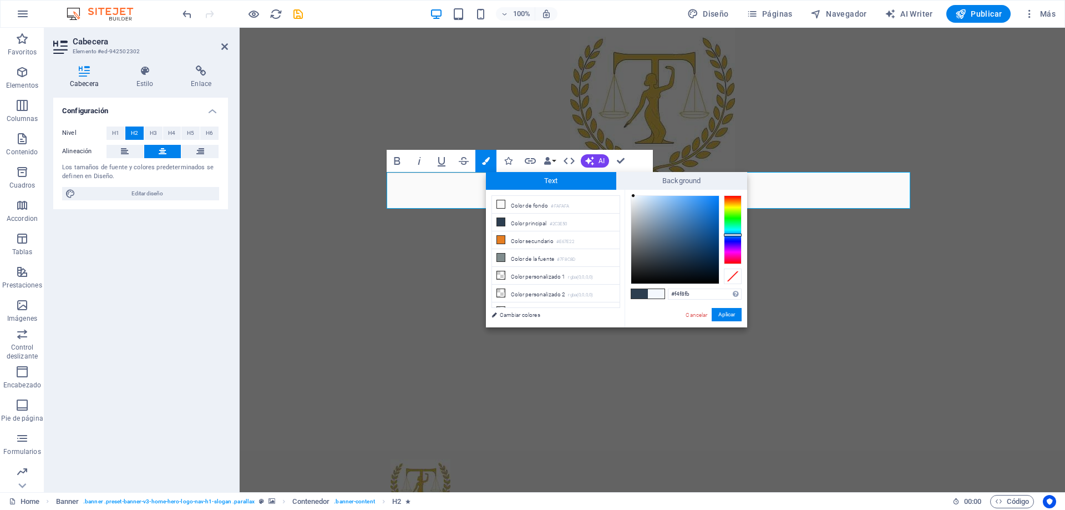
type input "#f2f6f9"
drag, startPoint x: 670, startPoint y: 254, endPoint x: 633, endPoint y: 197, distance: 68.1
click at [633, 197] on div at bounding box center [632, 197] width 4 height 4
click at [722, 310] on button "Aplicar" at bounding box center [726, 314] width 30 height 13
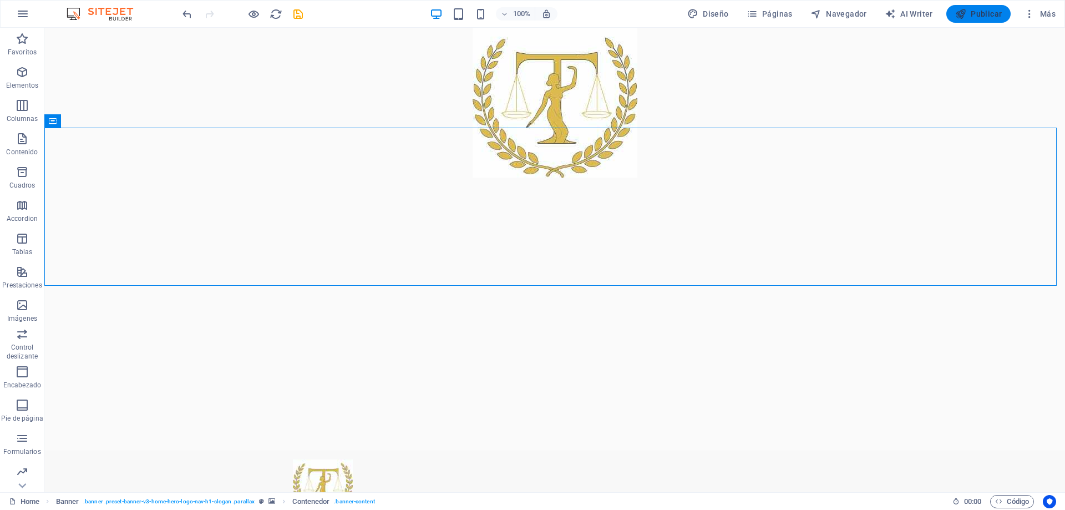
click at [988, 17] on span "Publicar" at bounding box center [978, 13] width 47 height 11
checkbox input "false"
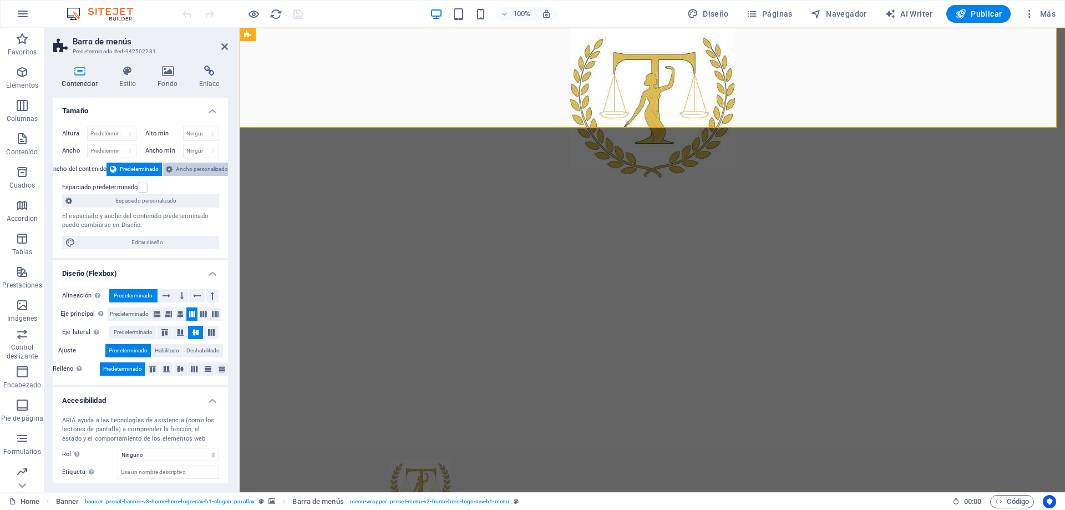
click at [195, 169] on span "Ancho personalizado" at bounding box center [202, 168] width 52 height 13
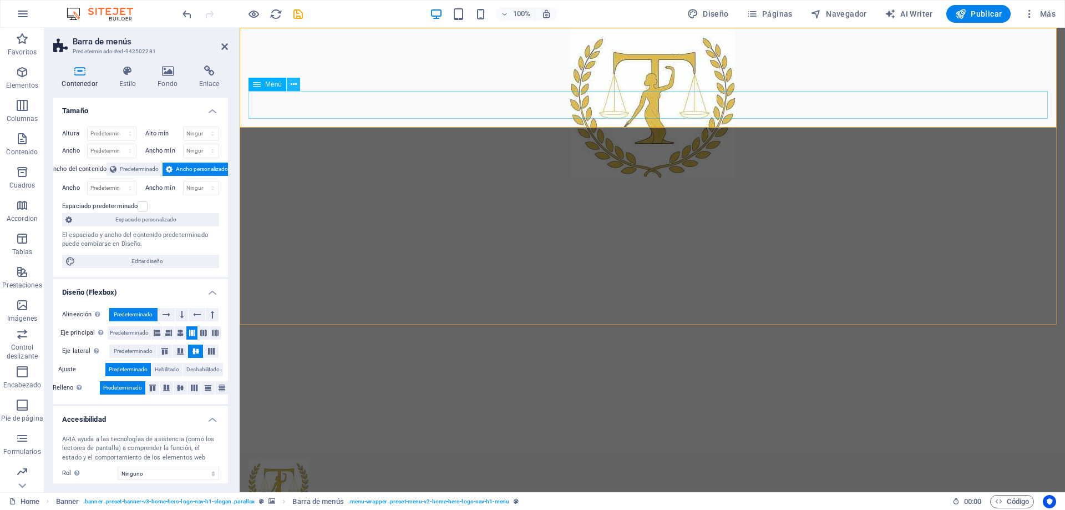
click at [293, 83] on icon at bounding box center [294, 85] width 6 height 12
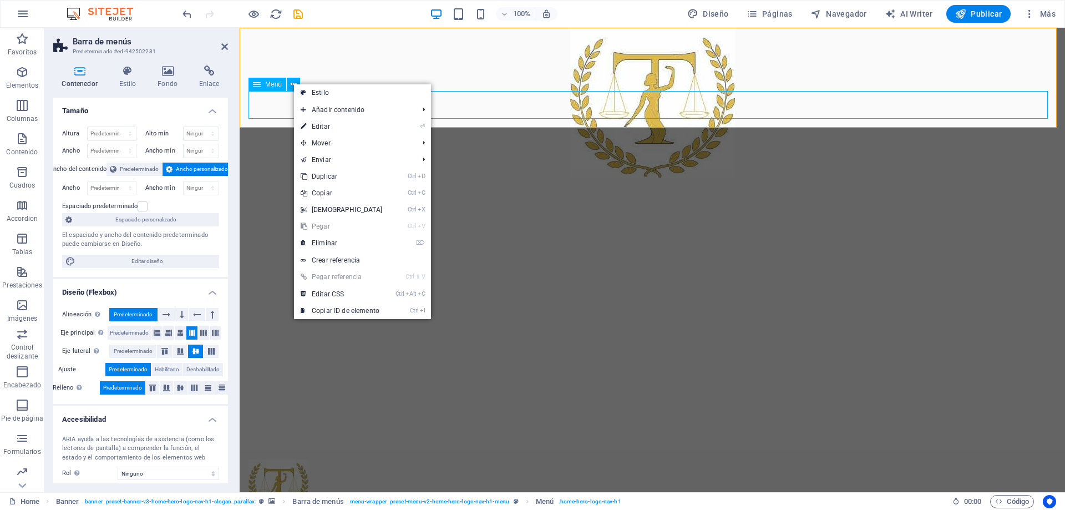
click at [269, 83] on span "Menú" at bounding box center [273, 84] width 17 height 7
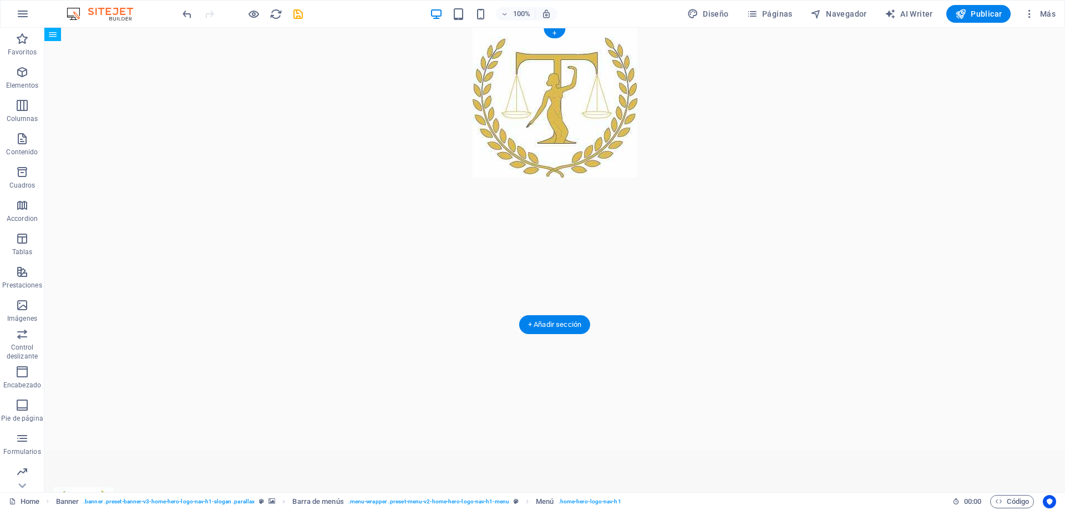
drag, startPoint x: 315, startPoint y: 113, endPoint x: 160, endPoint y: 56, distance: 165.4
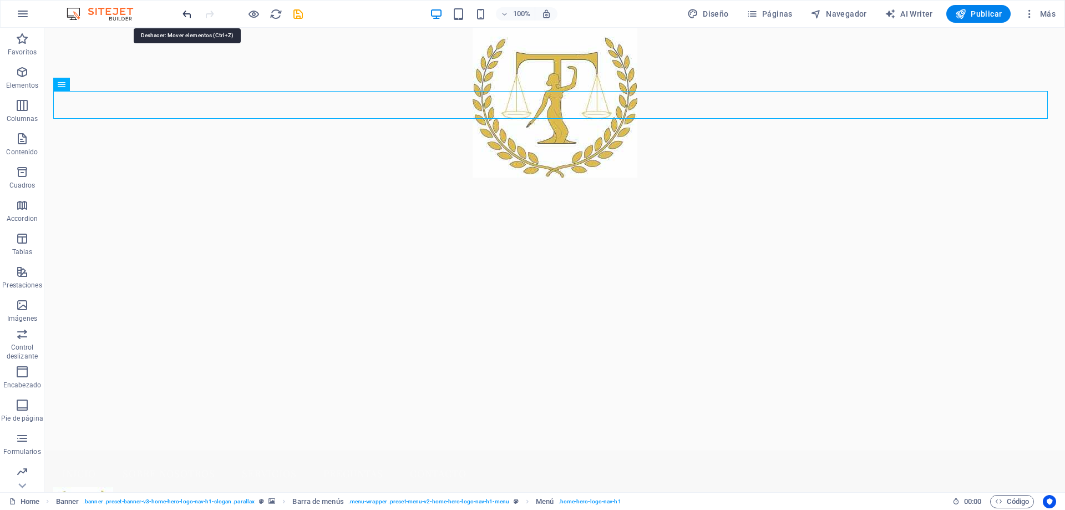
click at [189, 18] on icon "undo" at bounding box center [187, 14] width 13 height 13
click at [186, 17] on icon "undo" at bounding box center [187, 14] width 13 height 13
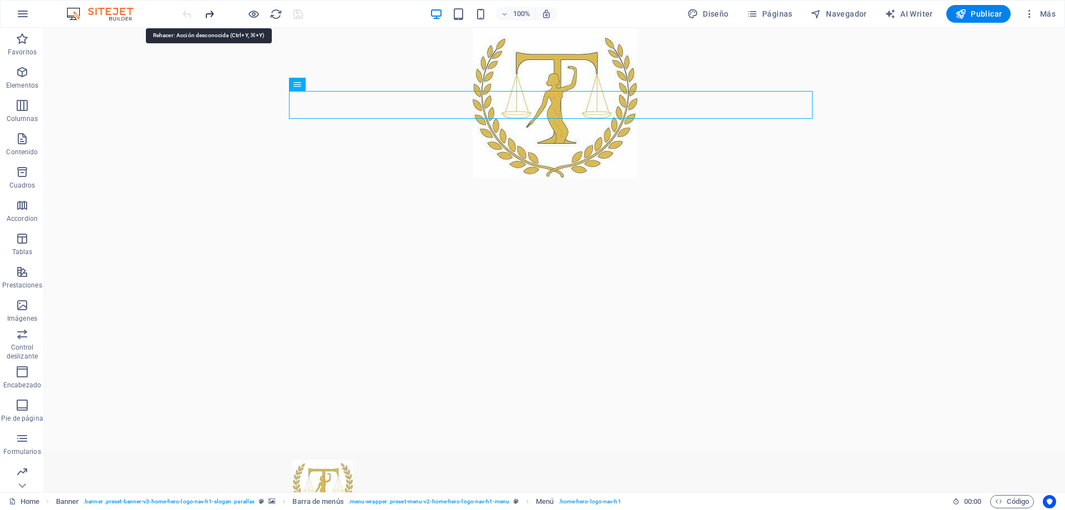
click at [214, 16] on icon "redo" at bounding box center [209, 14] width 13 height 13
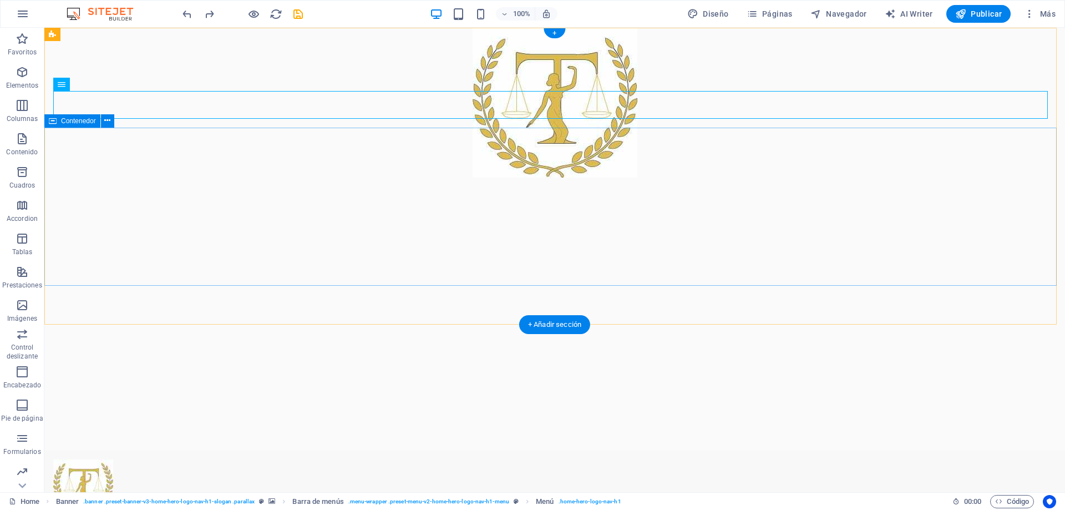
click at [69, 84] on div "Menú" at bounding box center [72, 84] width 38 height 13
click at [94, 84] on button at bounding box center [97, 84] width 13 height 13
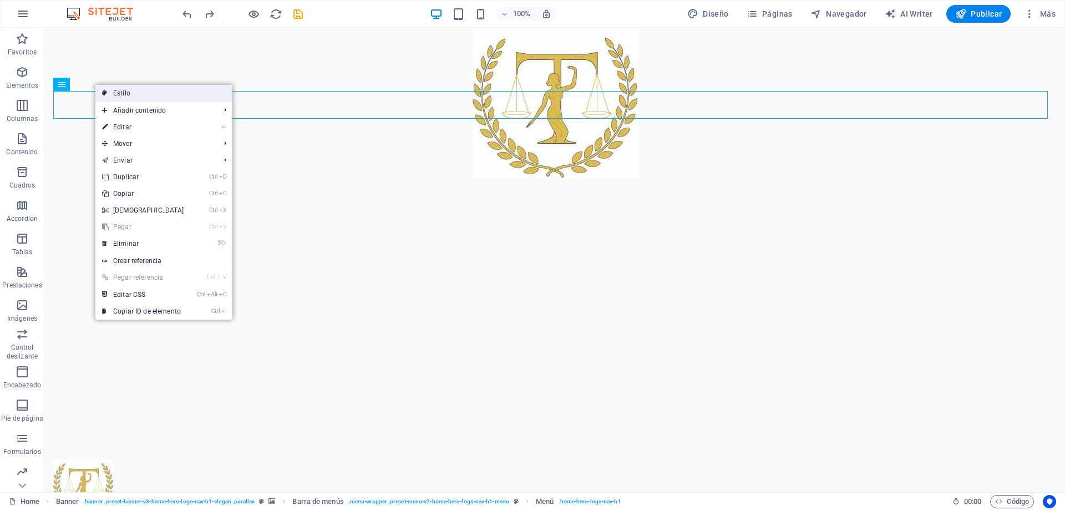
click at [106, 93] on icon at bounding box center [105, 93] width 6 height 17
select select "rem"
select select "preset-menu-v2-home-hero-logo-nav-h1-menu"
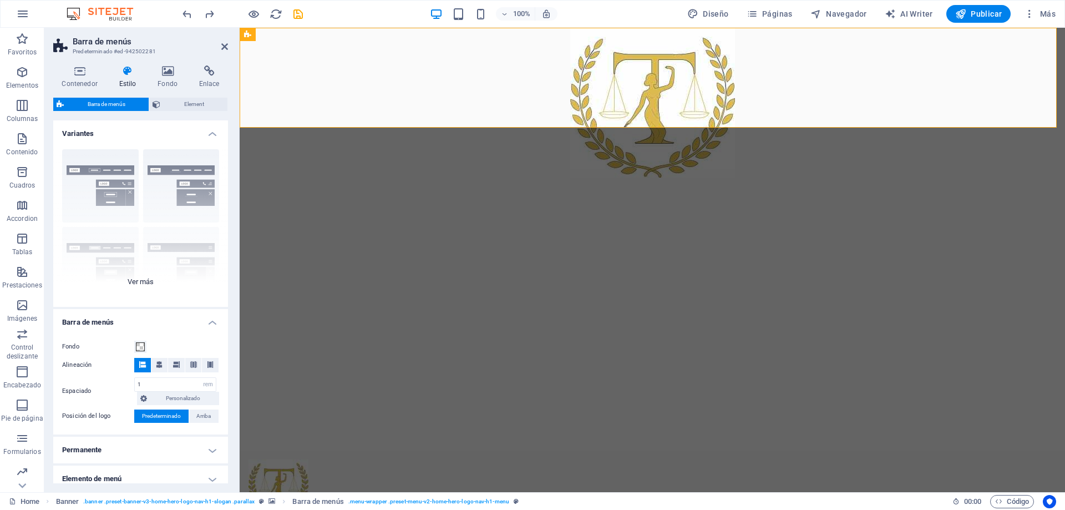
click at [126, 170] on div "Borde Centrado Predeterminado Fijo Loki Desencadenador Ancho XXL" at bounding box center [140, 223] width 175 height 166
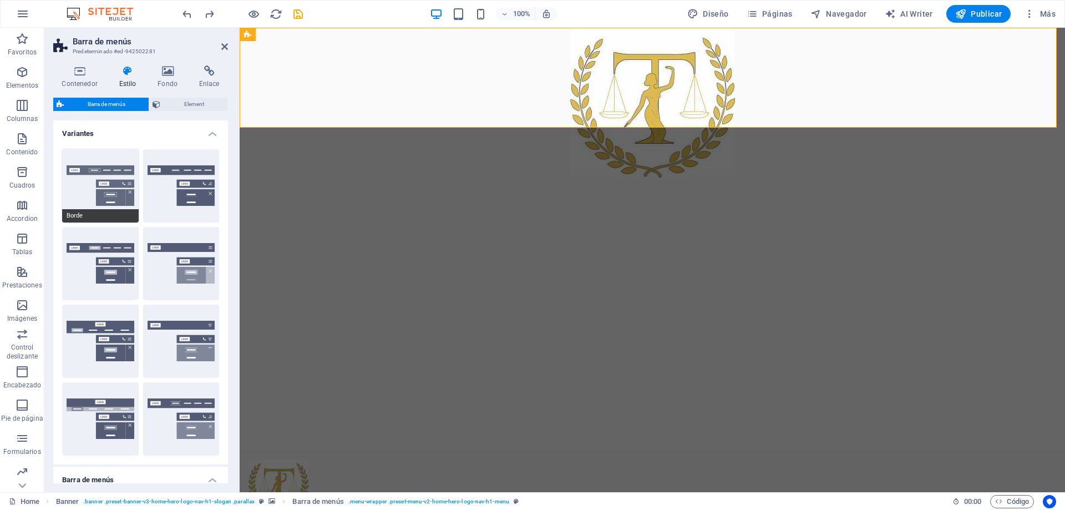
click at [96, 172] on button "Borde" at bounding box center [100, 185] width 77 height 73
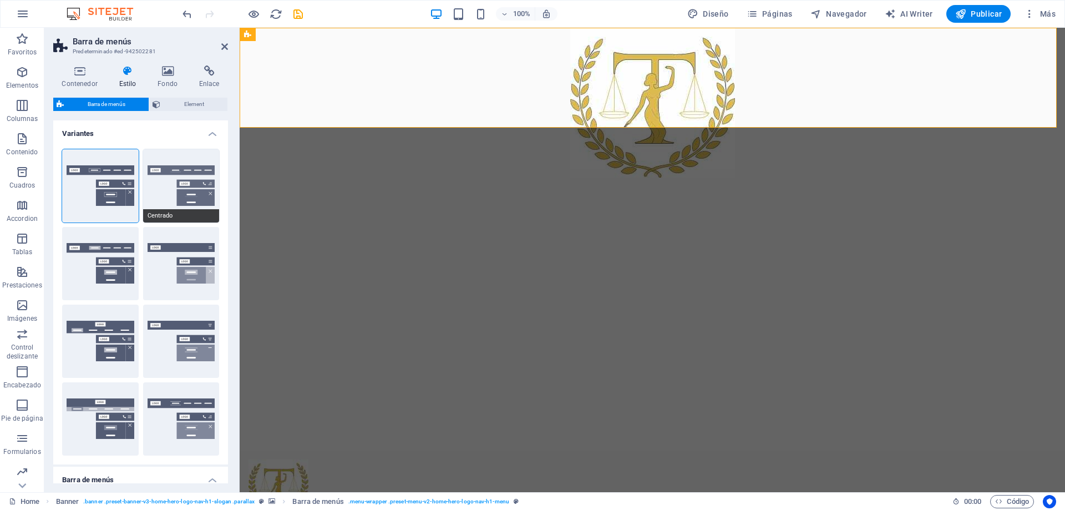
click at [198, 194] on button "Centrado" at bounding box center [181, 185] width 77 height 73
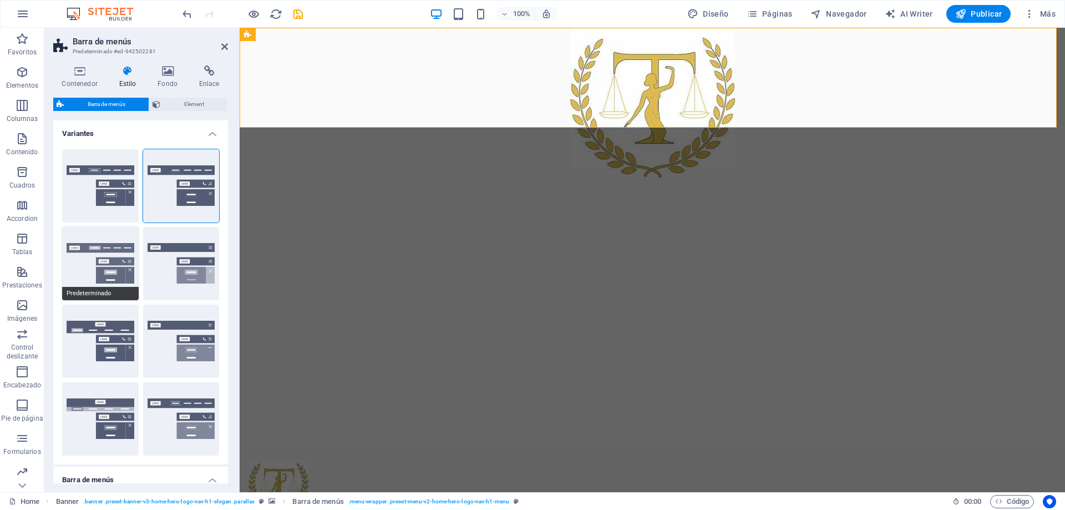
click at [121, 248] on button "Predeterminado" at bounding box center [100, 263] width 77 height 73
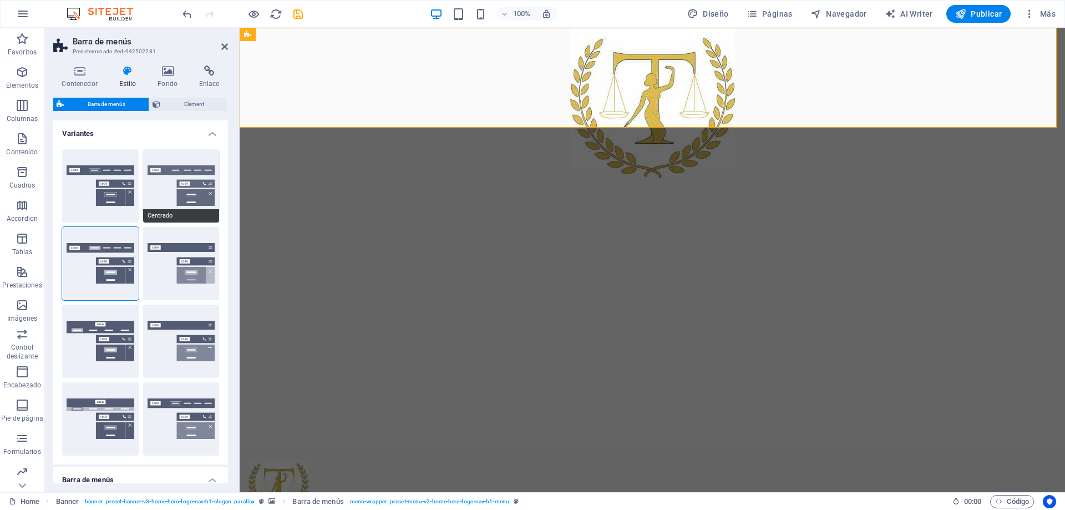
click at [176, 192] on button "Centrado" at bounding box center [181, 185] width 77 height 73
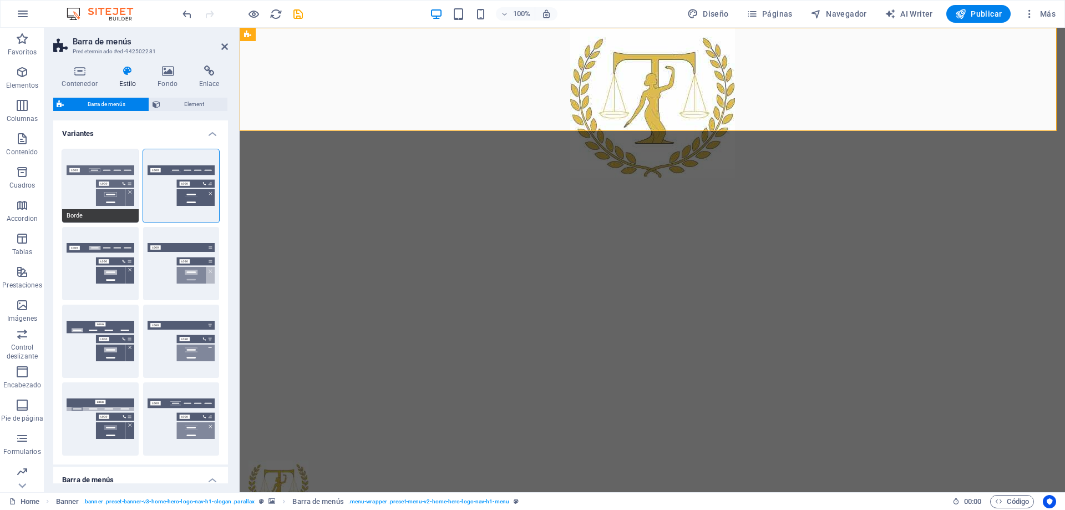
click at [110, 171] on button "Borde" at bounding box center [100, 185] width 77 height 73
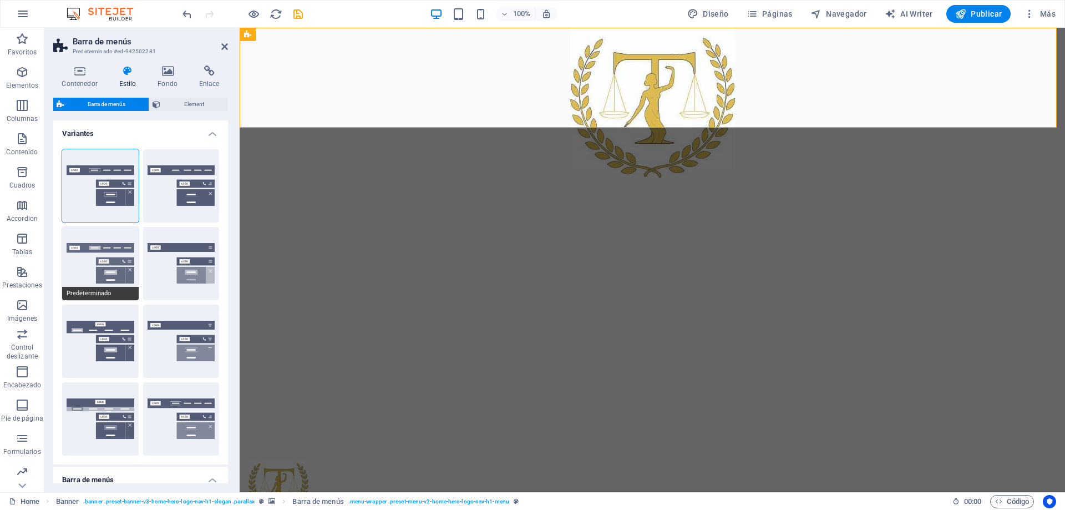
click at [100, 251] on button "Predeterminado" at bounding box center [100, 263] width 77 height 73
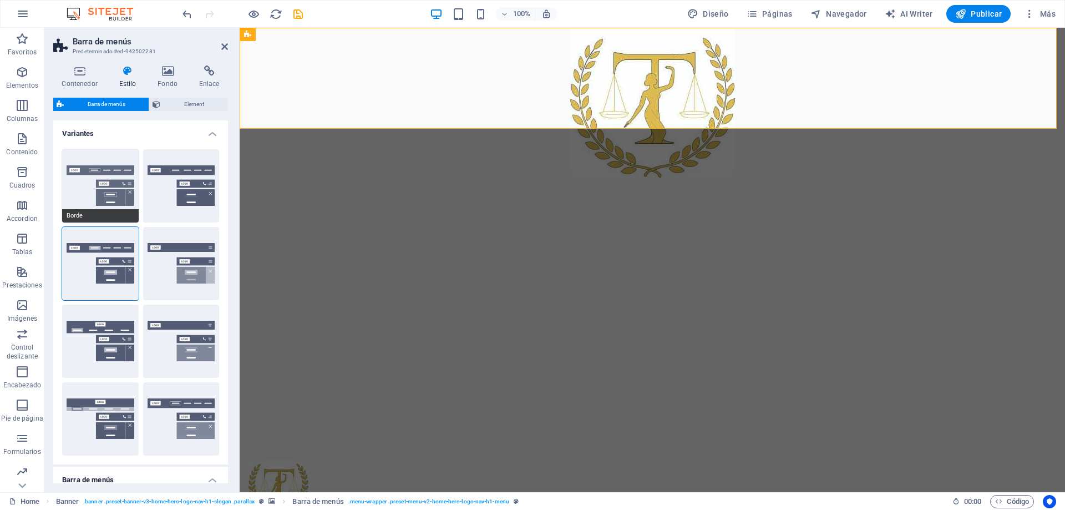
click at [113, 198] on button "Borde" at bounding box center [100, 185] width 77 height 73
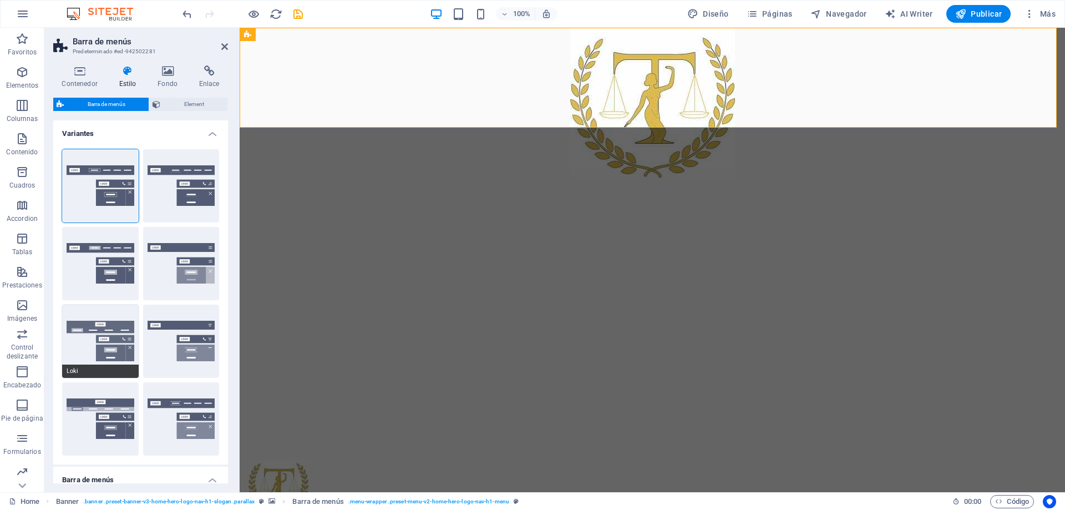
click at [101, 329] on button "Loki" at bounding box center [100, 340] width 77 height 73
type input "0"
select select "DISABLED_OPTION_VALUE"
type input "2"
type input "1"
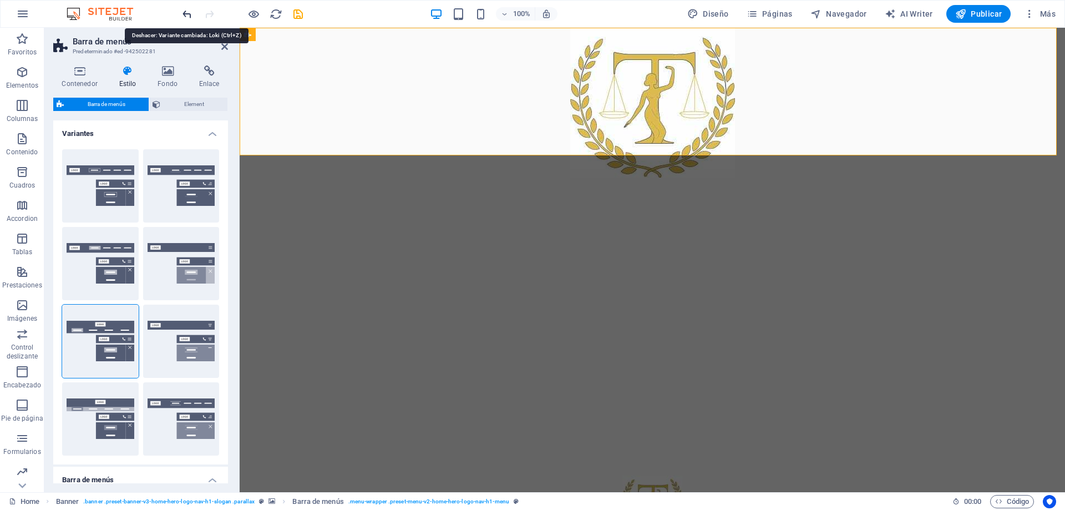
click at [189, 18] on icon "undo" at bounding box center [187, 14] width 13 height 13
type input "1"
click at [189, 14] on icon "undo" at bounding box center [187, 14] width 13 height 13
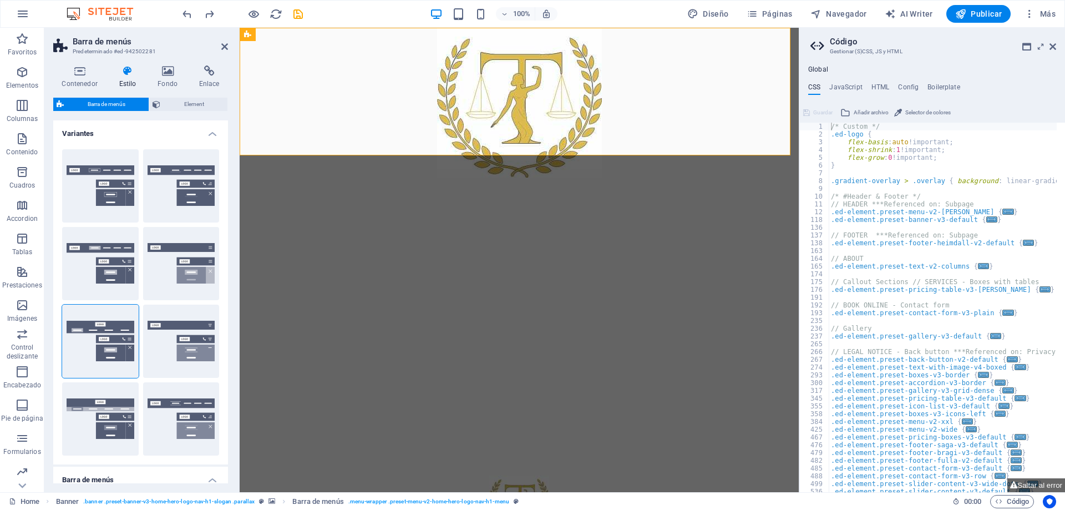
type textarea "/* Custom */"
click at [189, 15] on icon "undo" at bounding box center [187, 14] width 13 height 13
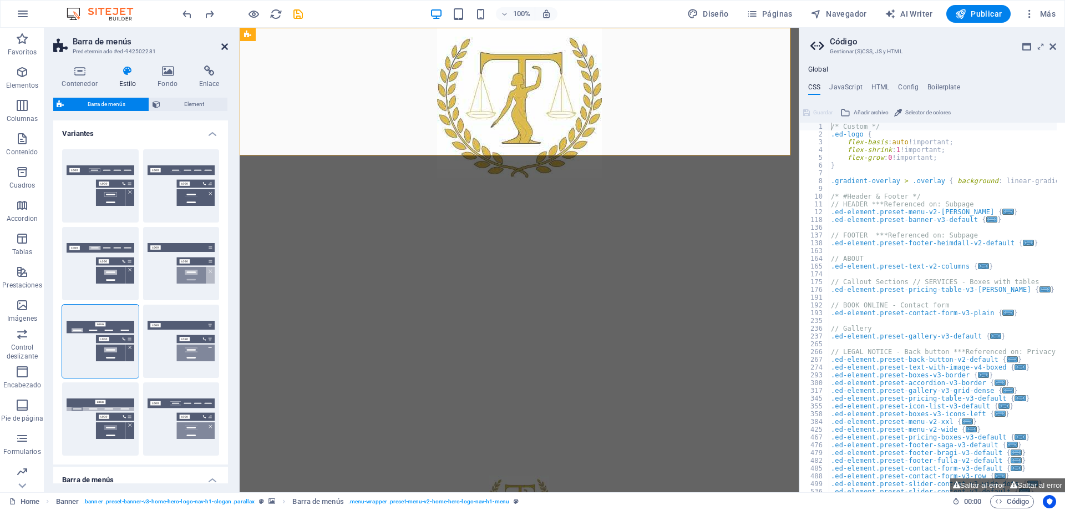
click at [225, 49] on icon at bounding box center [224, 46] width 7 height 9
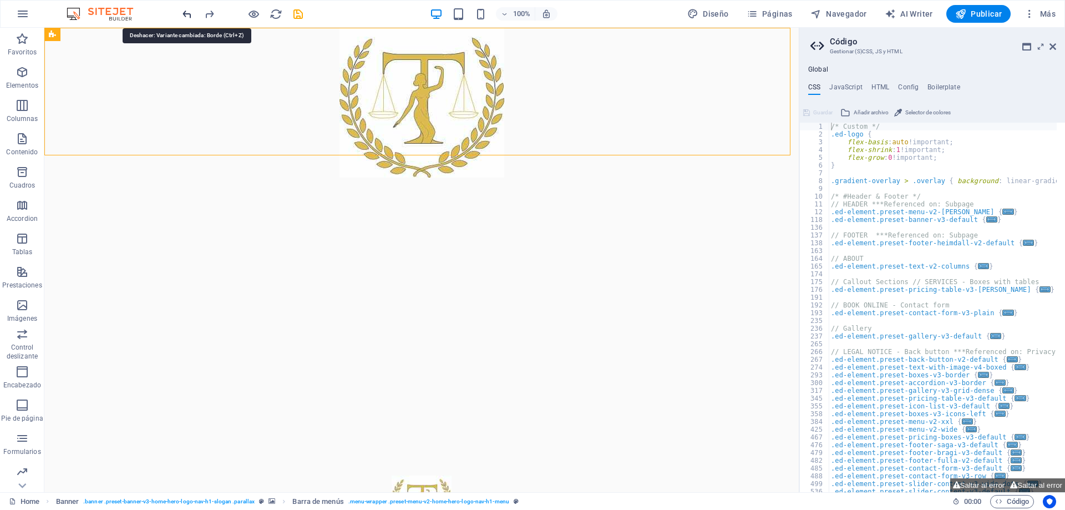
click at [188, 14] on icon "undo" at bounding box center [187, 14] width 13 height 13
click at [188, 14] on div at bounding box center [242, 14] width 124 height 18
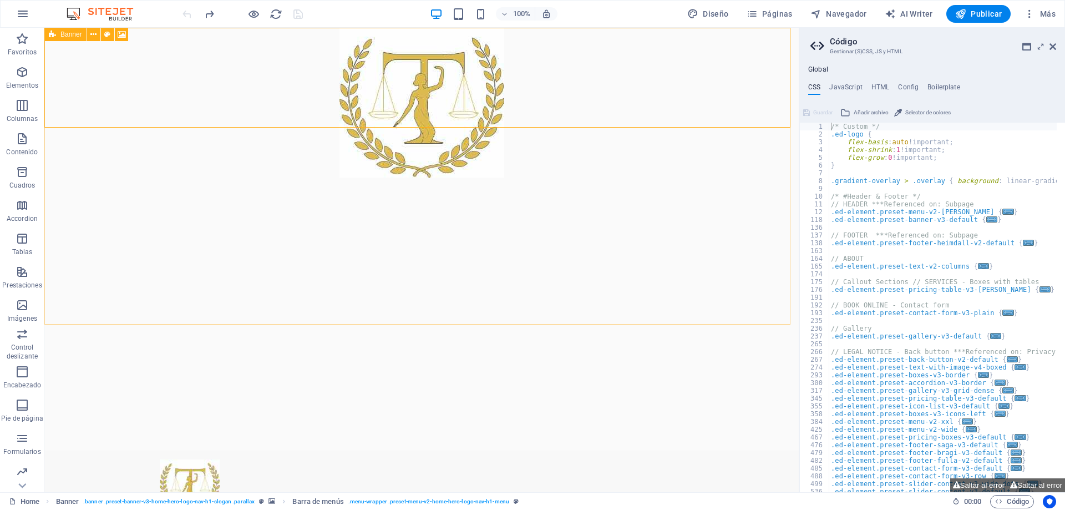
click at [77, 34] on span "Banner" at bounding box center [71, 34] width 22 height 7
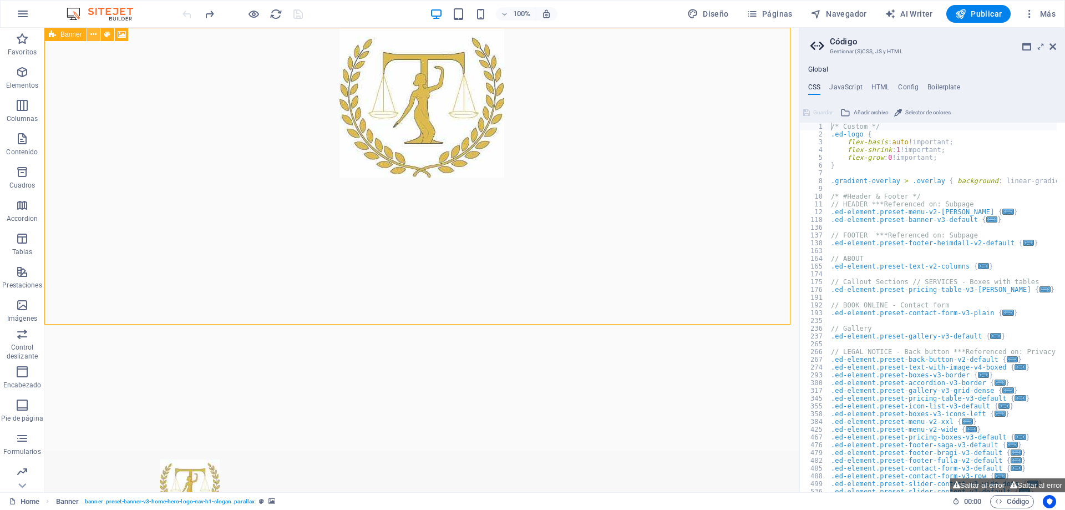
click at [95, 35] on icon at bounding box center [93, 35] width 6 height 12
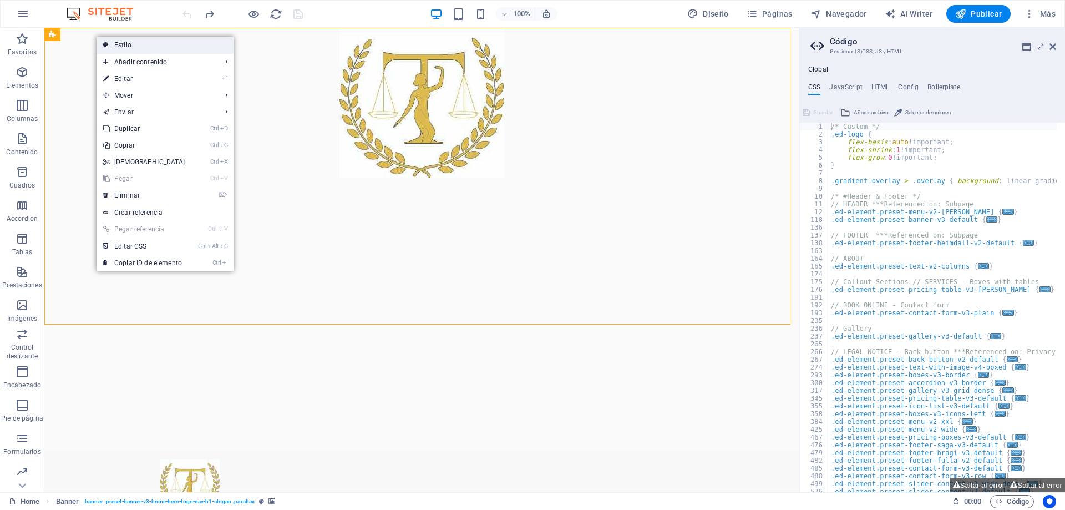
click at [108, 40] on icon at bounding box center [106, 45] width 6 height 17
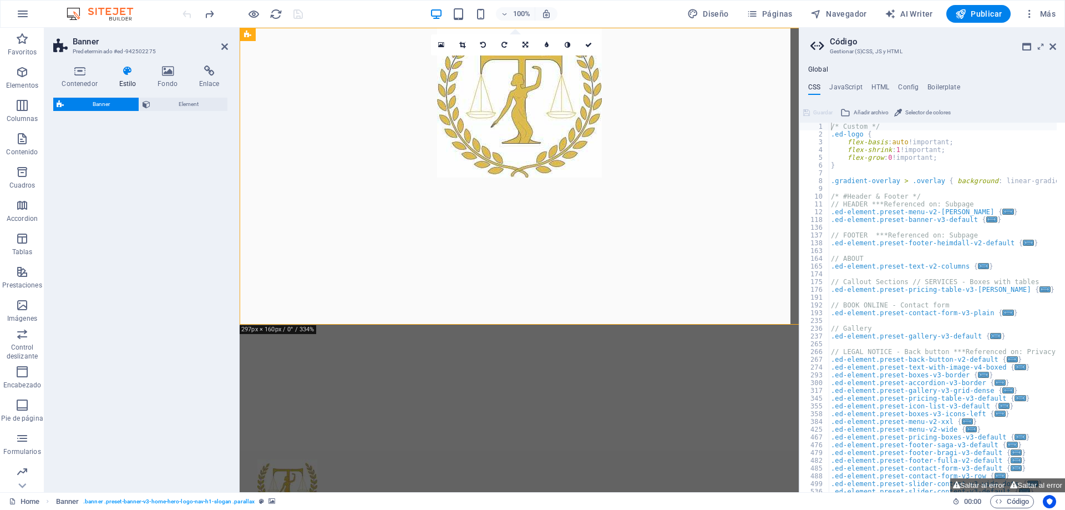
select select "preset-banner-v3-home-hero-logo-nav-h1-slogan"
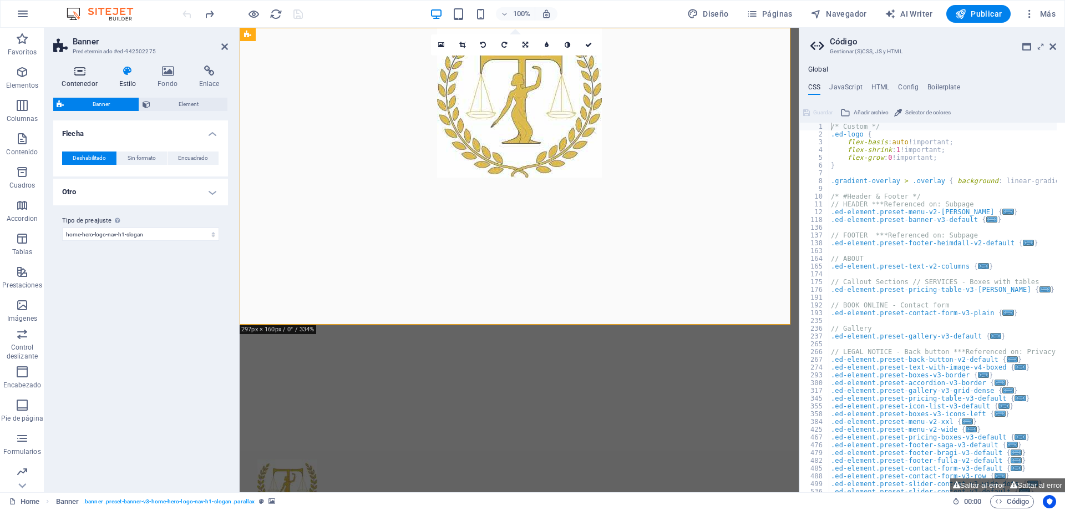
click at [75, 78] on h4 "Contenedor" at bounding box center [81, 76] width 57 height 23
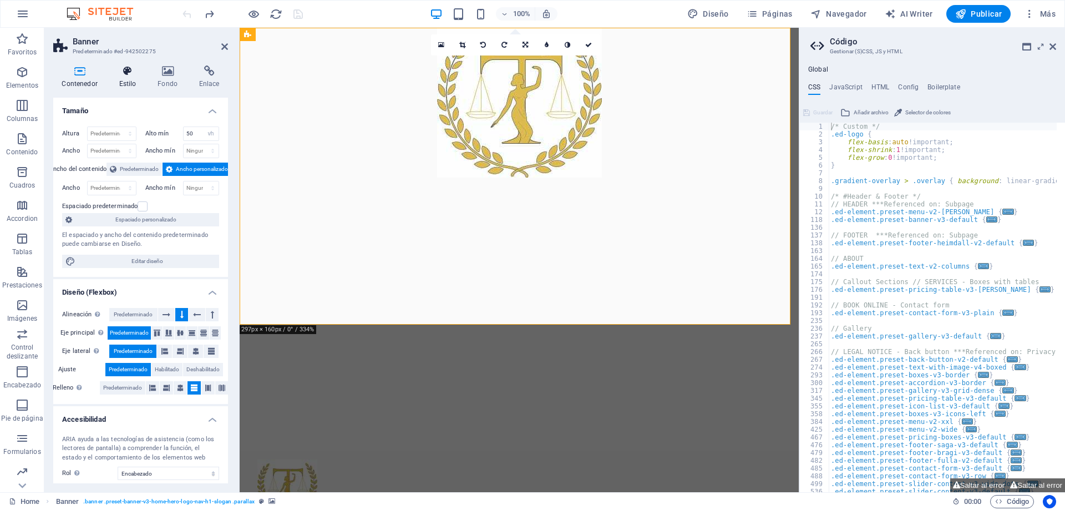
click at [129, 75] on icon at bounding box center [127, 70] width 34 height 11
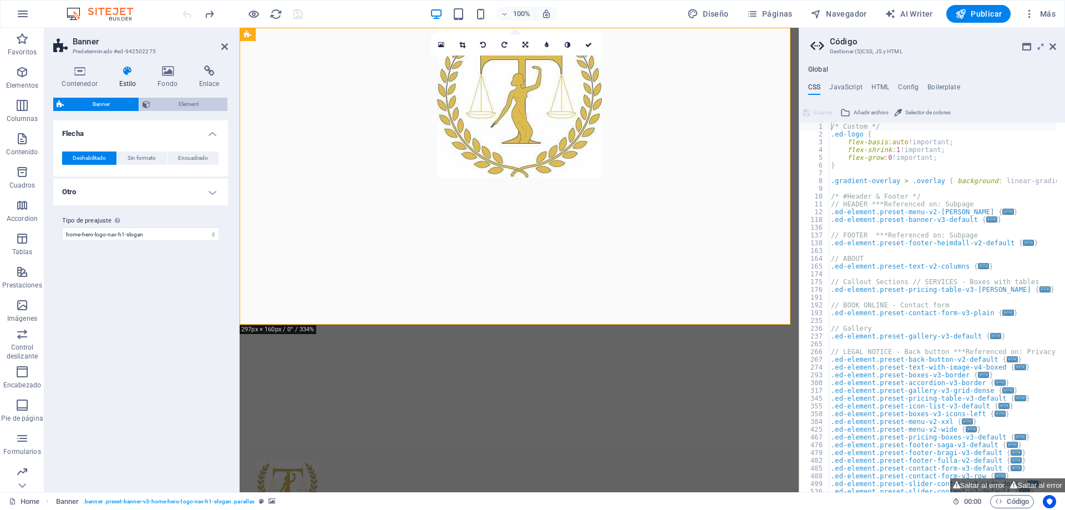
click at [186, 104] on span "Element" at bounding box center [189, 104] width 71 height 13
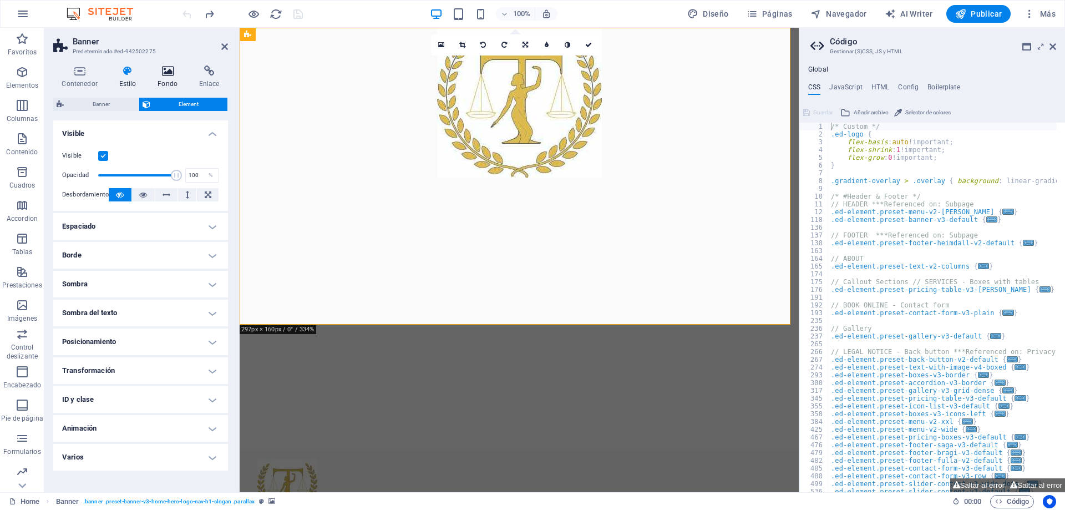
click at [171, 78] on h4 "Fondo" at bounding box center [170, 76] width 42 height 23
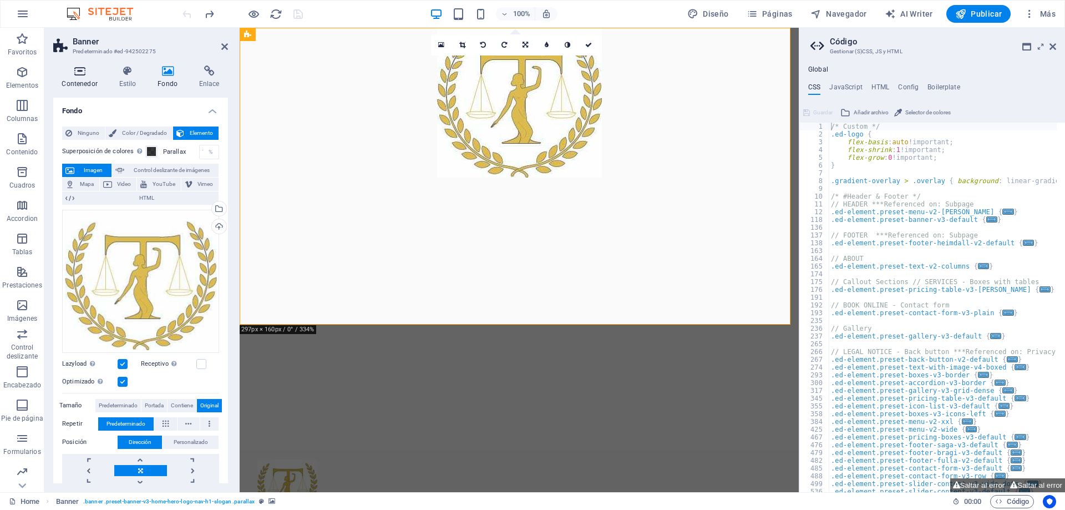
click at [80, 75] on icon at bounding box center [79, 70] width 53 height 11
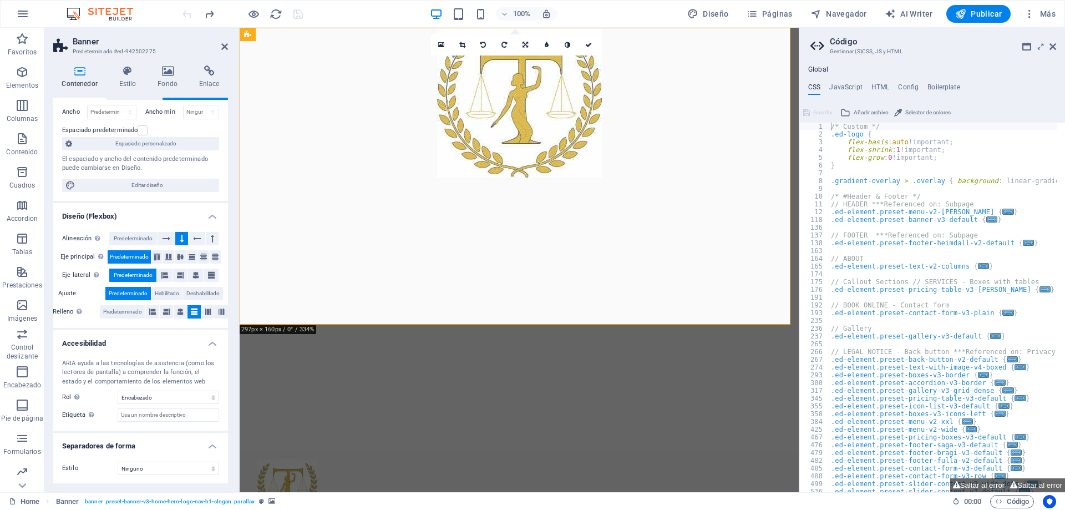
scroll to position [77, 0]
click at [299, 84] on icon at bounding box center [298, 85] width 6 height 12
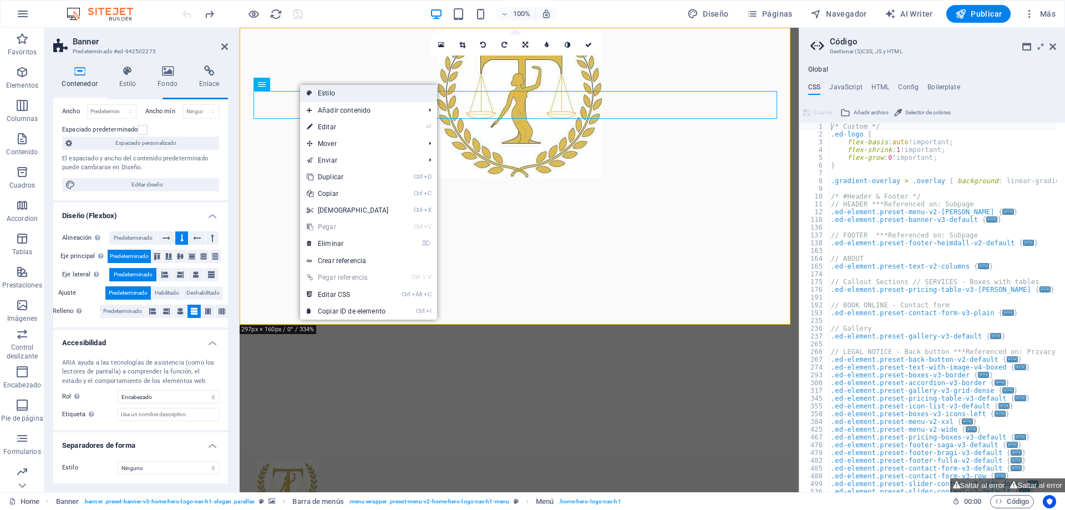
click at [324, 94] on link "Estilo" at bounding box center [368, 93] width 137 height 17
select select "rem"
select select "preset-menu-v2-home-hero-logo-nav-h1-menu"
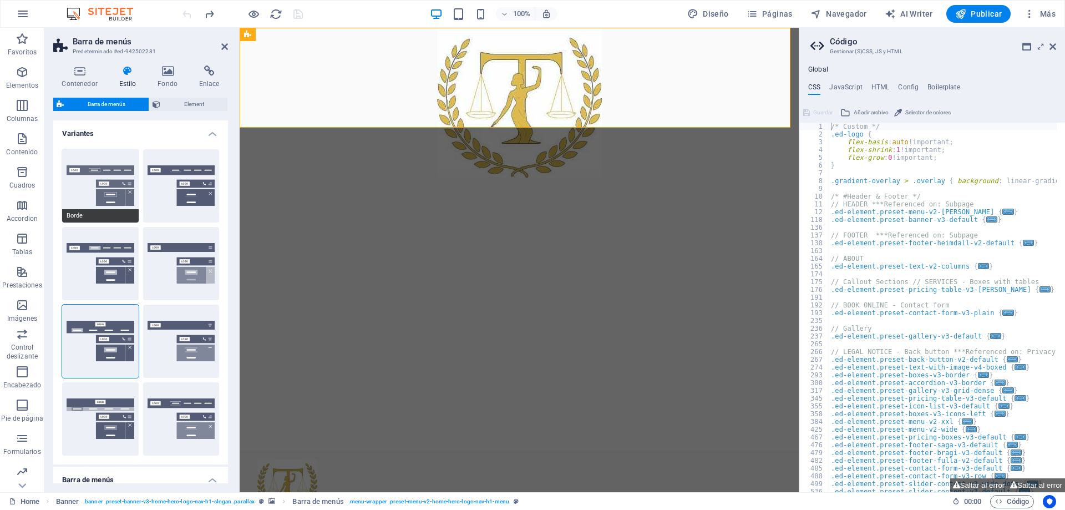
click at [115, 181] on button "Borde" at bounding box center [100, 185] width 77 height 73
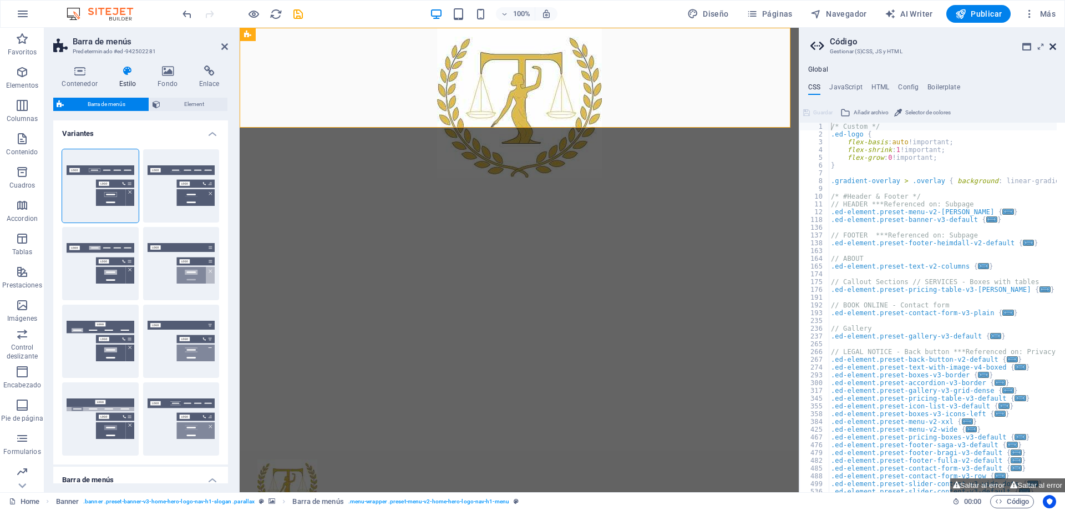
drag, startPoint x: 1051, startPoint y: 46, endPoint x: 810, endPoint y: 25, distance: 241.6
click at [1051, 46] on icon at bounding box center [1052, 46] width 7 height 9
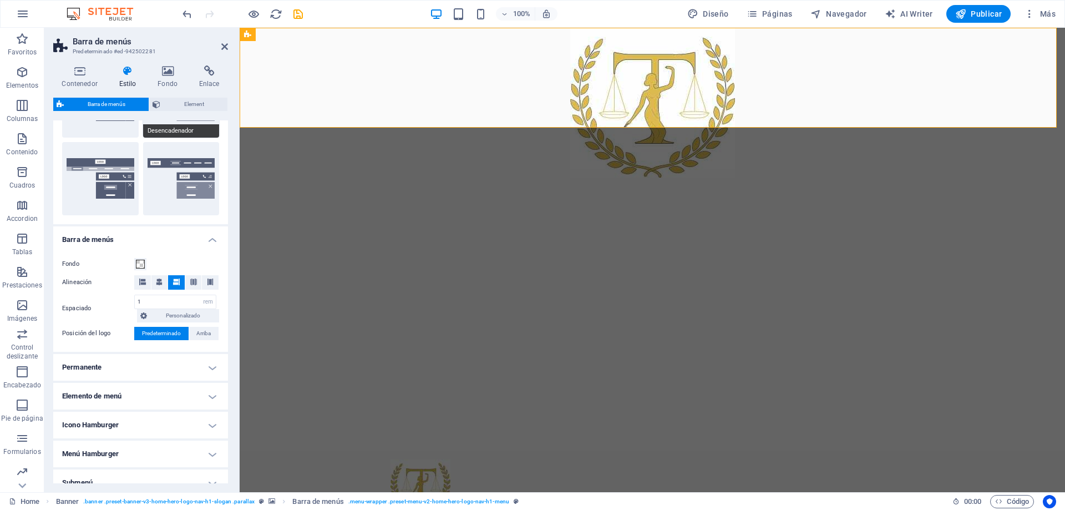
scroll to position [277, 0]
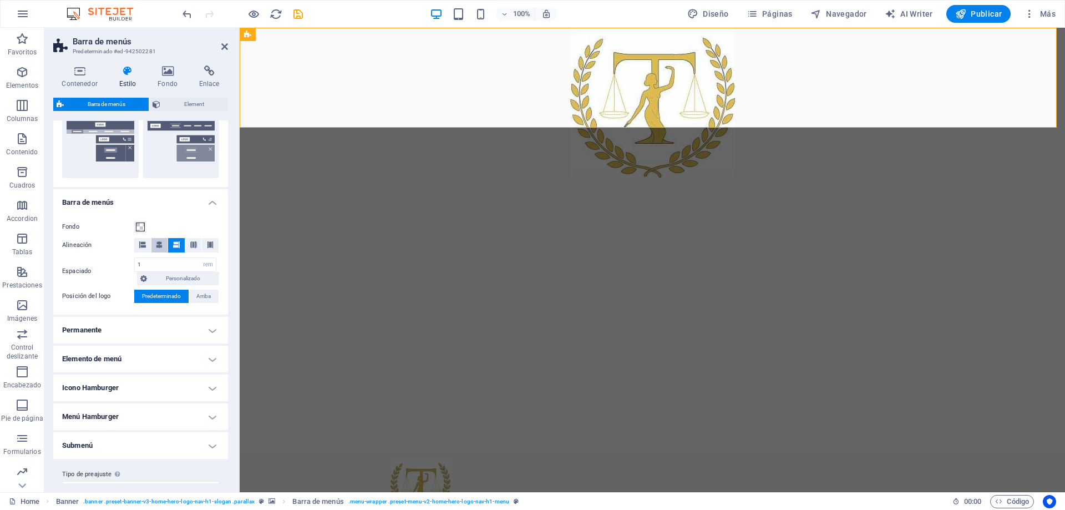
click at [159, 246] on icon at bounding box center [159, 244] width 7 height 7
click at [140, 245] on icon at bounding box center [142, 244] width 7 height 7
click at [208, 243] on icon at bounding box center [210, 244] width 7 height 7
click at [174, 247] on icon at bounding box center [176, 244] width 7 height 7
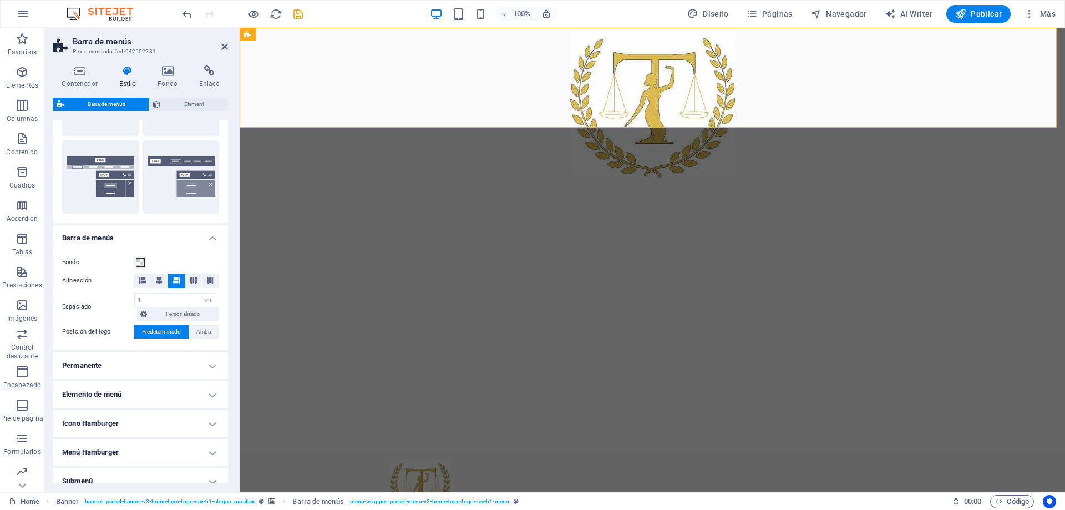
scroll to position [186, 0]
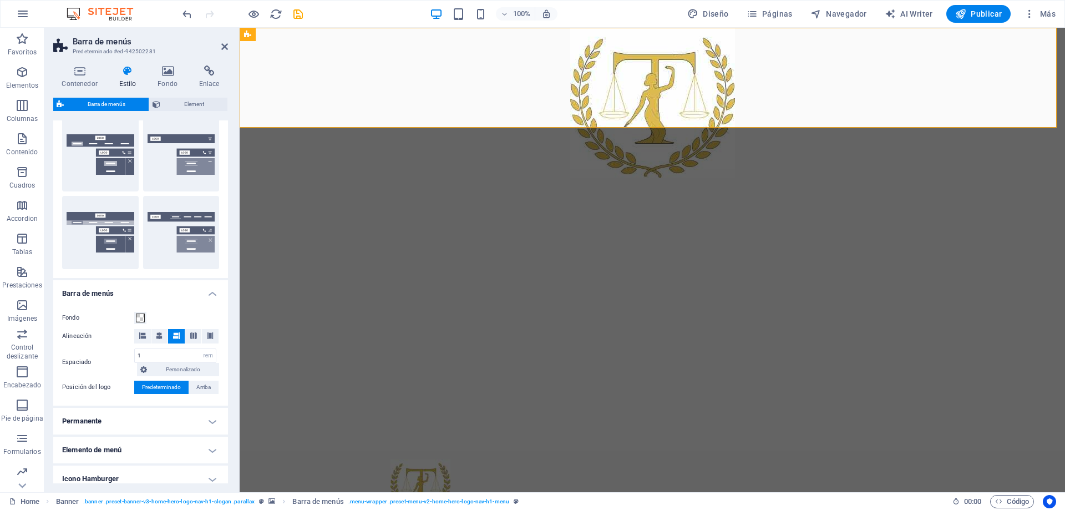
click at [210, 419] on h4 "Permanente" at bounding box center [140, 421] width 175 height 27
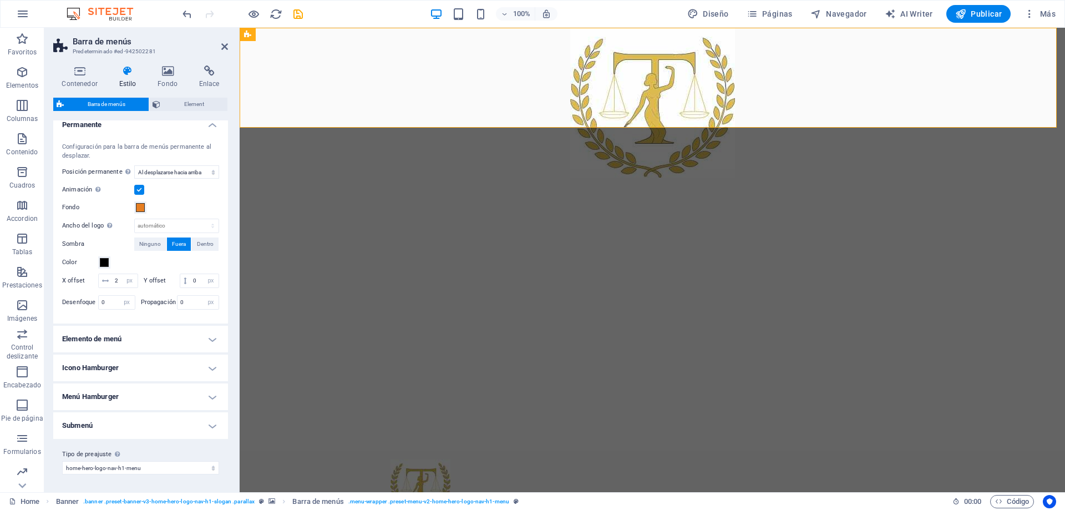
scroll to position [497, 0]
click at [212, 338] on h4 "Elemento de menú" at bounding box center [140, 338] width 175 height 27
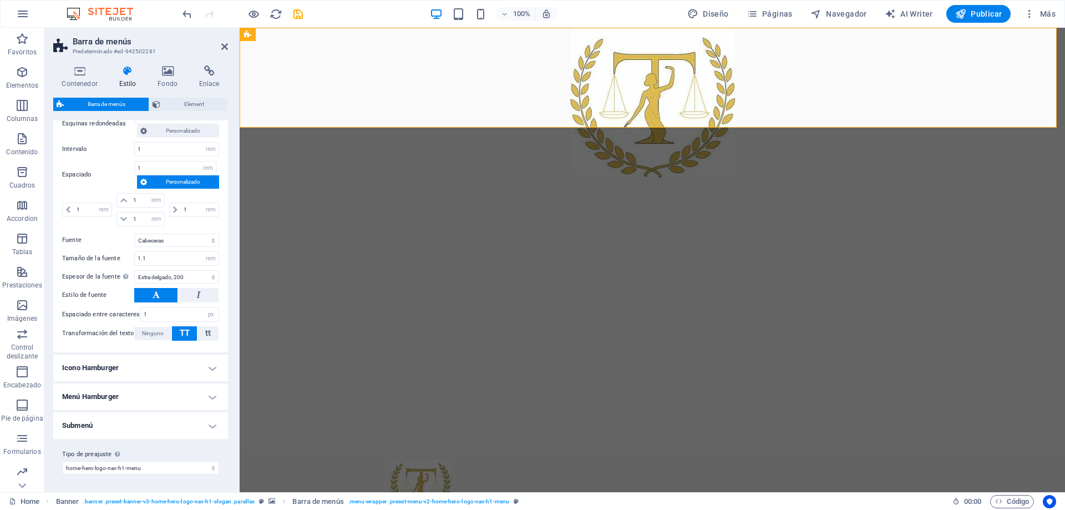
scroll to position [905, 0]
click at [193, 391] on h4 "Menú Hamburger" at bounding box center [140, 396] width 175 height 27
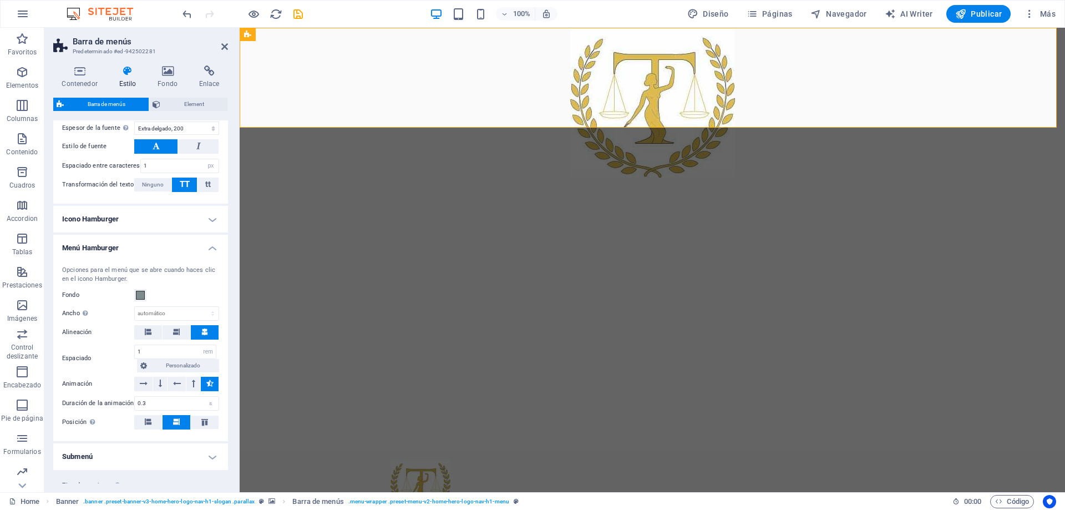
scroll to position [1071, 0]
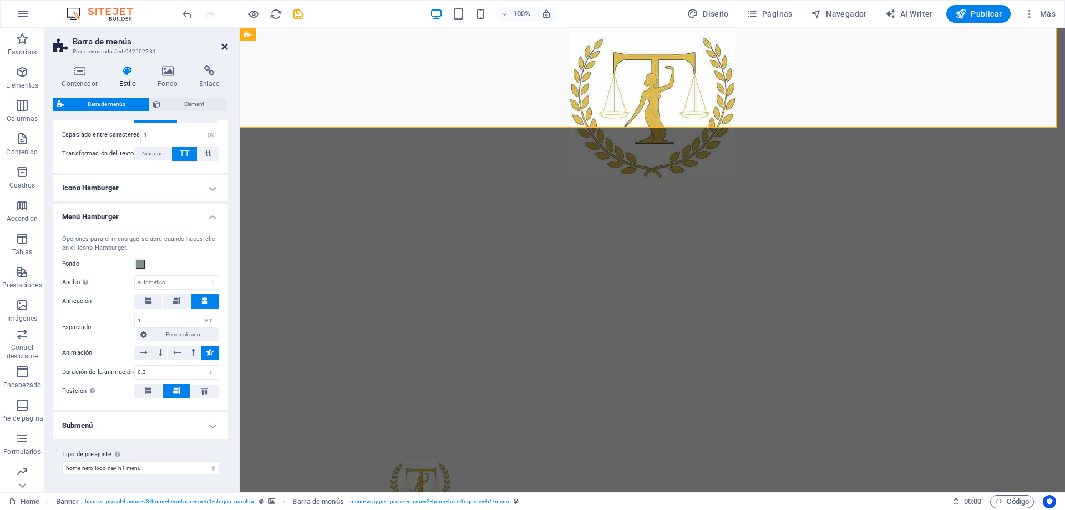
click at [221, 45] on icon at bounding box center [224, 46] width 7 height 9
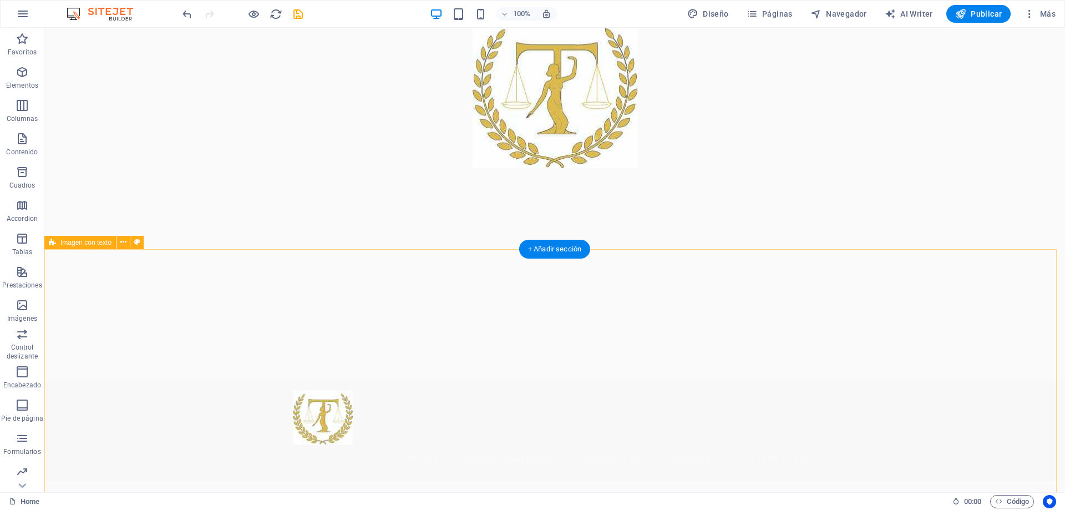
scroll to position [0, 0]
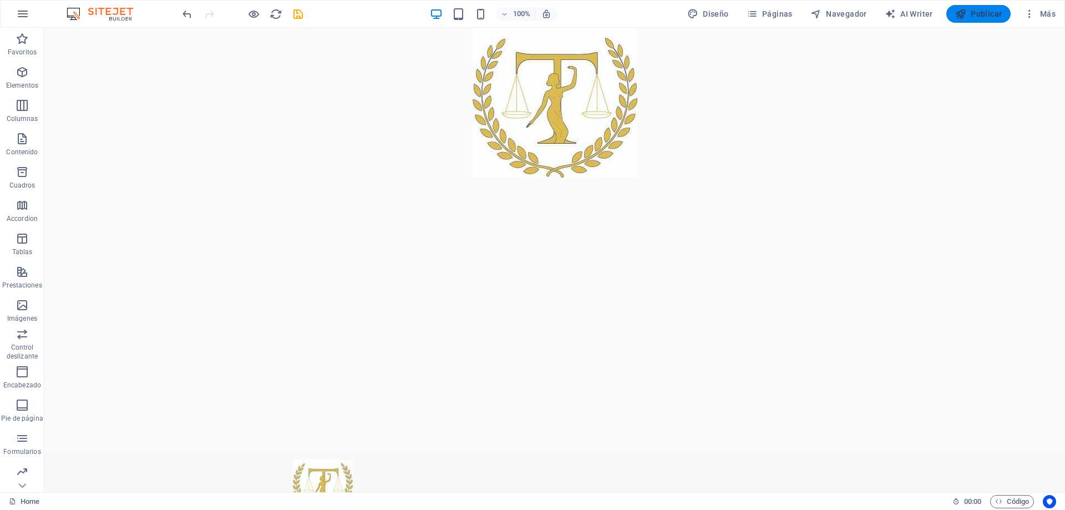
click at [971, 14] on span "Publicar" at bounding box center [978, 13] width 47 height 11
checkbox input "false"
